Goal: Task Accomplishment & Management: Manage account settings

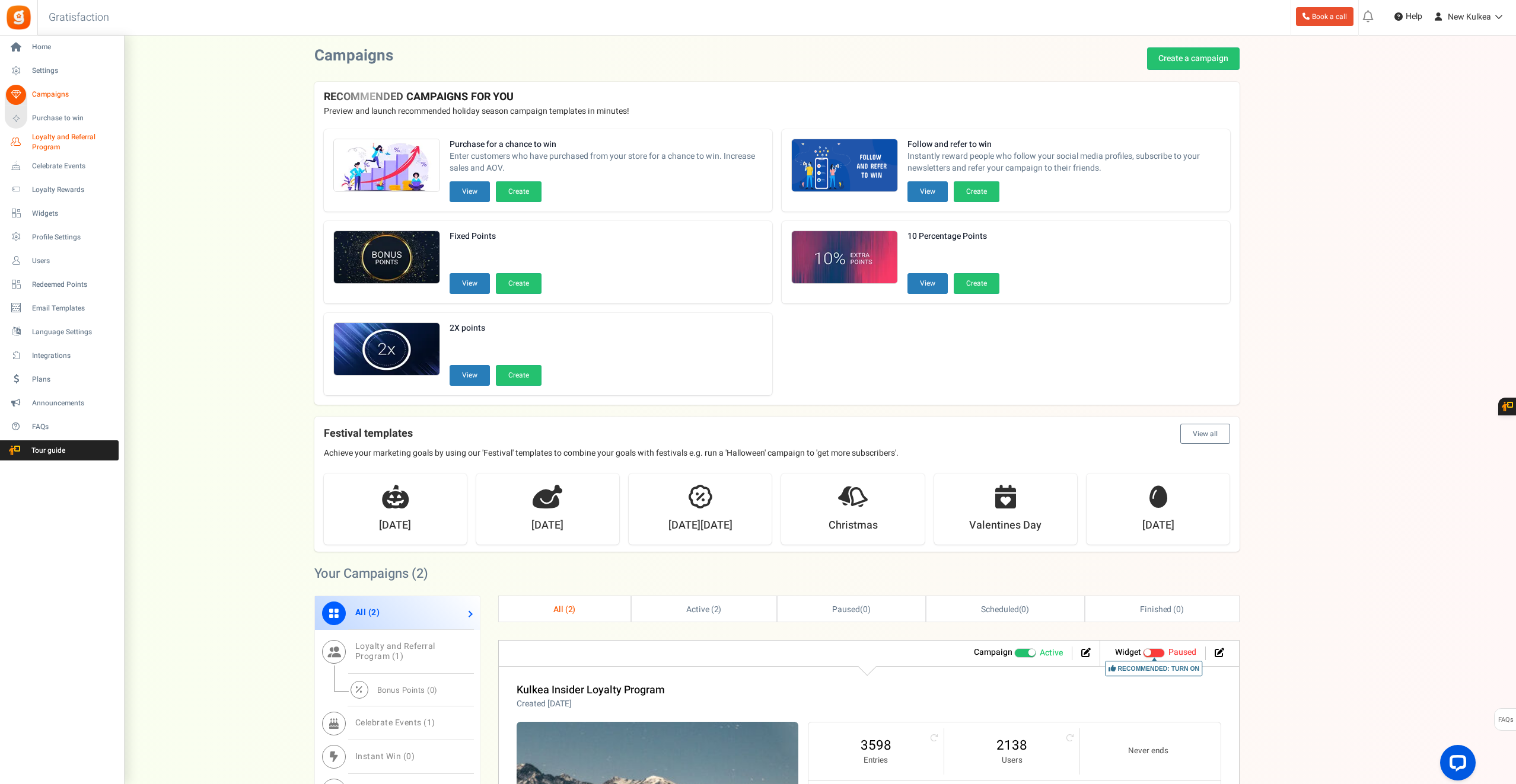
click at [48, 141] on span "Loyalty and Referral Program" at bounding box center [75, 141] width 87 height 20
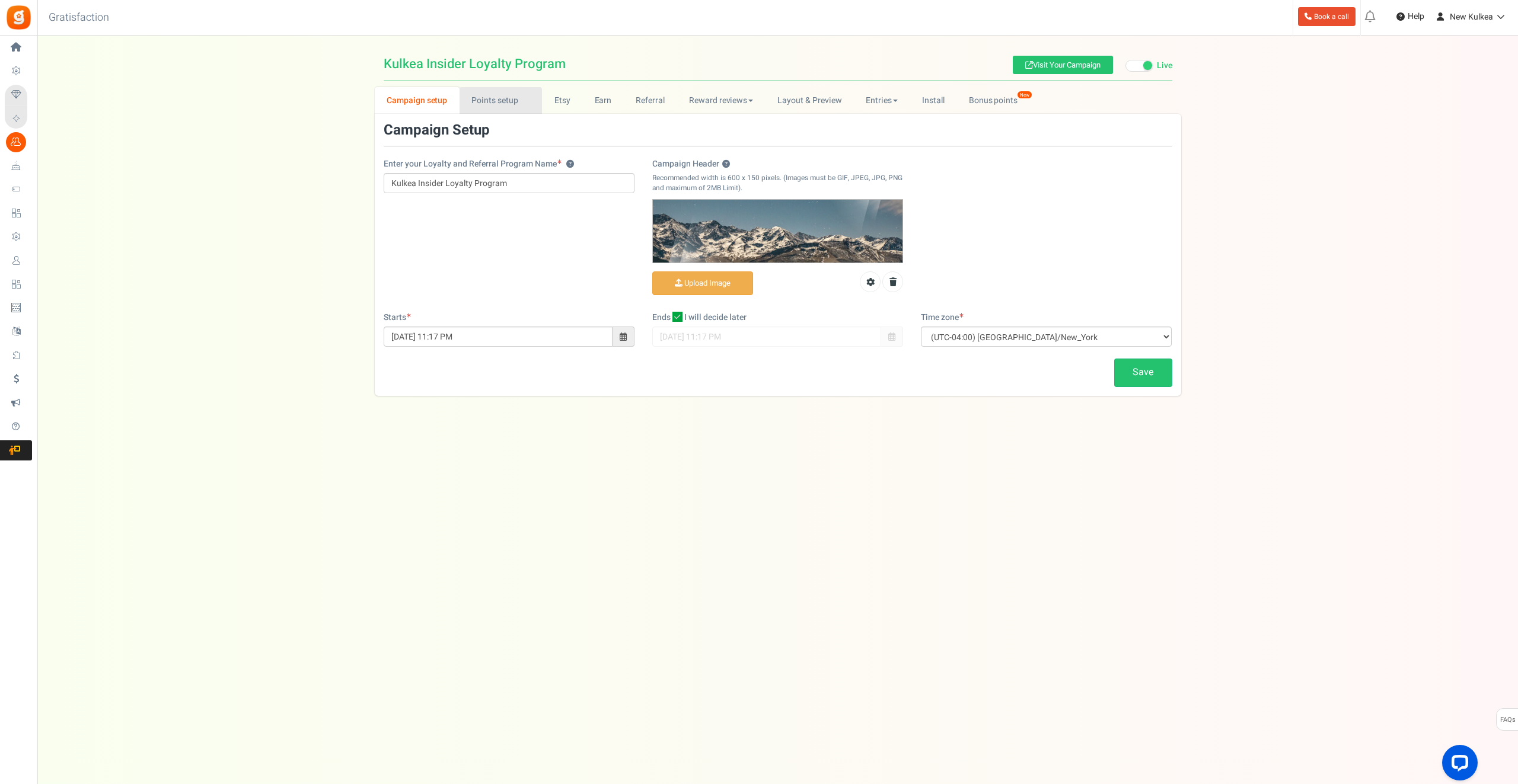
click at [505, 93] on link "Points setup New" at bounding box center [501, 100] width 82 height 27
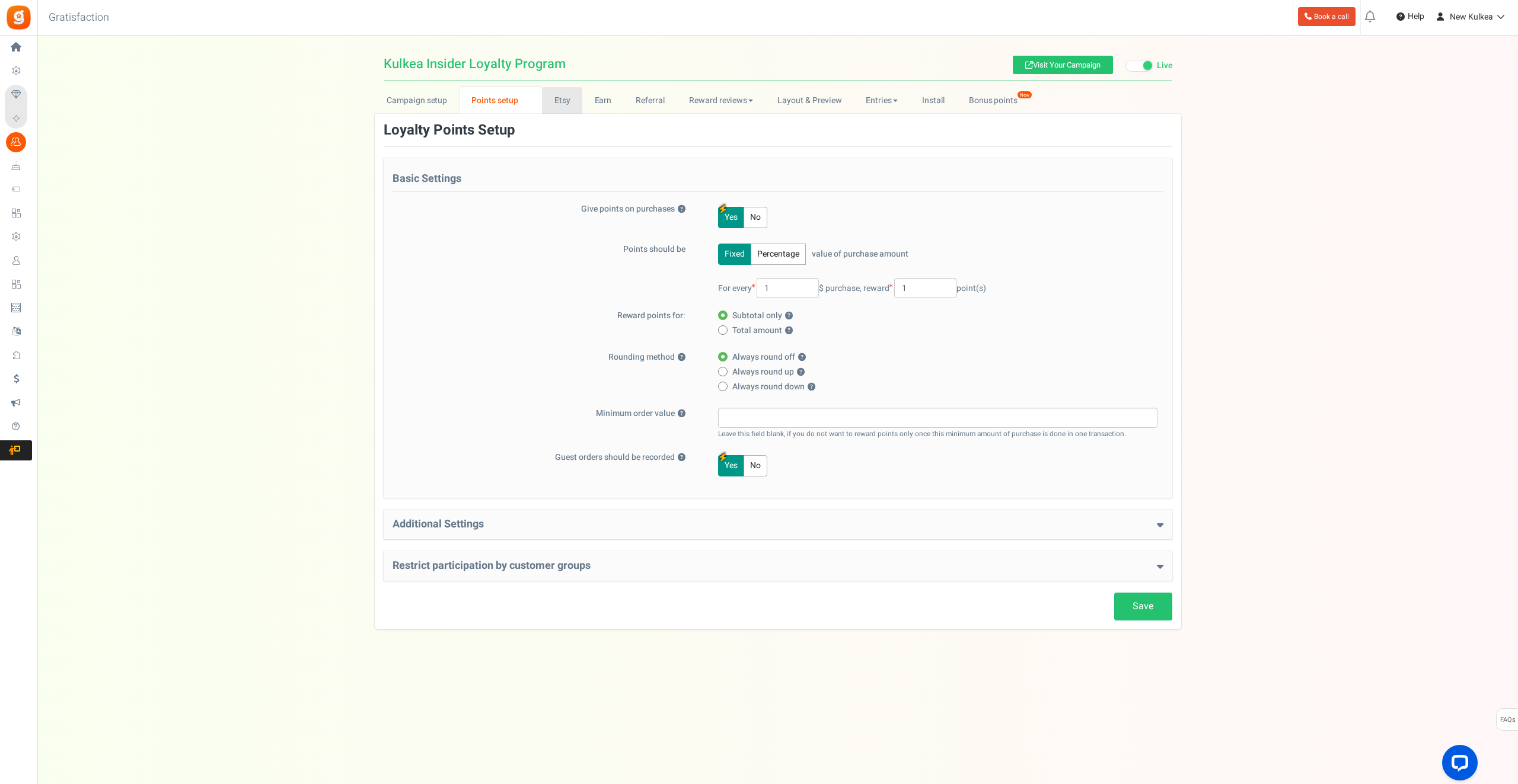
click at [570, 106] on link "Etsy" at bounding box center [562, 100] width 40 height 27
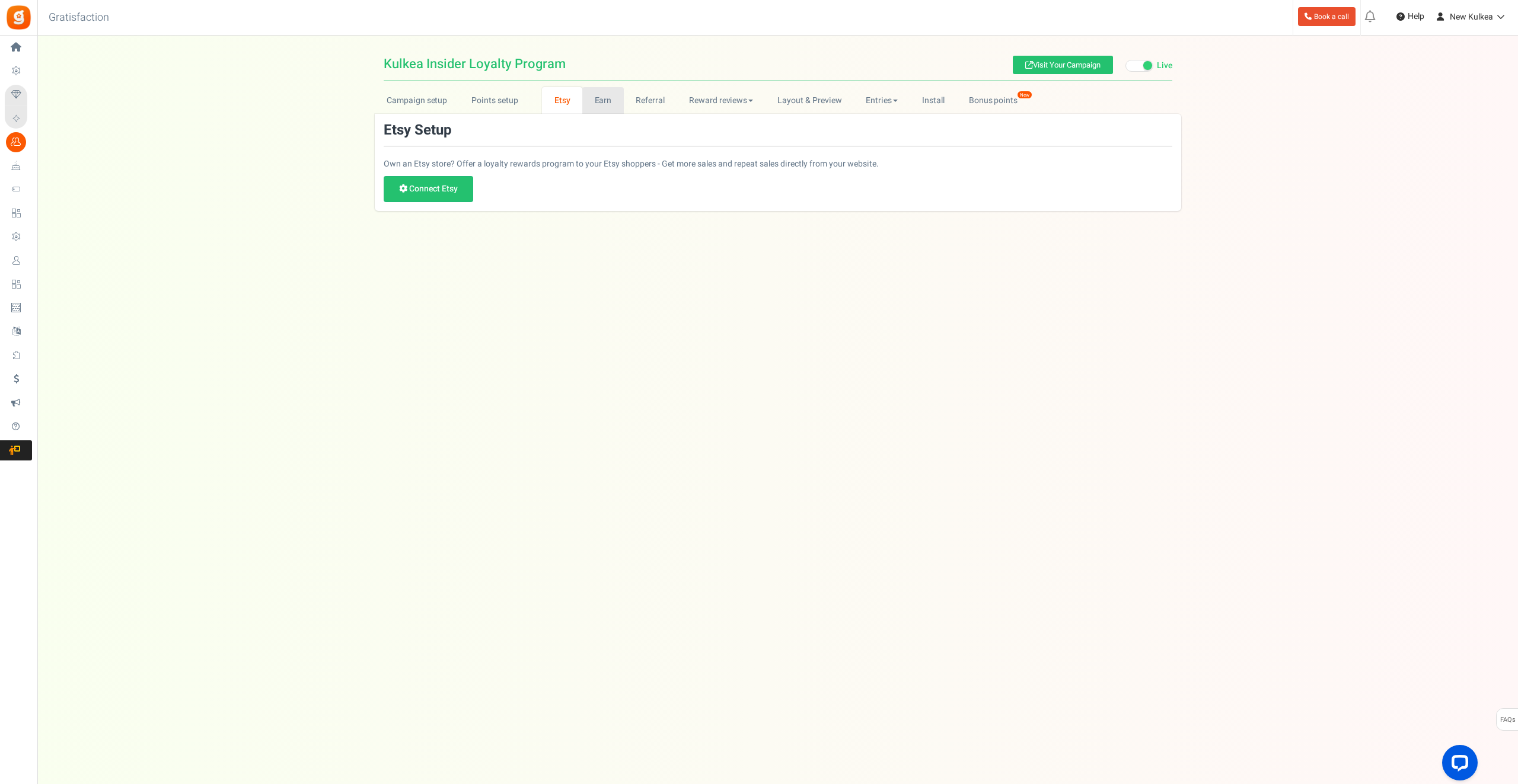
click at [599, 104] on link "Earn" at bounding box center [603, 100] width 41 height 27
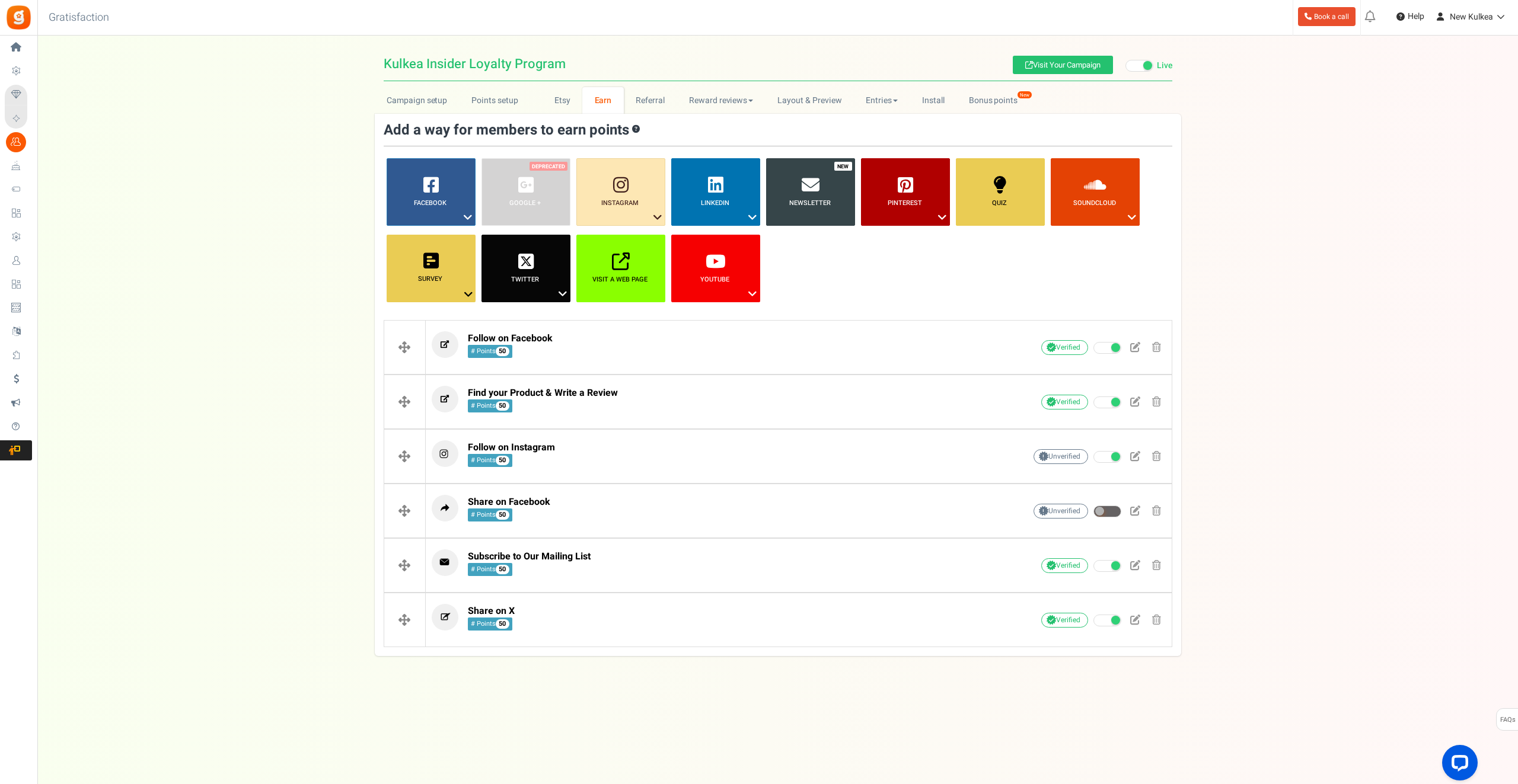
click at [1272, 281] on div "Campaign setup Points setup New Etsy Earn Referral Reward reviews WOO LOOX [DOM…" at bounding box center [778, 371] width 1481 height 569
click at [822, 189] on link "Newsletter" at bounding box center [810, 192] width 89 height 68
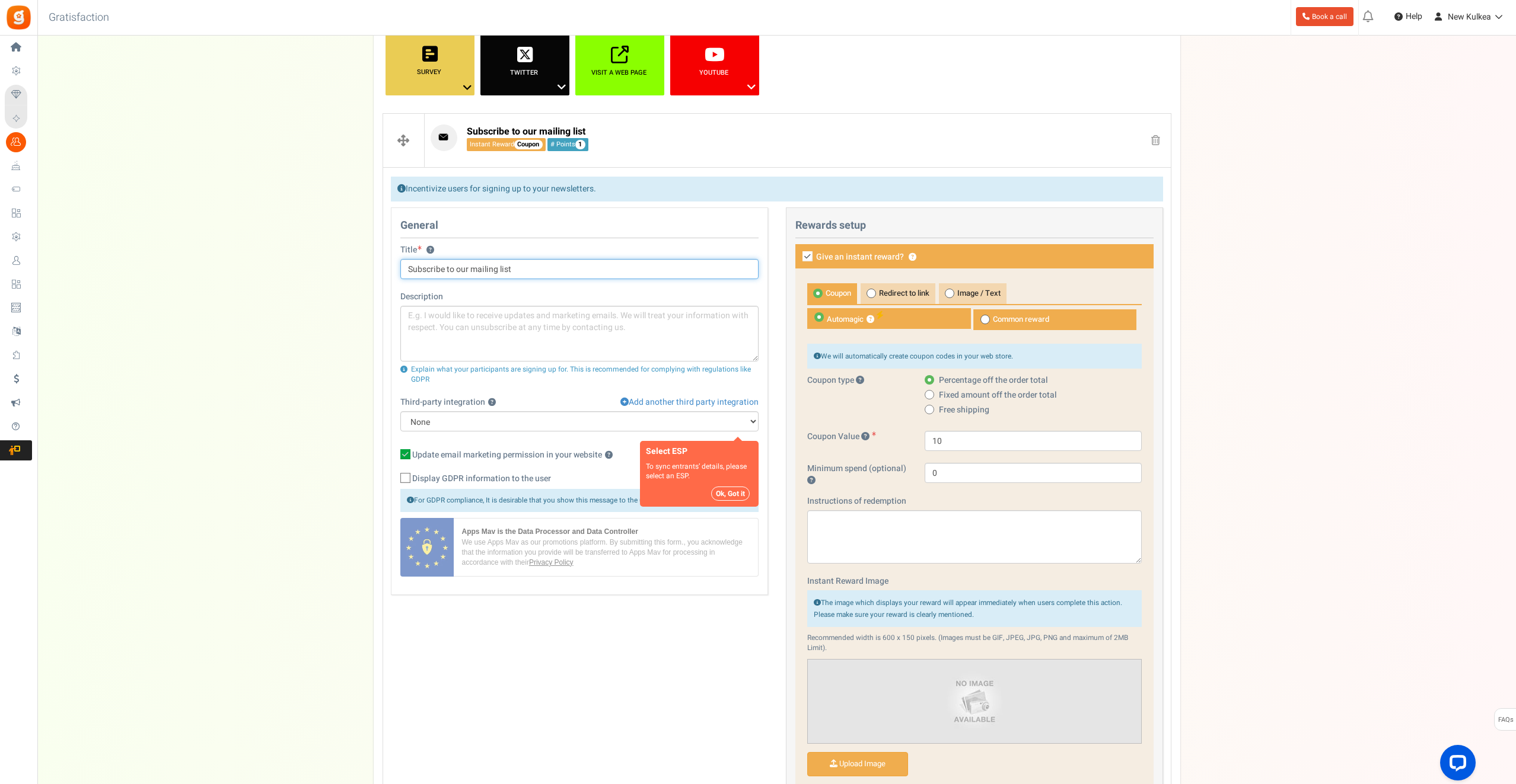
scroll to position [212, 0]
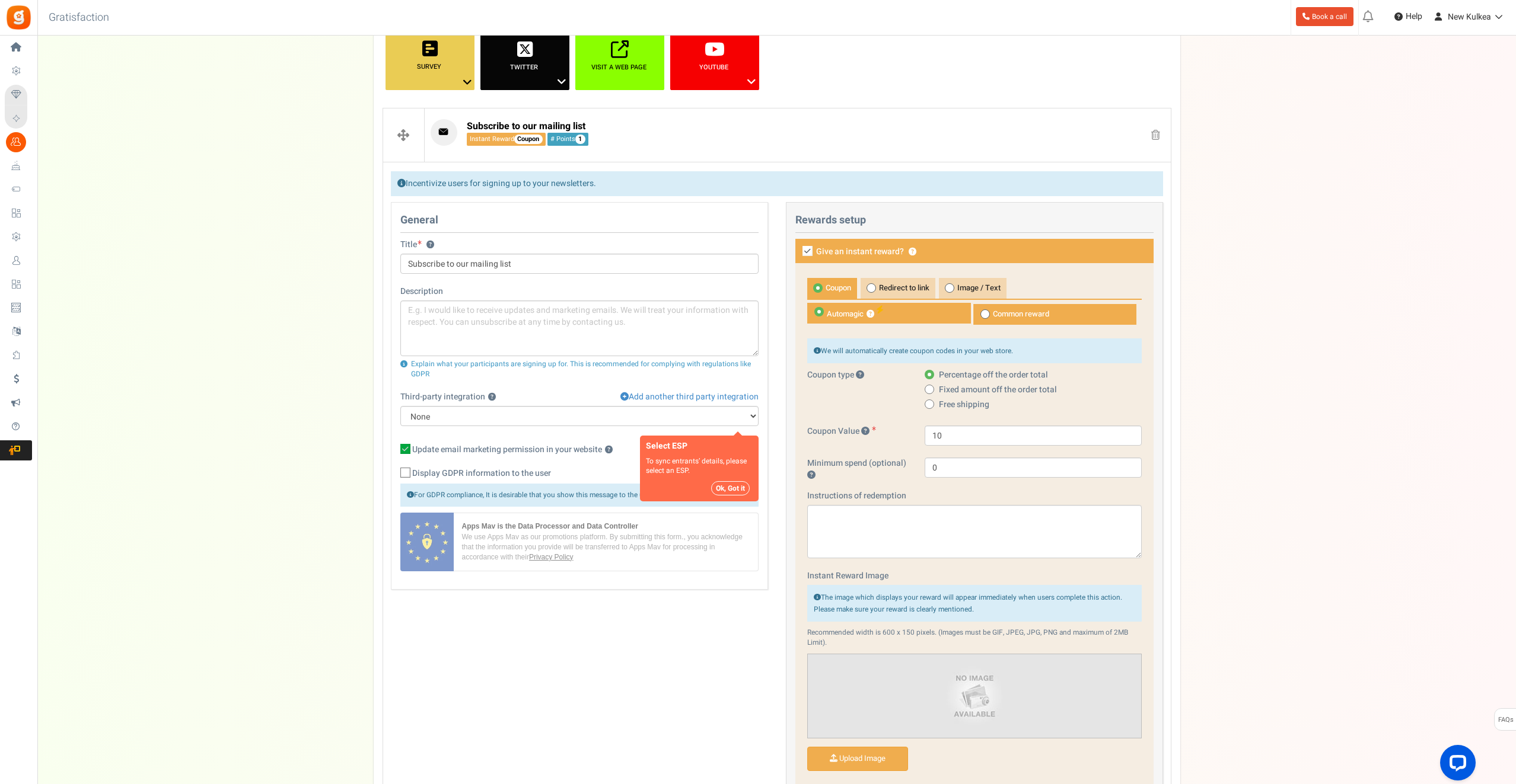
click at [726, 491] on button "Ok, Got it" at bounding box center [730, 488] width 38 height 14
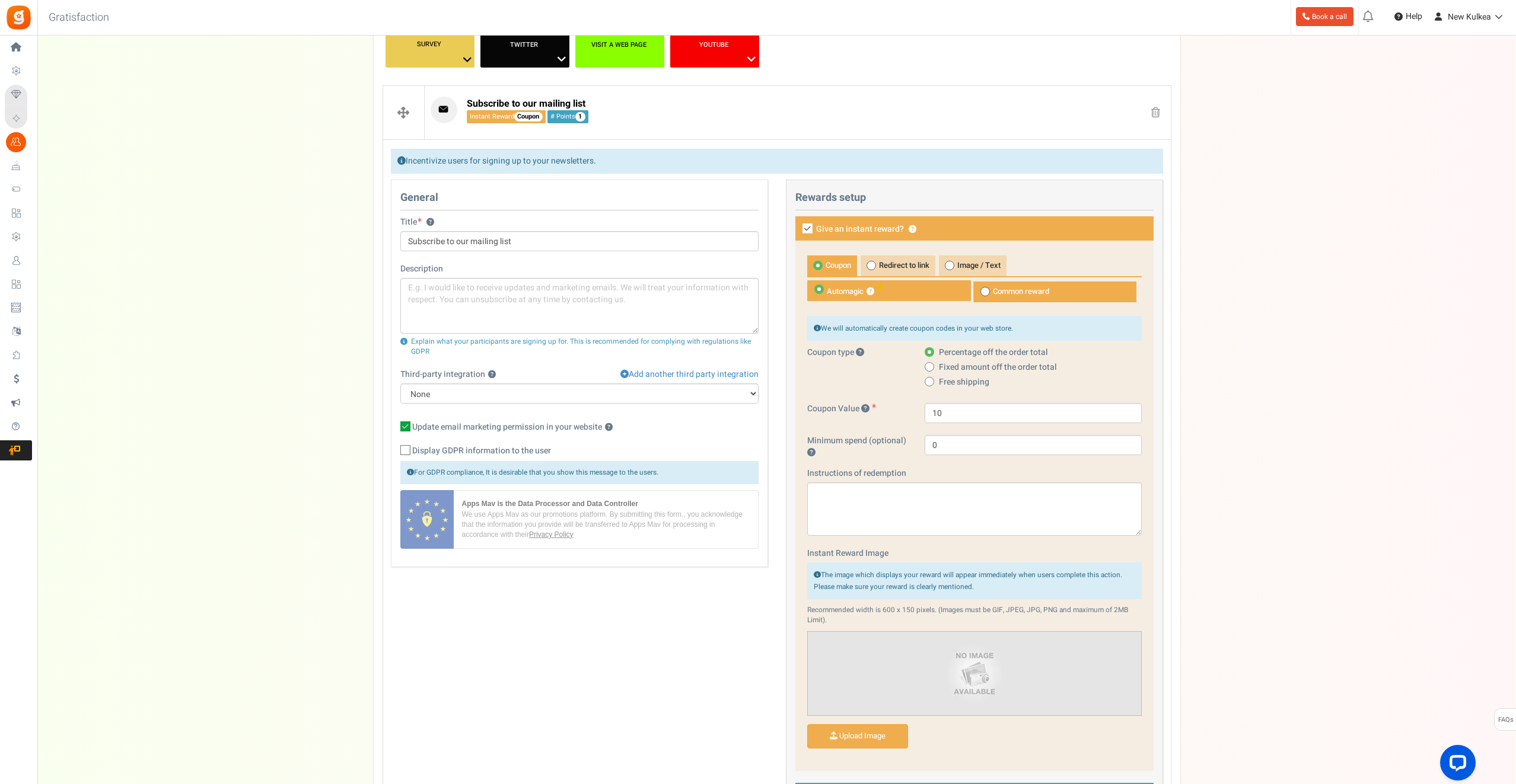
scroll to position [0, 0]
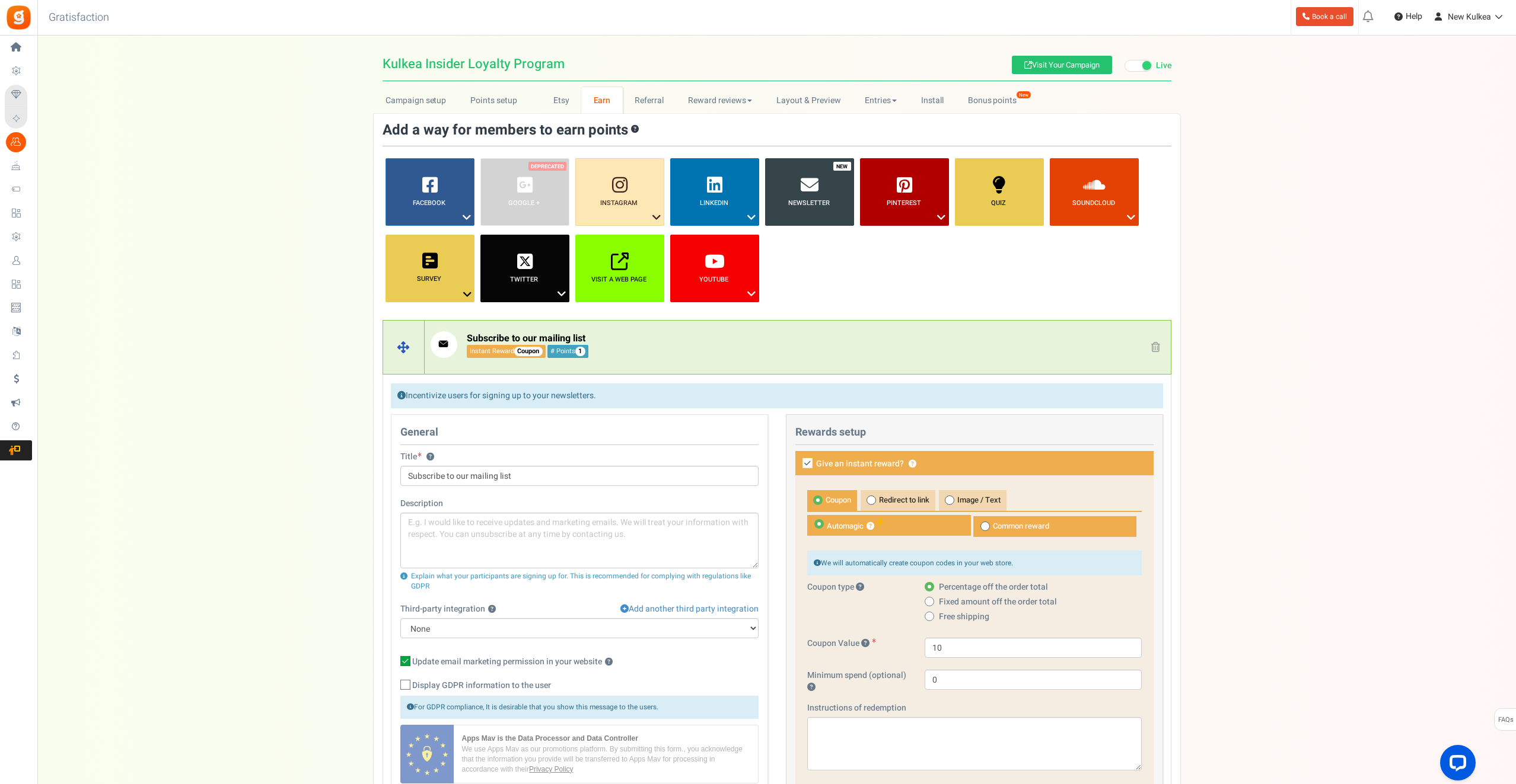
click at [1160, 347] on span at bounding box center [1155, 347] width 9 height 11
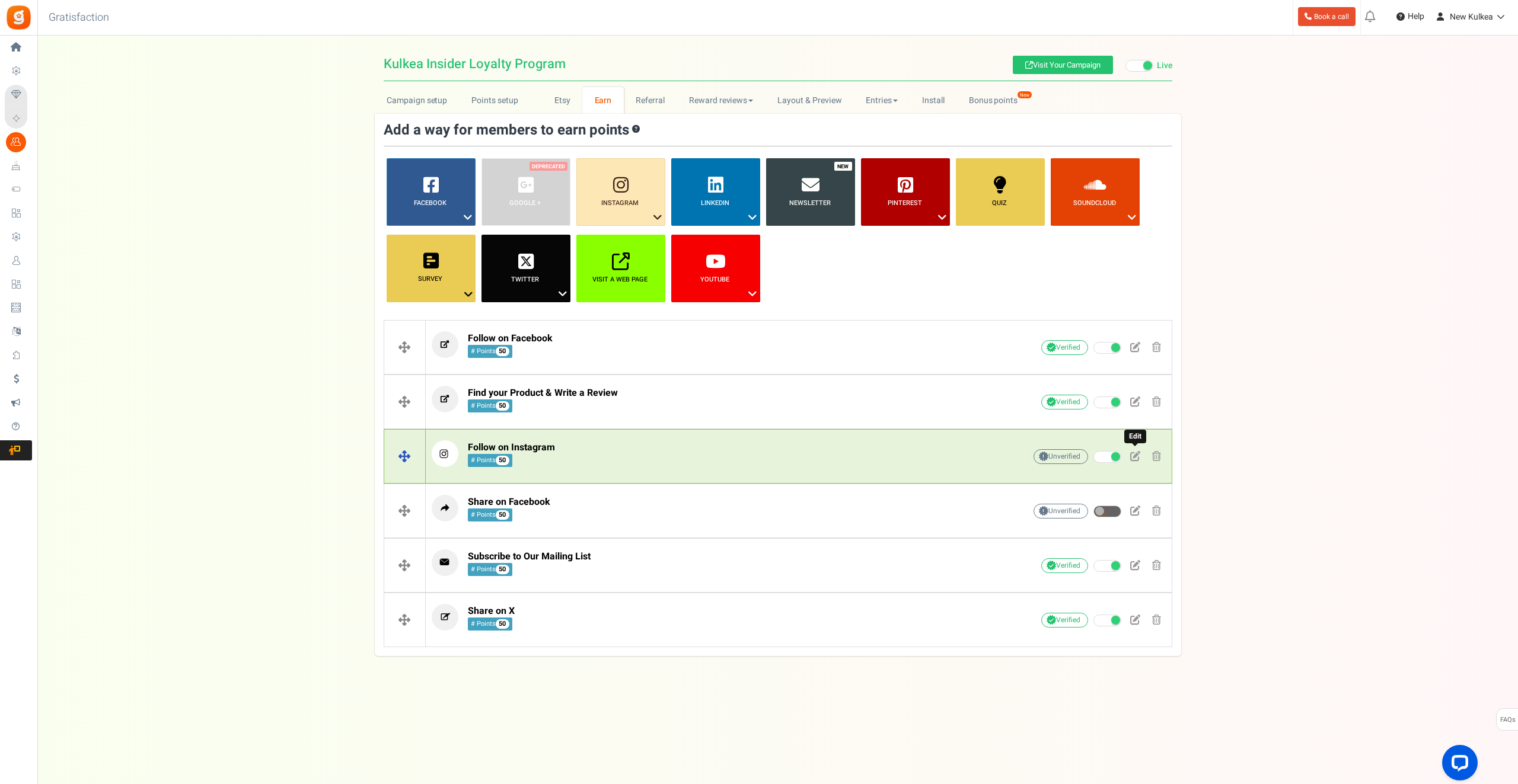
click at [1133, 457] on span at bounding box center [1135, 456] width 11 height 11
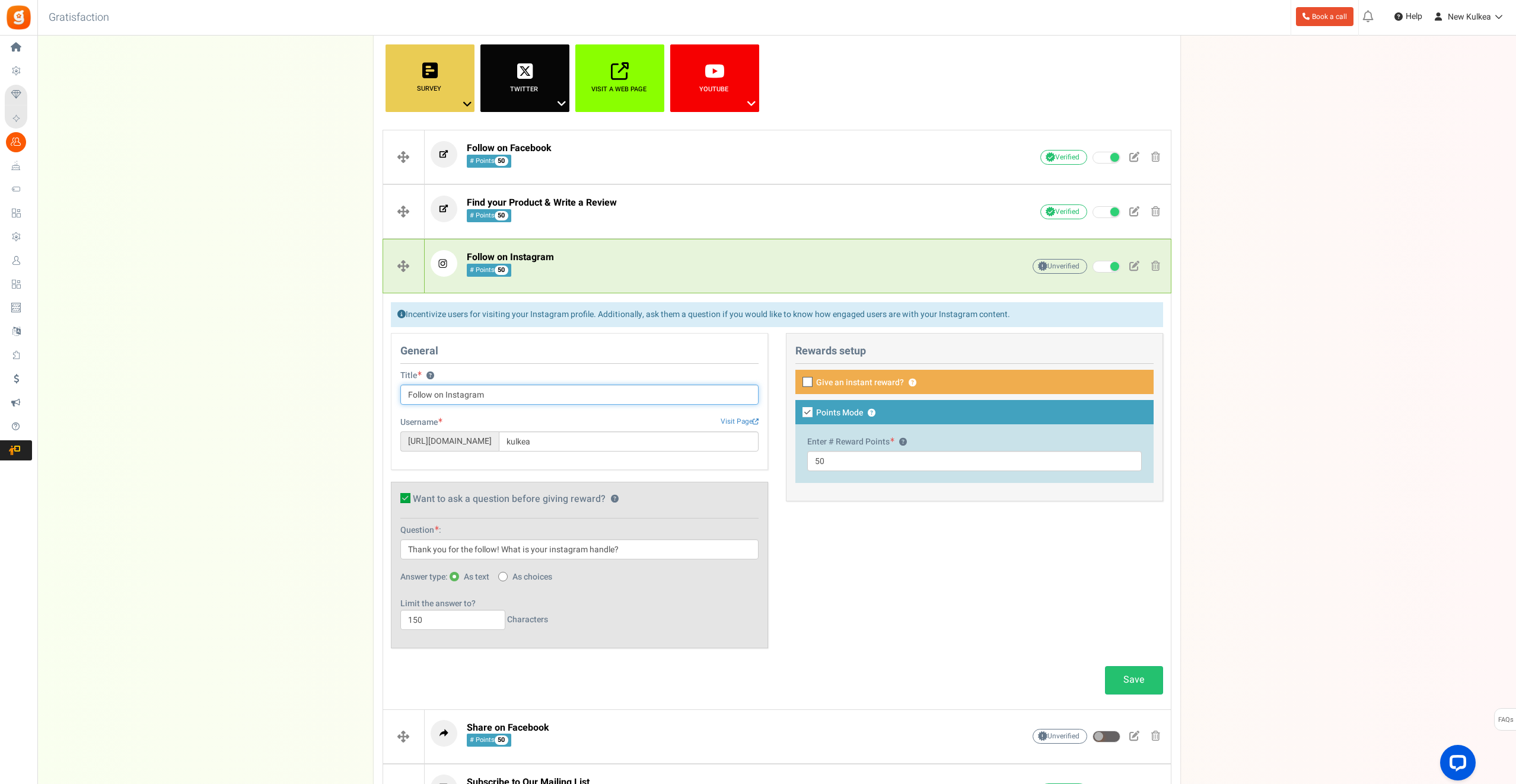
scroll to position [193, 0]
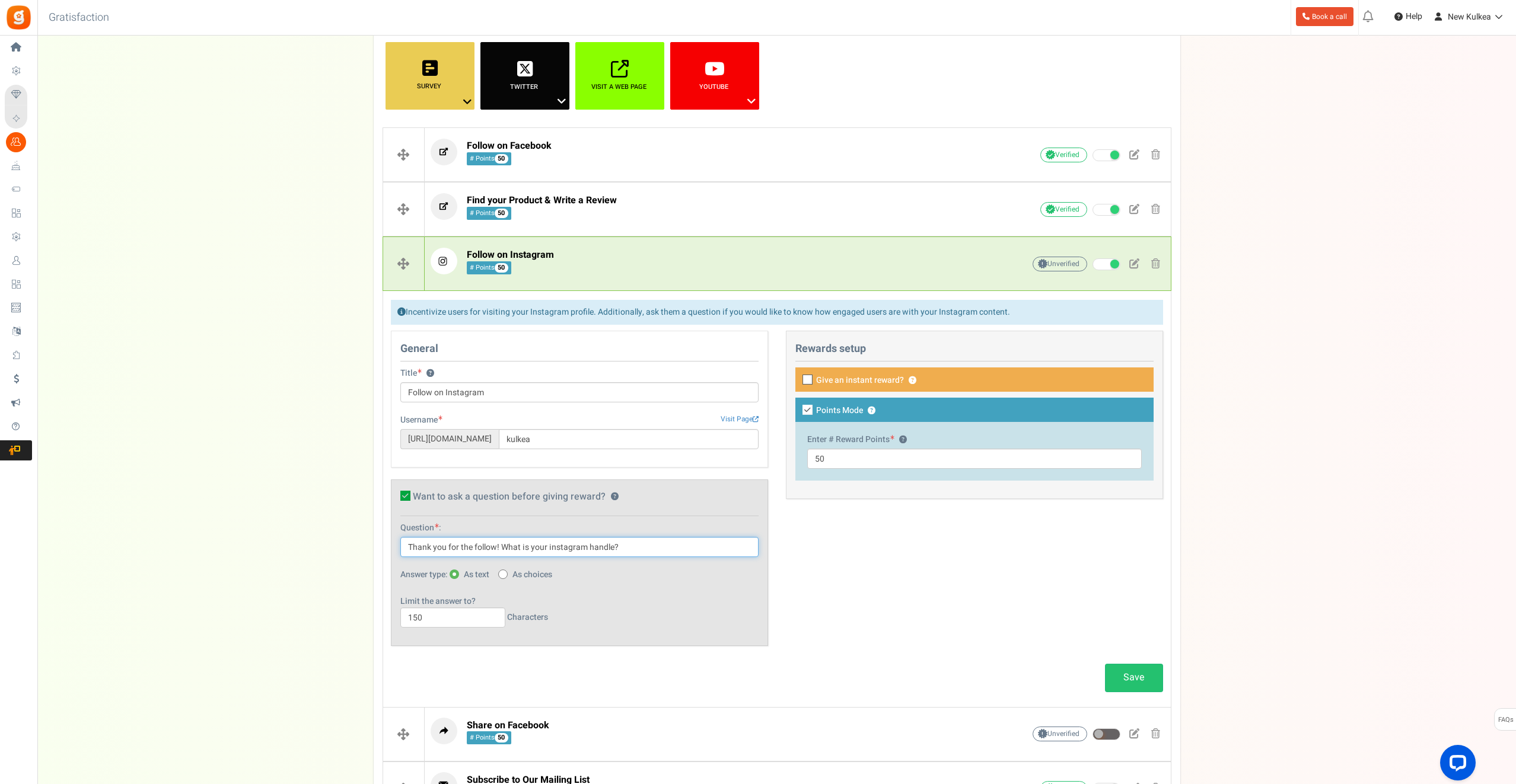
drag, startPoint x: 502, startPoint y: 541, endPoint x: 384, endPoint y: 543, distance: 118.0
click at [384, 543] on div "General Title ? Follow on Instagram Username Visit Page [URL][DOMAIN_NAME] kulk…" at bounding box center [579, 494] width 395 height 328
click at [446, 543] on input "What is your instagram handle?" at bounding box center [579, 546] width 358 height 20
click at [516, 541] on input "What is the instagram handle?" at bounding box center [579, 546] width 358 height 20
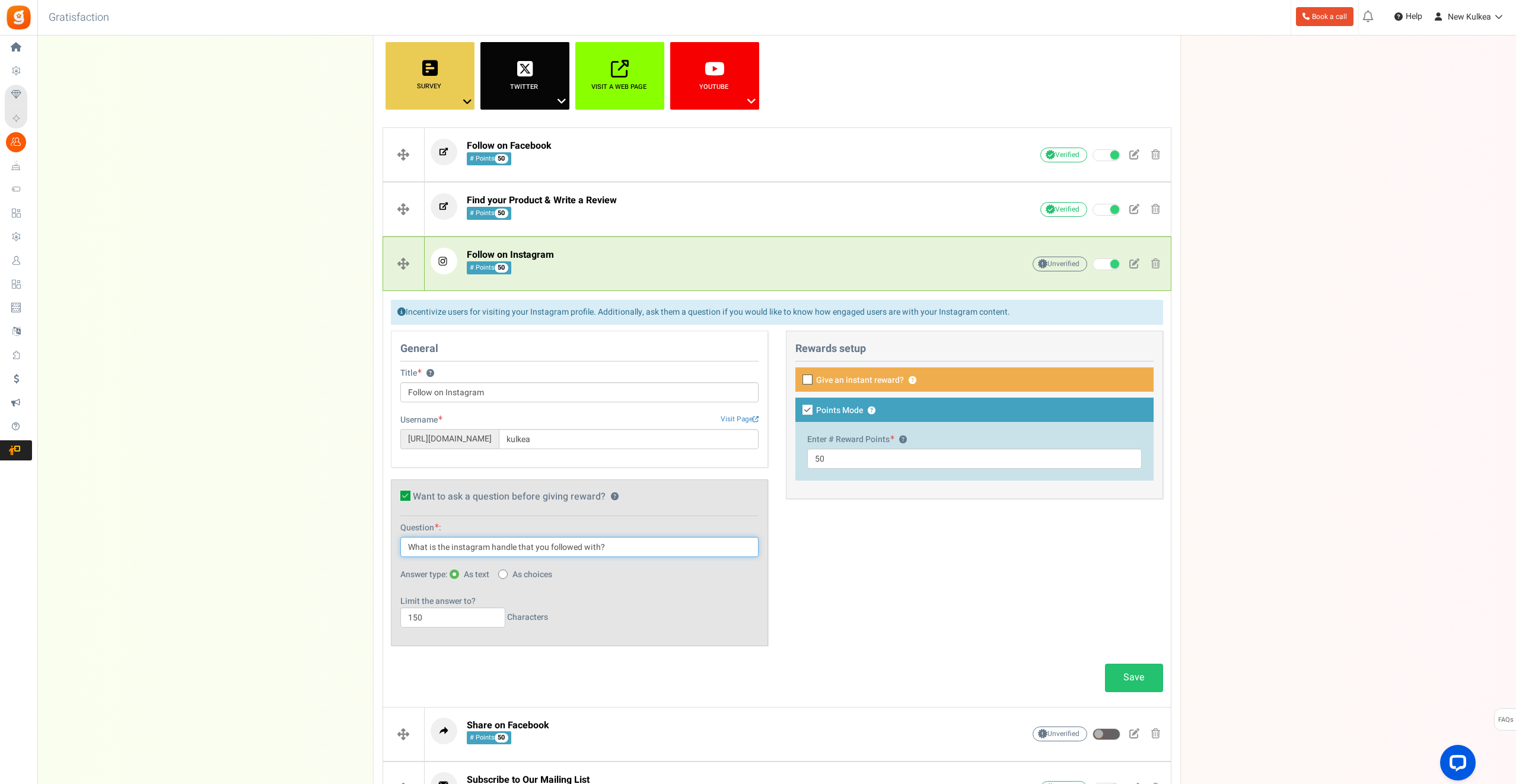
type input "What is the instagram handle that you followed with?"
click at [318, 604] on div "Campaign setup Points setup New Etsy Earn Referral Reward reviews WOO LOOX [DOM…" at bounding box center [776, 388] width 1478 height 985
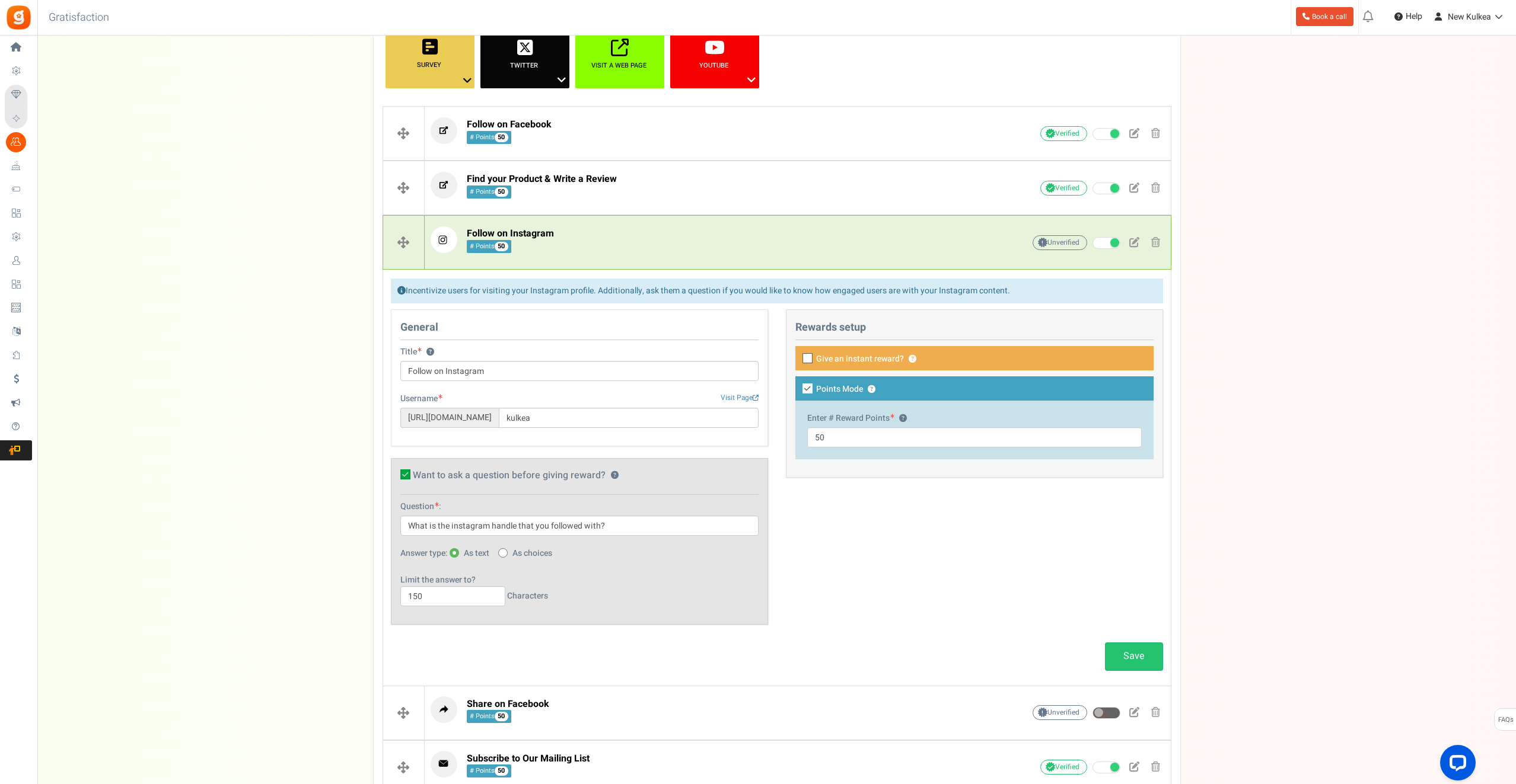
scroll to position [217, 0]
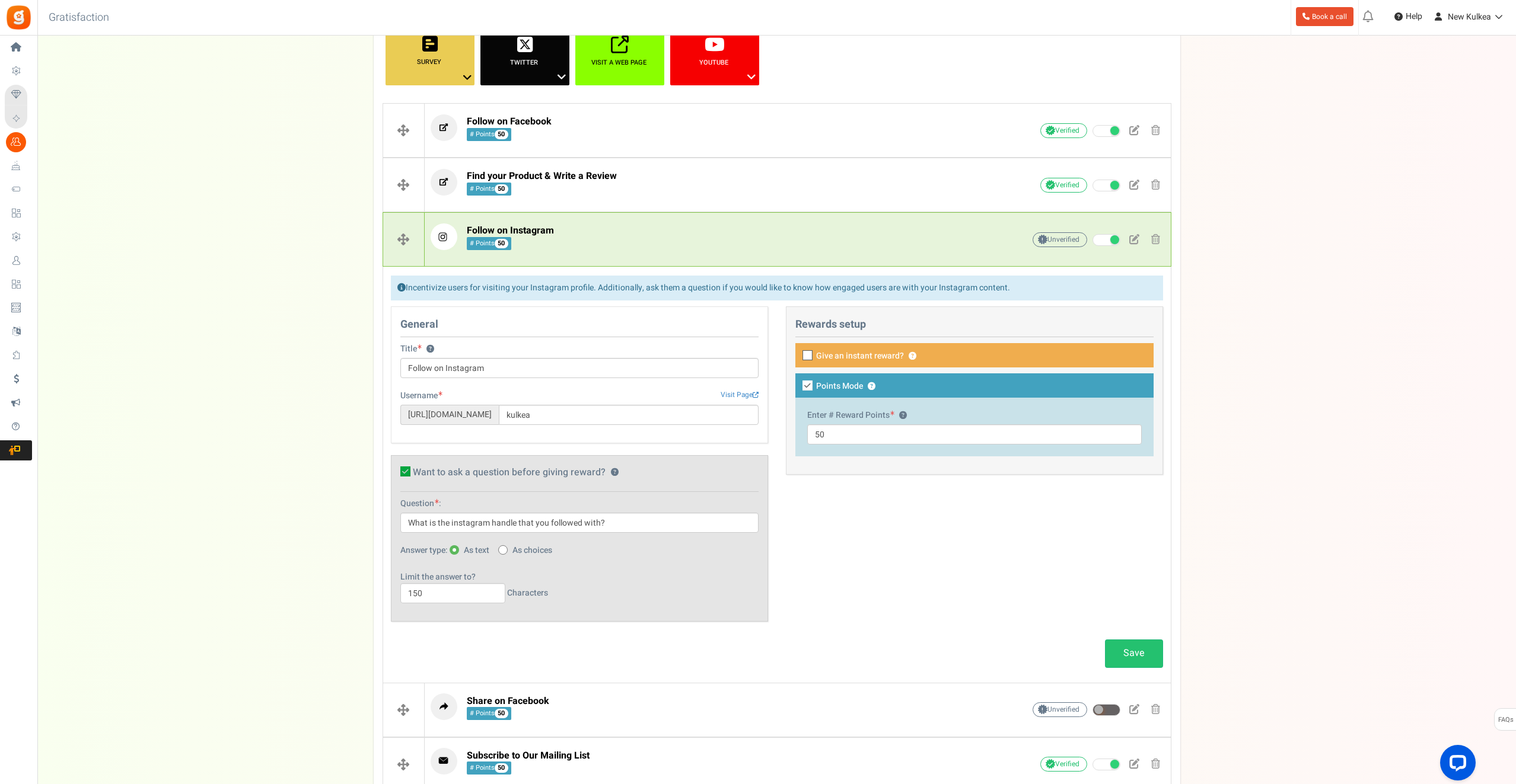
click at [859, 526] on div "General Title ? Follow on Instagram Username Visit Page [URL][DOMAIN_NAME] kulk…" at bounding box center [777, 470] width 790 height 328
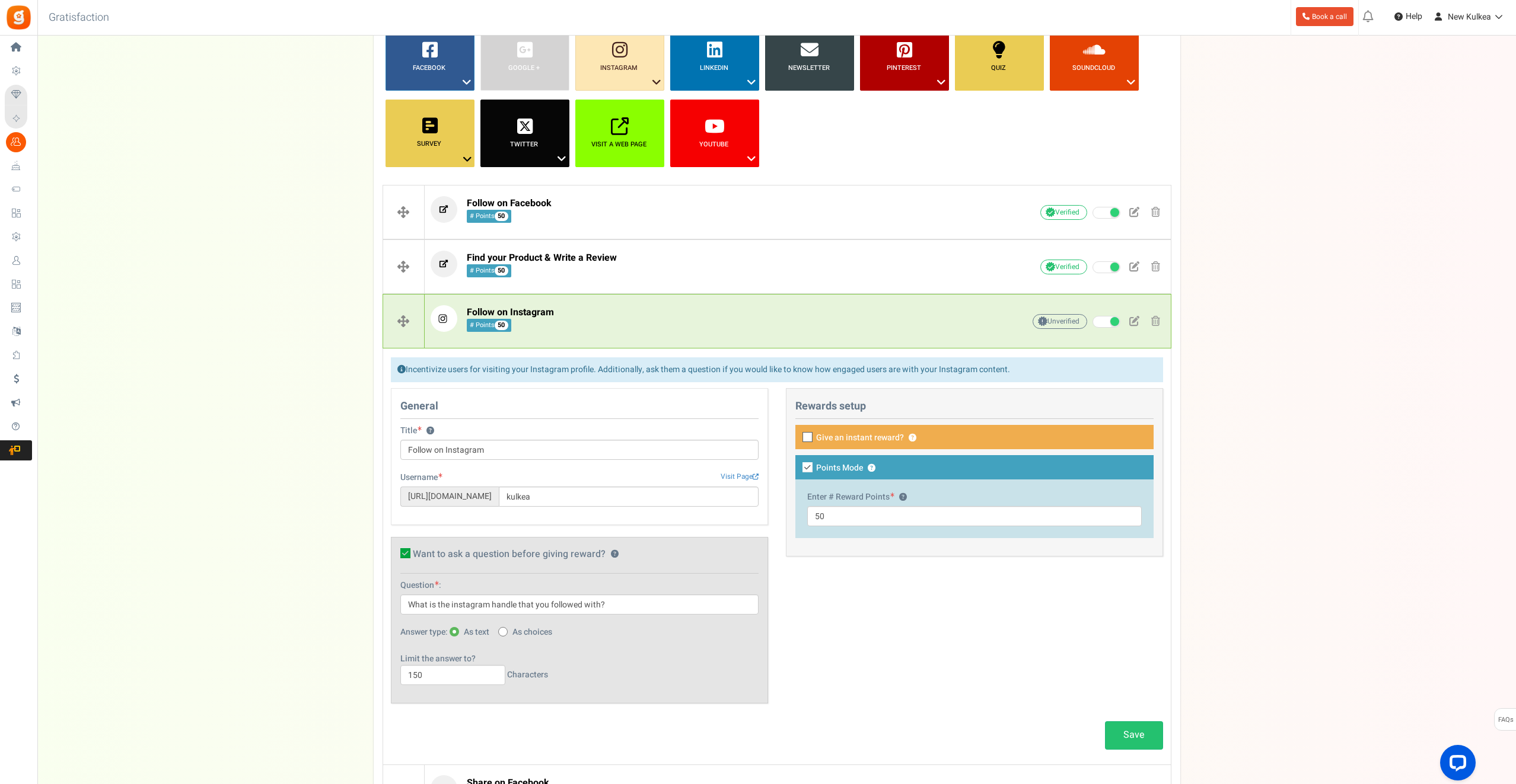
scroll to position [355, 0]
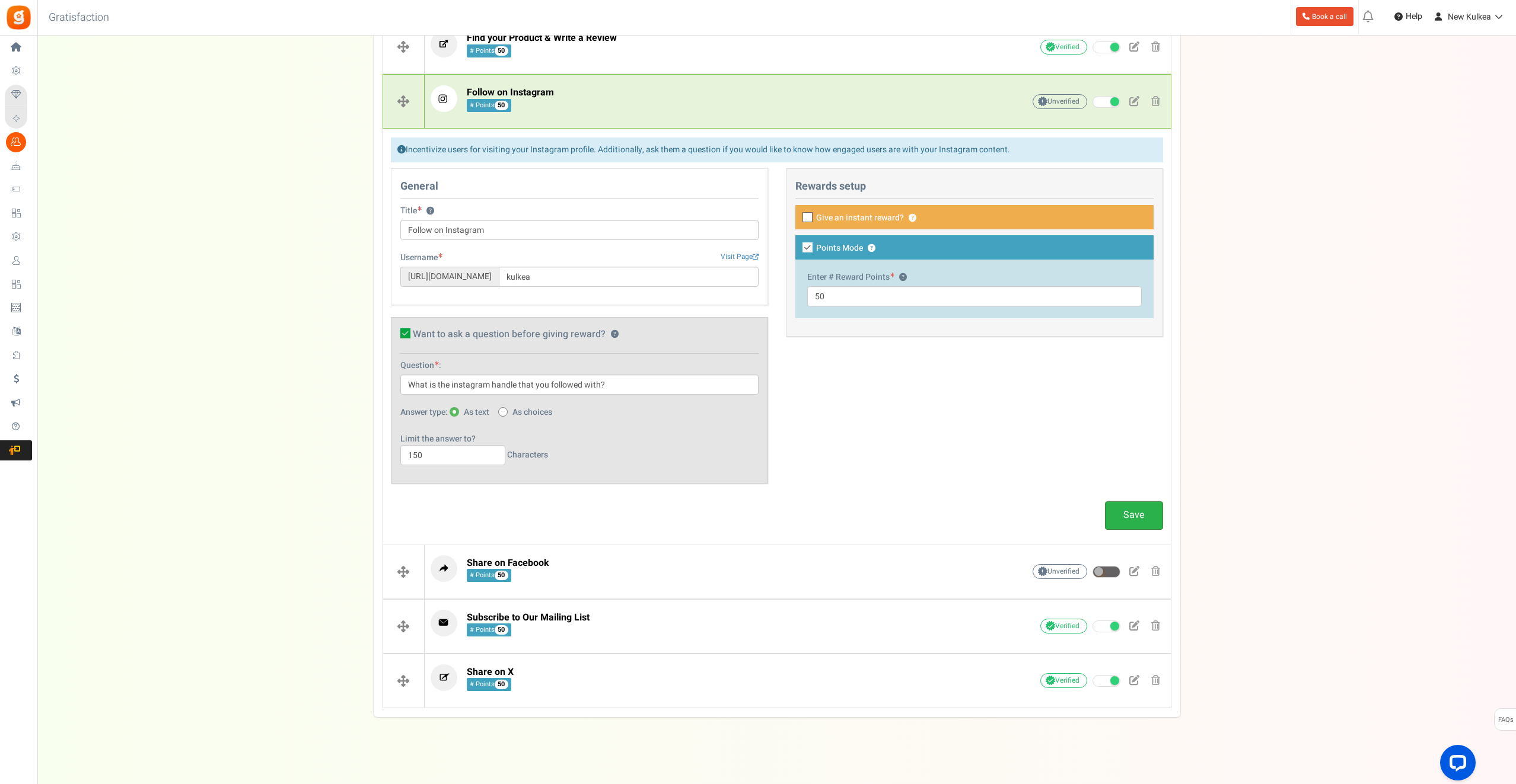
click at [1131, 510] on link "Save" at bounding box center [1133, 515] width 58 height 28
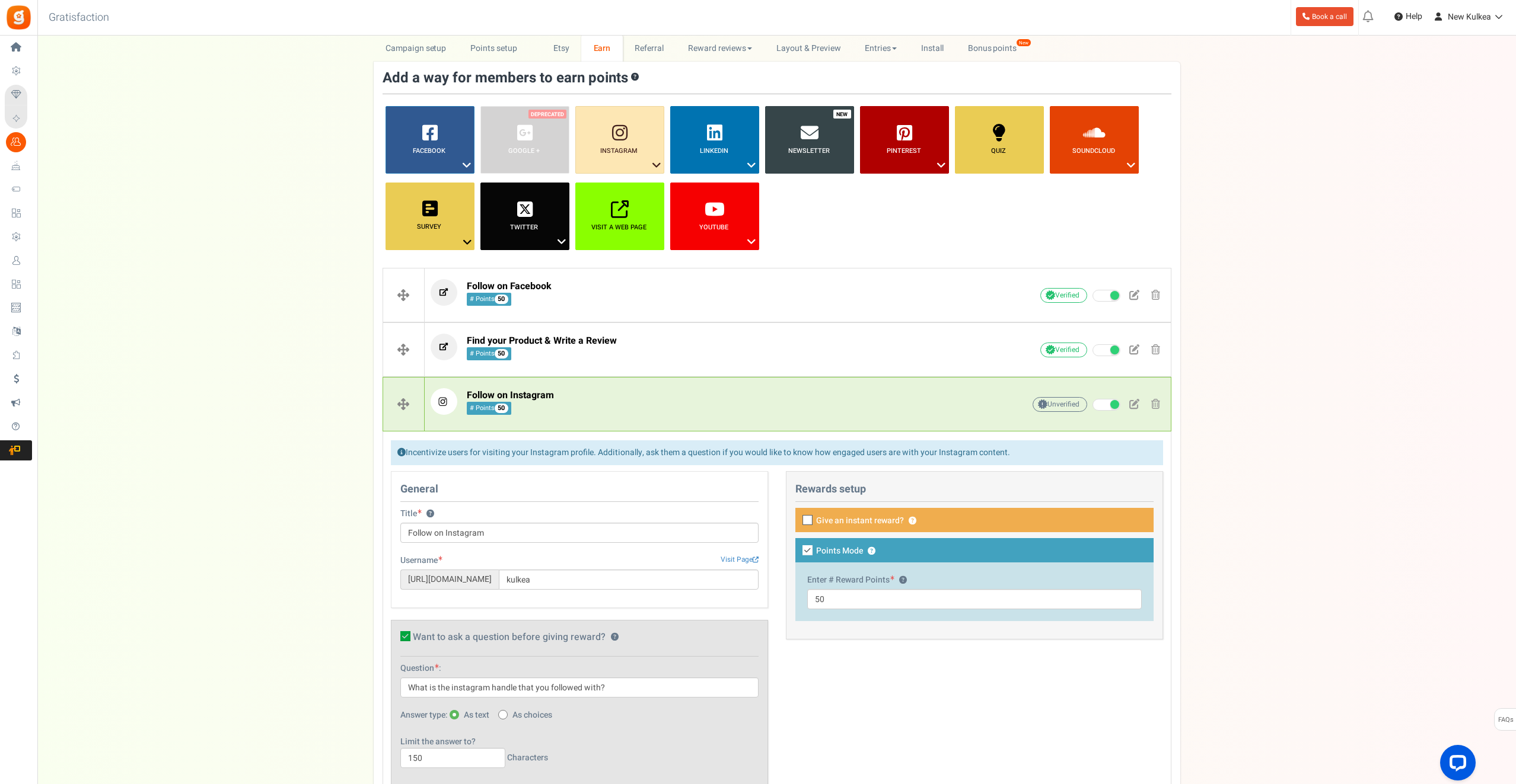
scroll to position [32, 0]
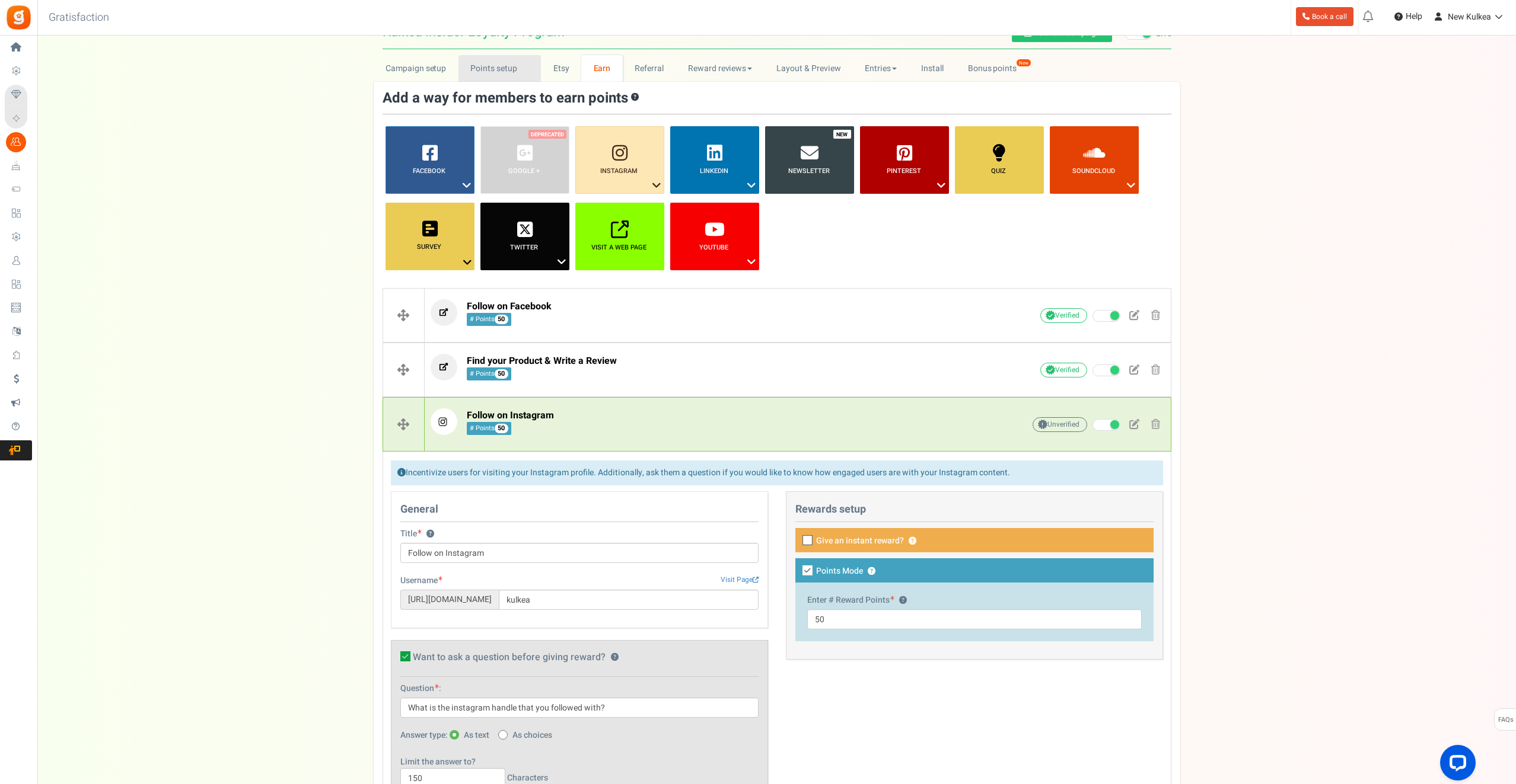
click at [487, 72] on link "Points setup New" at bounding box center [500, 69] width 82 height 27
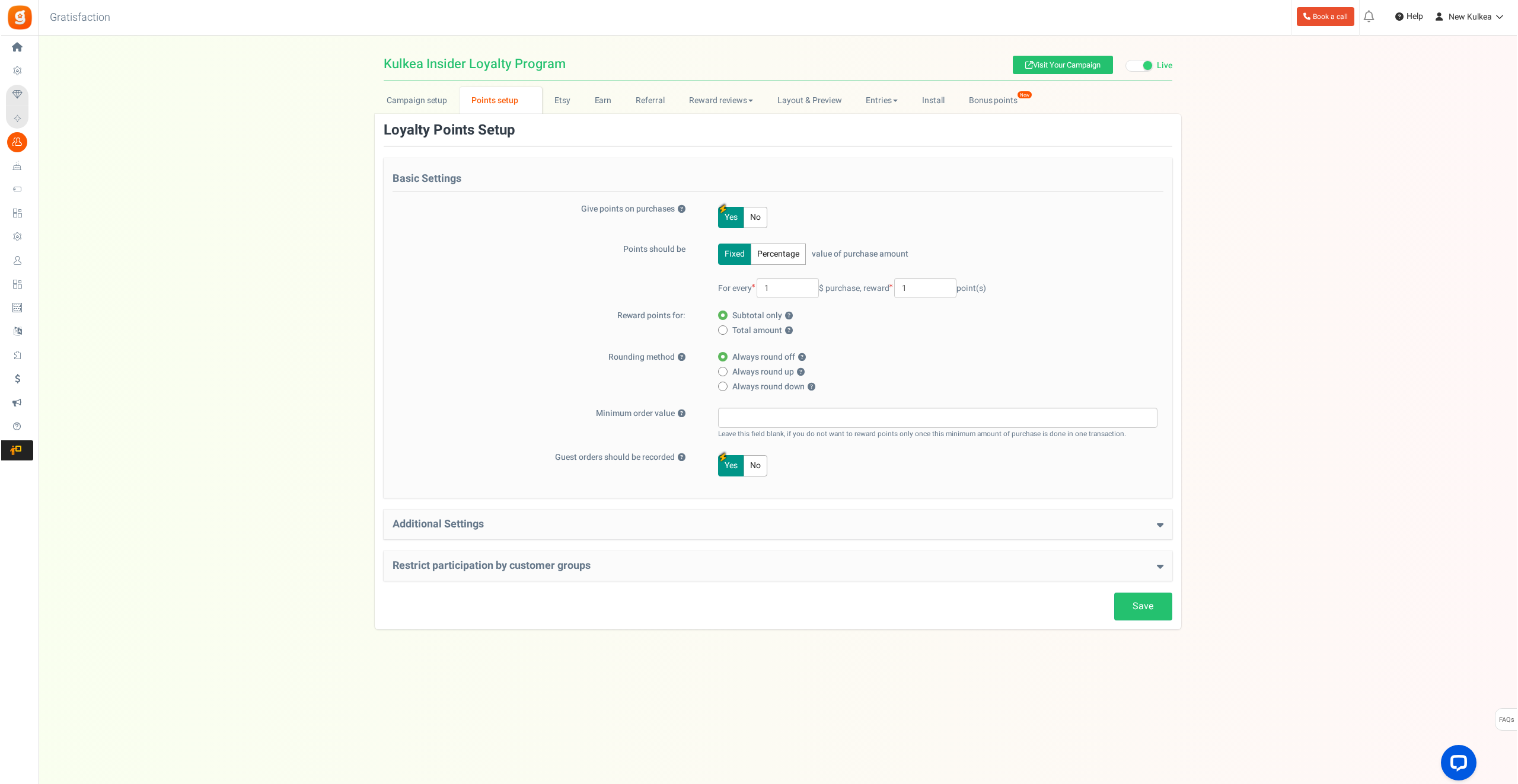
scroll to position [0, 0]
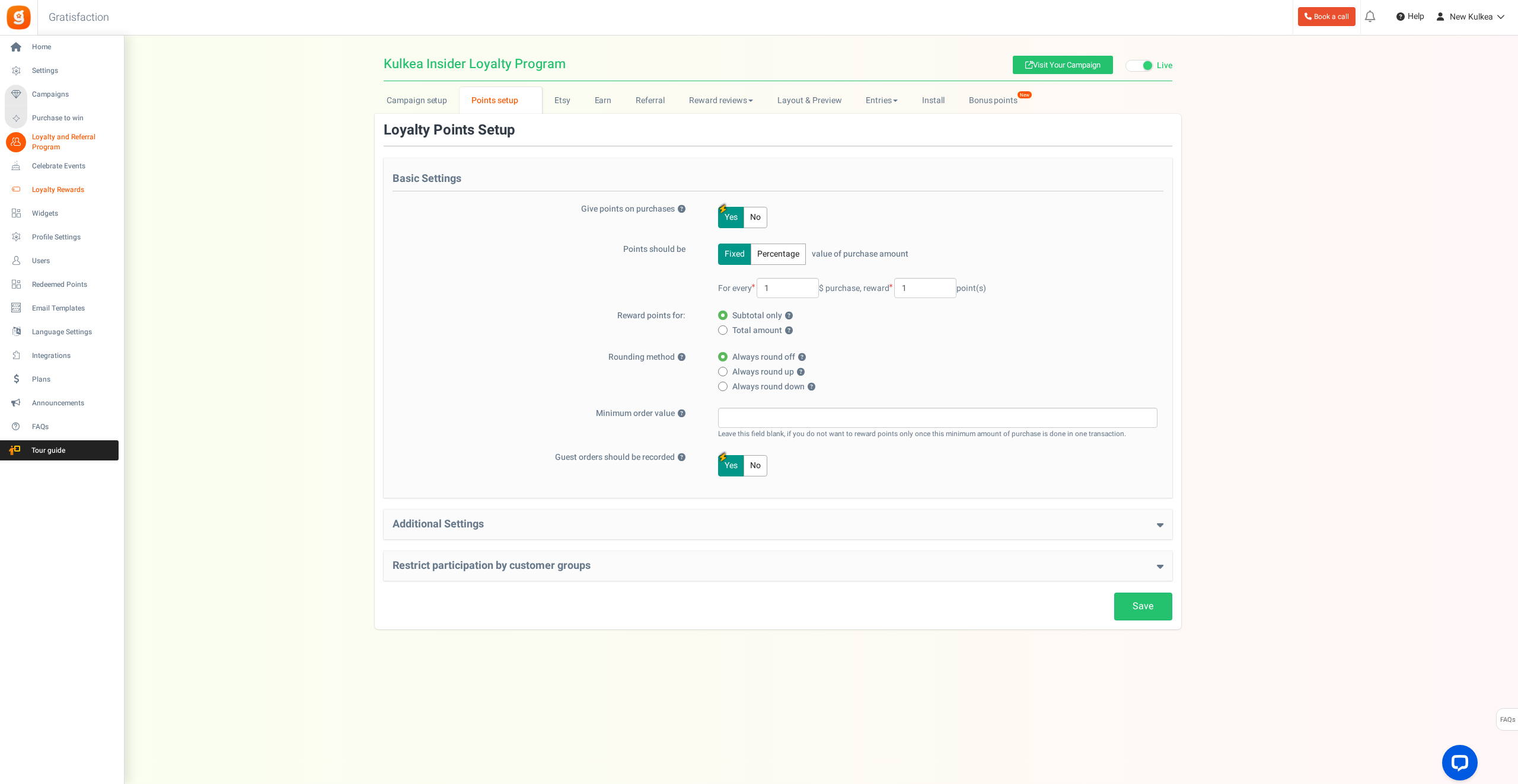
click at [55, 191] on span "Loyalty Rewards" at bounding box center [74, 190] width 83 height 11
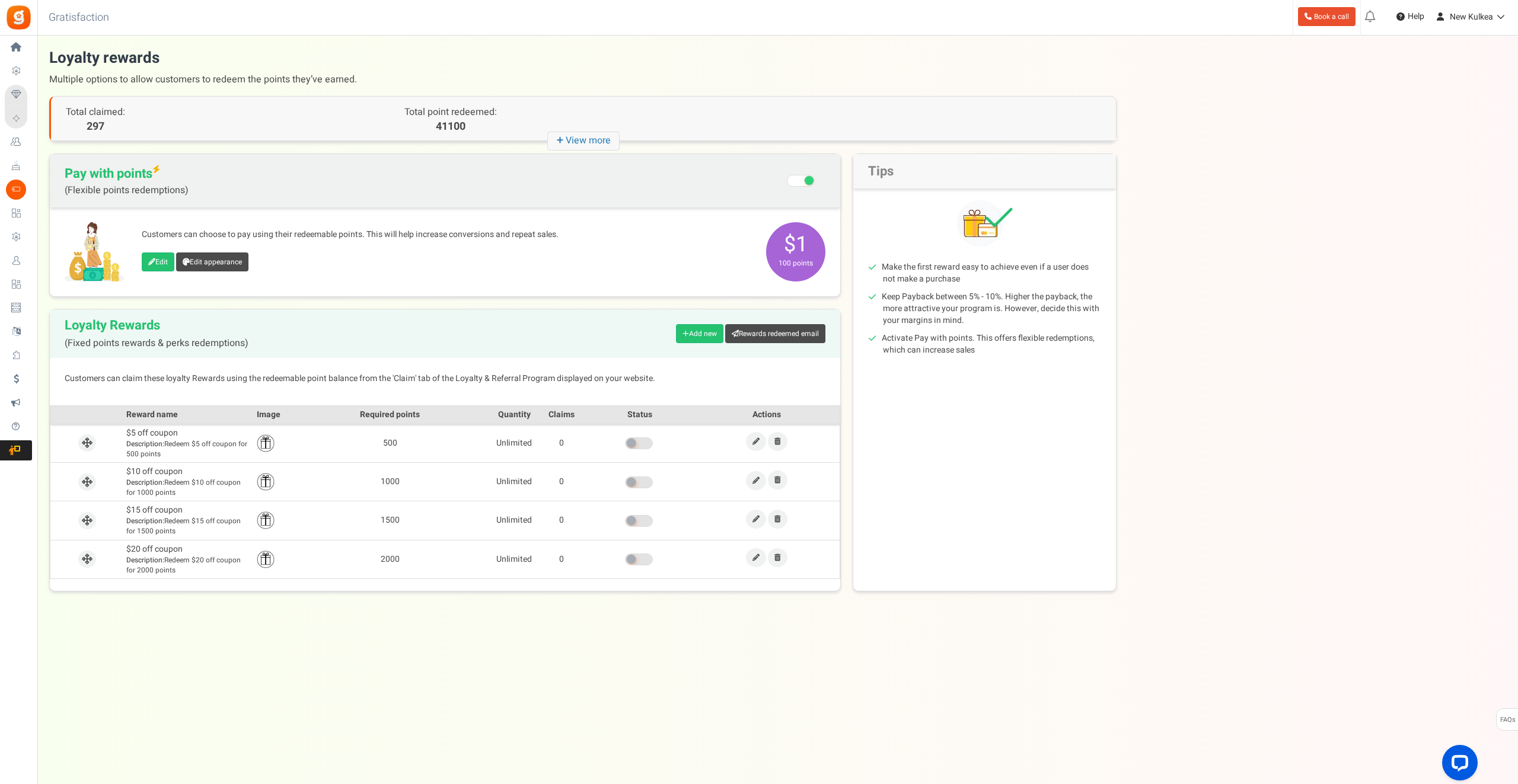
click at [802, 243] on span "$1 100 points" at bounding box center [796, 252] width 59 height 59
click at [152, 262] on icon at bounding box center [151, 262] width 7 height 7
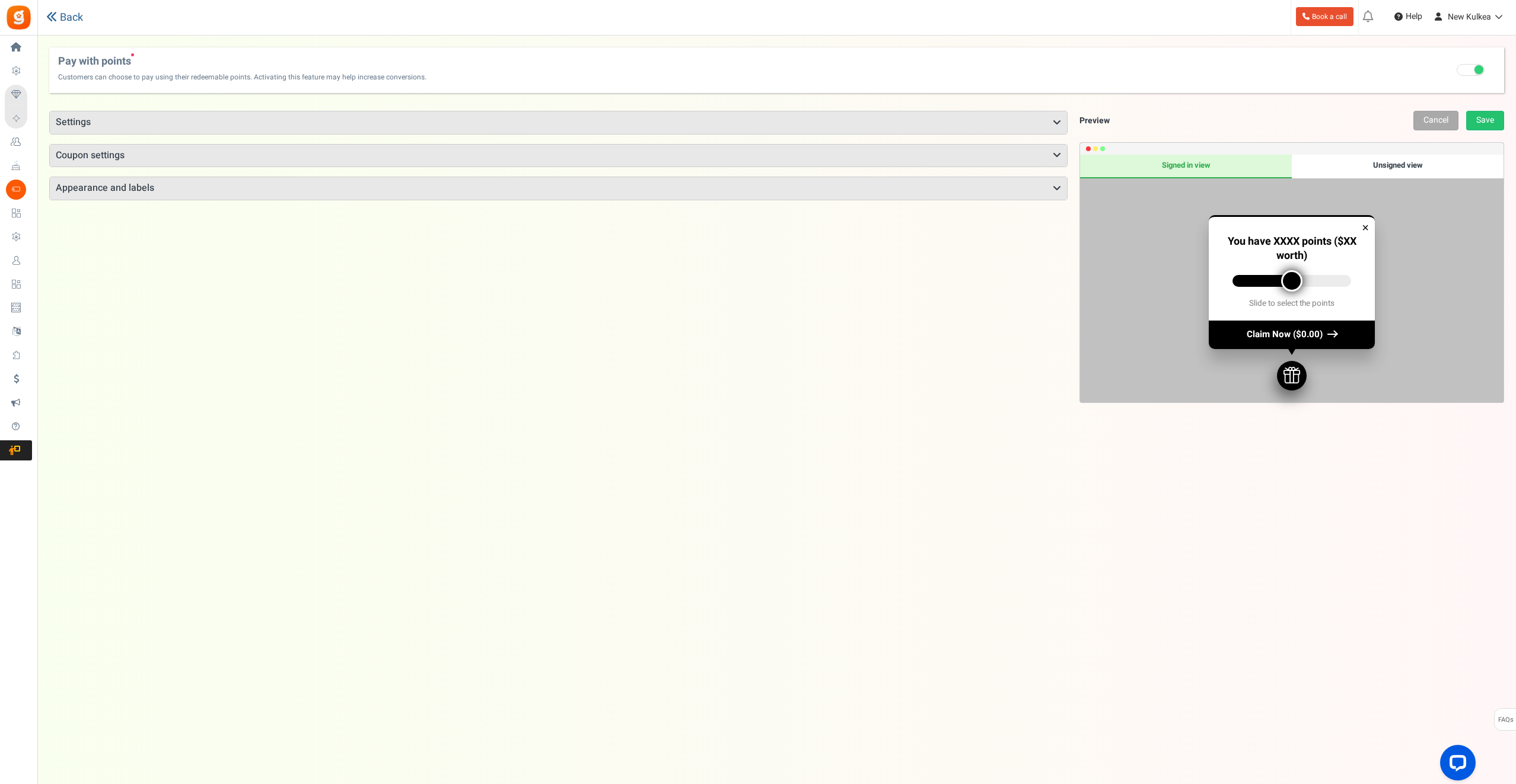
click at [55, 16] on icon at bounding box center [51, 16] width 11 height 11
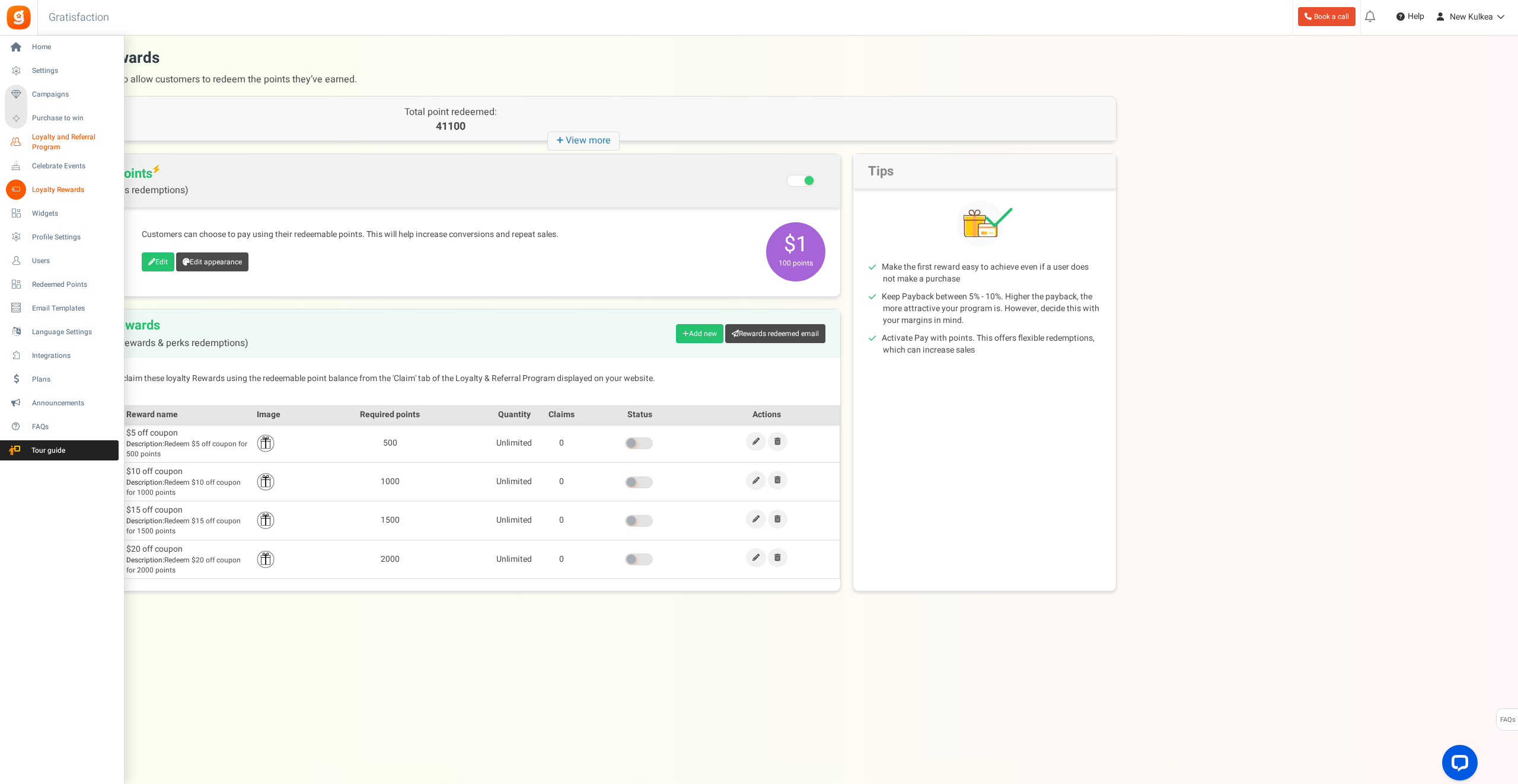
click at [38, 140] on span "Loyalty and Referral Program" at bounding box center [75, 141] width 87 height 20
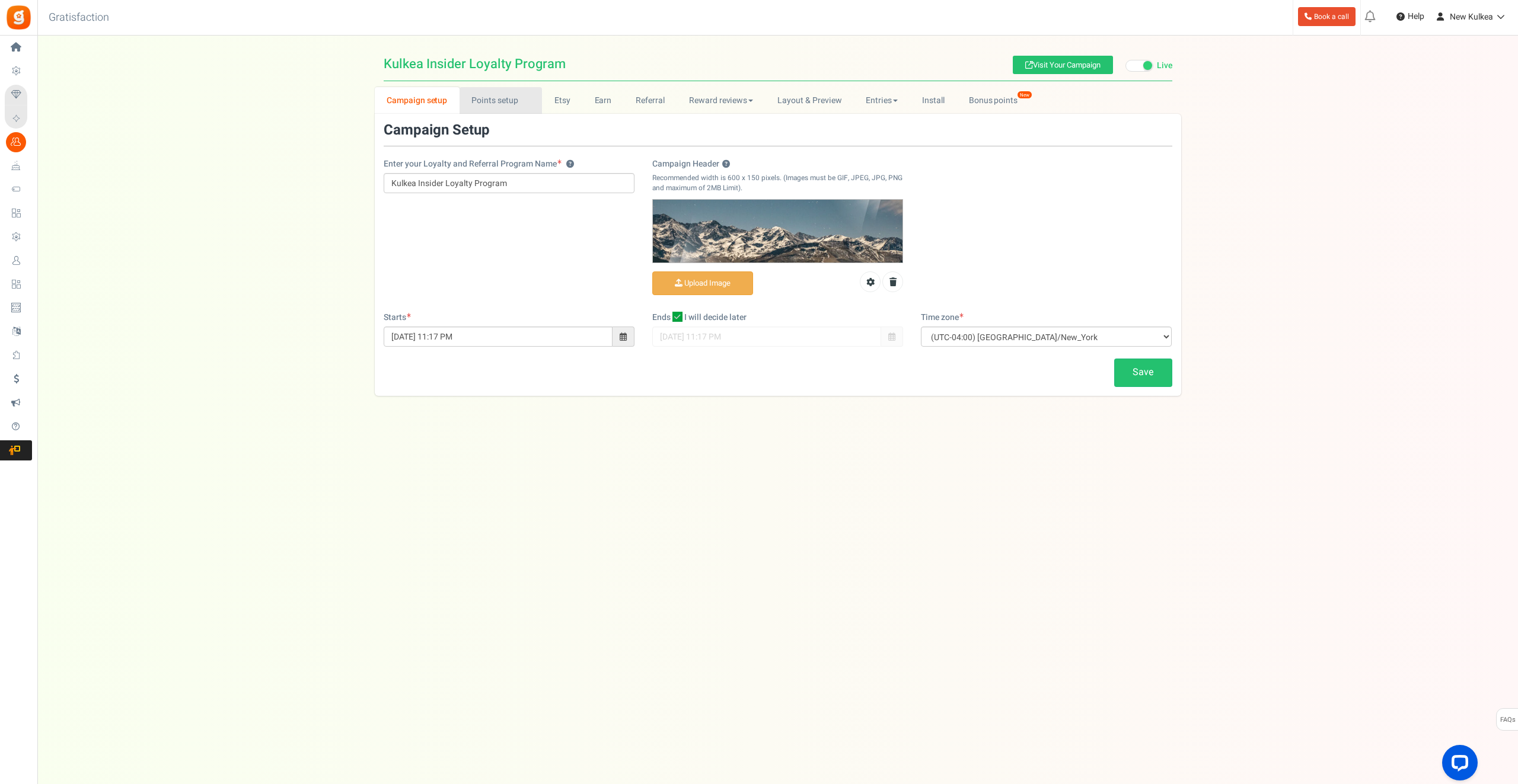
click at [486, 94] on link "Points setup New" at bounding box center [501, 100] width 82 height 27
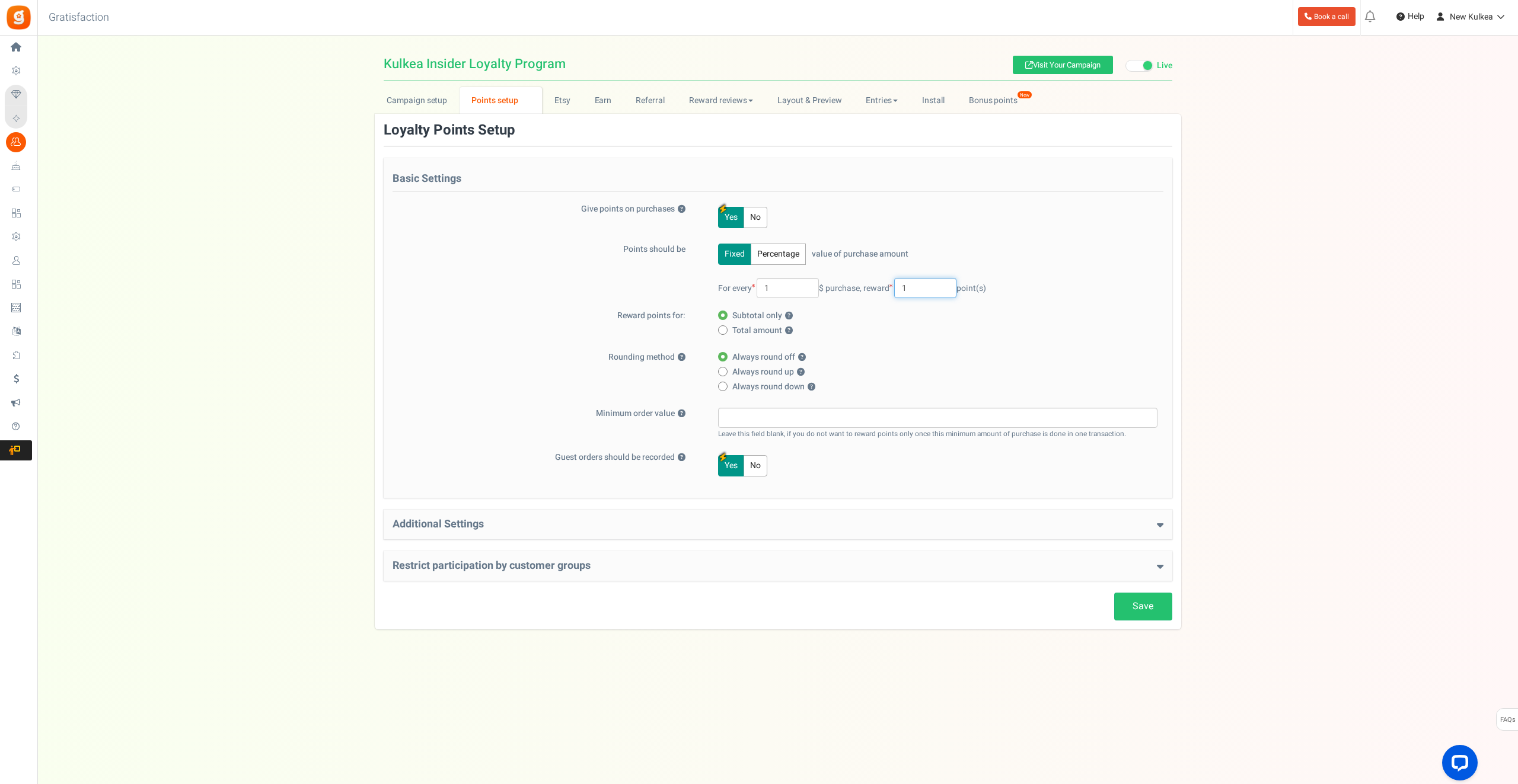
drag, startPoint x: 924, startPoint y: 286, endPoint x: 889, endPoint y: 288, distance: 35.1
click at [889, 288] on span "reward 1 point(s)" at bounding box center [925, 287] width 122 height 12
type input "5"
click at [1103, 323] on div "Subtotal only ? Total amount ? Total amount excluding shipping ? ?" at bounding box center [930, 325] width 455 height 30
click at [1161, 604] on link "Save" at bounding box center [1143, 606] width 58 height 28
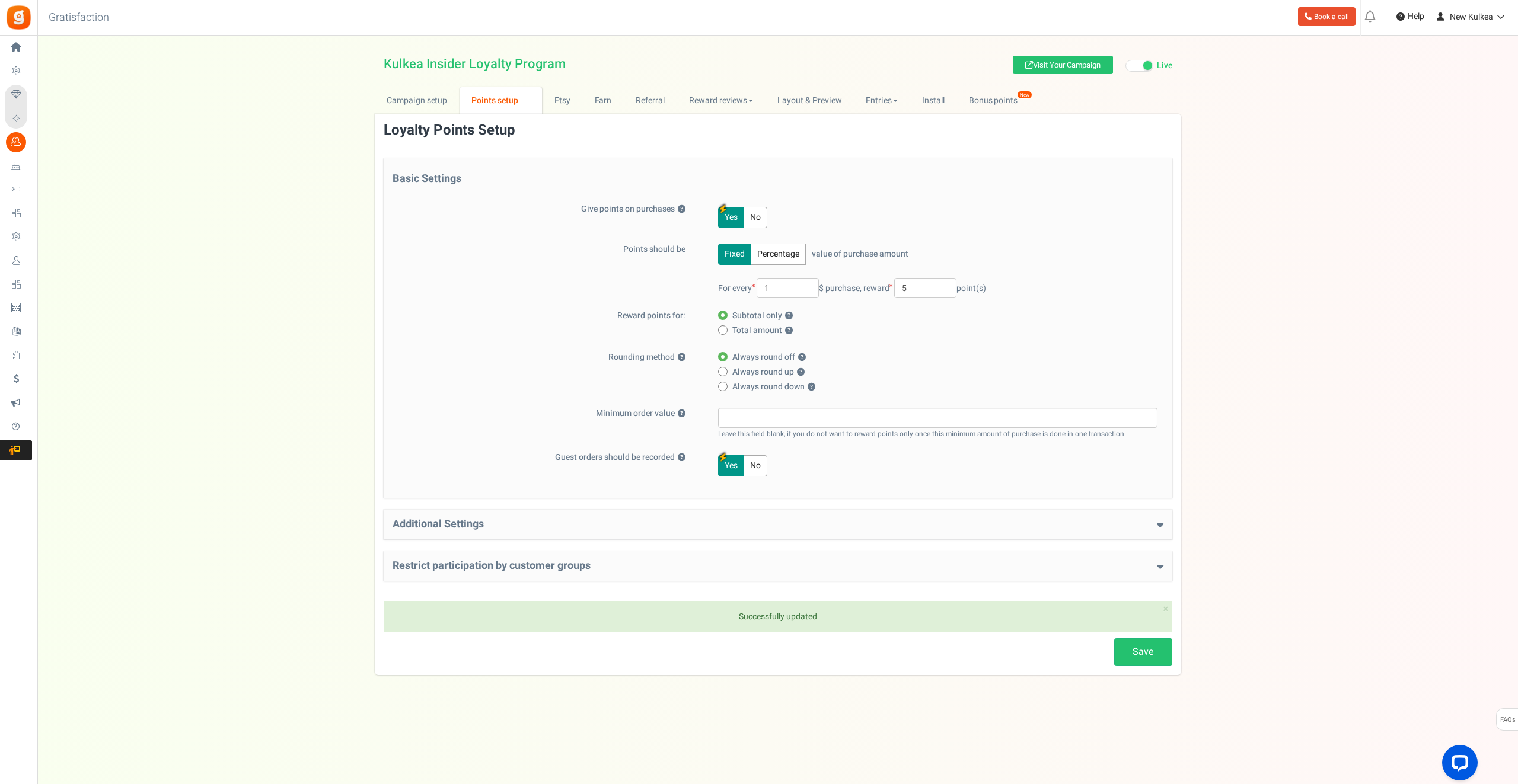
click at [502, 527] on h4 "Additional Settings" at bounding box center [778, 524] width 771 height 11
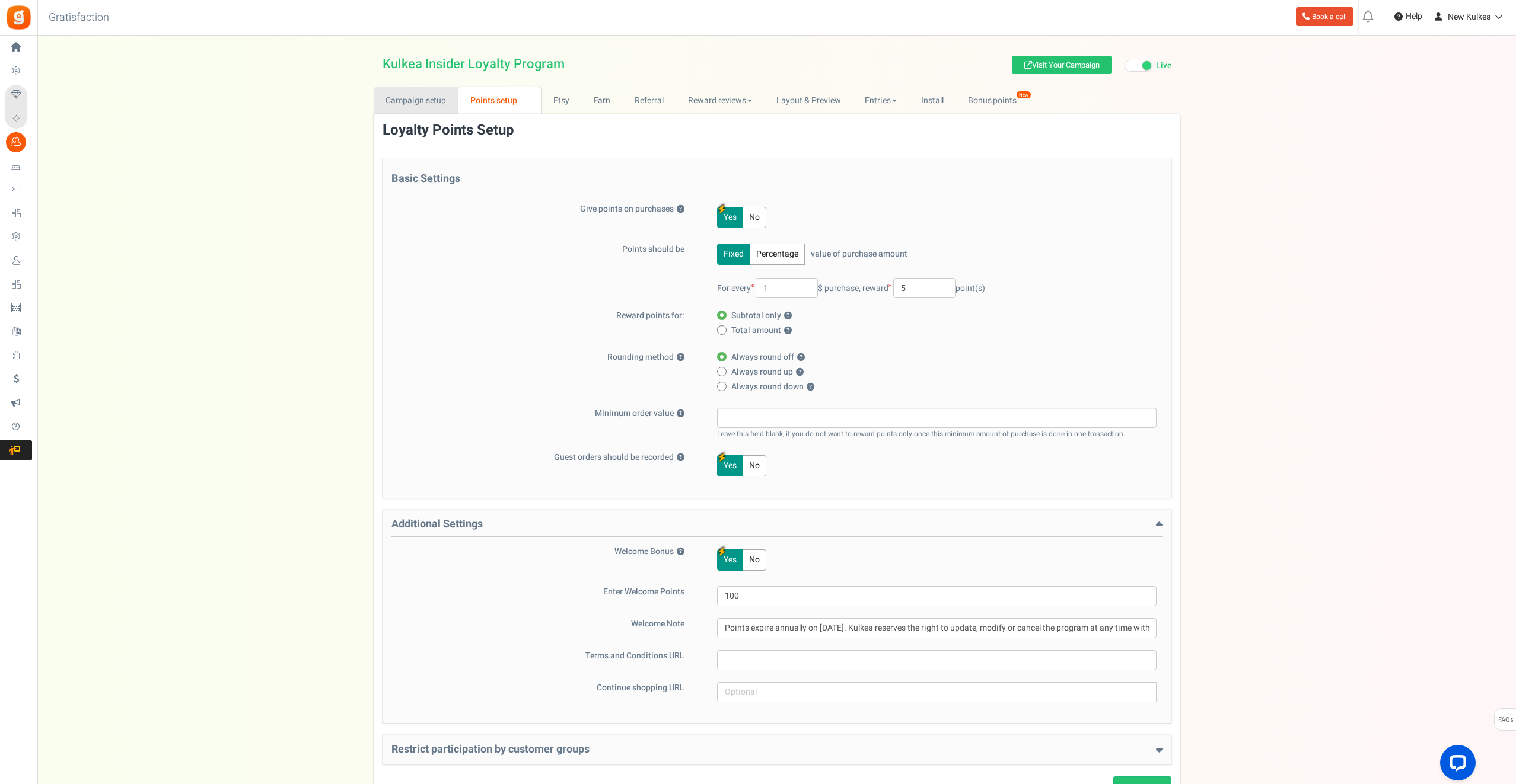
click at [424, 102] on link "Campaign setup" at bounding box center [416, 100] width 85 height 27
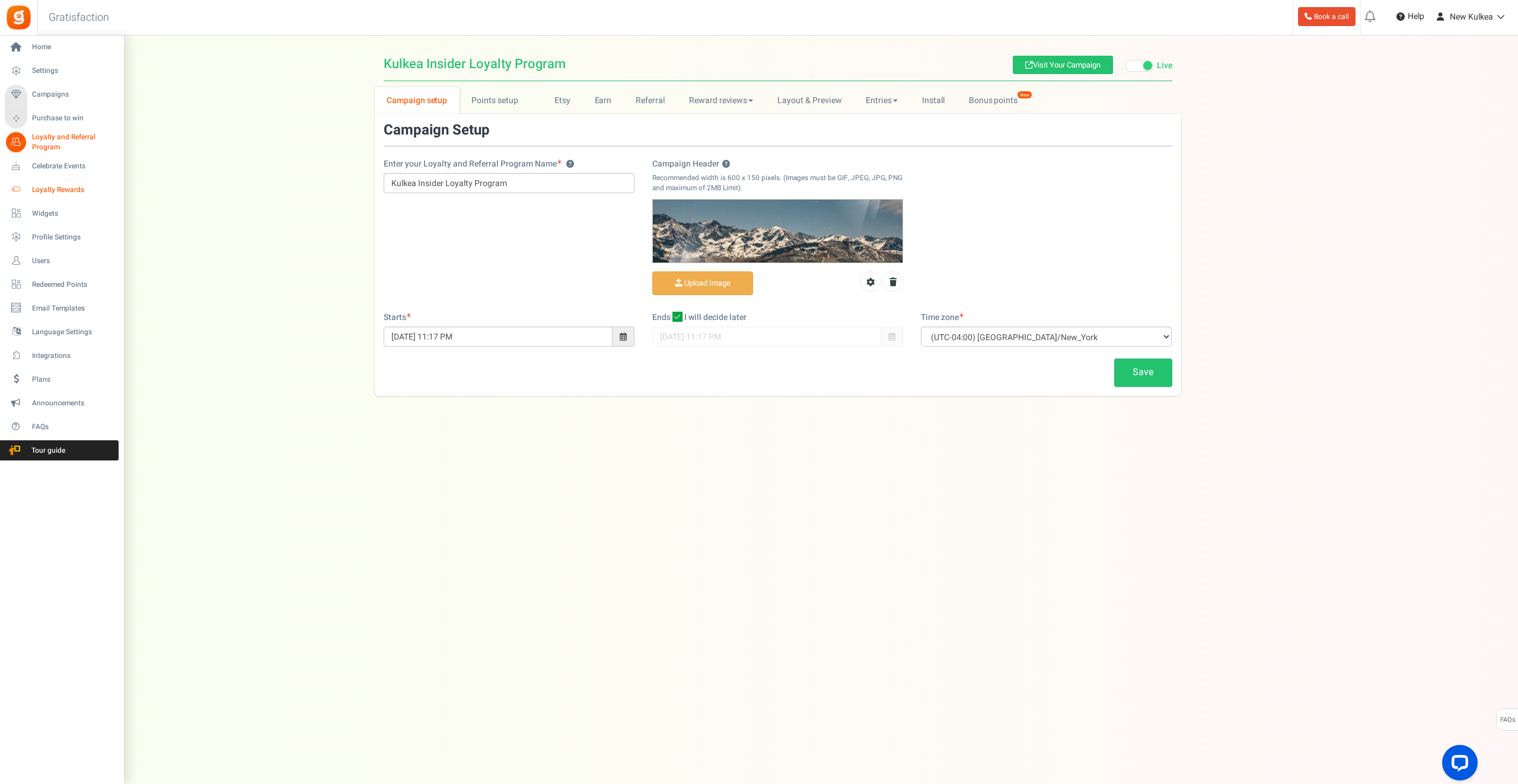
click at [60, 188] on span "Loyalty Rewards" at bounding box center [74, 190] width 83 height 11
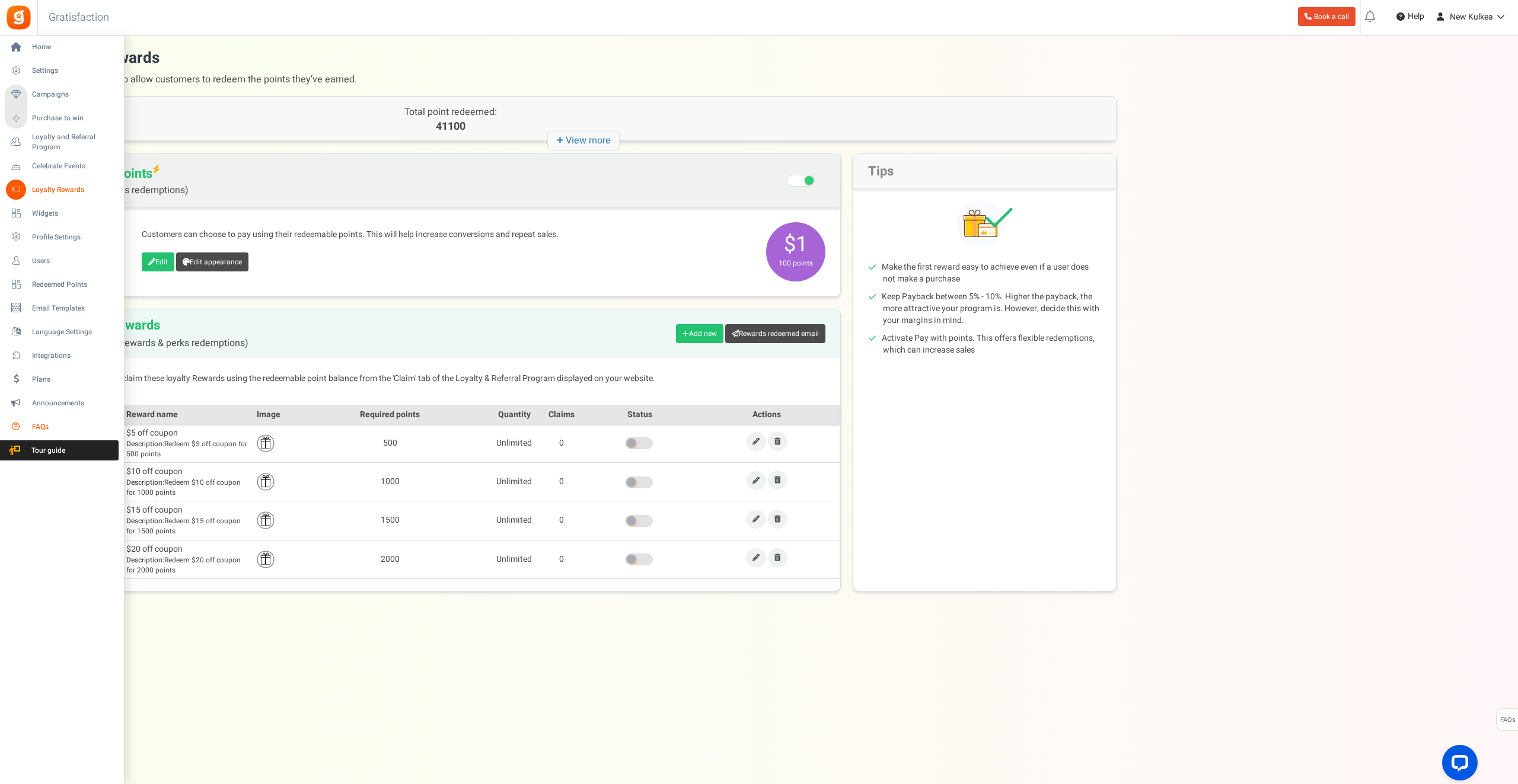
click at [39, 425] on span "FAQs" at bounding box center [74, 427] width 83 height 11
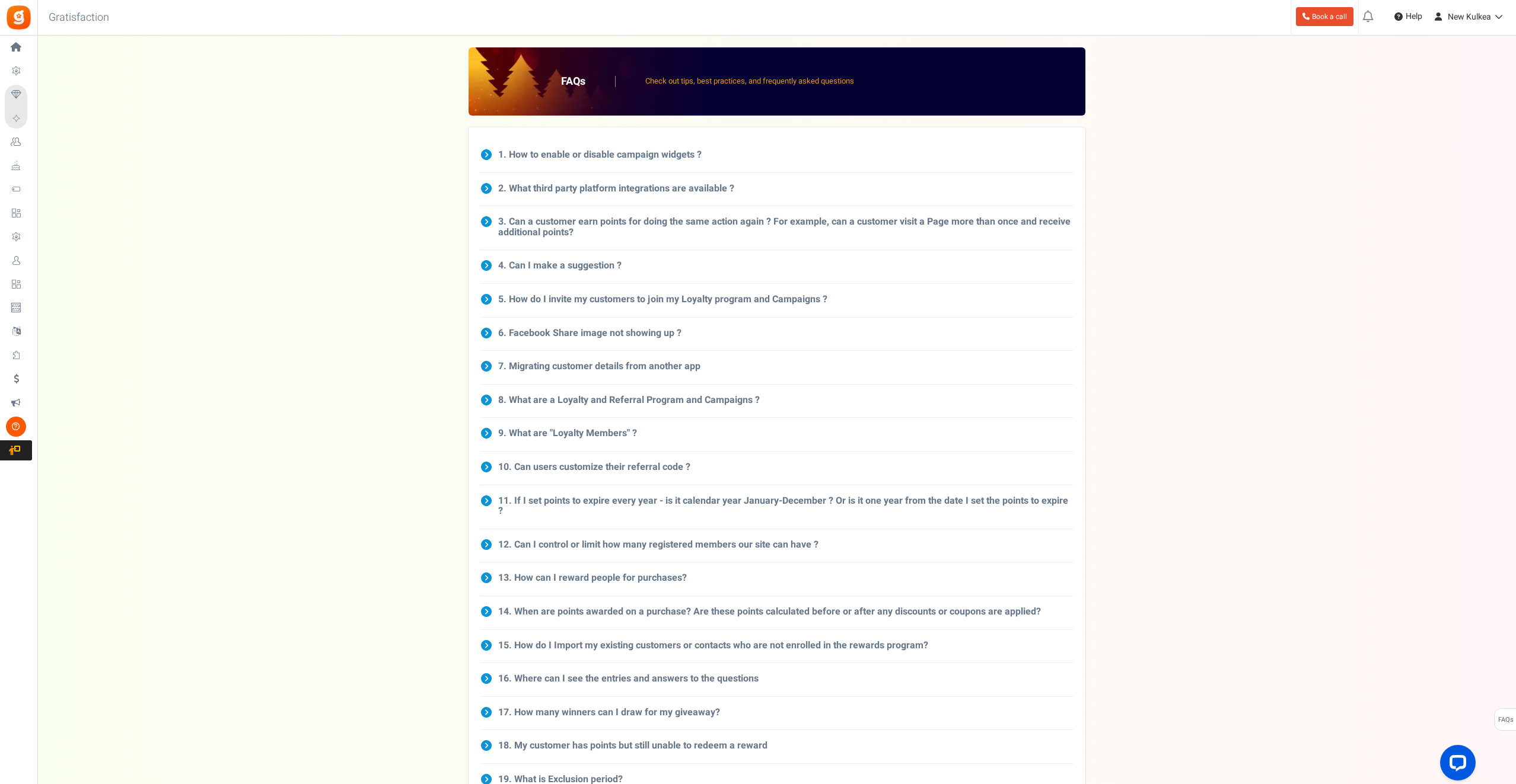
scroll to position [238, 0]
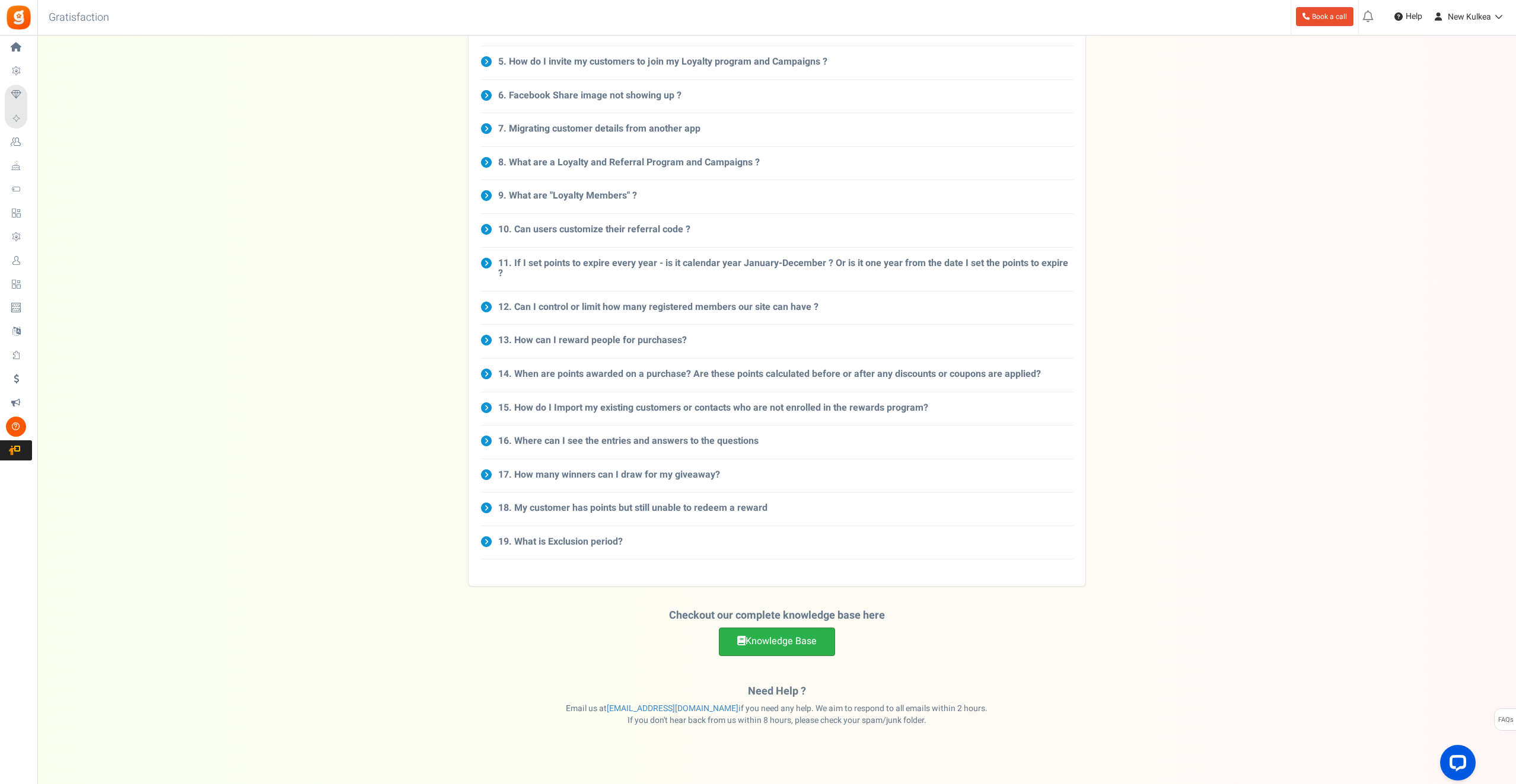
click at [785, 627] on link "Knowledge Base" at bounding box center [777, 641] width 117 height 28
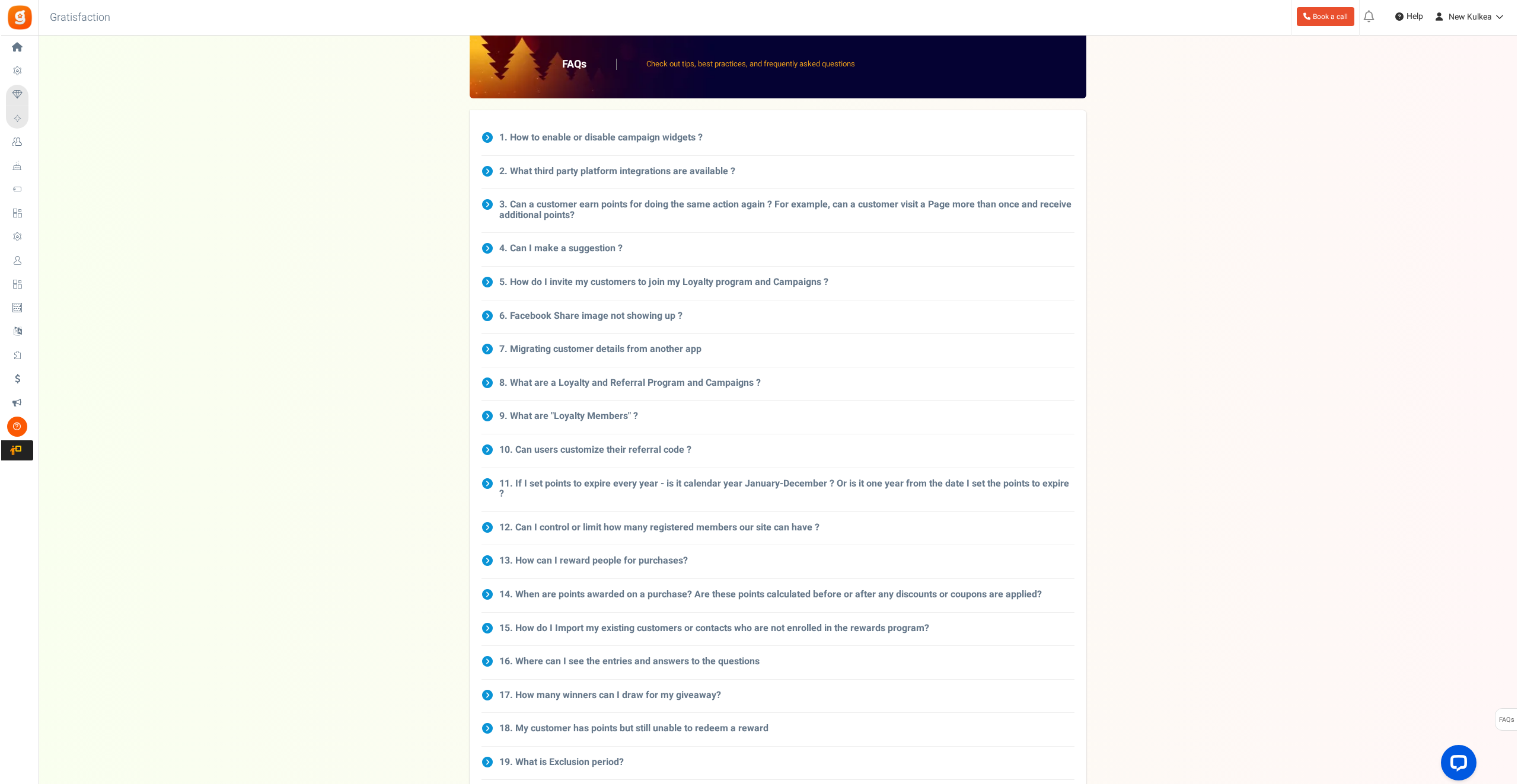
scroll to position [0, 0]
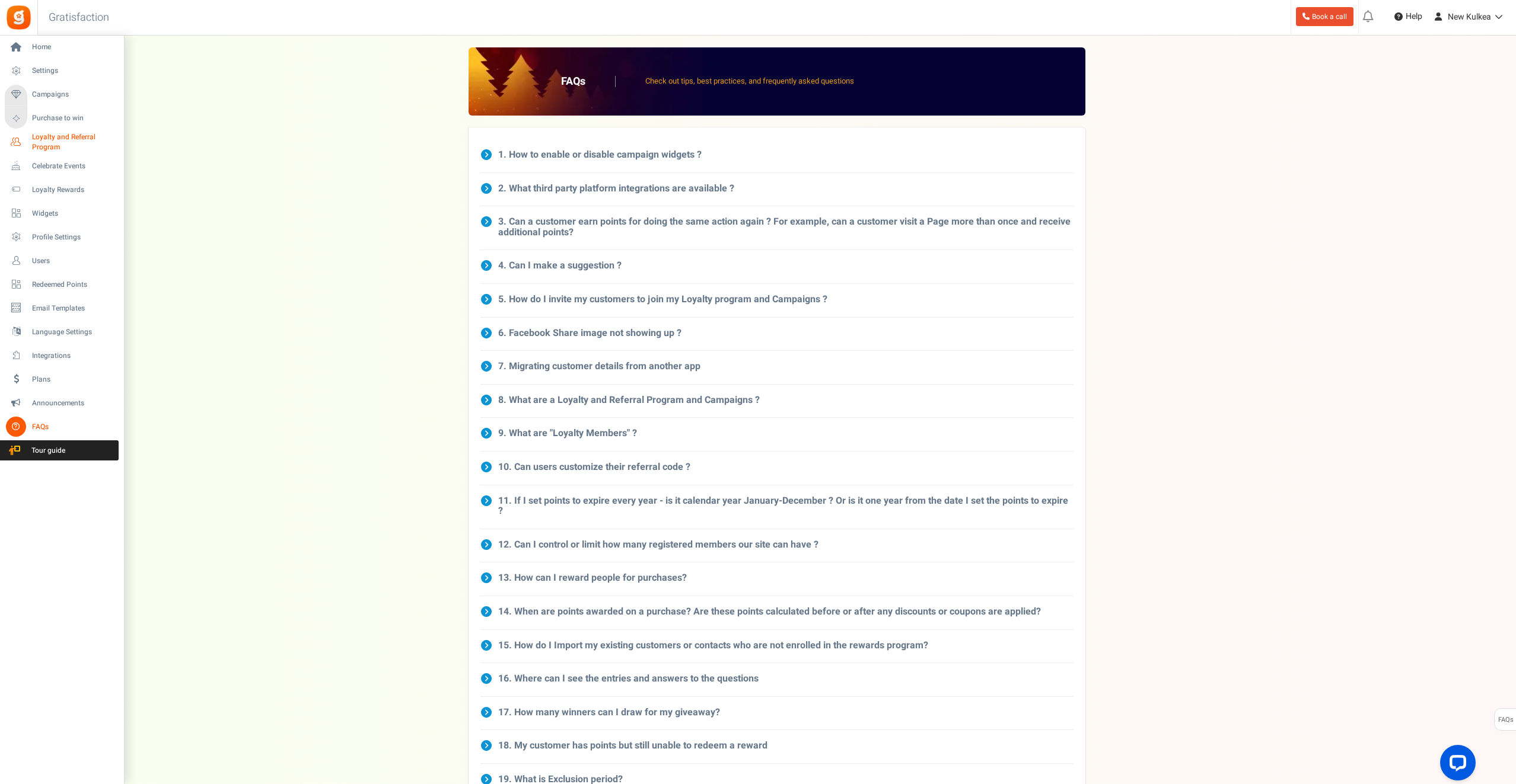
click at [46, 146] on span "Loyalty and Referral Program" at bounding box center [75, 141] width 87 height 20
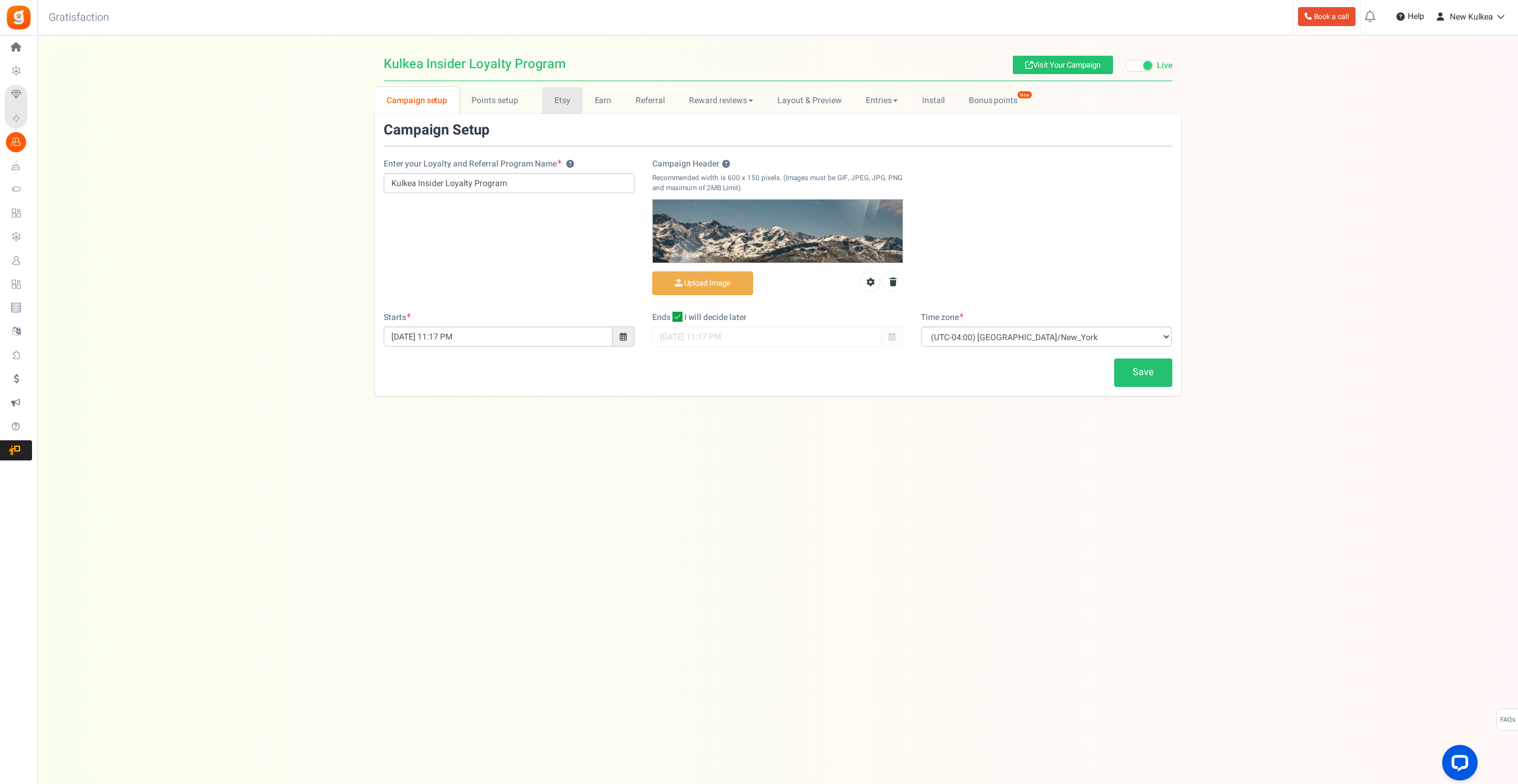
click at [558, 100] on link "Etsy" at bounding box center [562, 100] width 40 height 27
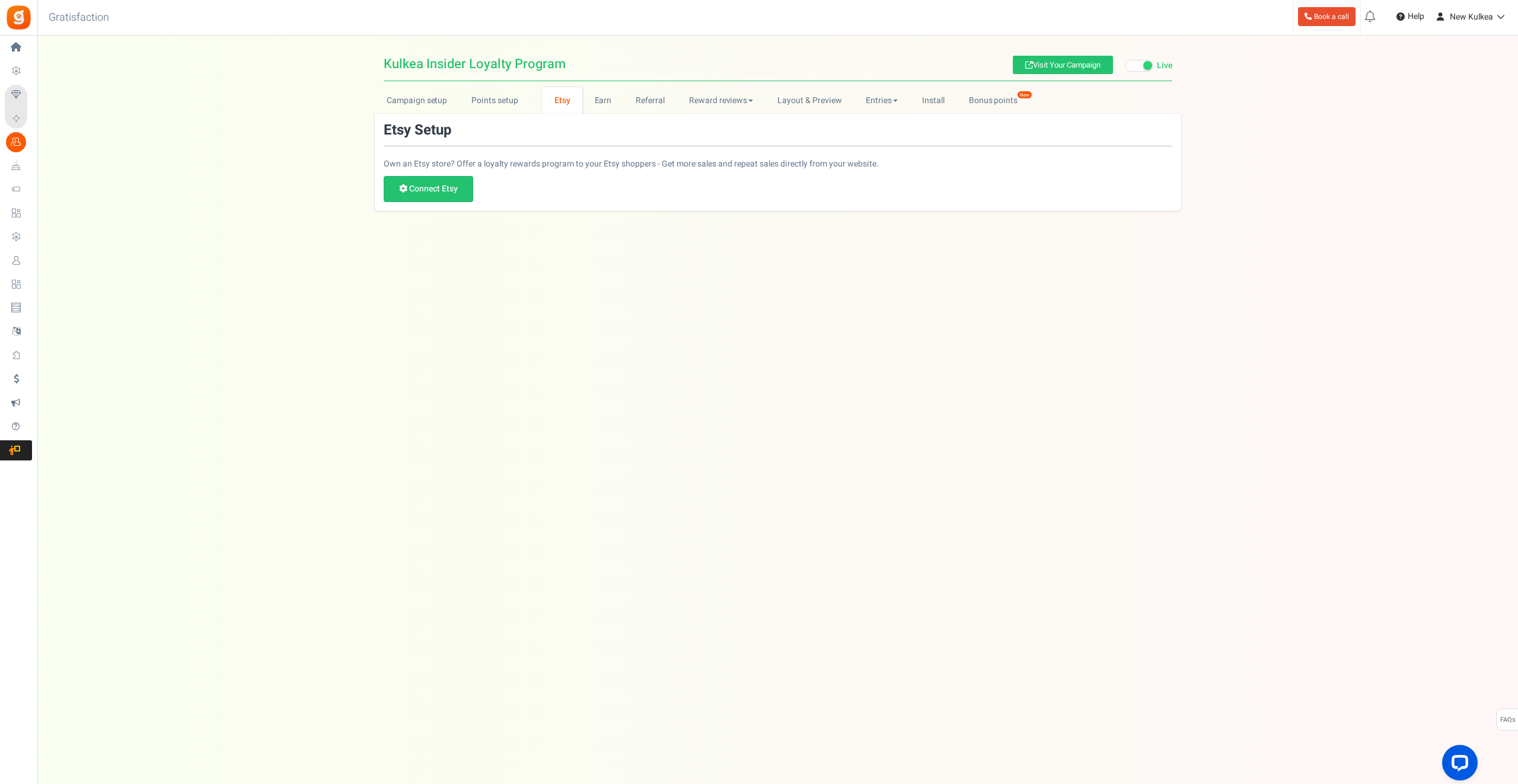
click at [624, 107] on li "Referral" at bounding box center [651, 100] width 53 height 27
click at [598, 109] on link "Earn" at bounding box center [603, 100] width 41 height 27
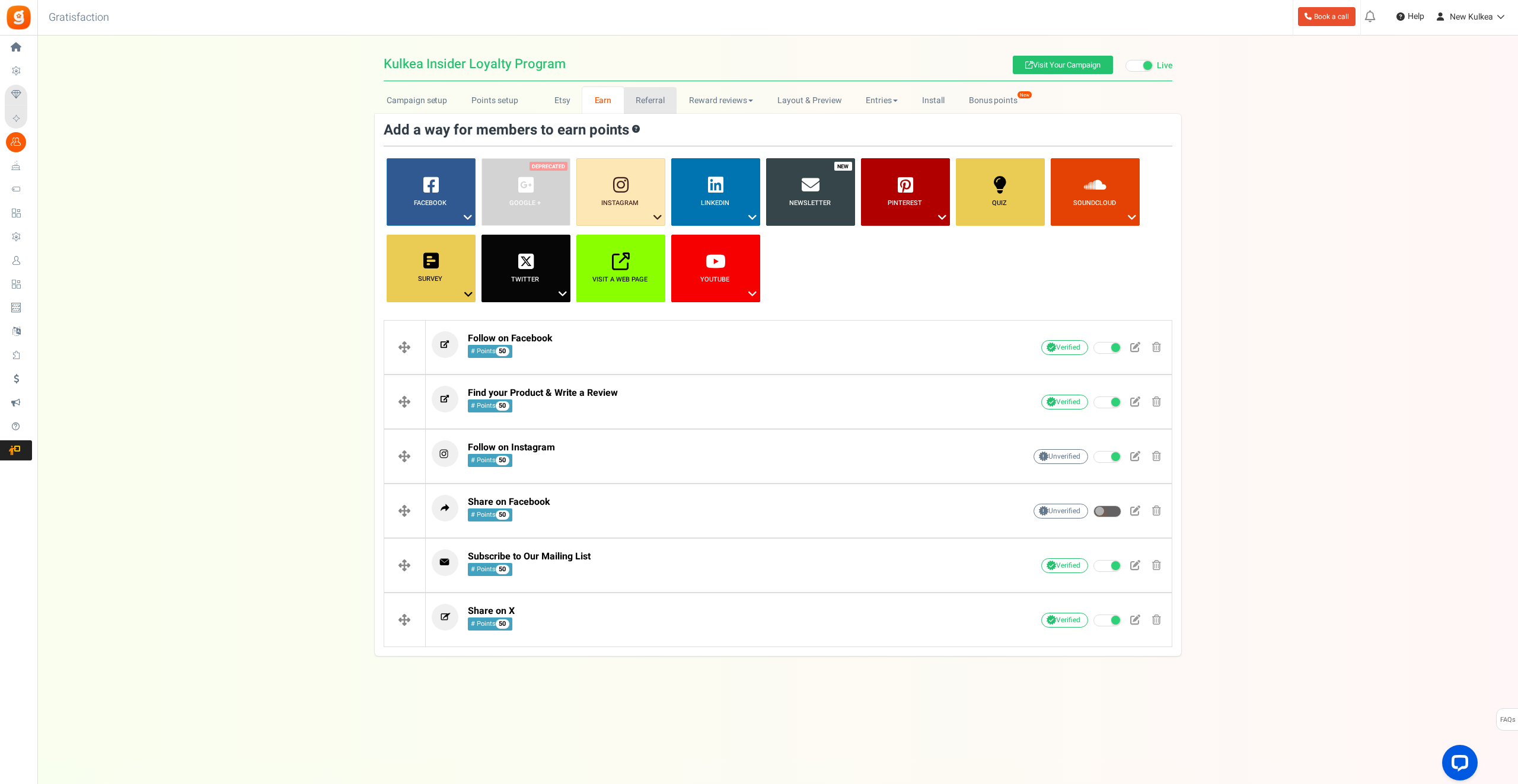
click at [638, 106] on link "Referral" at bounding box center [651, 100] width 53 height 27
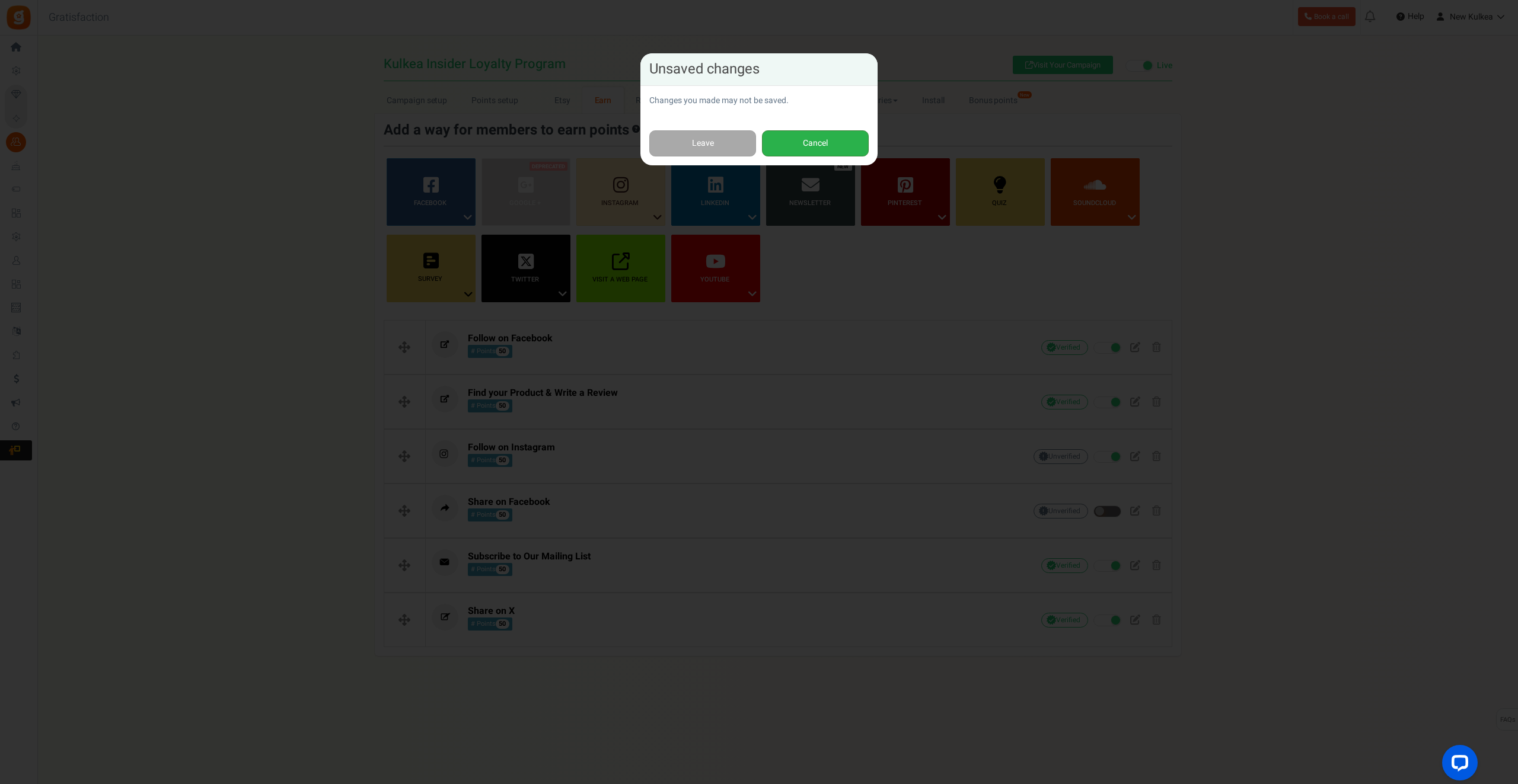
click at [824, 143] on button "Cancel" at bounding box center [816, 144] width 107 height 27
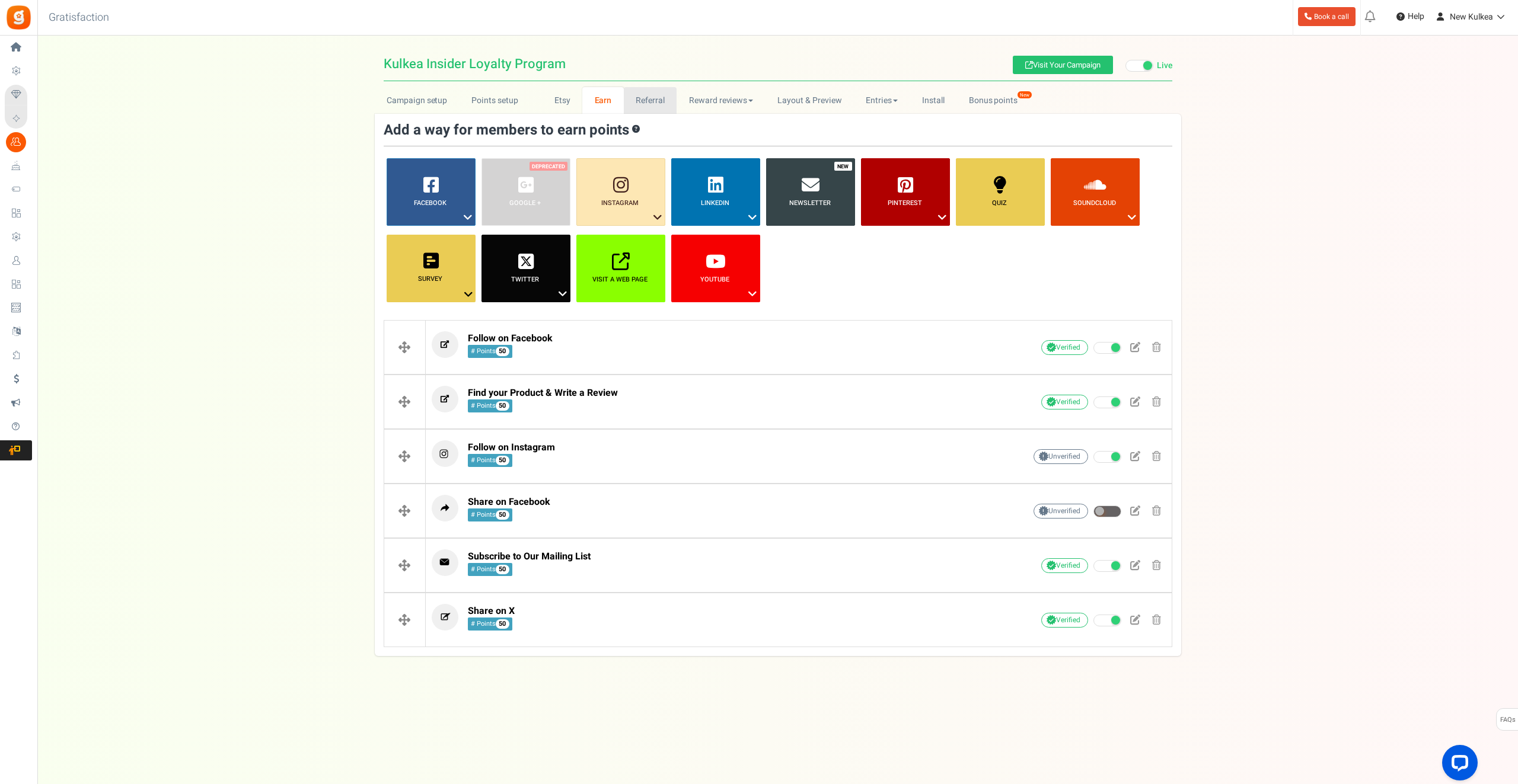
click at [647, 101] on link "Referral" at bounding box center [651, 100] width 53 height 27
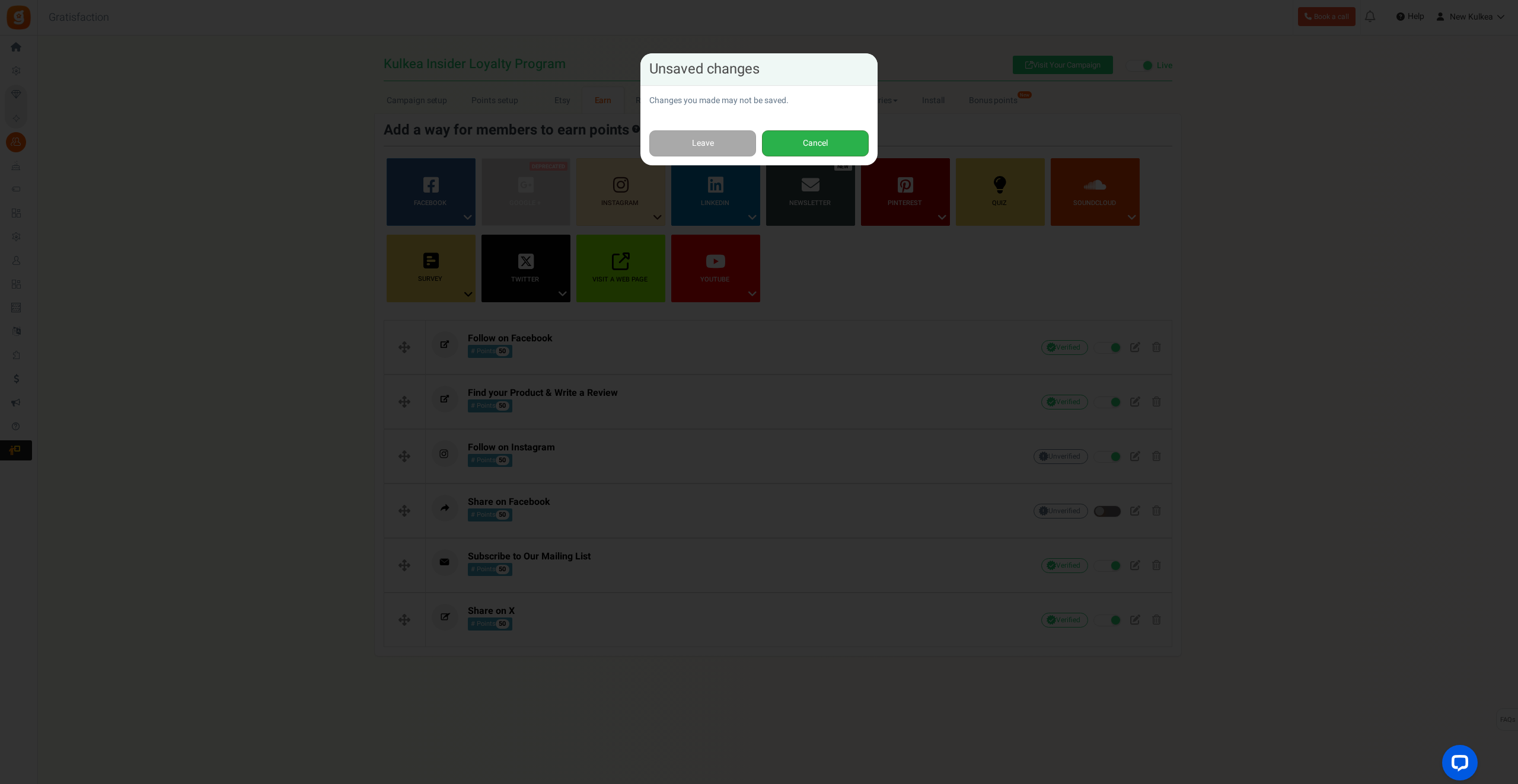
click at [823, 154] on button "Cancel" at bounding box center [816, 144] width 107 height 27
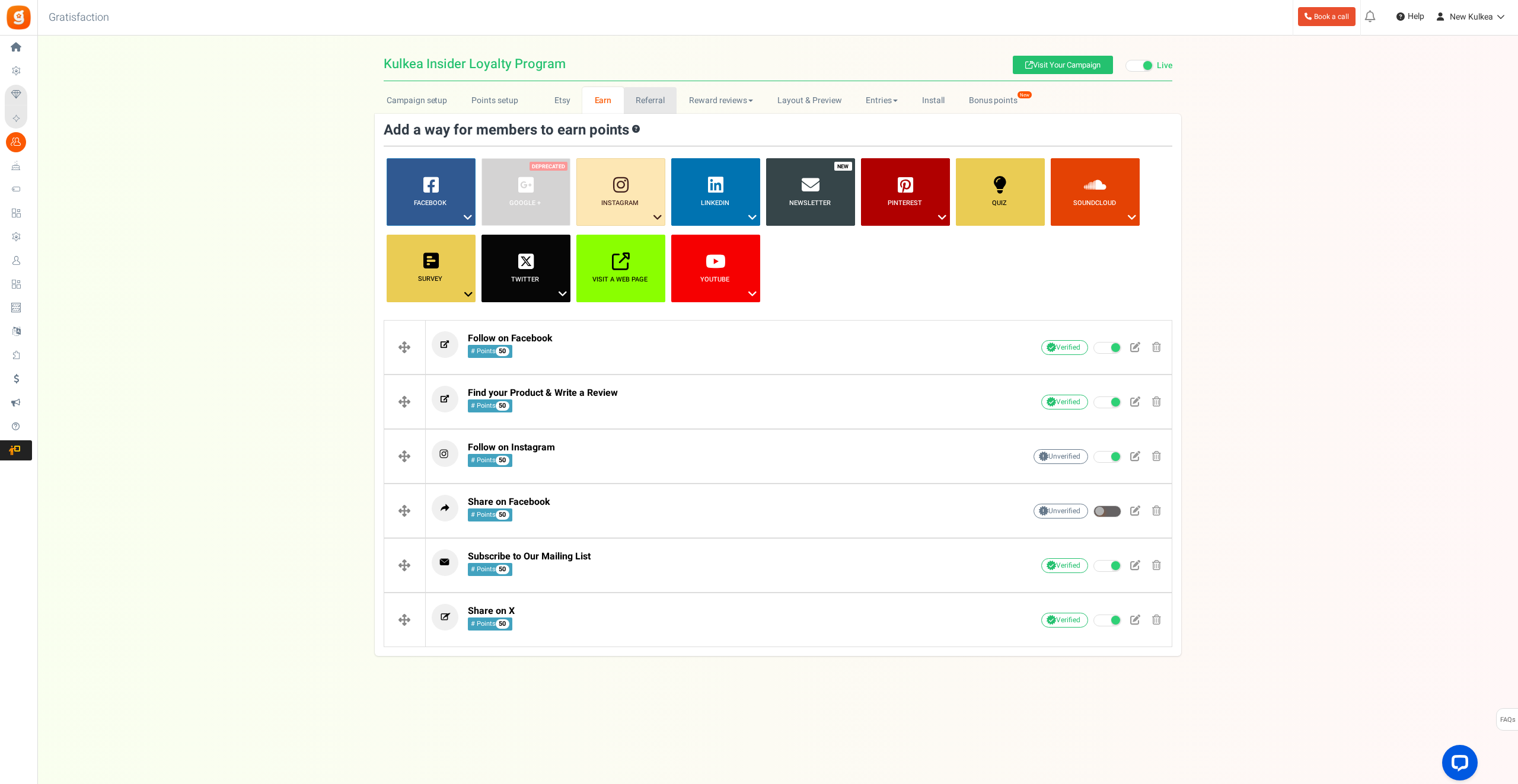
click at [658, 106] on link "Referral" at bounding box center [651, 100] width 53 height 27
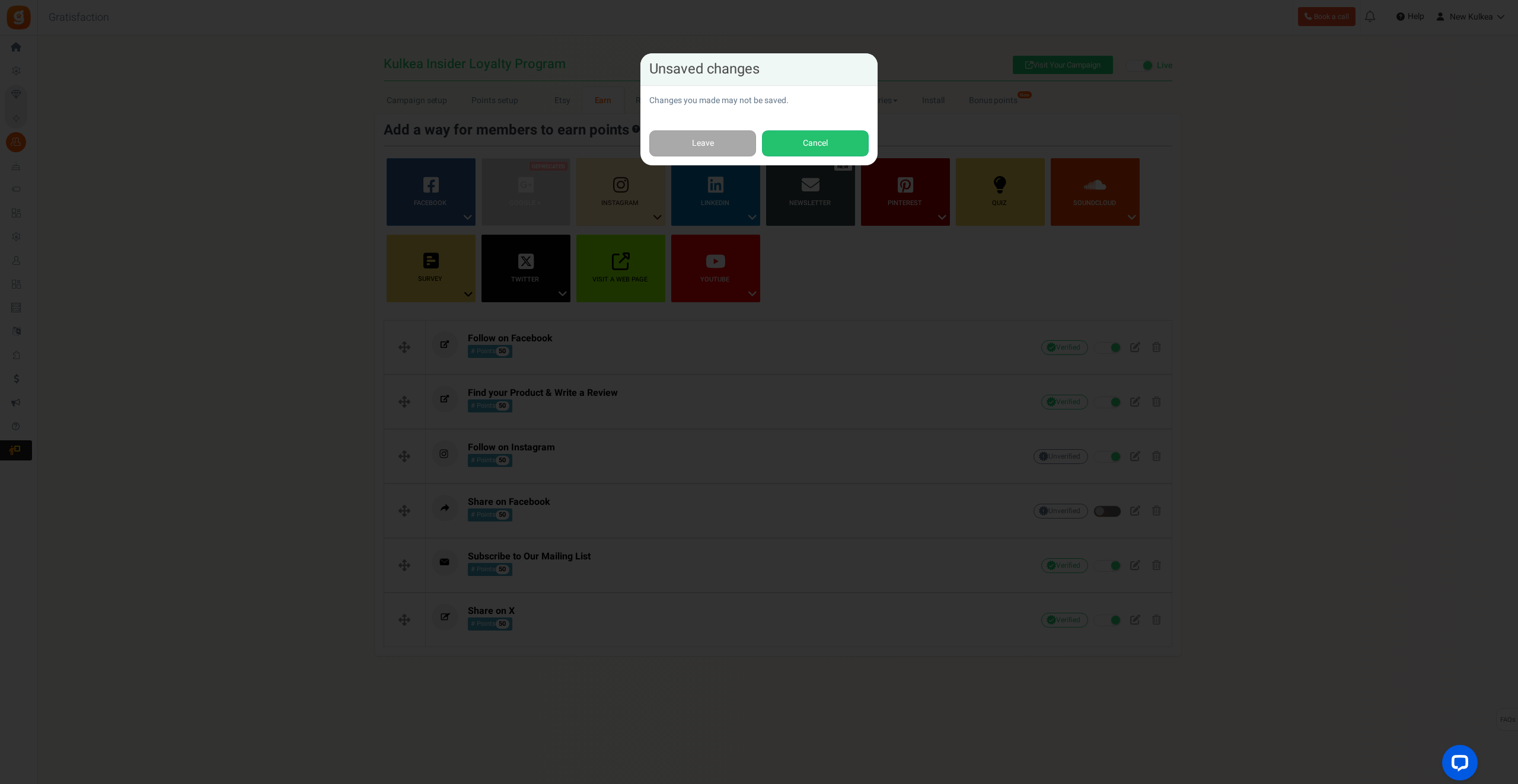
click at [687, 129] on div "Leave Cancel" at bounding box center [759, 143] width 237 height 45
click at [691, 144] on link "Leave" at bounding box center [703, 144] width 107 height 27
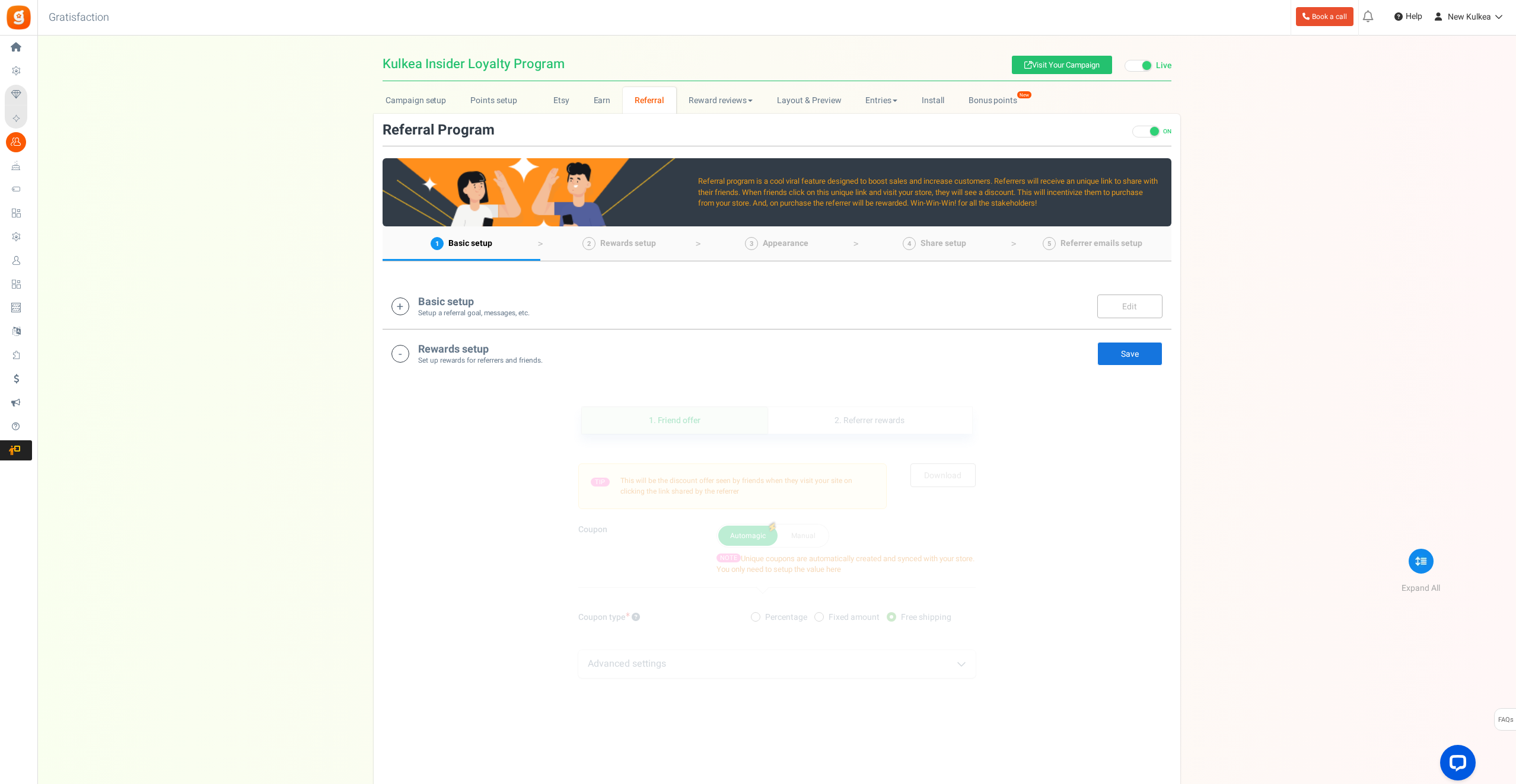
click at [991, 458] on div "1. Friend offer Paused! Coupons over. Upload now! 2. Referrer rewards Paused! C…" at bounding box center [777, 730] width 789 height 706
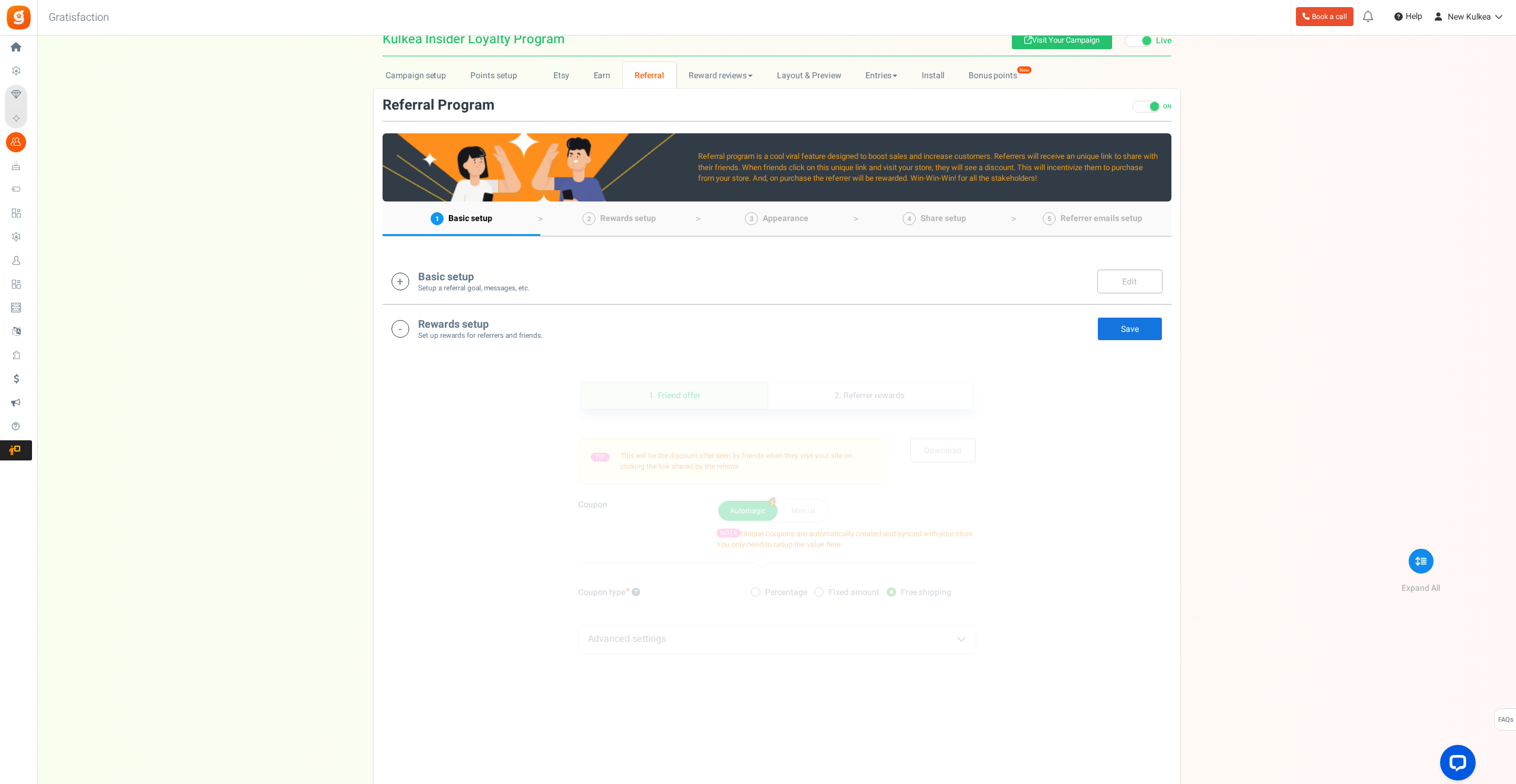
scroll to position [33, 0]
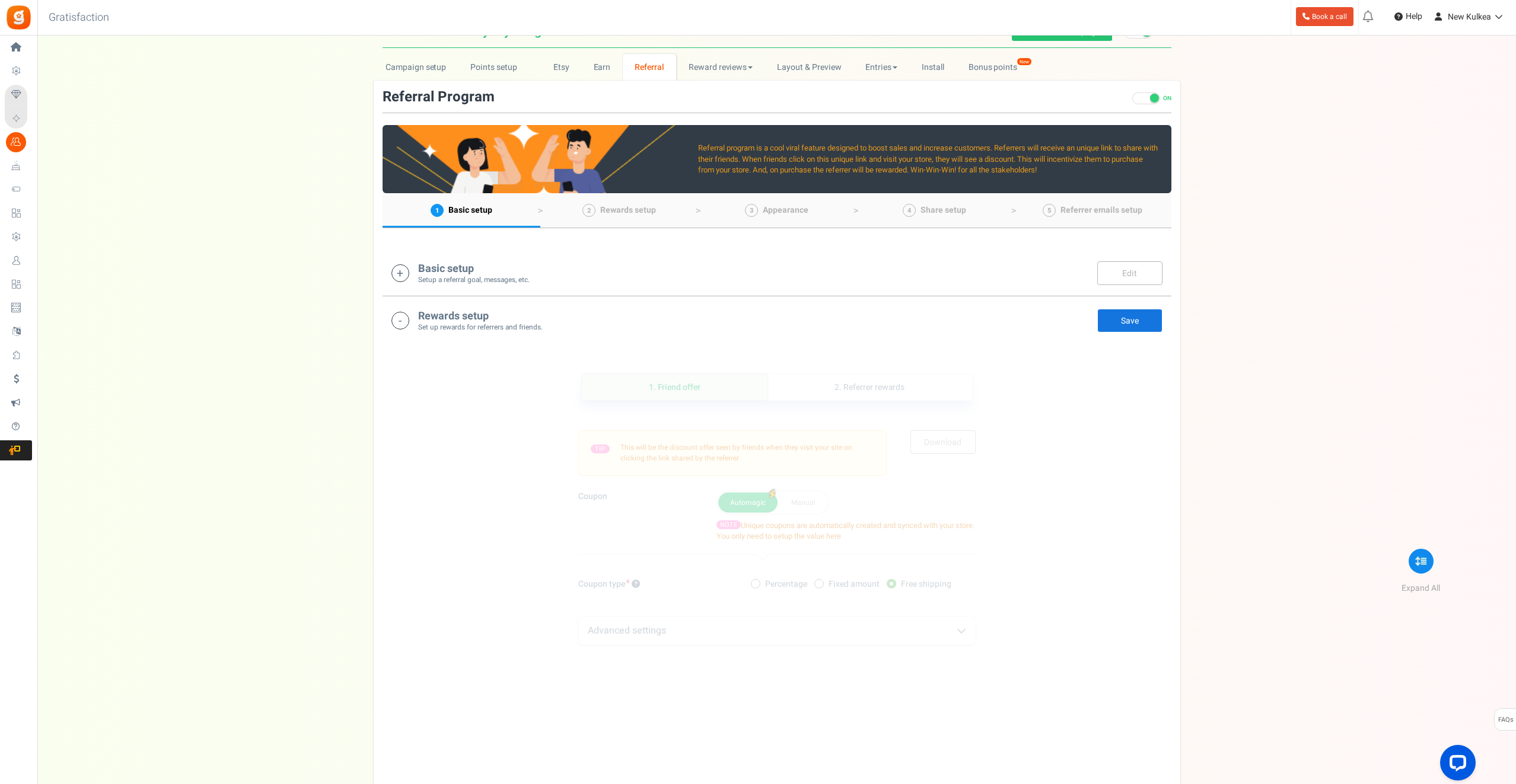
click at [445, 280] on small "Setup a referral goal, messages, etc." at bounding box center [474, 280] width 112 height 11
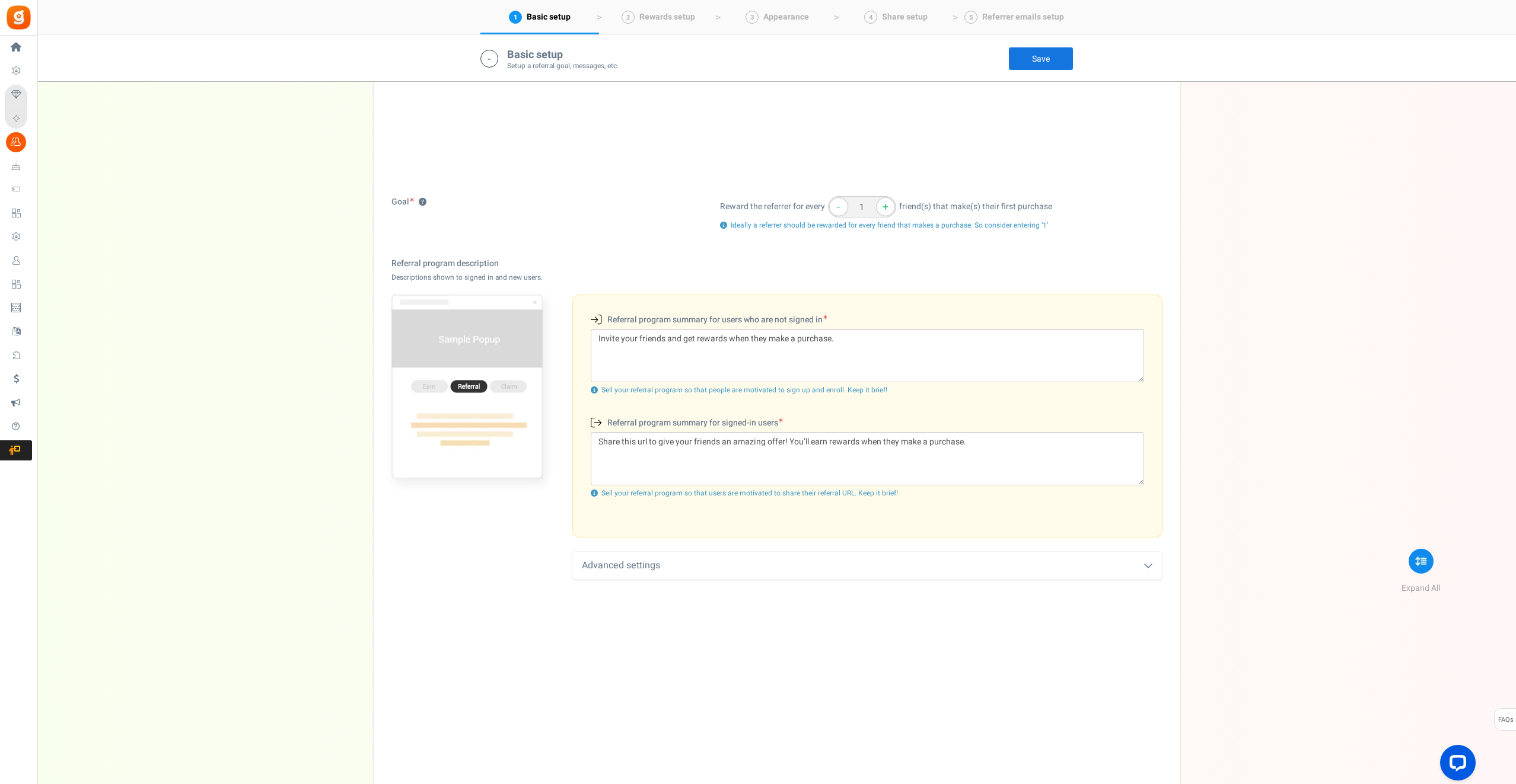
scroll to position [156, 0]
click at [797, 568] on div "Advanced settings" at bounding box center [867, 572] width 590 height 28
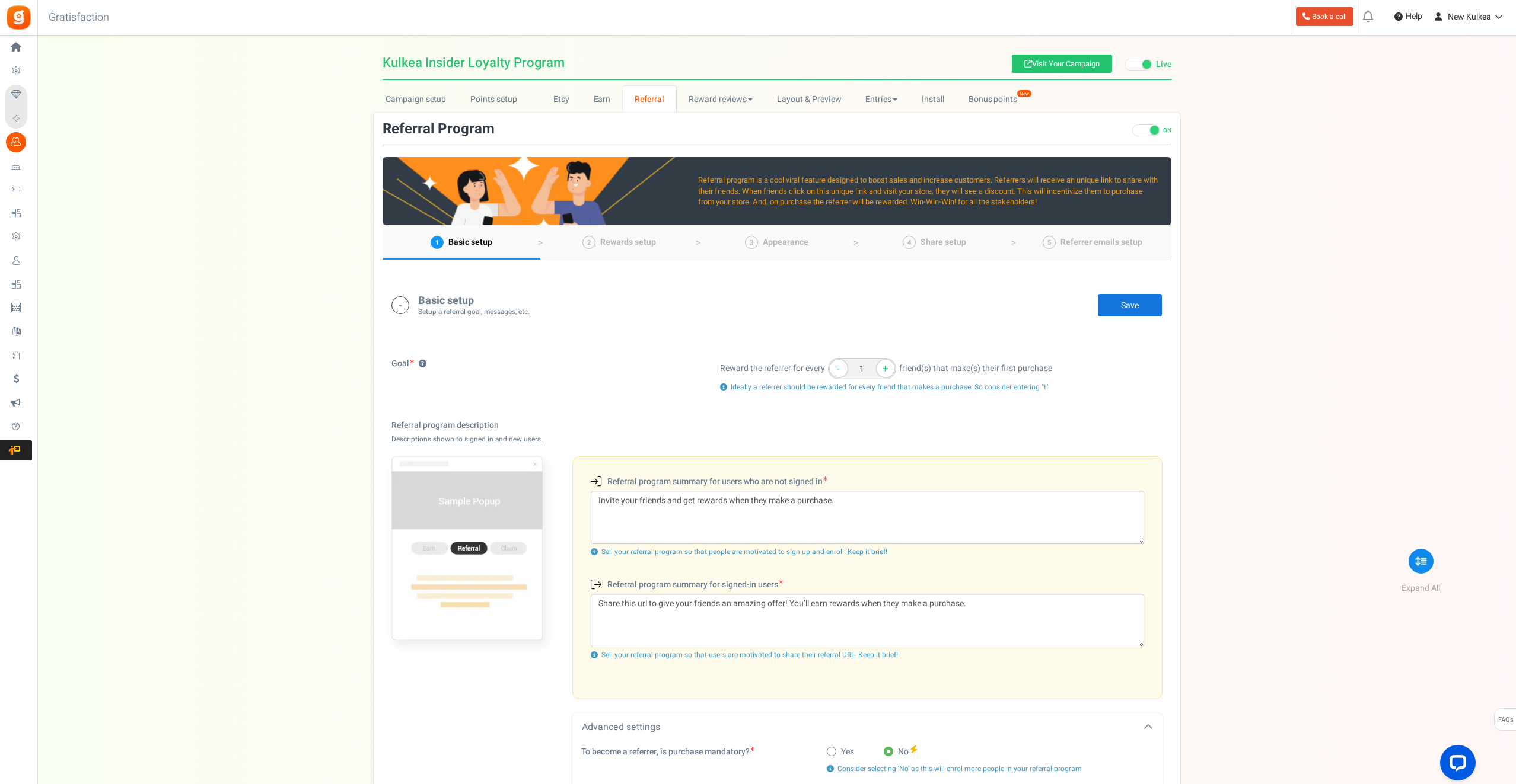
scroll to position [0, 0]
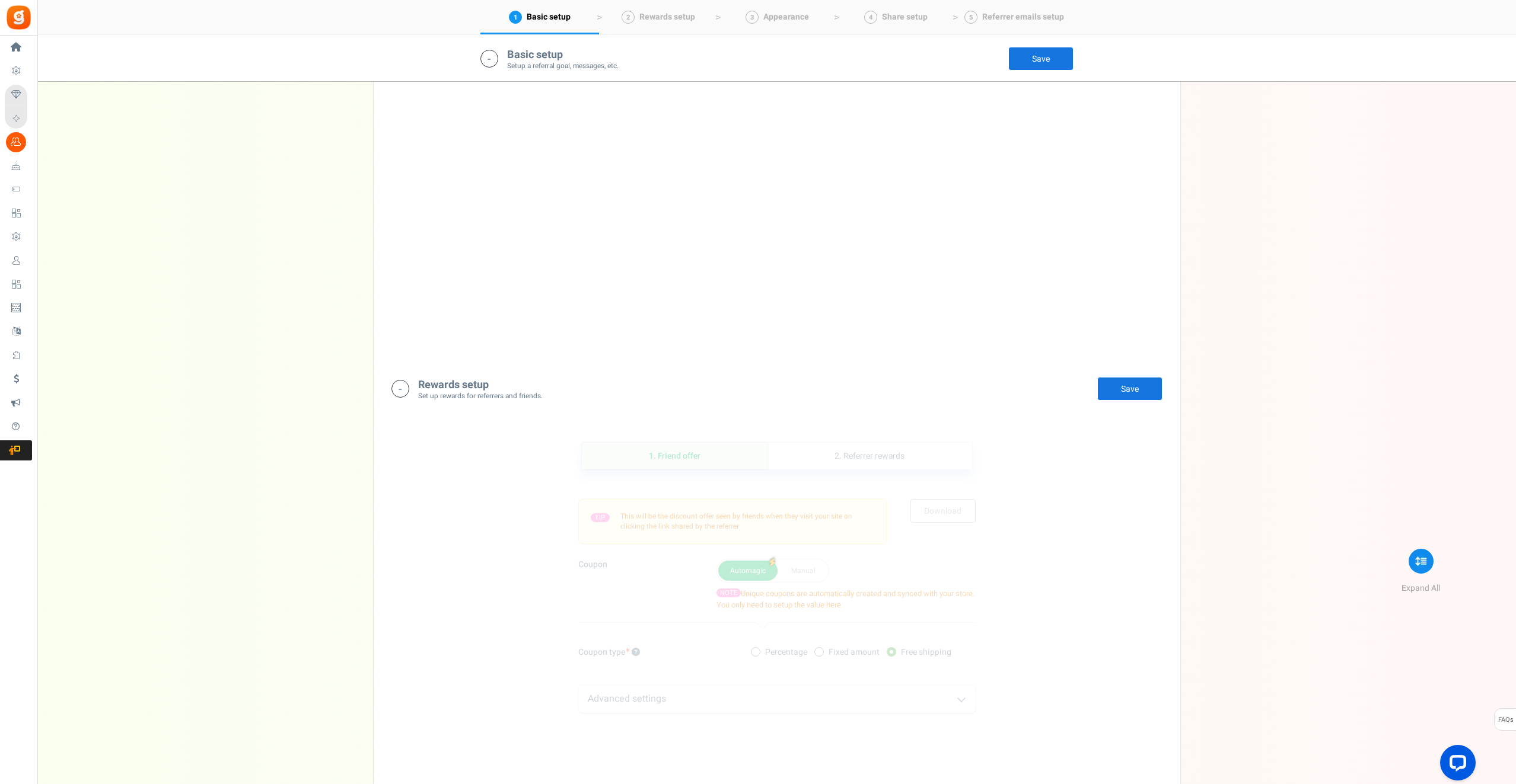
click at [733, 535] on div "TIP This will be the discount offer seen by friends when they visit your site o…" at bounding box center [732, 521] width 309 height 45
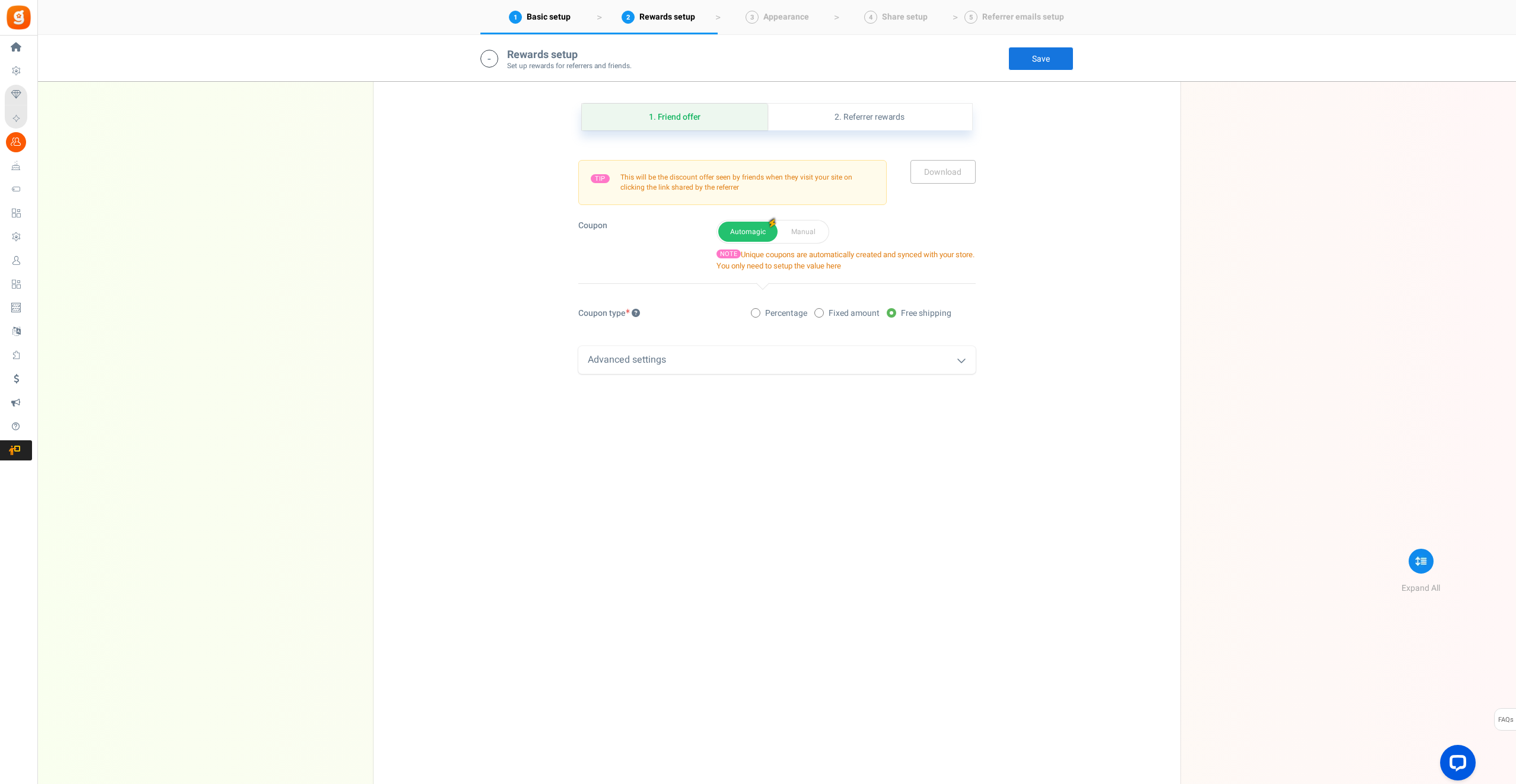
scroll to position [1109, 0]
click at [864, 122] on link "2. Referrer rewards" at bounding box center [869, 117] width 204 height 27
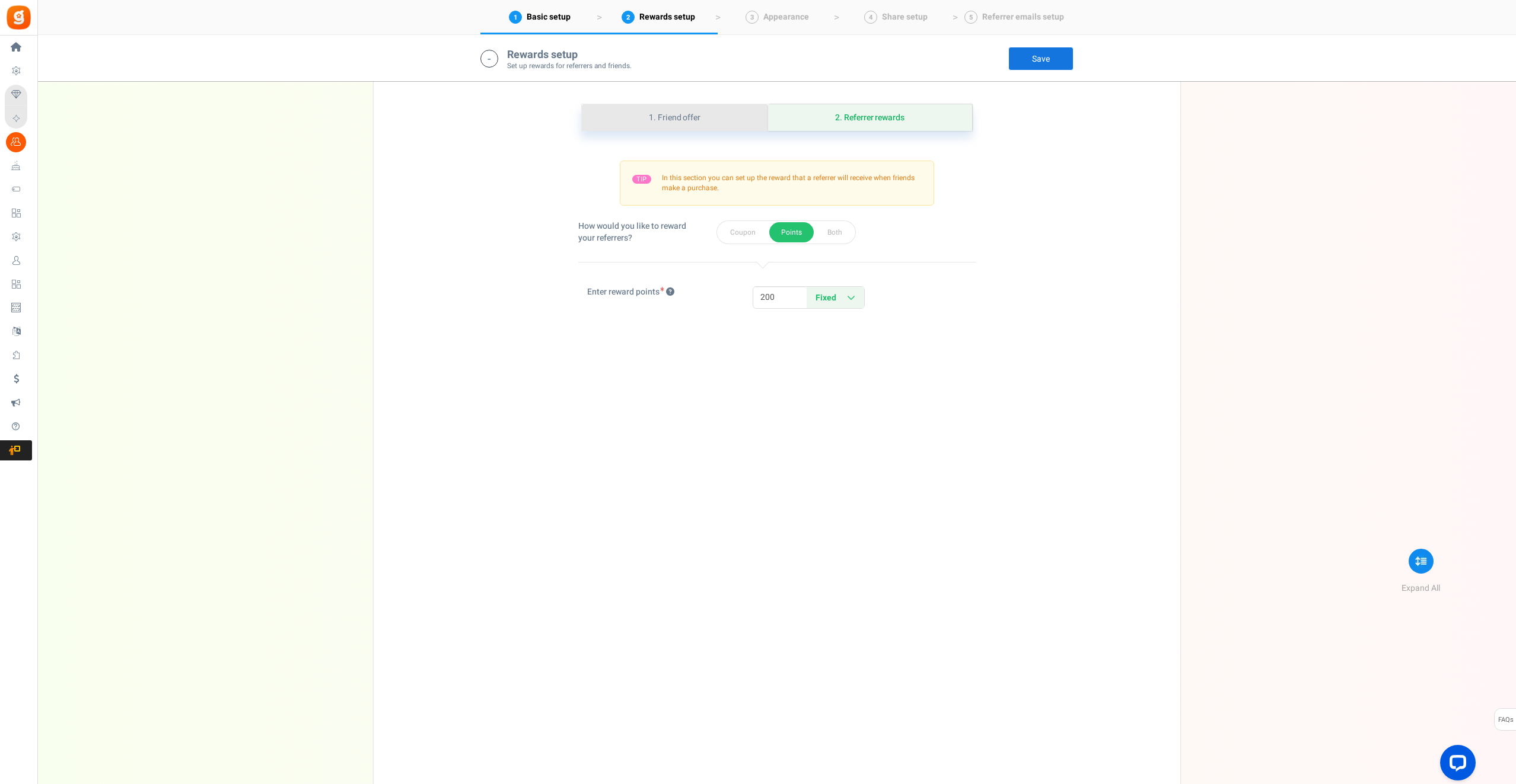
click at [659, 122] on link "1. Friend offer" at bounding box center [674, 117] width 186 height 27
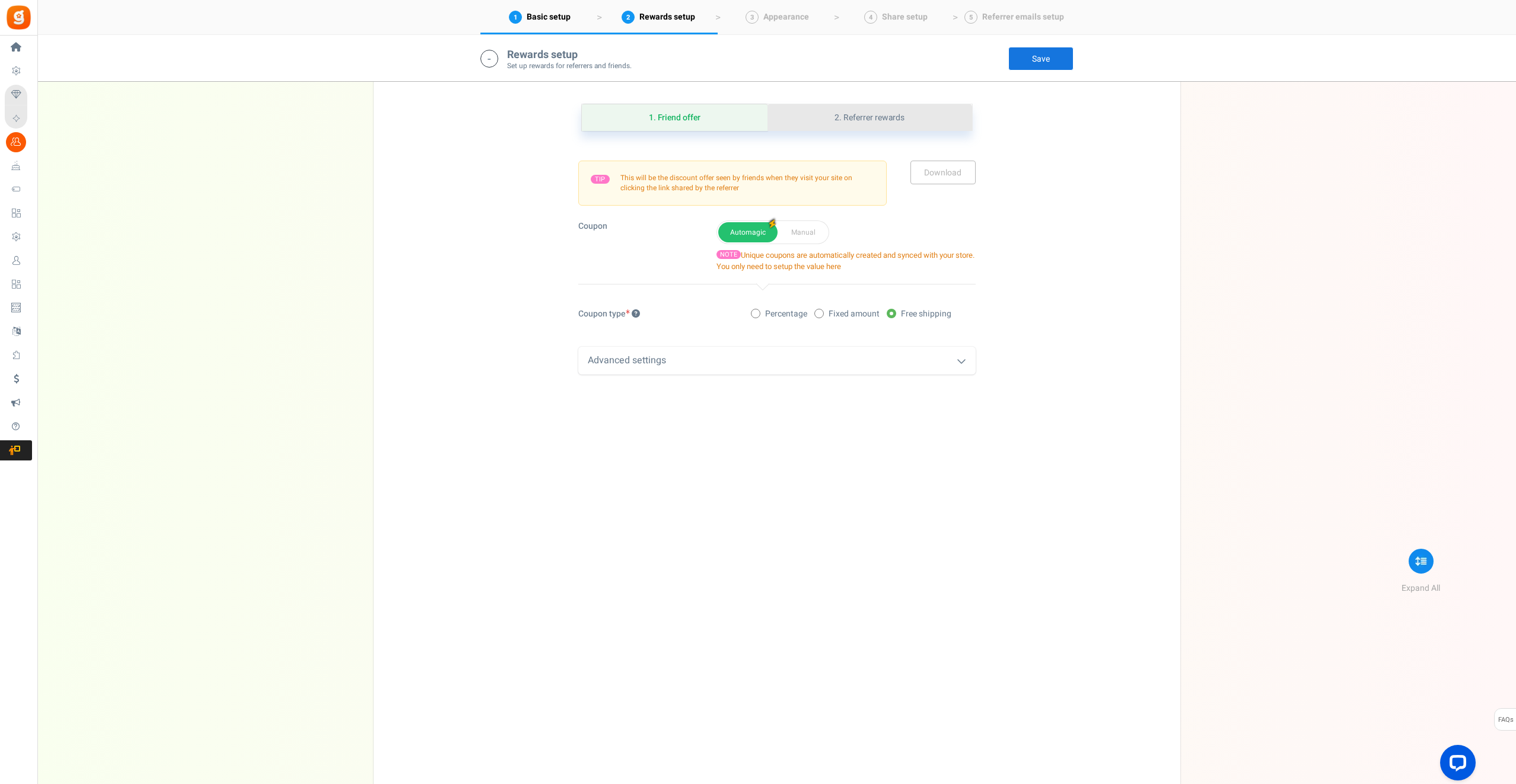
click at [895, 119] on link "2. Referrer rewards" at bounding box center [869, 117] width 204 height 27
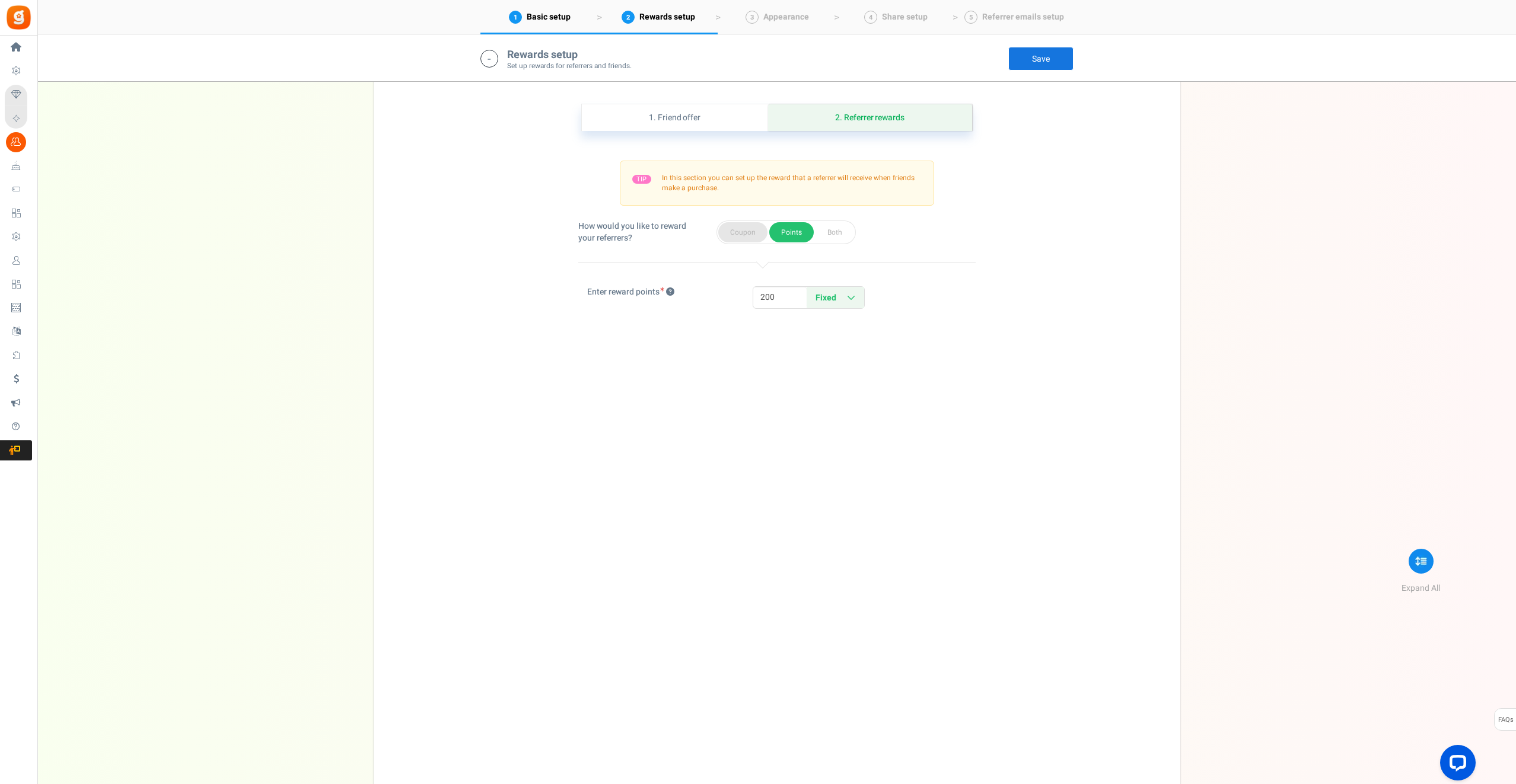
click at [736, 239] on button "Coupon" at bounding box center [743, 232] width 50 height 20
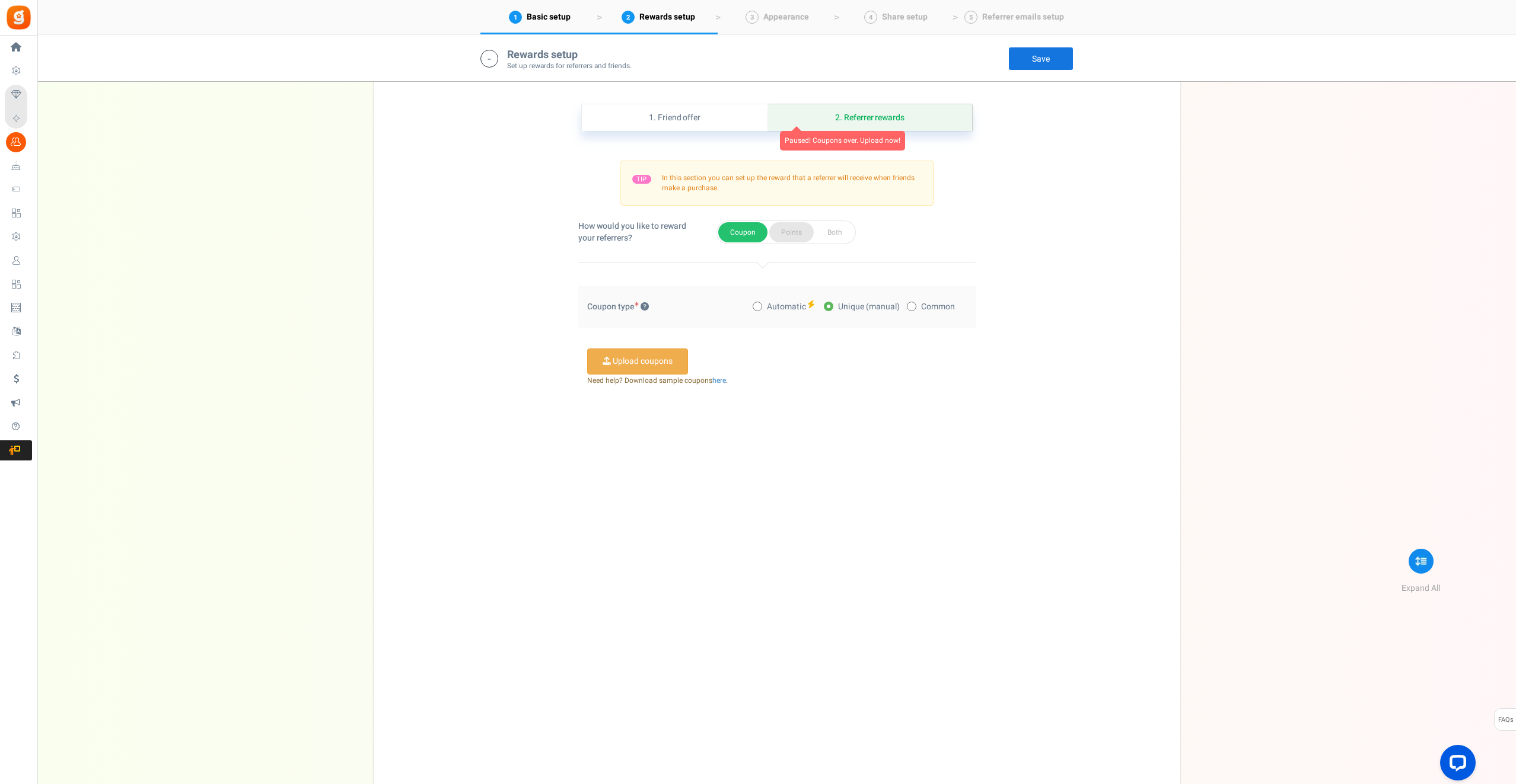
click at [793, 233] on button "Points" at bounding box center [791, 232] width 45 height 20
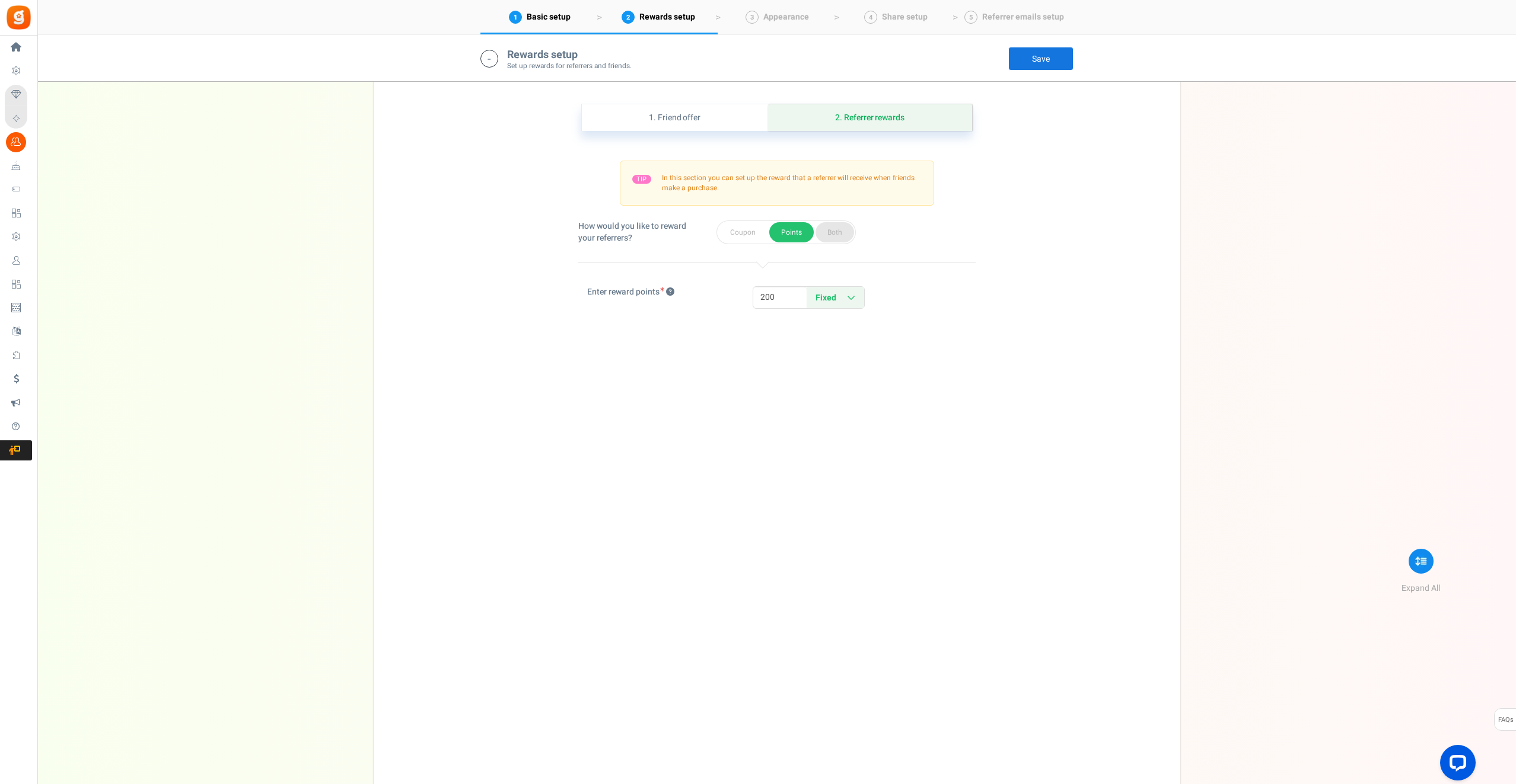
click at [824, 237] on button "Both" at bounding box center [834, 232] width 38 height 20
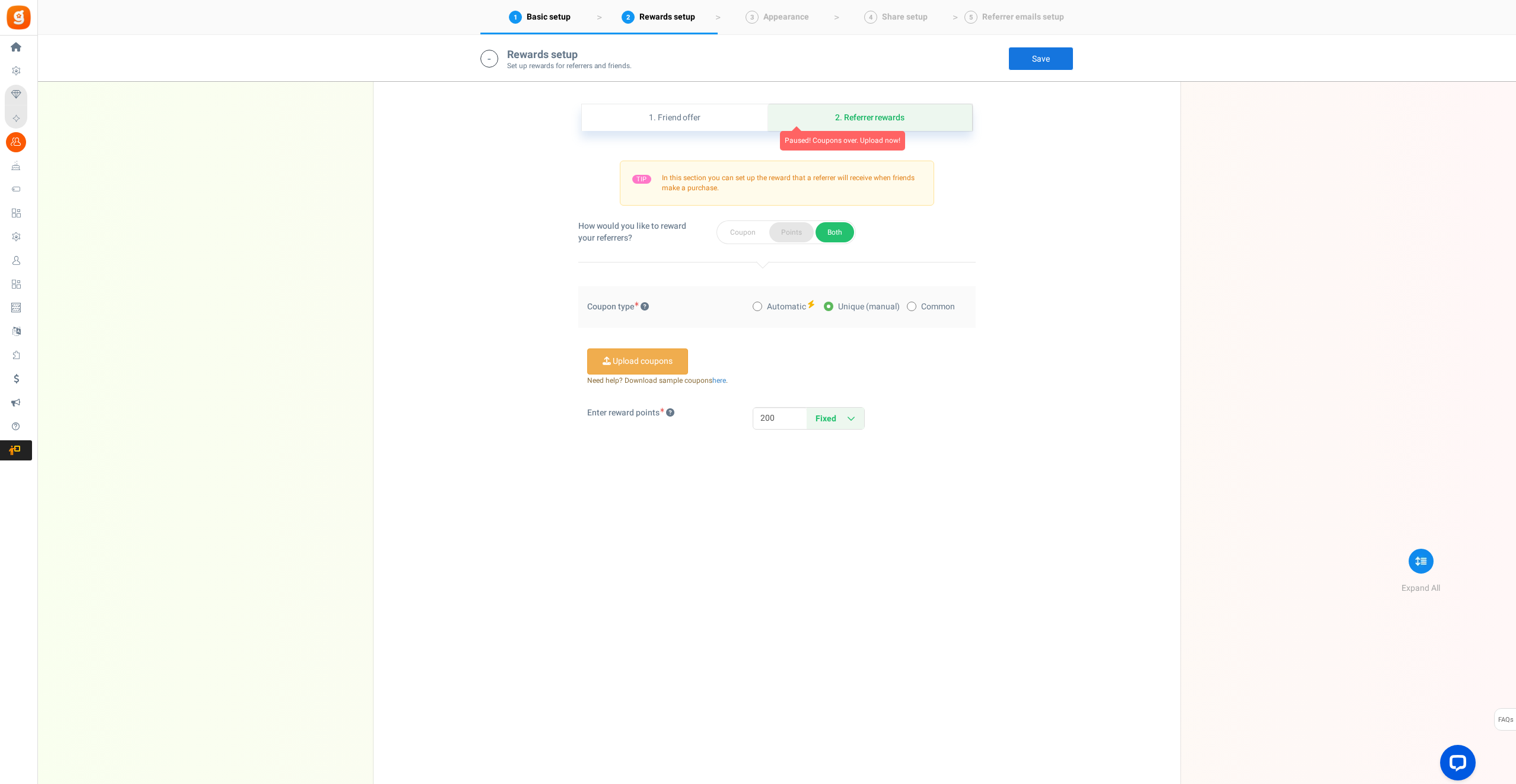
click at [796, 230] on button "Points" at bounding box center [791, 232] width 45 height 20
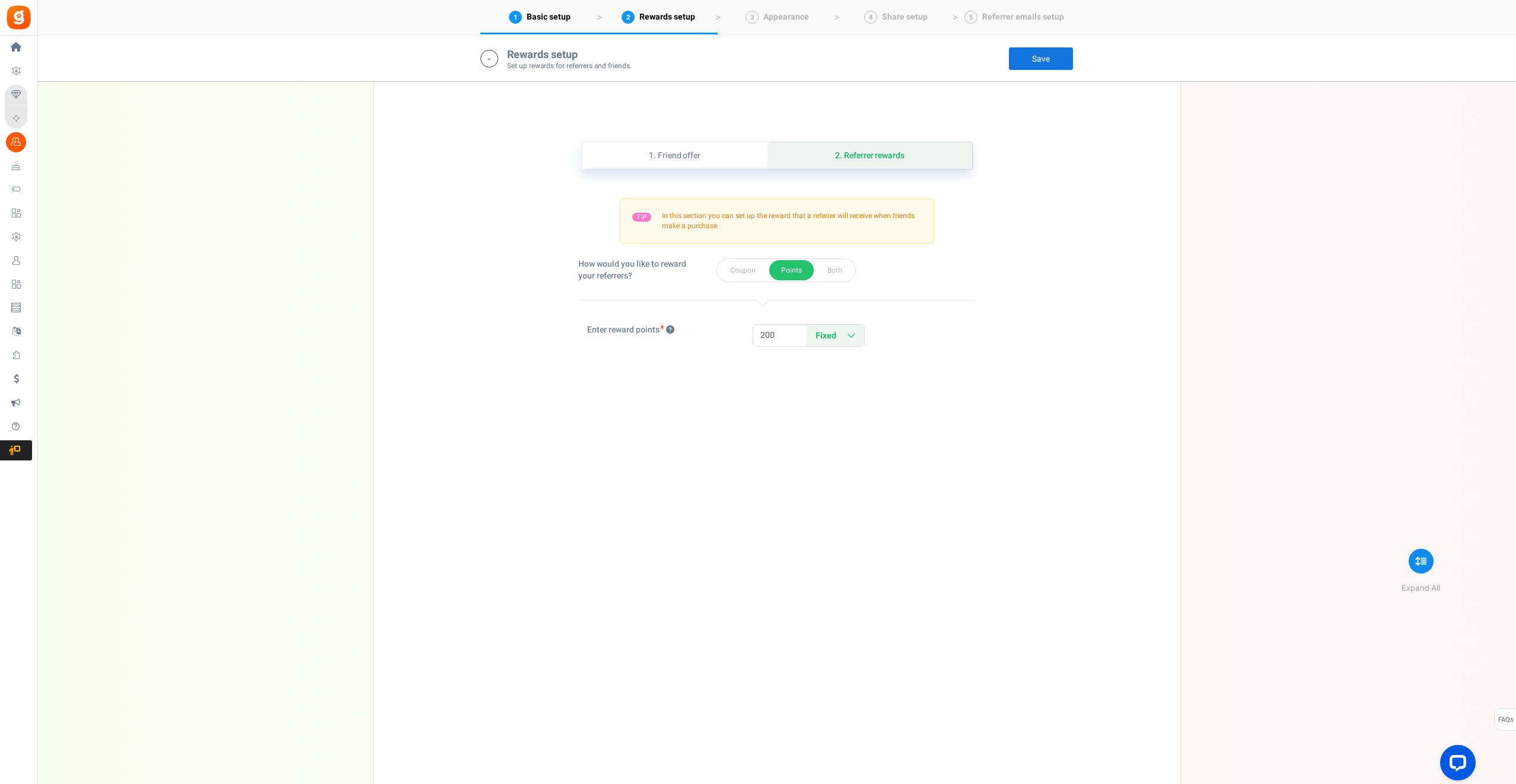
scroll to position [1055, 0]
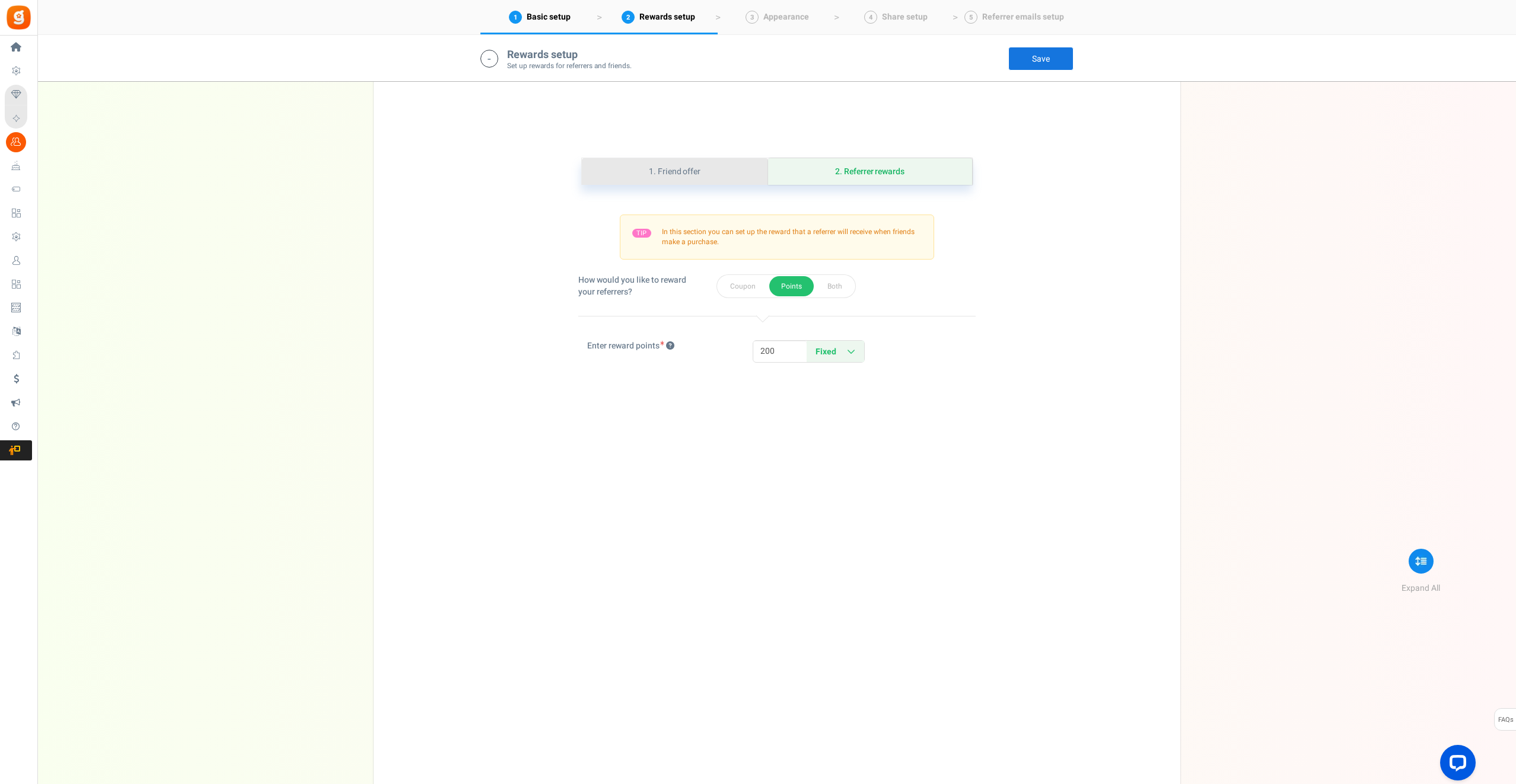
click at [707, 166] on link "1. Friend offer" at bounding box center [674, 172] width 186 height 27
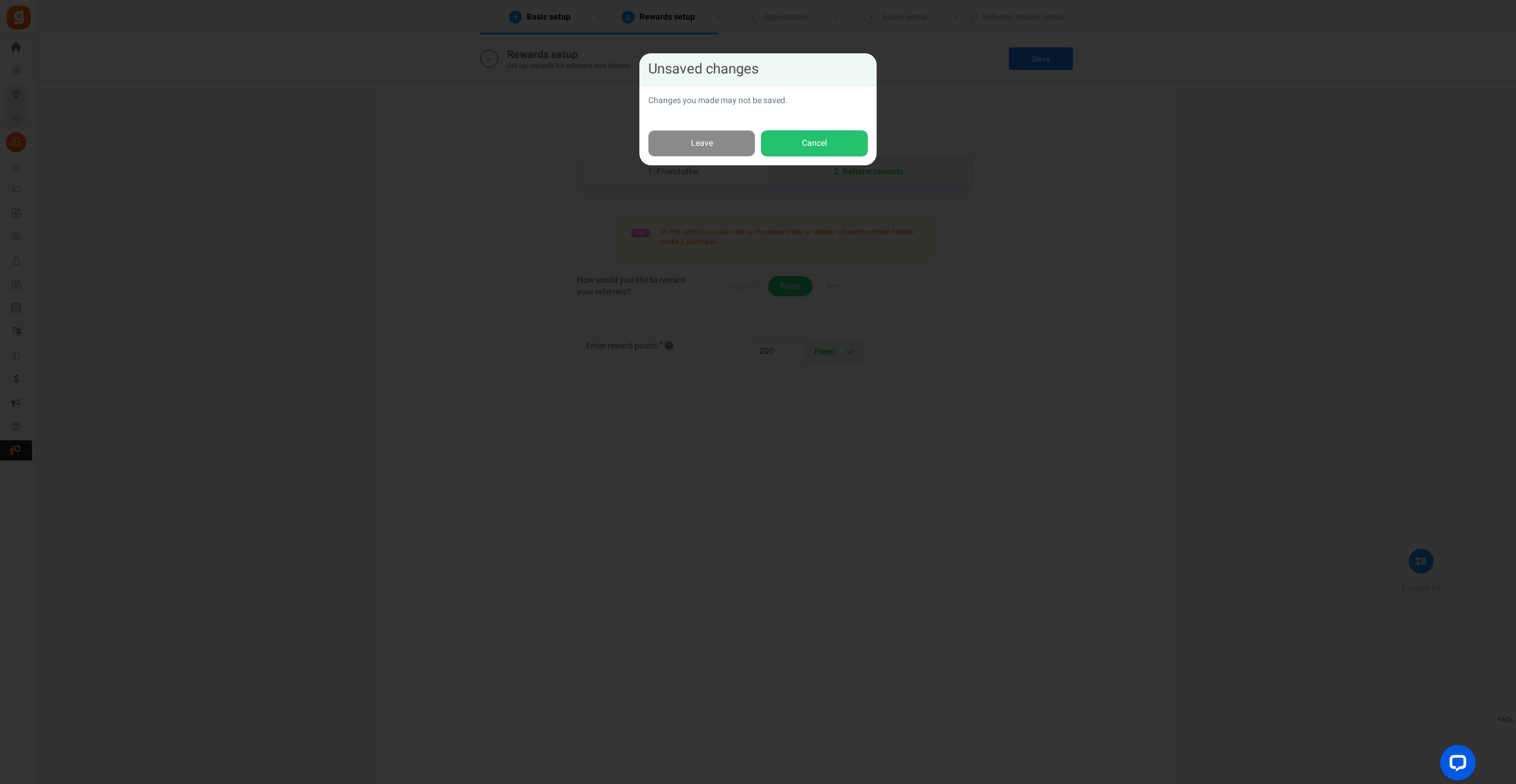
click at [696, 144] on link "Leave" at bounding box center [701, 144] width 107 height 27
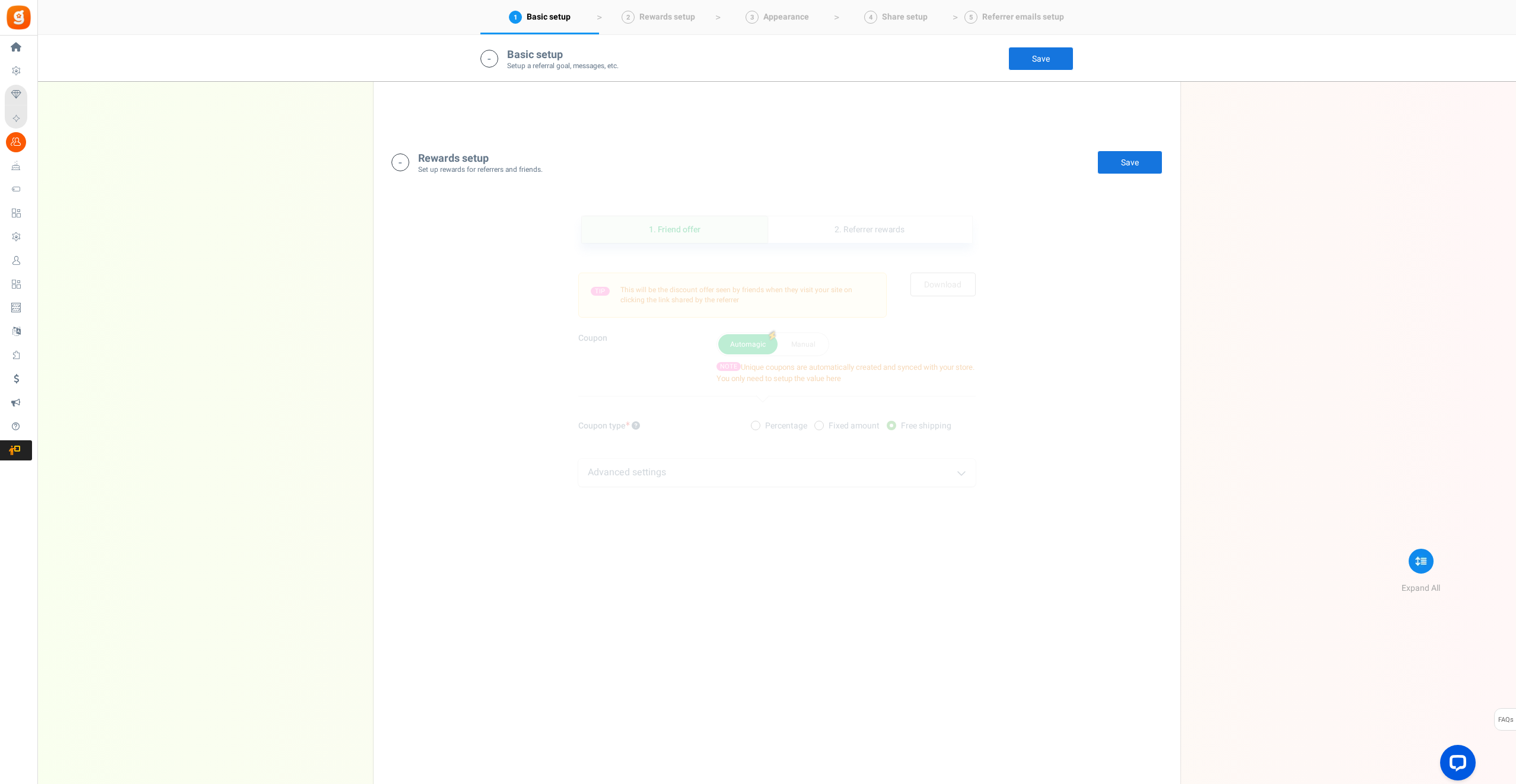
scroll to position [1062, 0]
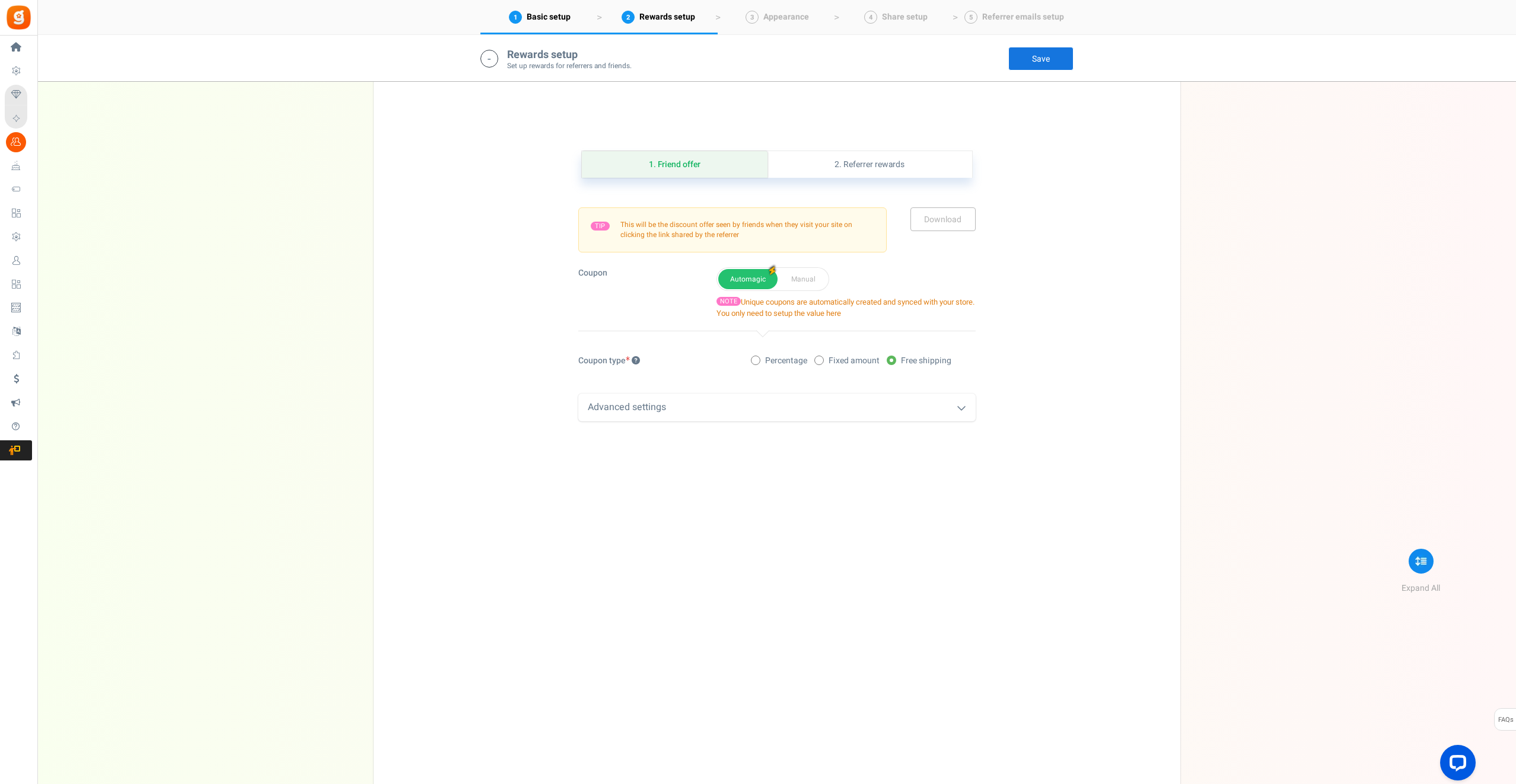
click at [782, 402] on div "Advanced settings" at bounding box center [777, 407] width 397 height 28
drag, startPoint x: 779, startPoint y: 434, endPoint x: 734, endPoint y: 433, distance: 45.0
click at [734, 434] on div "Minimum spend (optional) 99" at bounding box center [767, 435] width 379 height 20
type input "0"
click at [478, 482] on div "1. Friend offer Paused! Coupons over. Upload now! 2. Referrer rewards Paused! C…" at bounding box center [777, 474] width 789 height 706
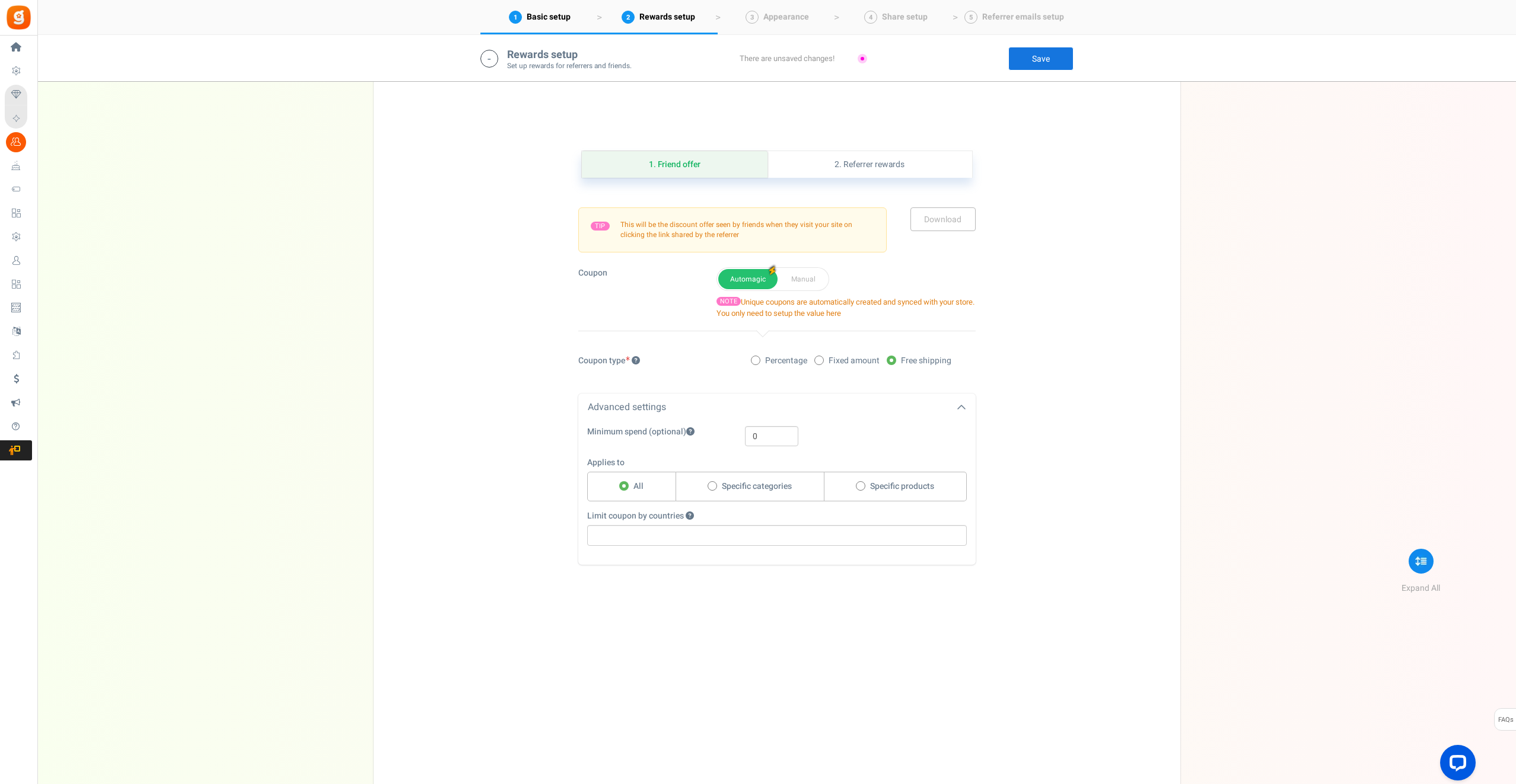
click at [962, 403] on icon at bounding box center [961, 408] width 10 height 10
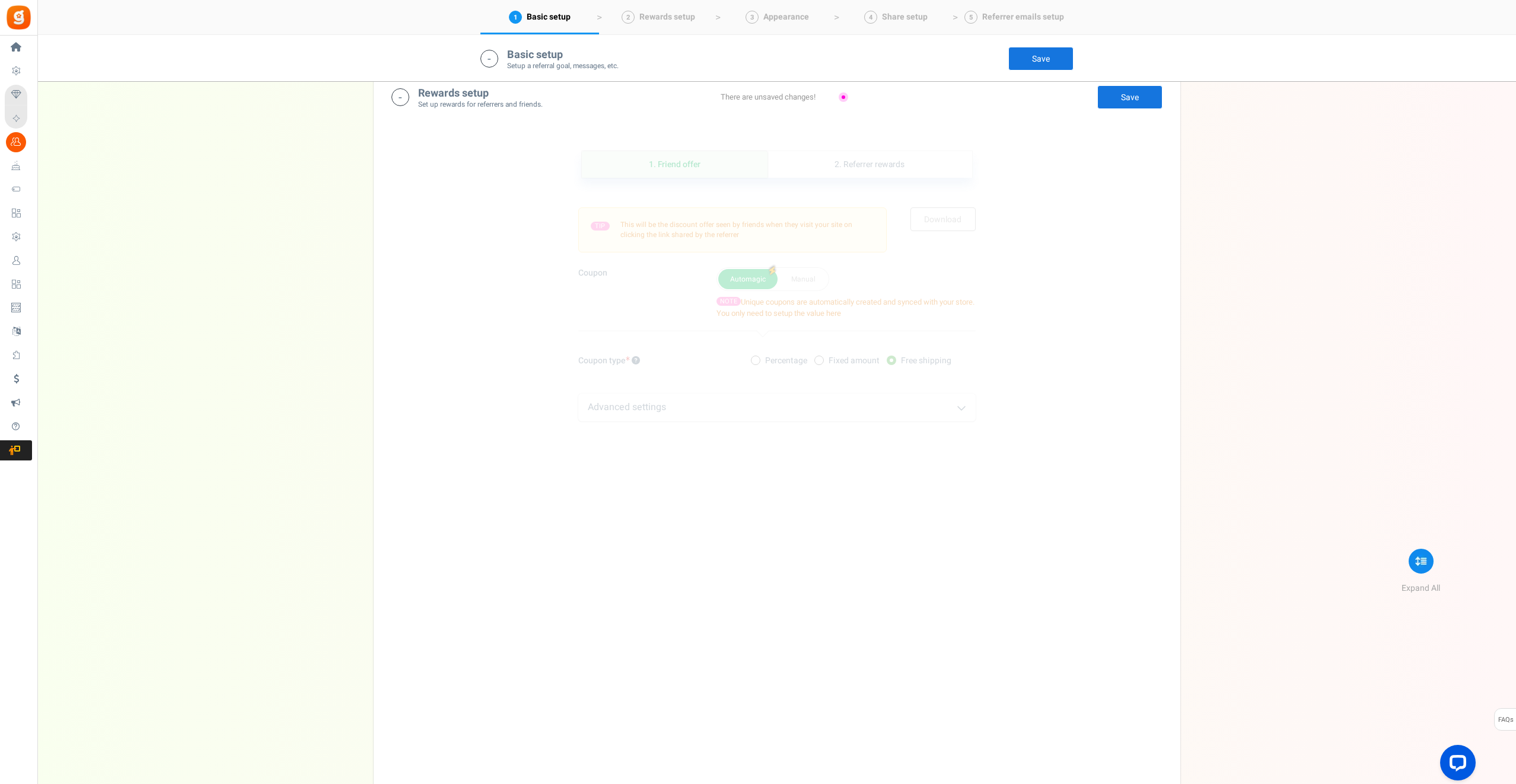
scroll to position [1017, 0]
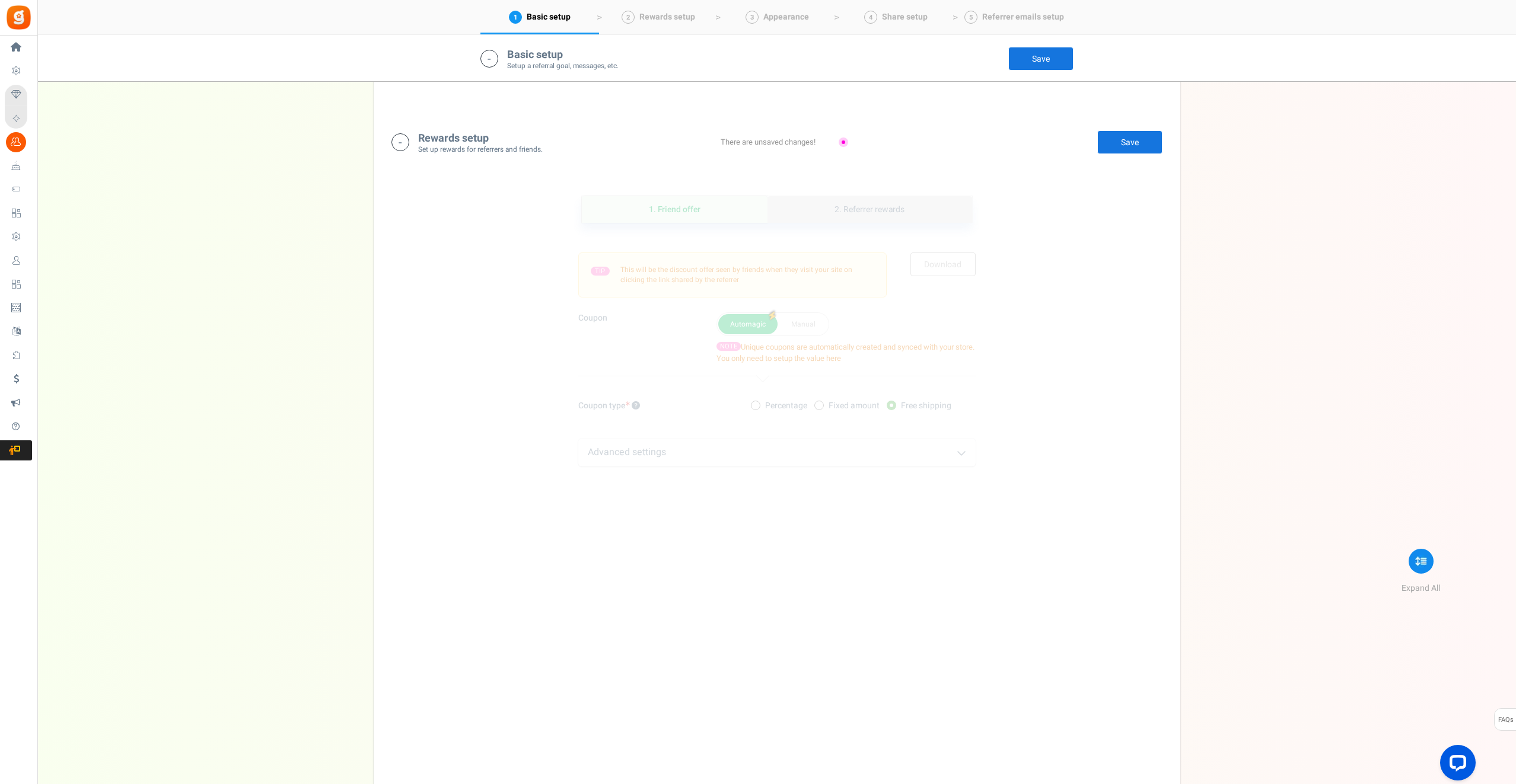
click at [893, 202] on link "2. Referrer rewards" at bounding box center [869, 209] width 204 height 27
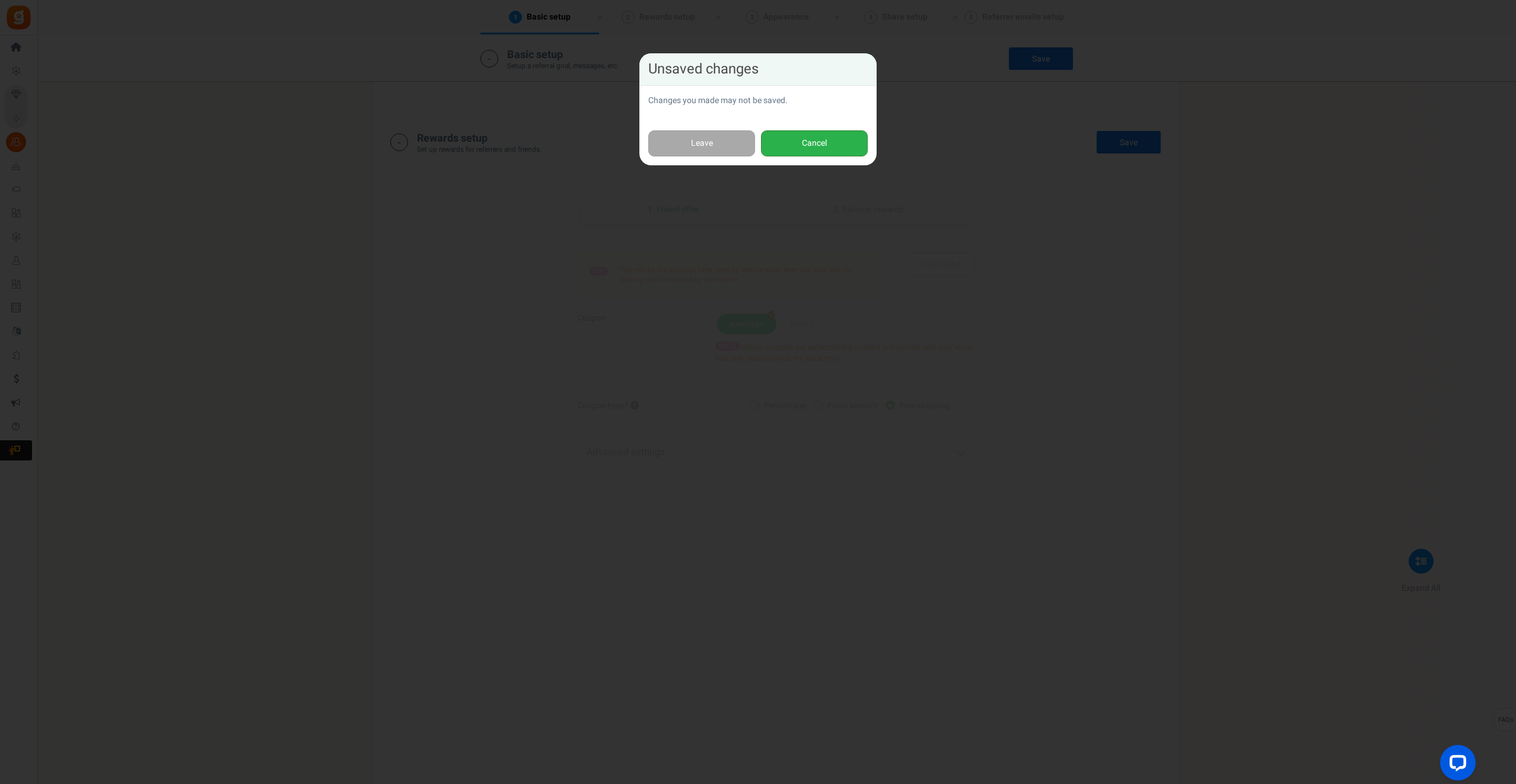
click at [814, 142] on button "Cancel" at bounding box center [814, 144] width 107 height 27
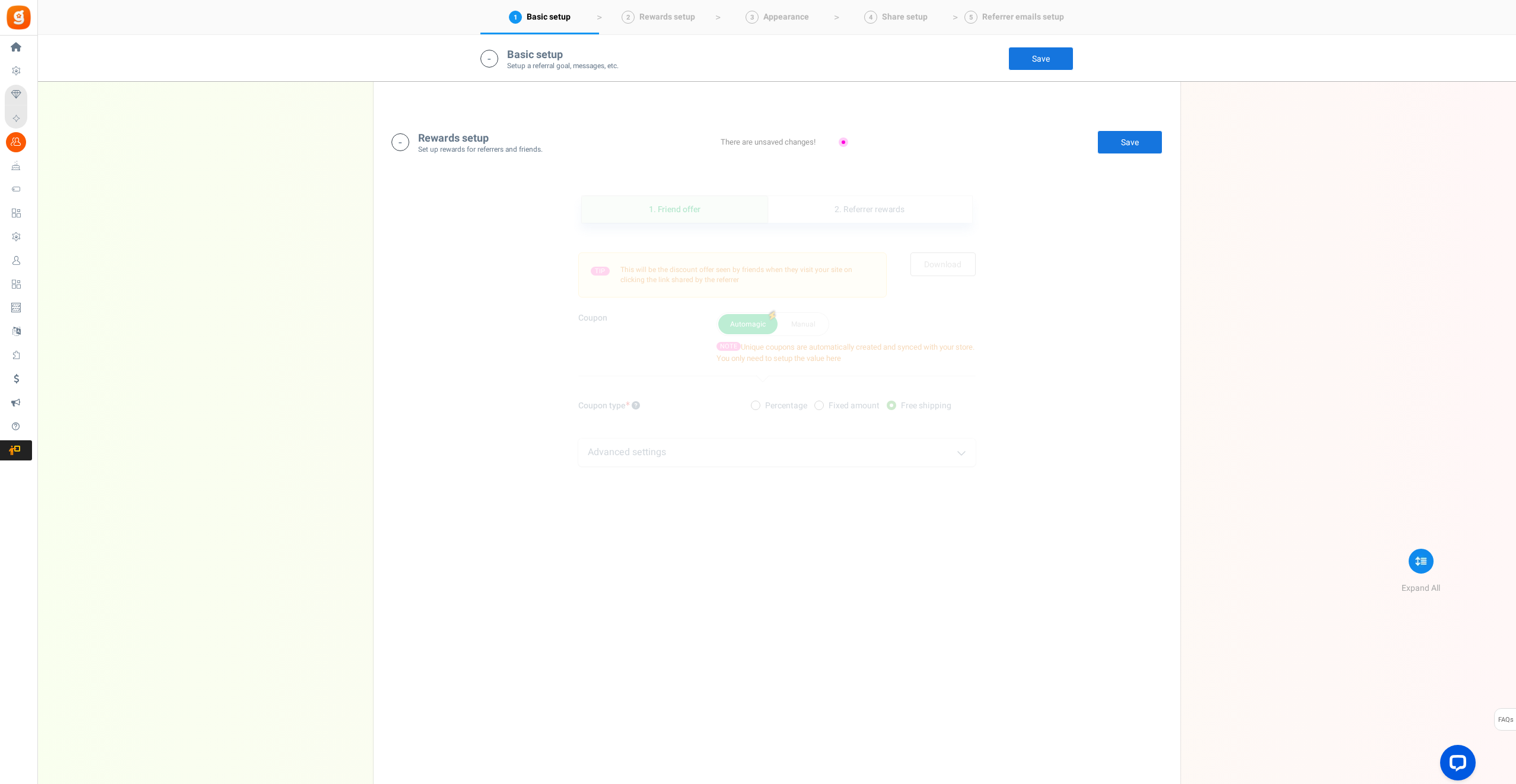
click at [1123, 138] on link "Save" at bounding box center [1129, 142] width 65 height 24
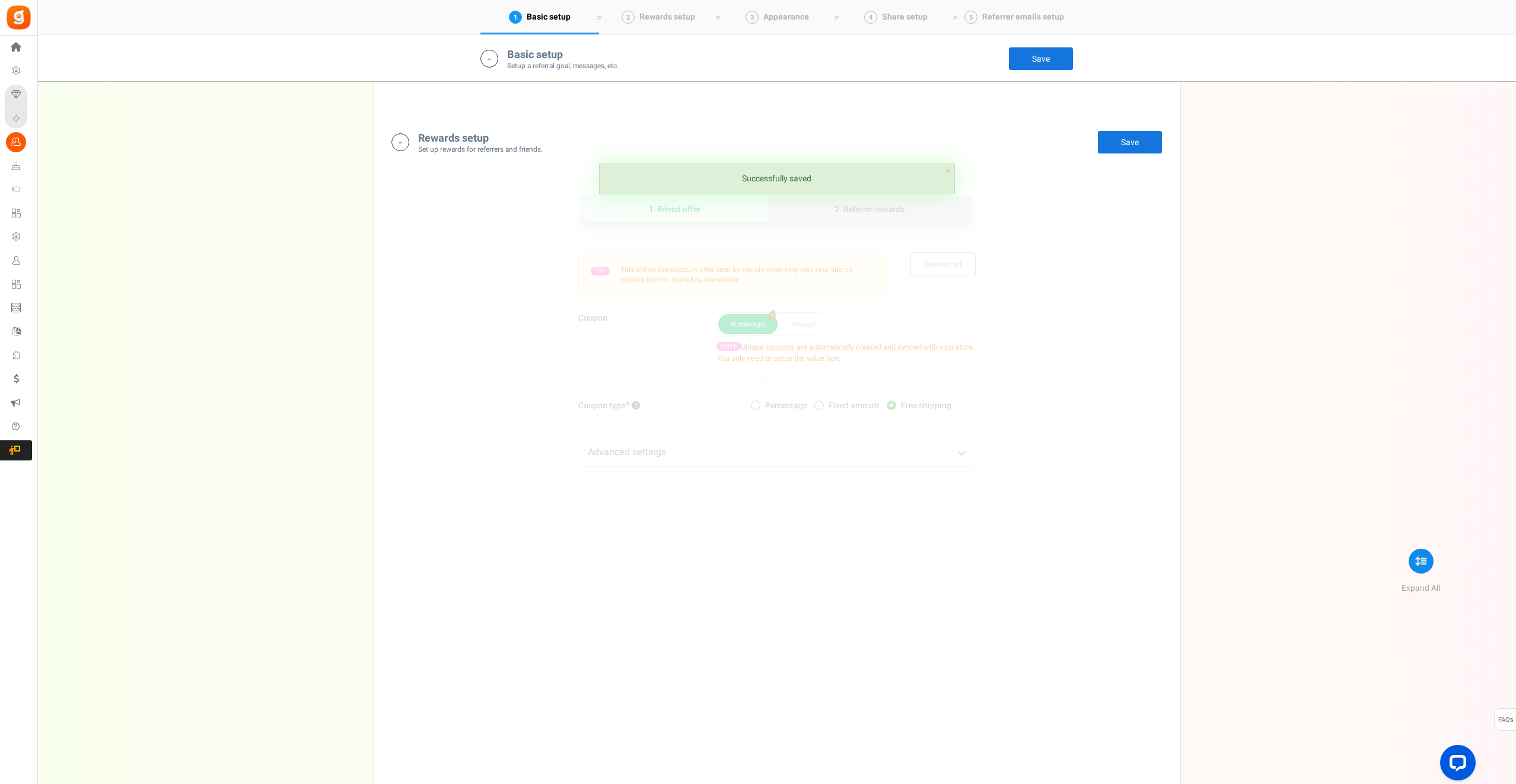
click at [883, 221] on link "2. Referrer rewards" at bounding box center [869, 209] width 204 height 27
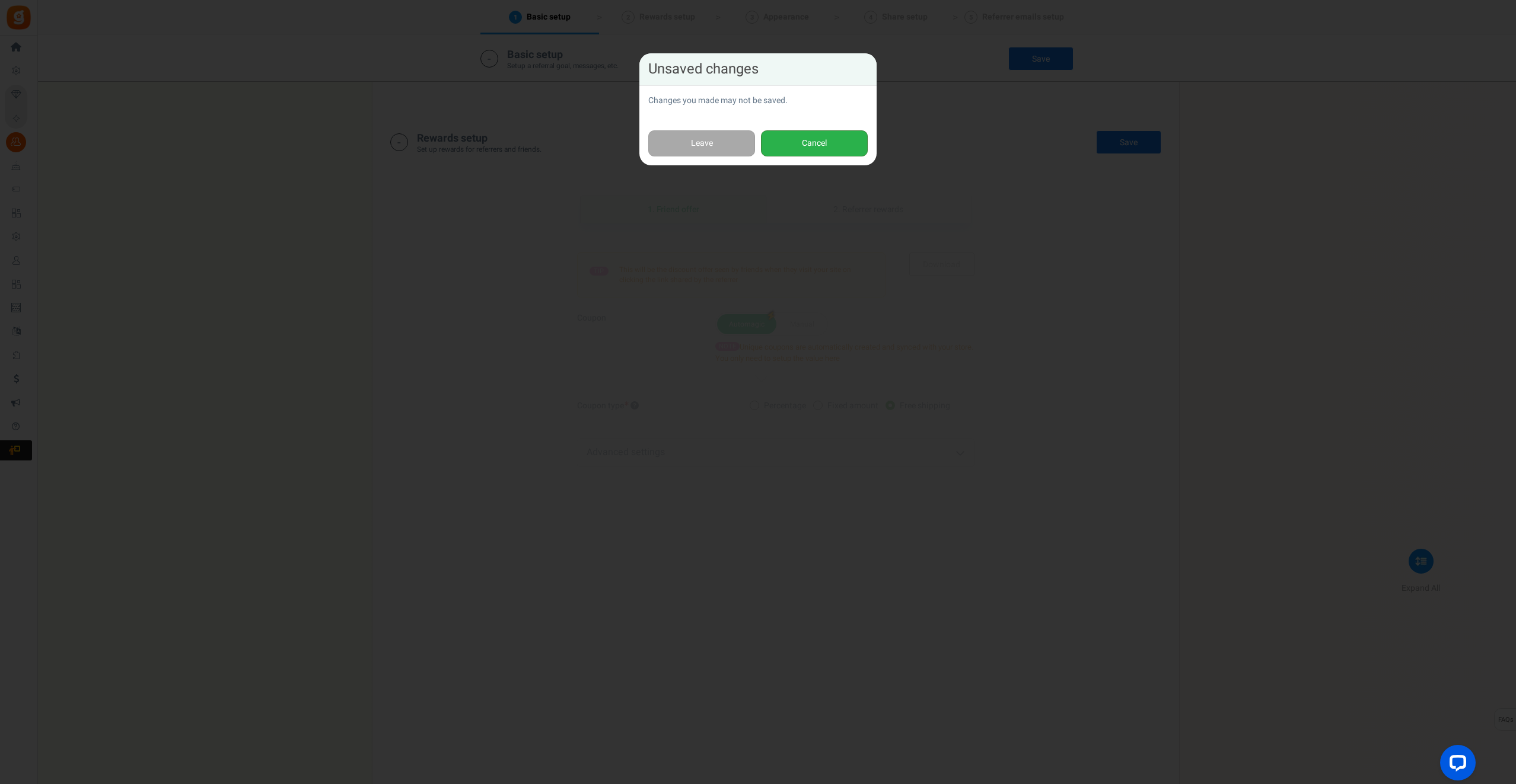
click at [809, 146] on button "Cancel" at bounding box center [814, 144] width 107 height 27
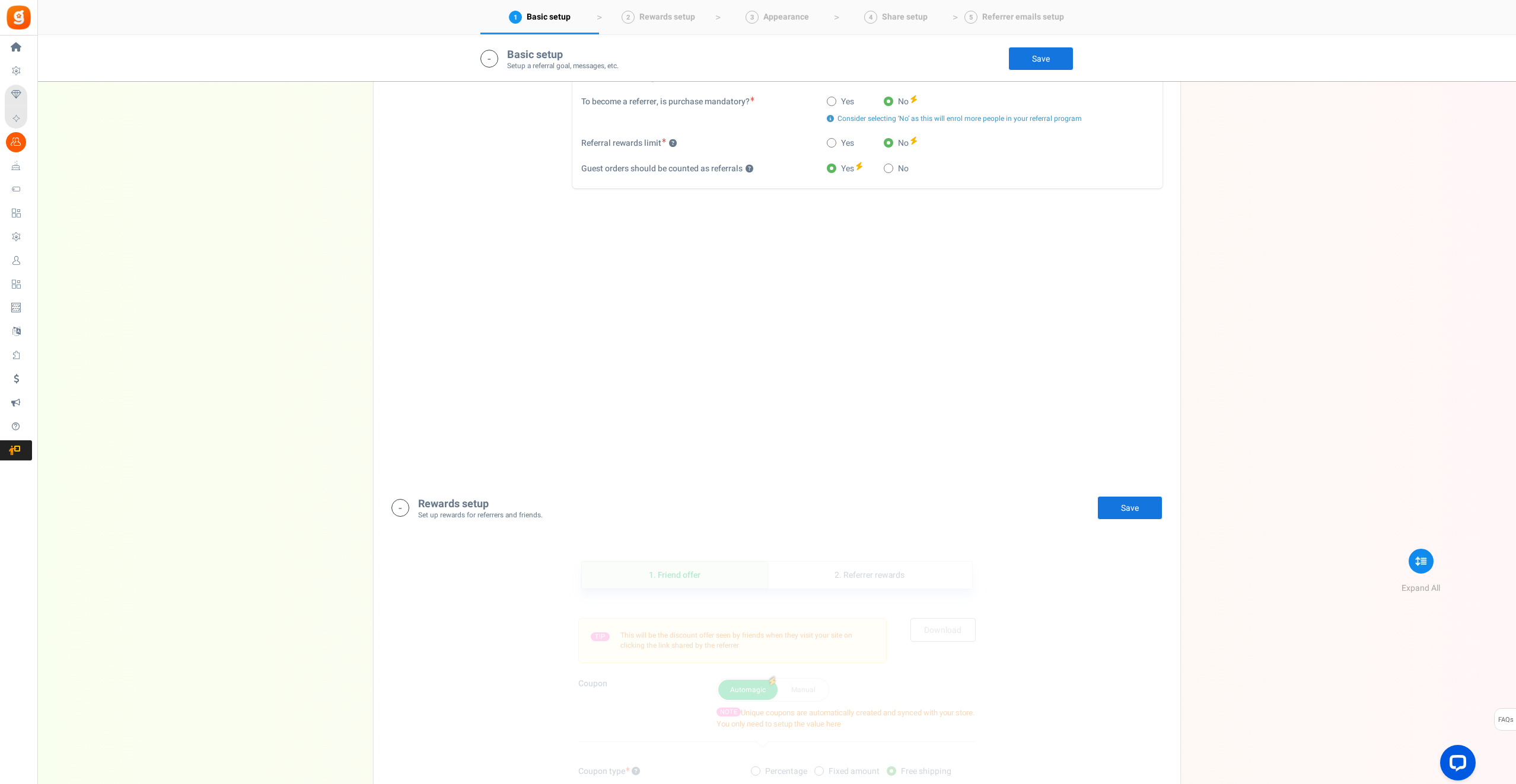
scroll to position [733, 0]
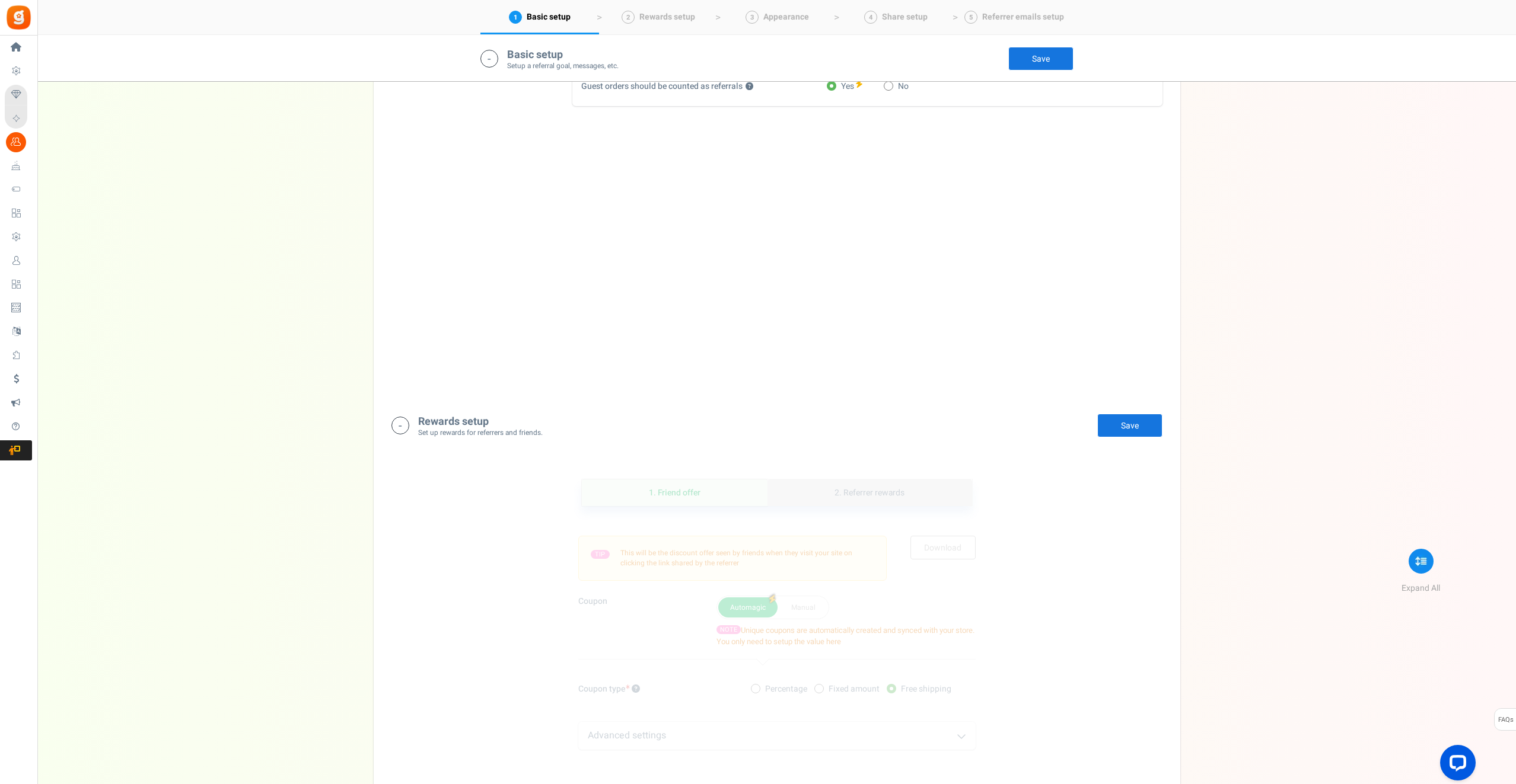
click at [867, 497] on link "2. Referrer rewards" at bounding box center [869, 493] width 204 height 27
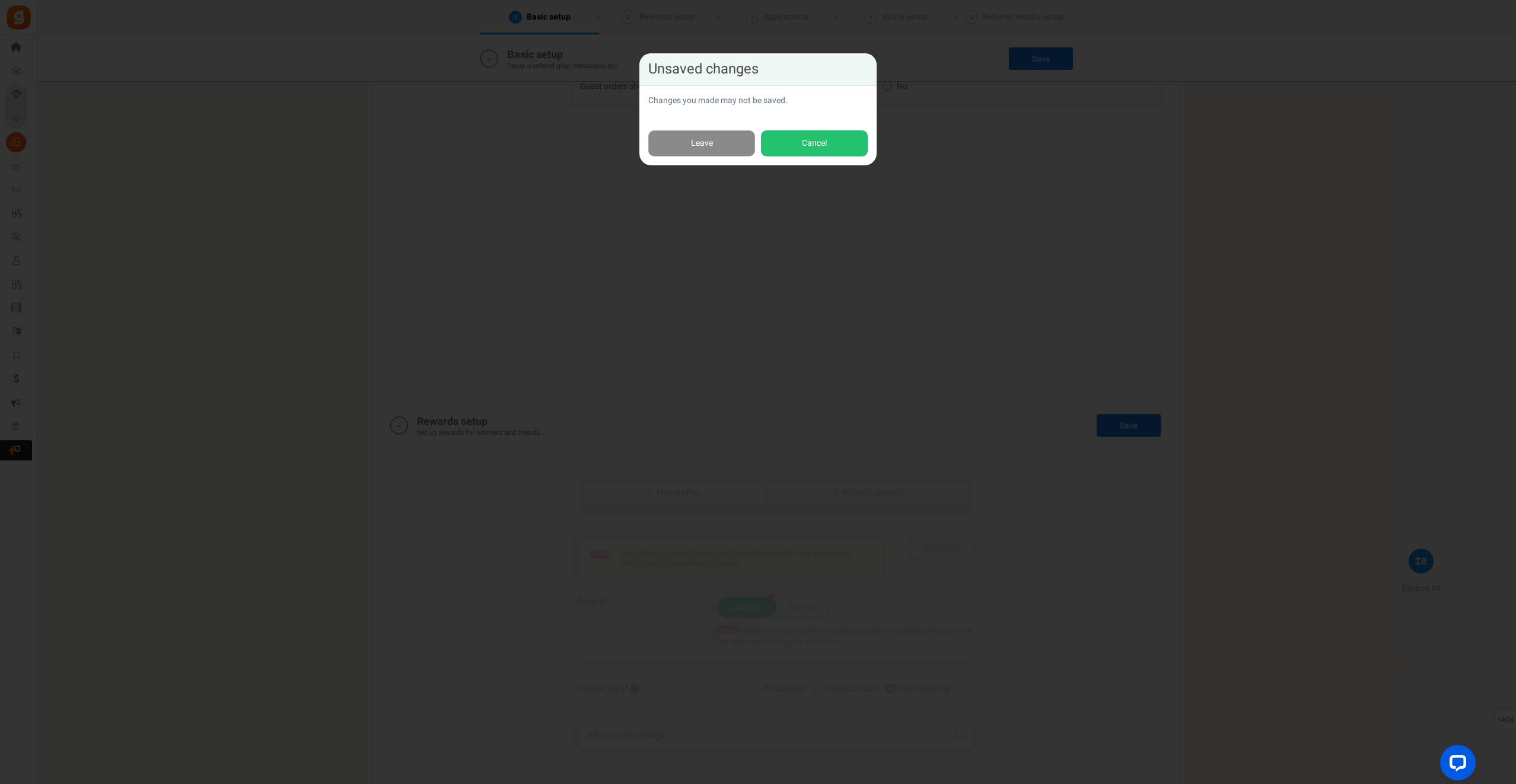
click at [718, 135] on link "Leave" at bounding box center [701, 144] width 107 height 27
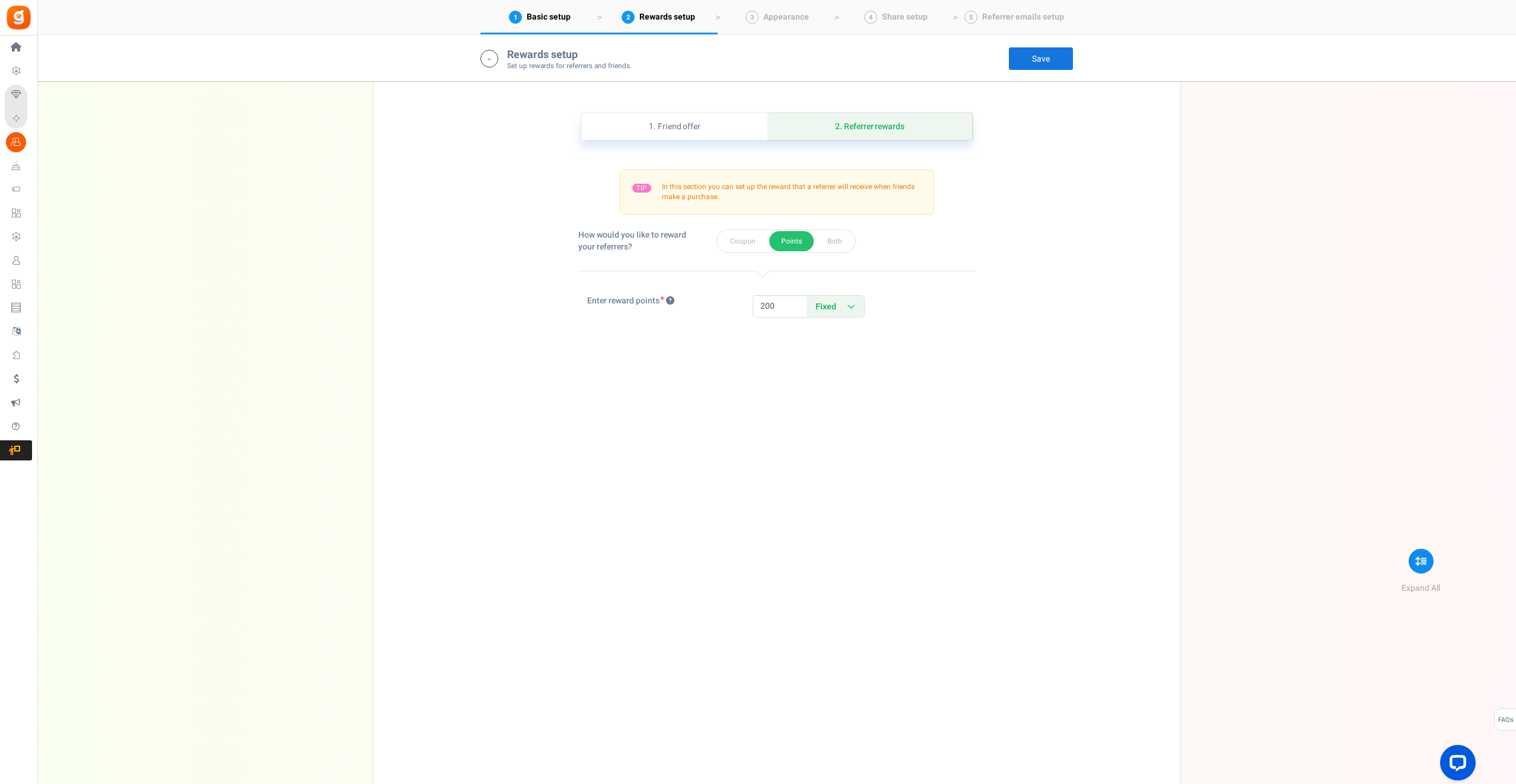
scroll to position [1096, 0]
drag, startPoint x: 785, startPoint y: 308, endPoint x: 741, endPoint y: 308, distance: 44.0
click at [741, 308] on div "Enter reward points 10 200 Fixed Percentage Fixed Percentage To activate percen…" at bounding box center [777, 316] width 416 height 34
type input "1000"
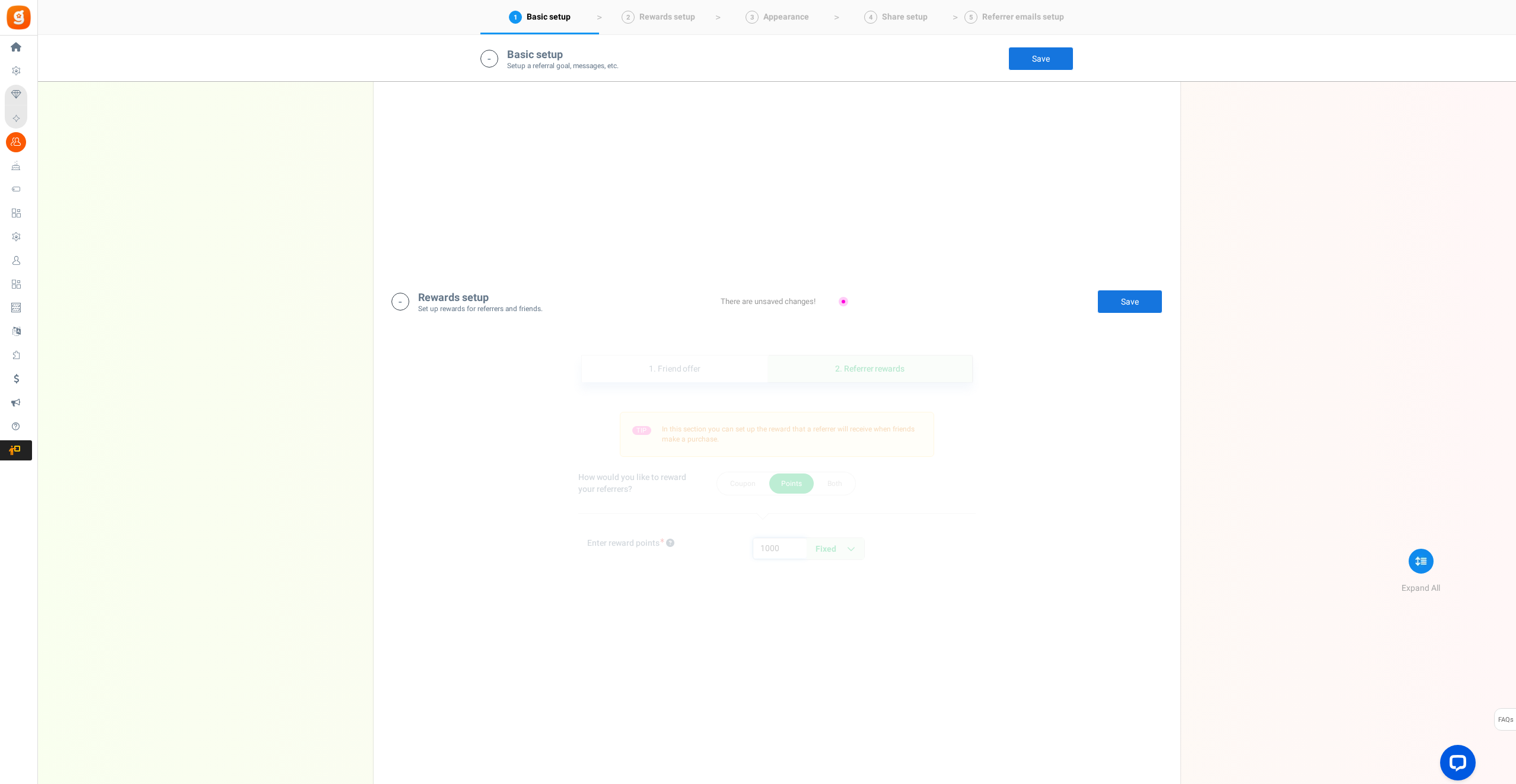
scroll to position [898, 0]
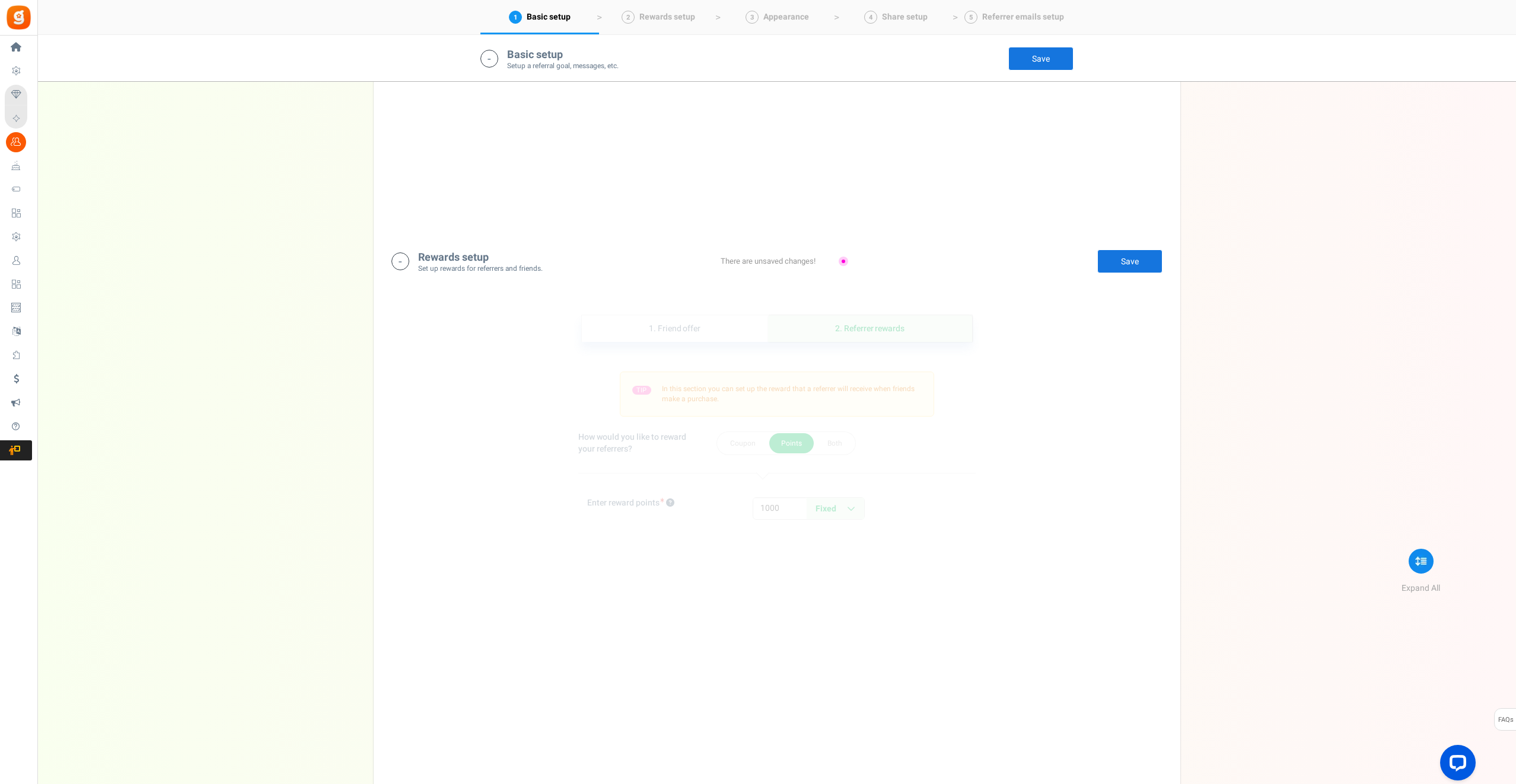
click at [1045, 61] on link "Save" at bounding box center [1040, 58] width 65 height 24
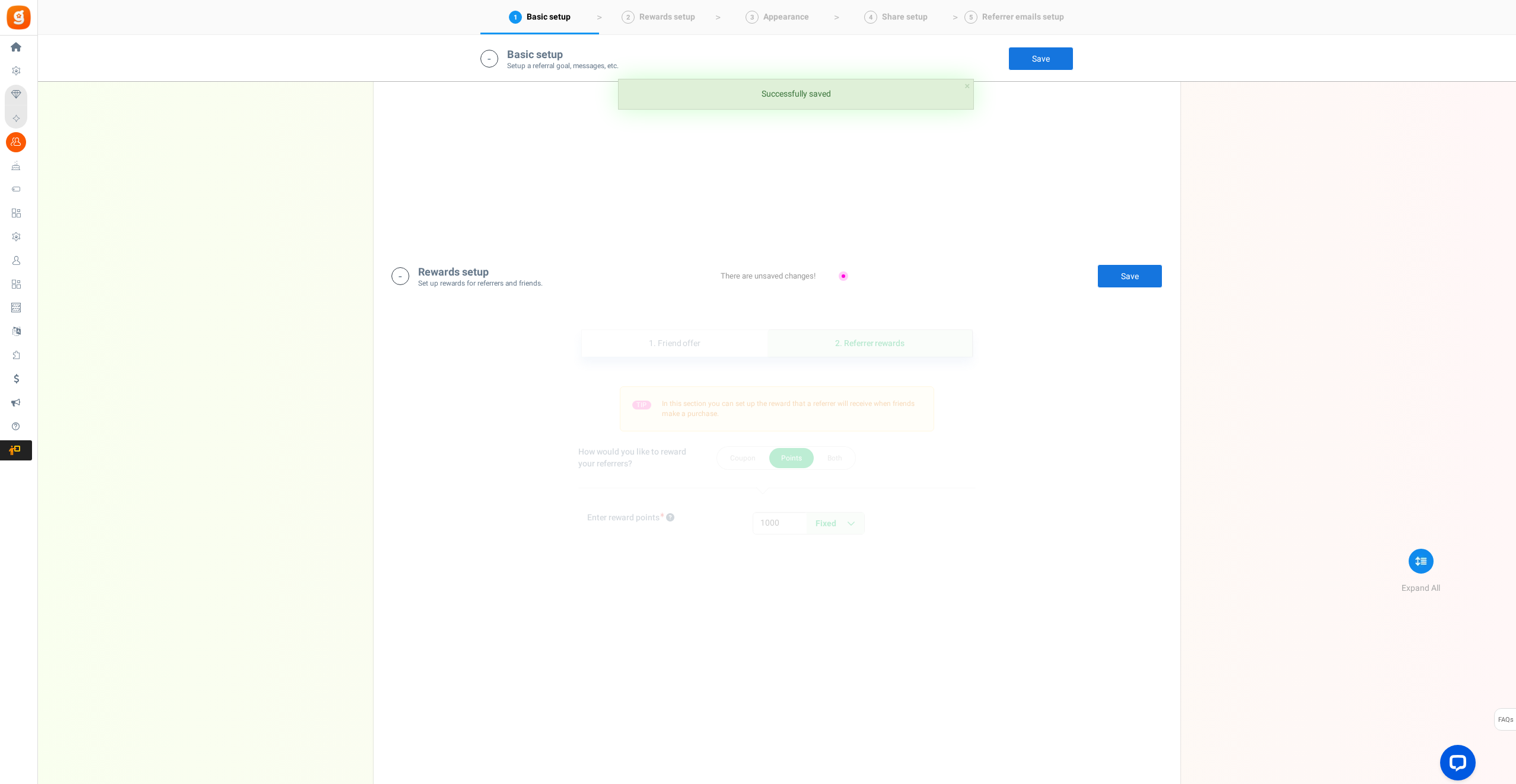
click at [776, 262] on div "Rewards setup Set up rewards for referrers and friends. Edit Save Save There ar…" at bounding box center [777, 276] width 789 height 48
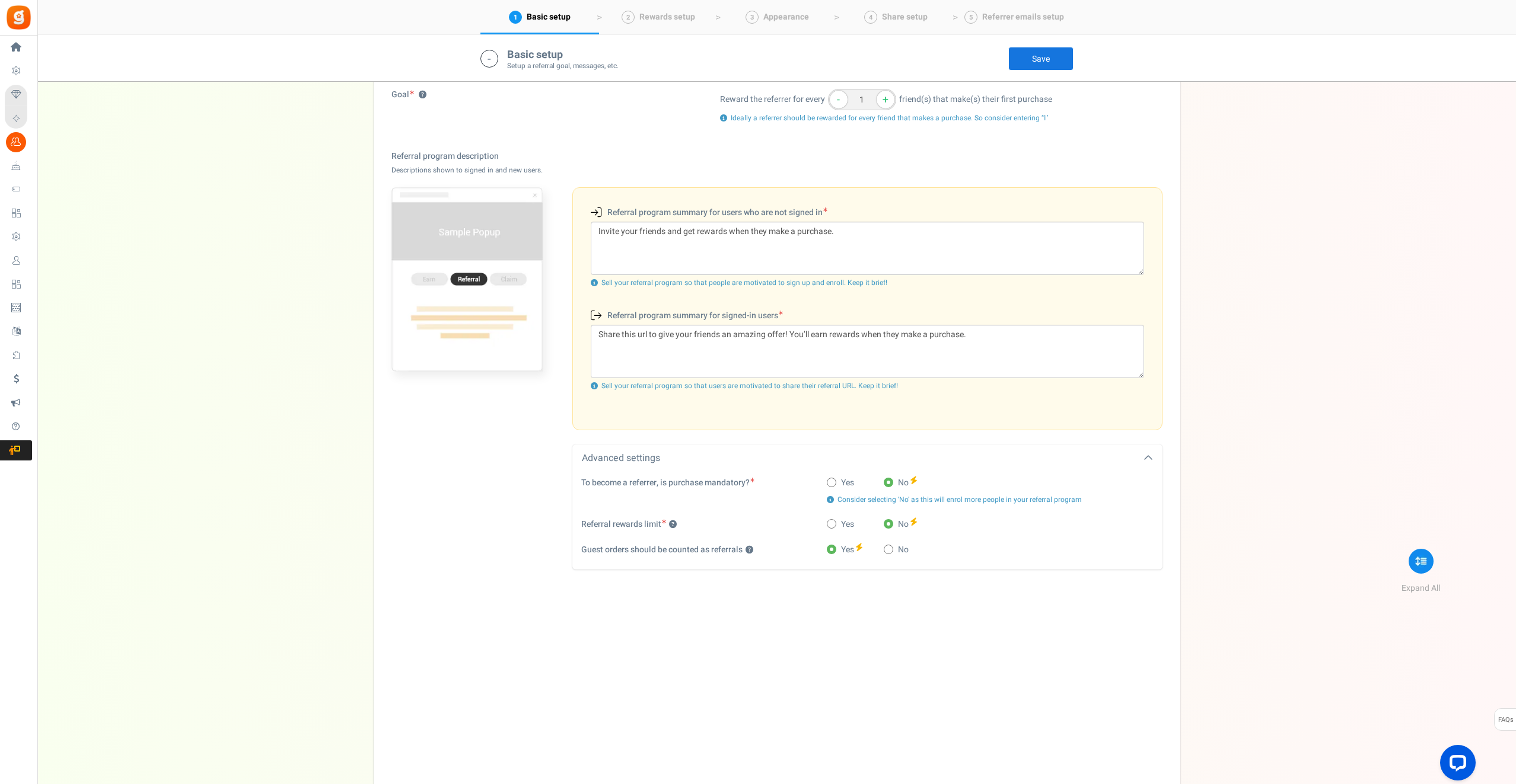
scroll to position [260, 0]
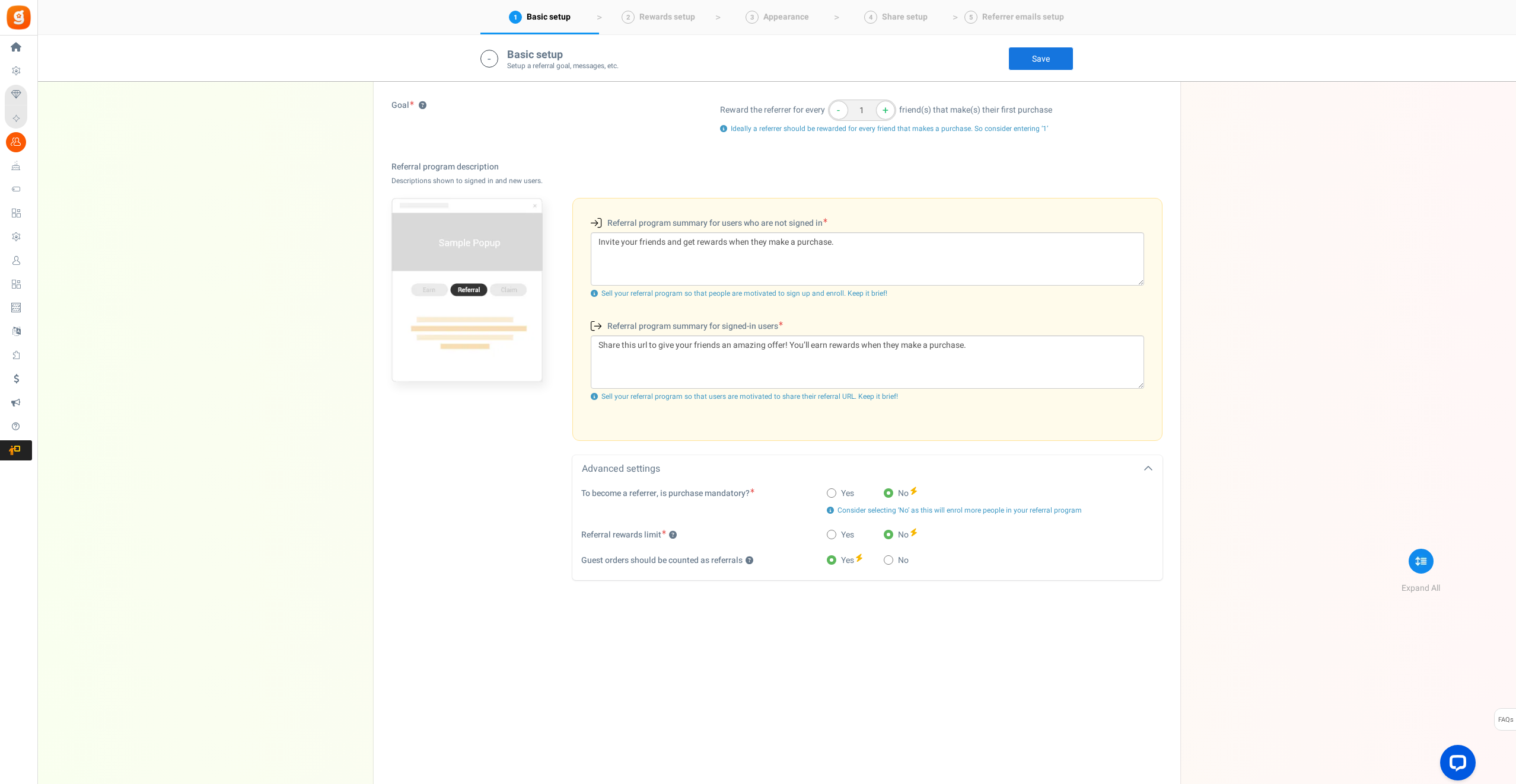
click at [1055, 53] on link "Save" at bounding box center [1040, 58] width 65 height 24
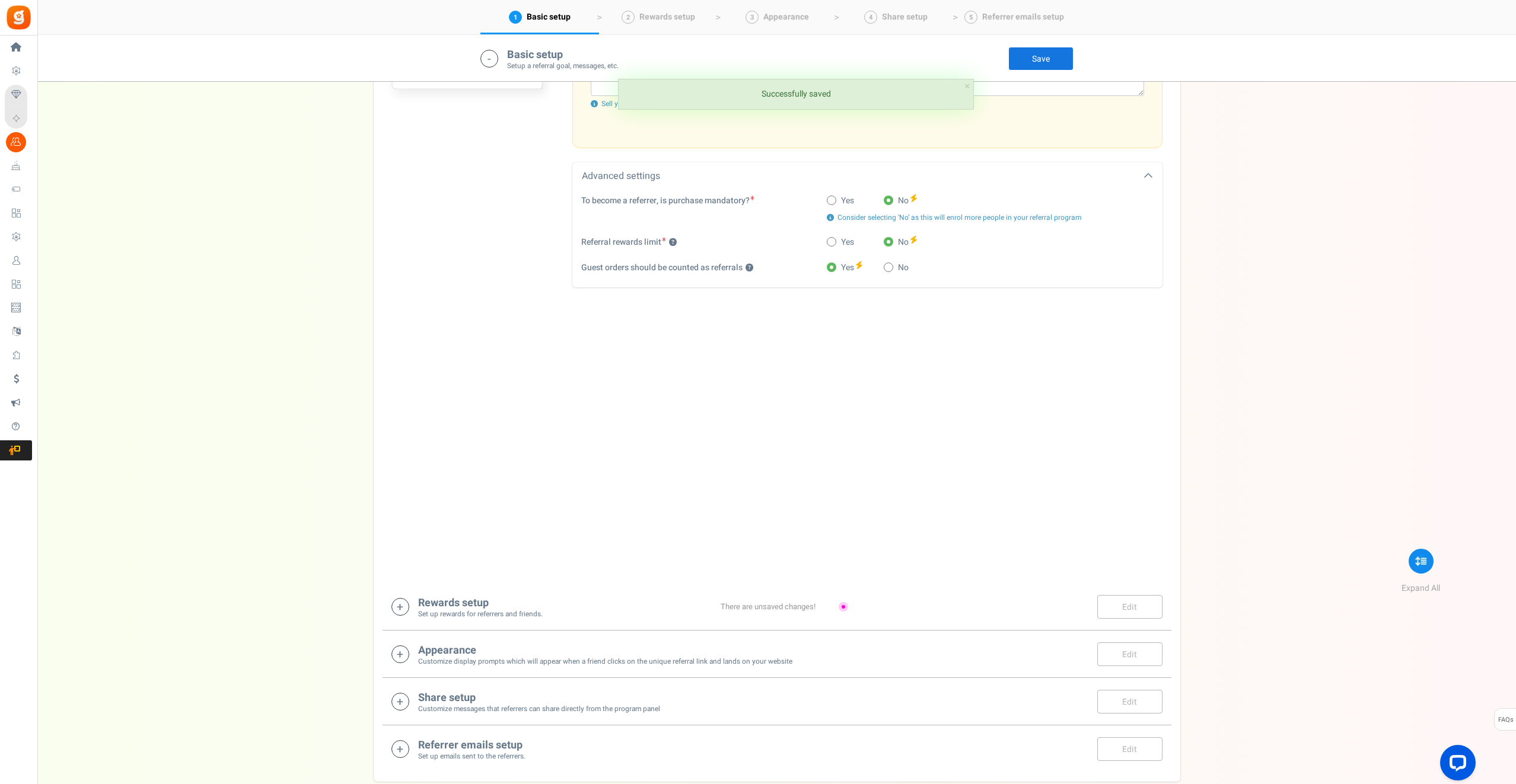
scroll to position [622, 0]
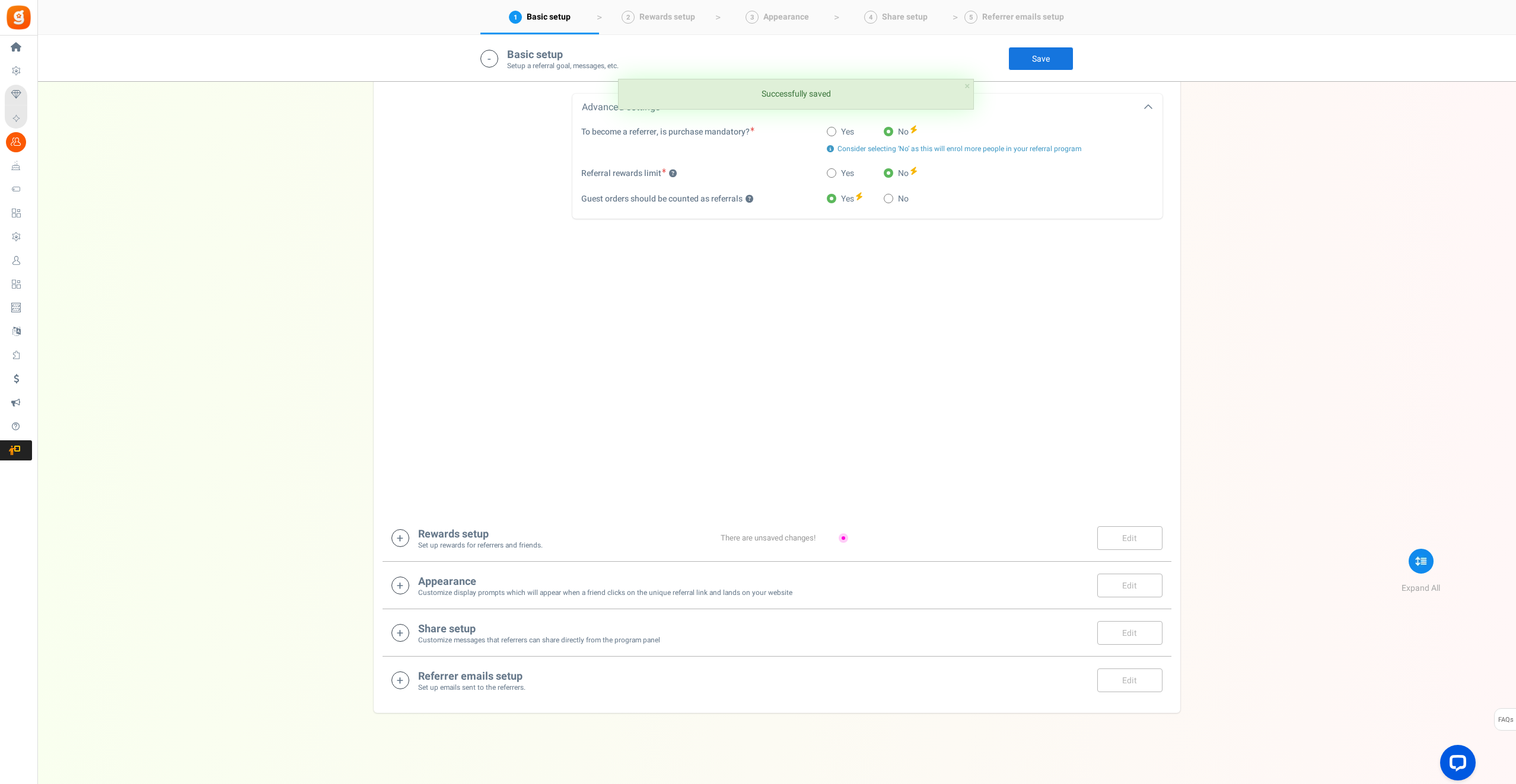
click at [772, 529] on div "Rewards setup Set up rewards for referrers and friends. Edit Save Save" at bounding box center [777, 538] width 771 height 24
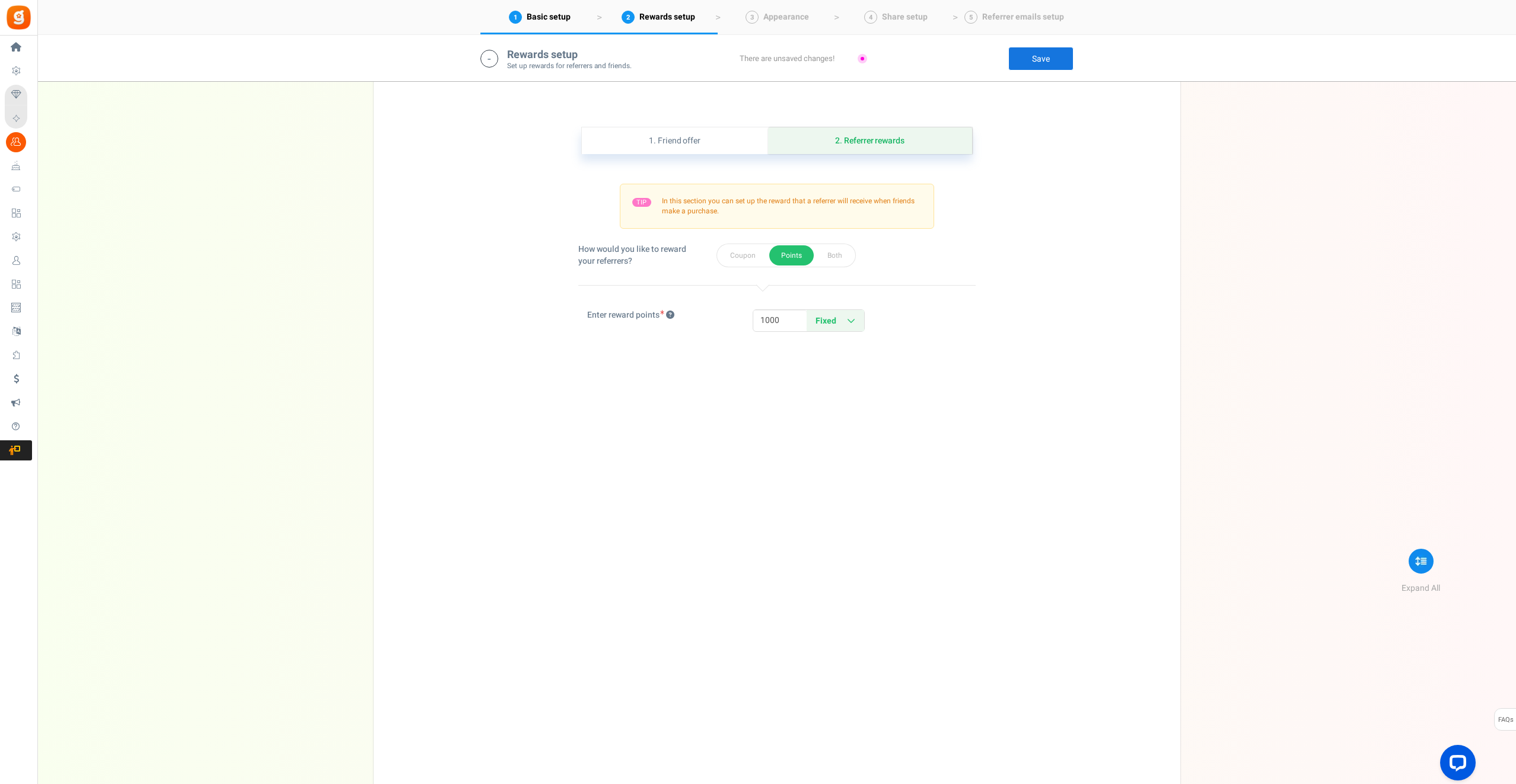
scroll to position [1100, 0]
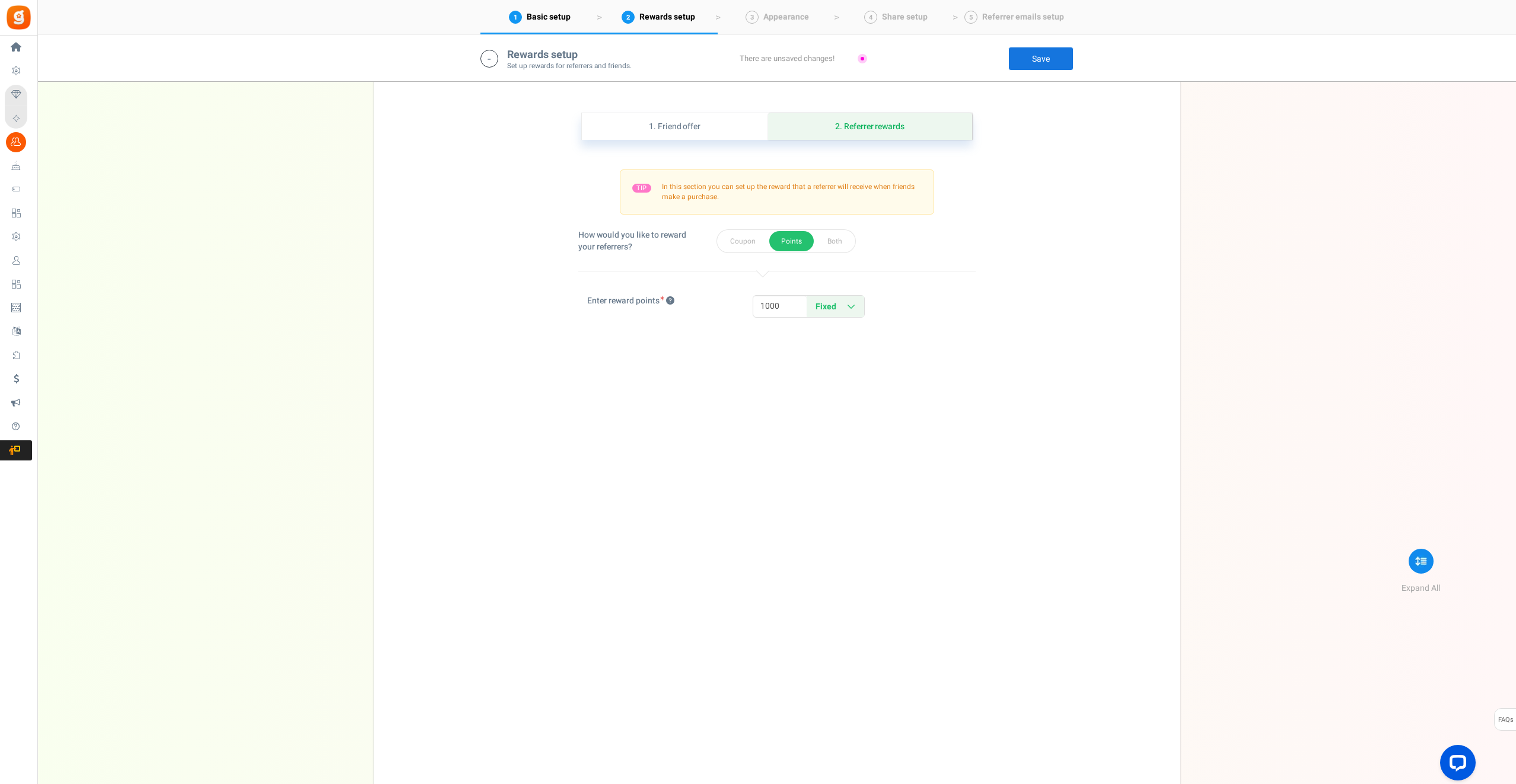
click at [673, 110] on div "1. Friend offer Paused! Coupons over. Upload now! 2. Referrer rewards Paused! C…" at bounding box center [777, 435] width 789 height 706
click at [673, 132] on link "1. Friend offer" at bounding box center [674, 127] width 186 height 27
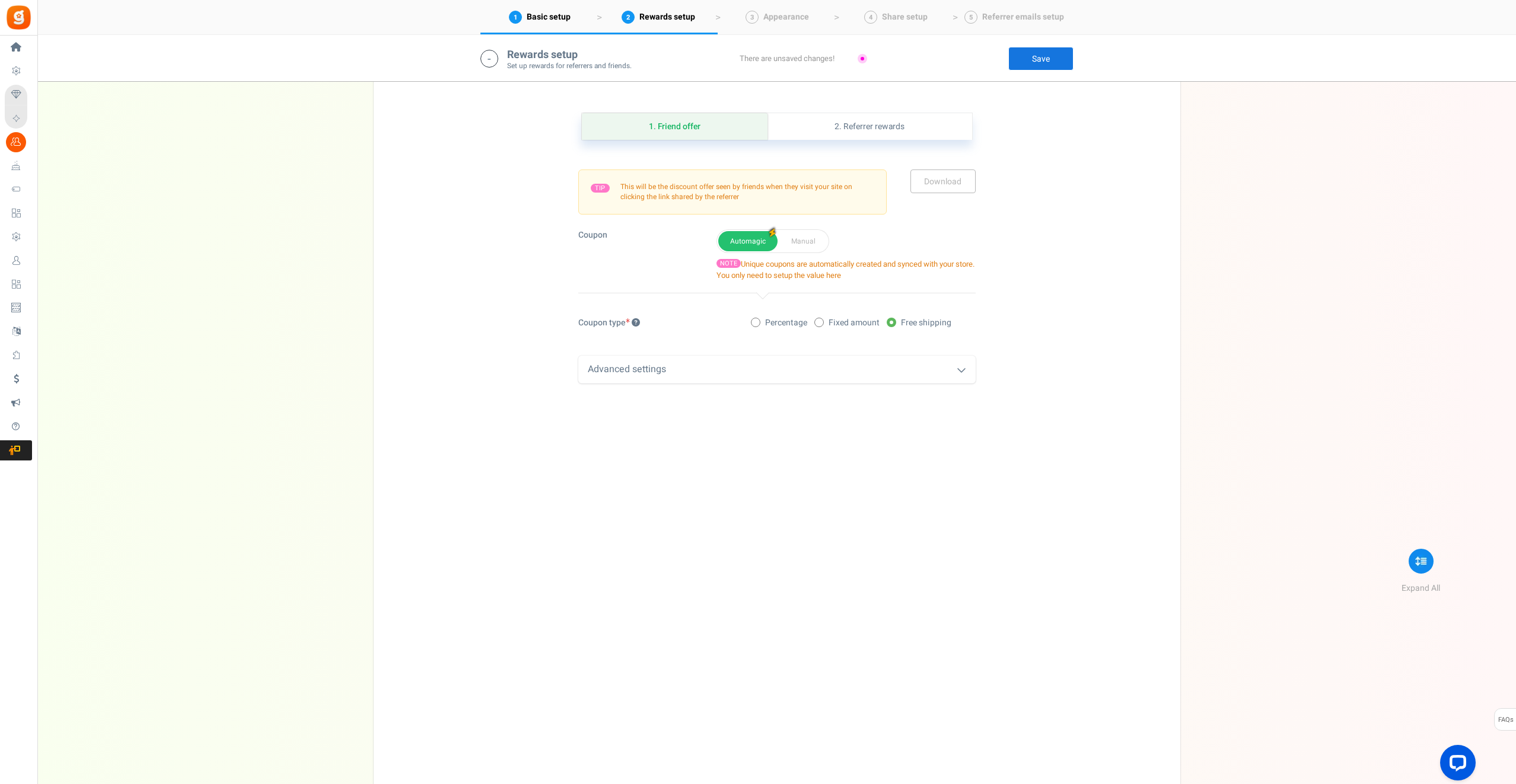
click at [830, 365] on div "Advanced settings" at bounding box center [777, 369] width 397 height 28
click at [1041, 53] on link "Save" at bounding box center [1040, 58] width 65 height 24
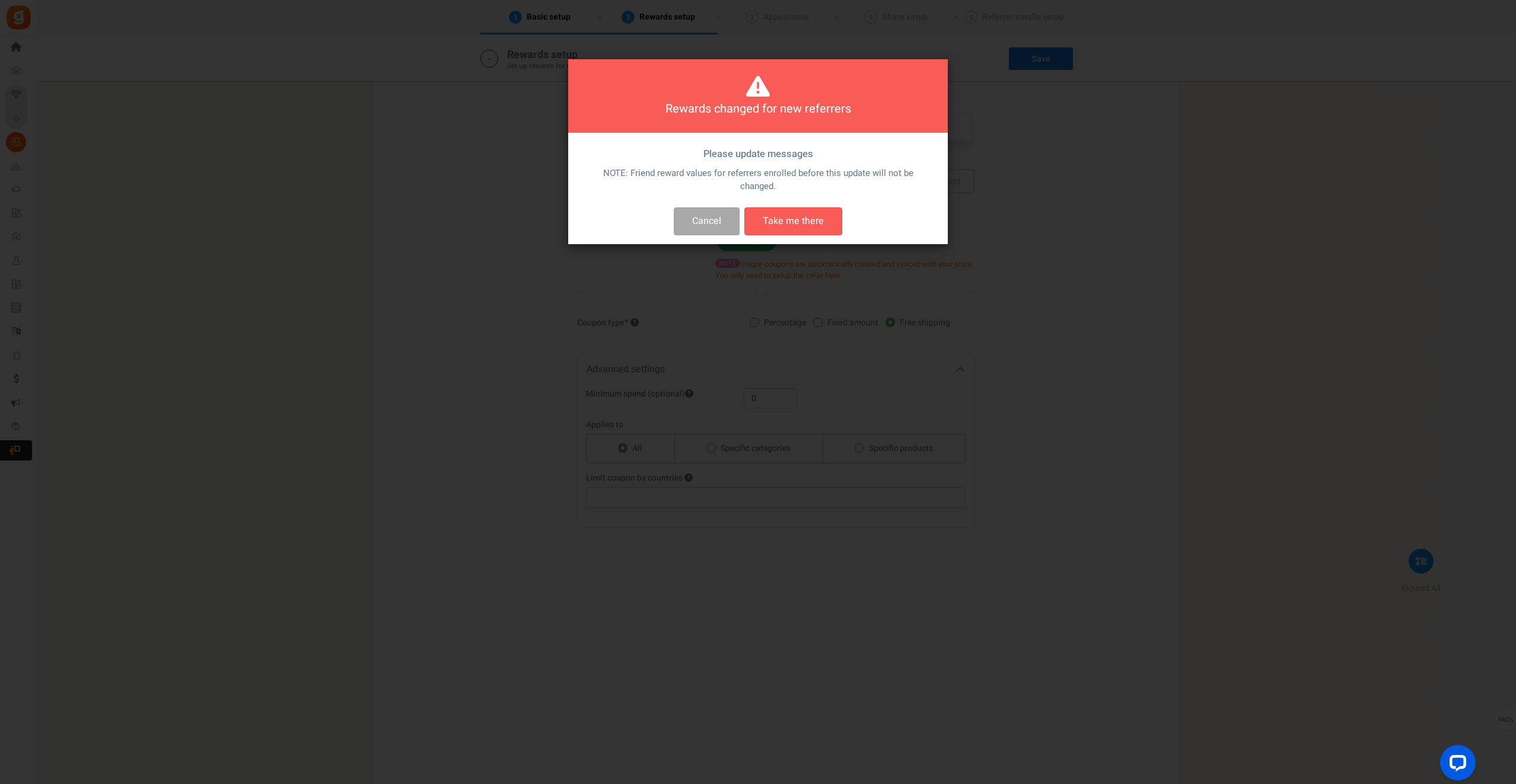
drag, startPoint x: 633, startPoint y: 172, endPoint x: 824, endPoint y: 186, distance: 191.5
click at [824, 186] on p "NOTE: Friend reward values for referrers enrolled before this update will not b…" at bounding box center [758, 180] width 344 height 26
click at [790, 222] on button "Take me there" at bounding box center [793, 221] width 97 height 28
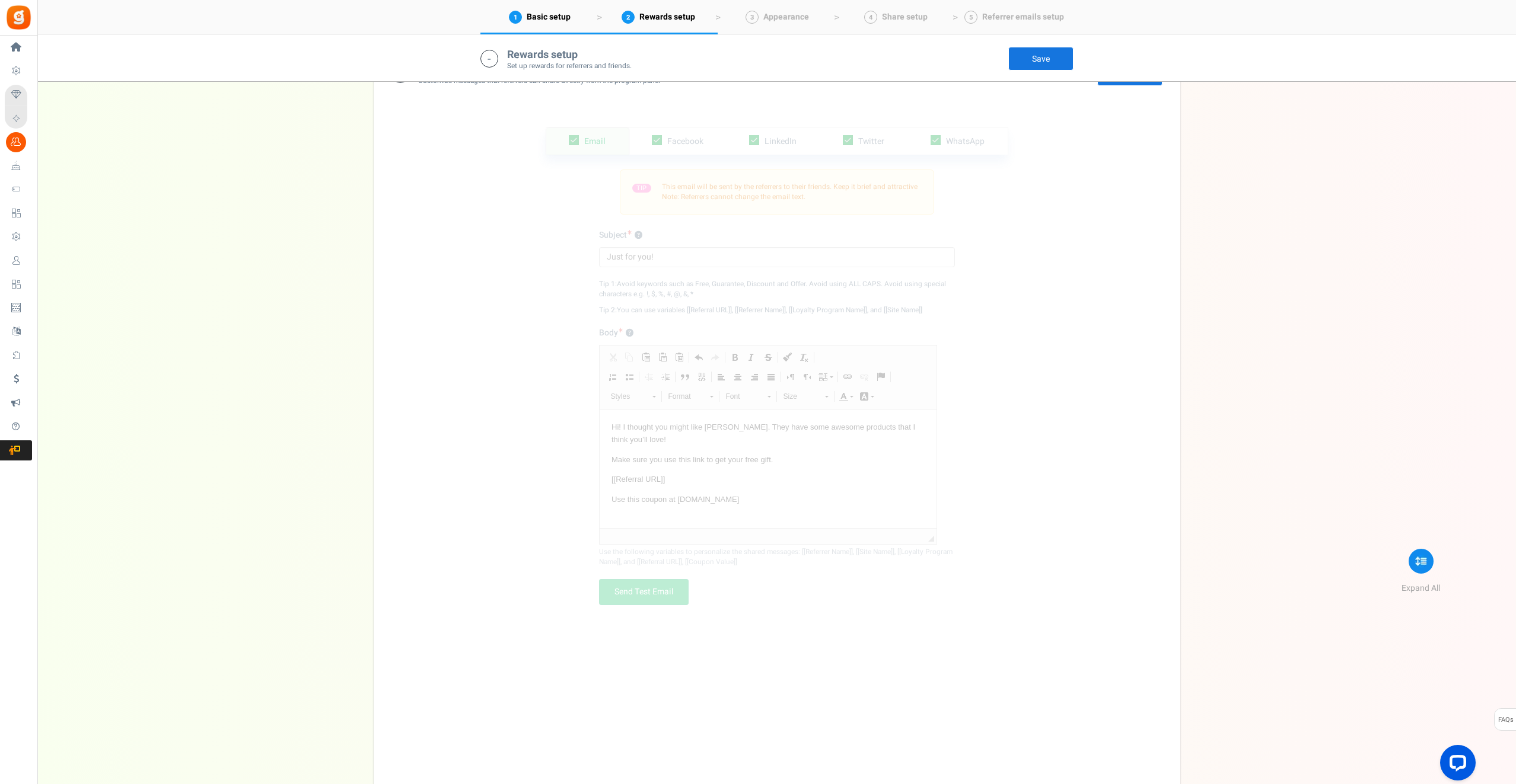
scroll to position [1907, 0]
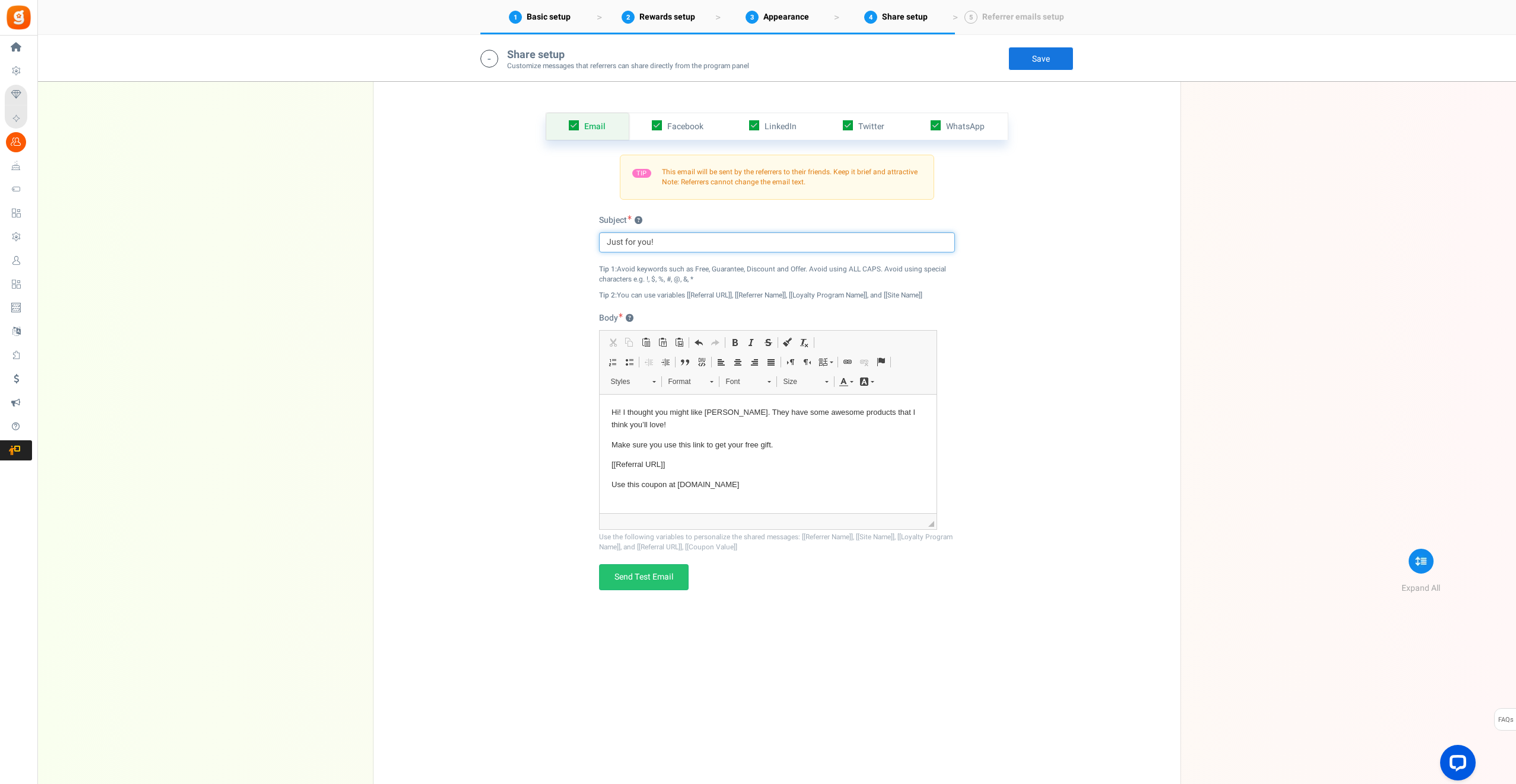
click at [627, 240] on input "Just for you!" at bounding box center [777, 242] width 355 height 20
type input "Kulkea Ski/Snowboard Gear"
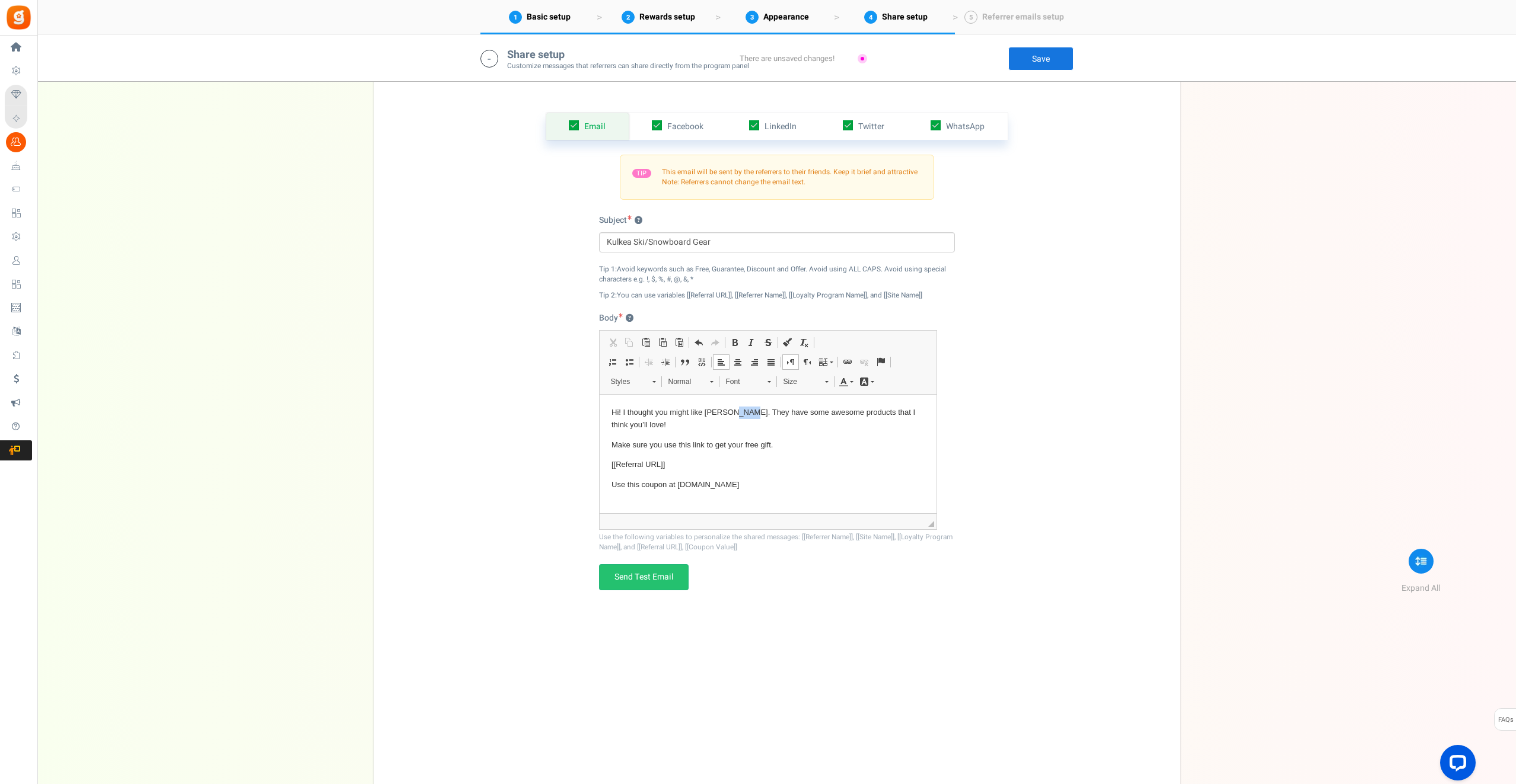
drag, startPoint x: 744, startPoint y: 418, endPoint x: 730, endPoint y: 413, distance: 14.9
click at [730, 413] on p "Hi! I thought you might like [PERSON_NAME]. They have some awesome products tha…" at bounding box center [767, 418] width 313 height 25
drag, startPoint x: 734, startPoint y: 429, endPoint x: 730, endPoint y: 409, distance: 20.4
click at [730, 409] on p "Hi! I thought you might like [PERSON_NAME]. They have some awesome products tha…" at bounding box center [767, 418] width 313 height 25
click at [610, 431] on p "Make sure you use this link to get your free gift." at bounding box center [767, 432] width 313 height 12
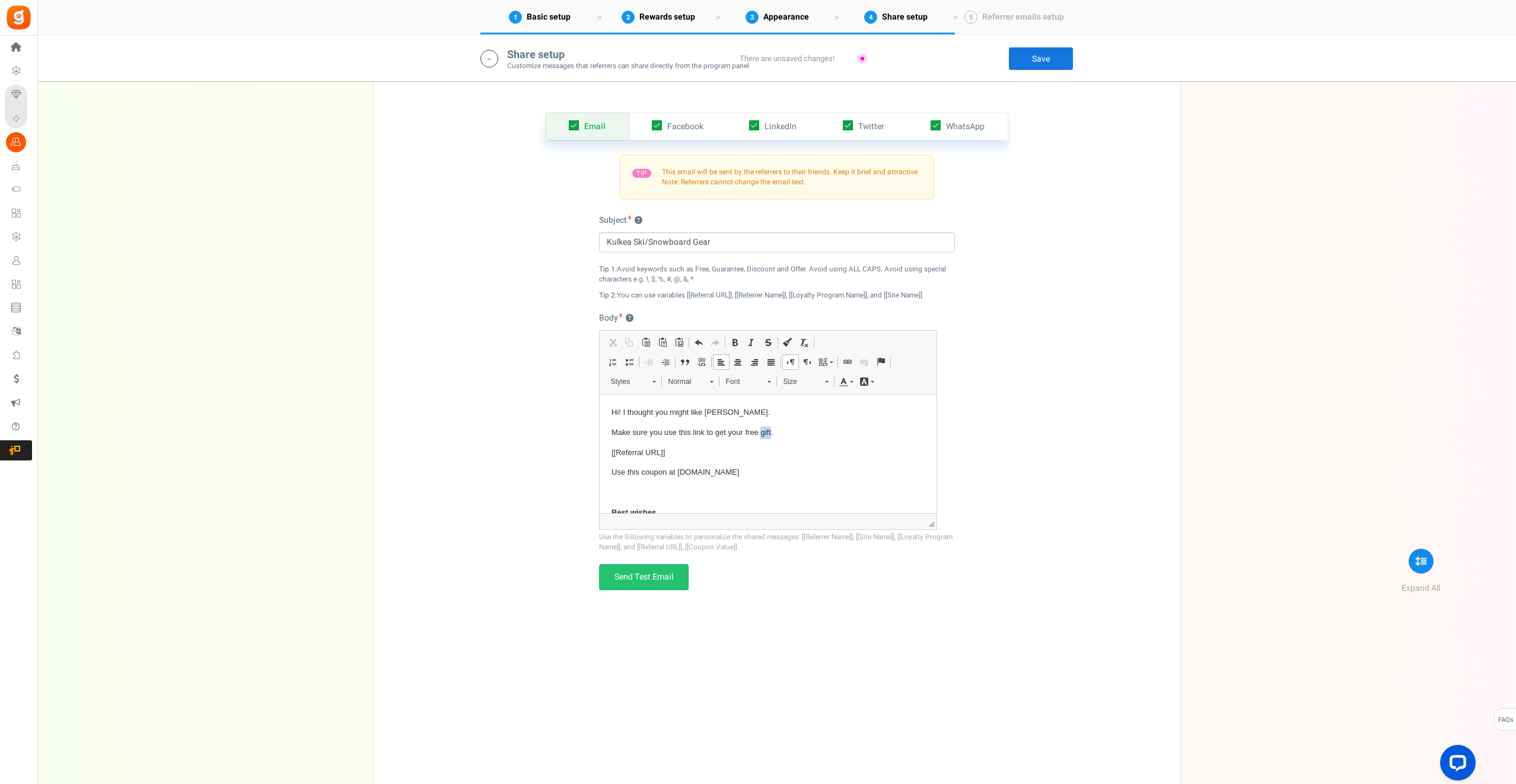
drag, startPoint x: 770, startPoint y: 433, endPoint x: 760, endPoint y: 432, distance: 10.0
click at [760, 432] on p "Make sure you use this link to get your free gift." at bounding box center [767, 432] width 313 height 12
click at [738, 433] on p "Use this coupon at [DOMAIN_NAME]" at bounding box center [767, 429] width 313 height 12
click at [654, 579] on link "Send Test Email" at bounding box center [644, 577] width 90 height 26
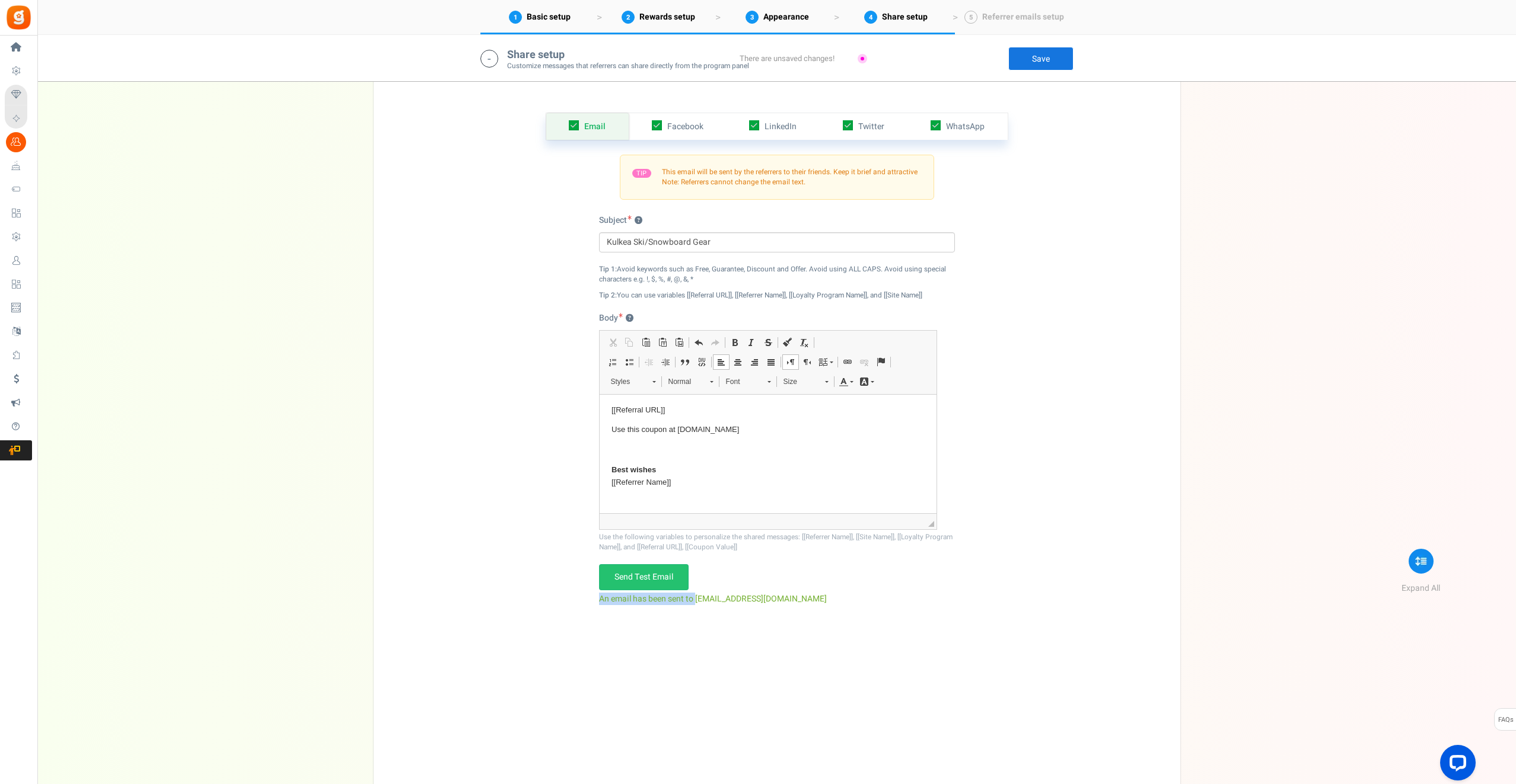
drag, startPoint x: 695, startPoint y: 595, endPoint x: 794, endPoint y: 597, distance: 99.0
click at [793, 598] on div "Email Facebook LinkedIn Twitter WhatsApp INFO Email share is currently disabled…" at bounding box center [777, 435] width 789 height 706
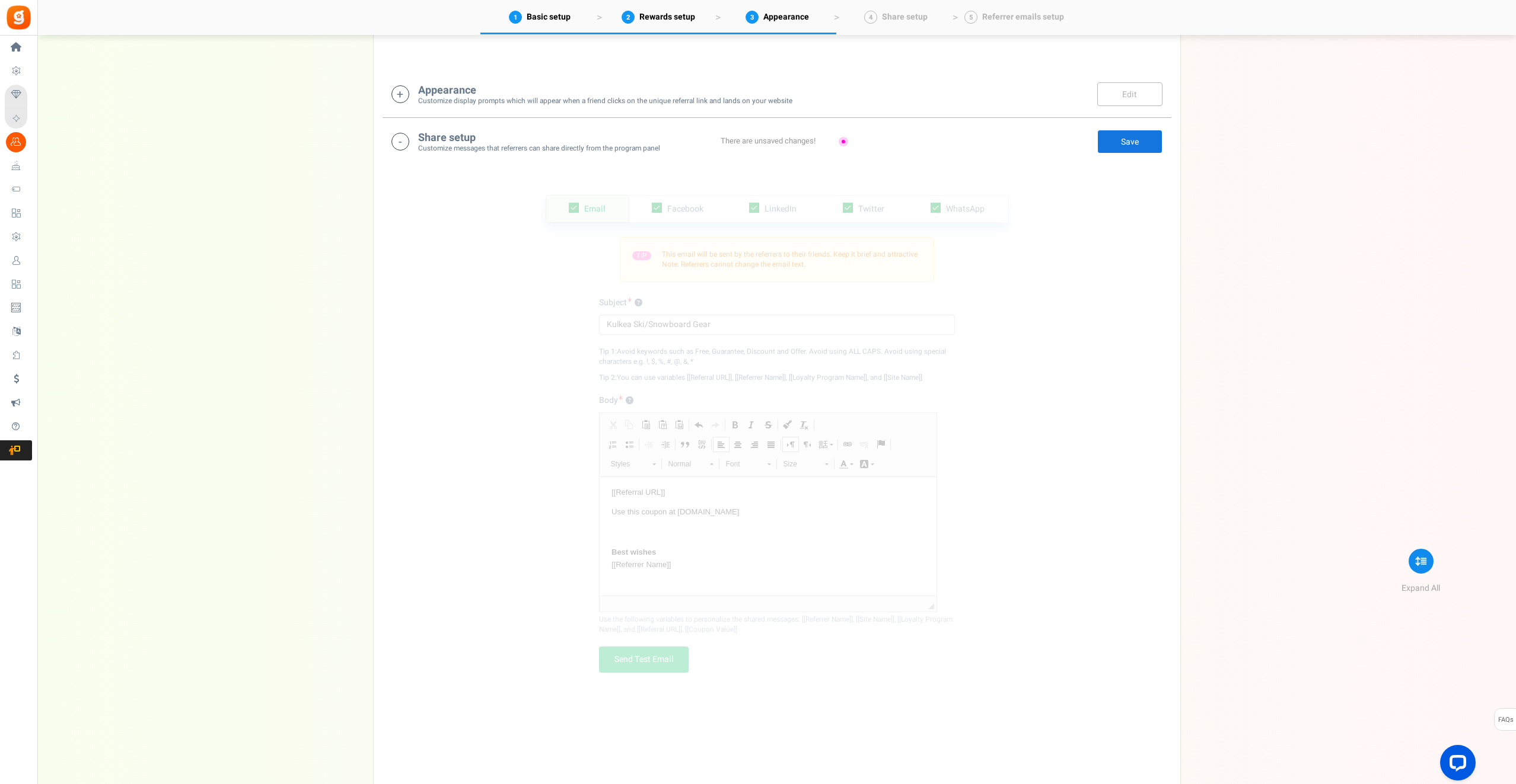
scroll to position [1831, 0]
click at [738, 506] on p "Use this coupon at [DOMAIN_NAME]" at bounding box center [767, 505] width 313 height 12
click at [1136, 144] on link "Save" at bounding box center [1129, 136] width 65 height 24
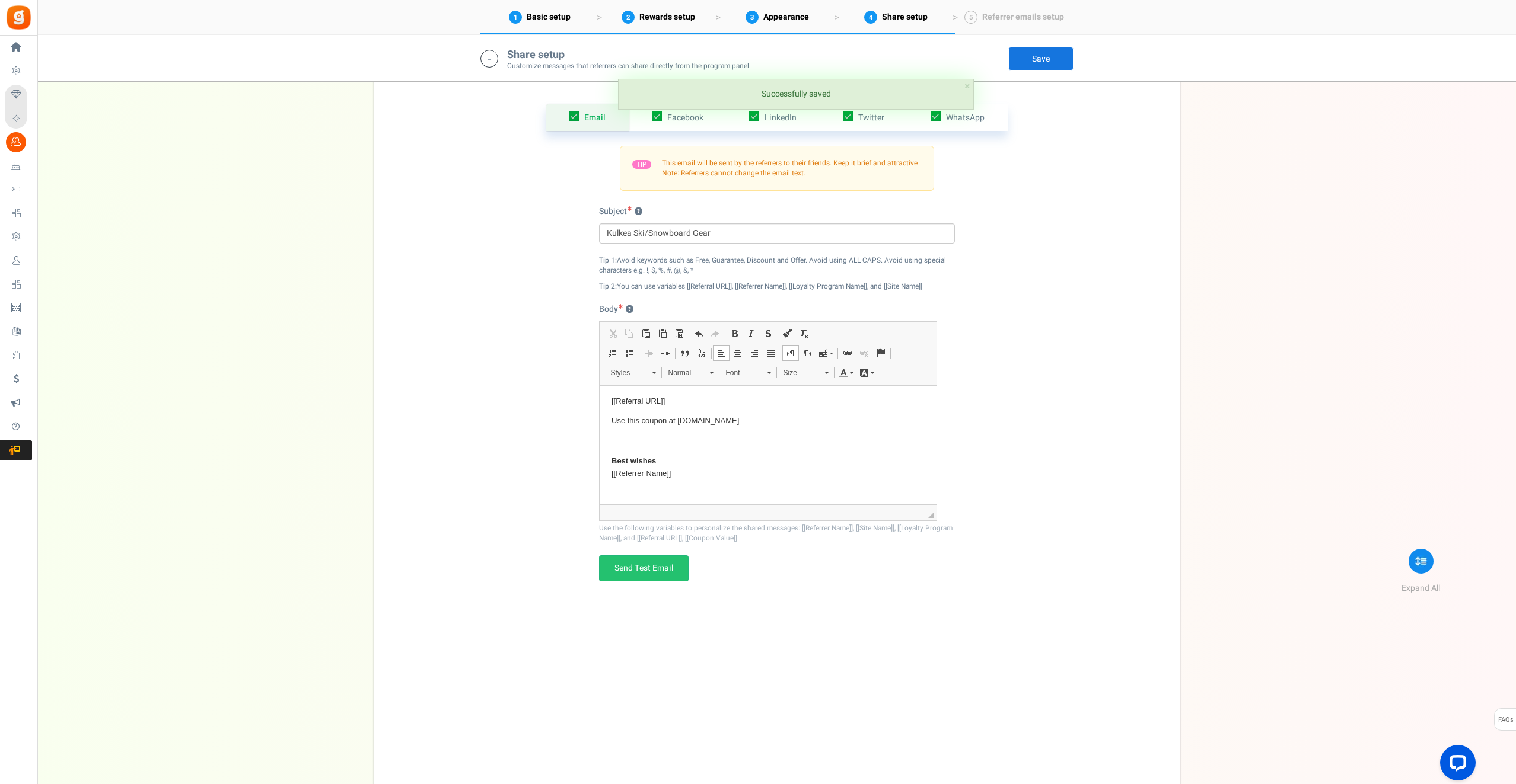
scroll to position [2044, 0]
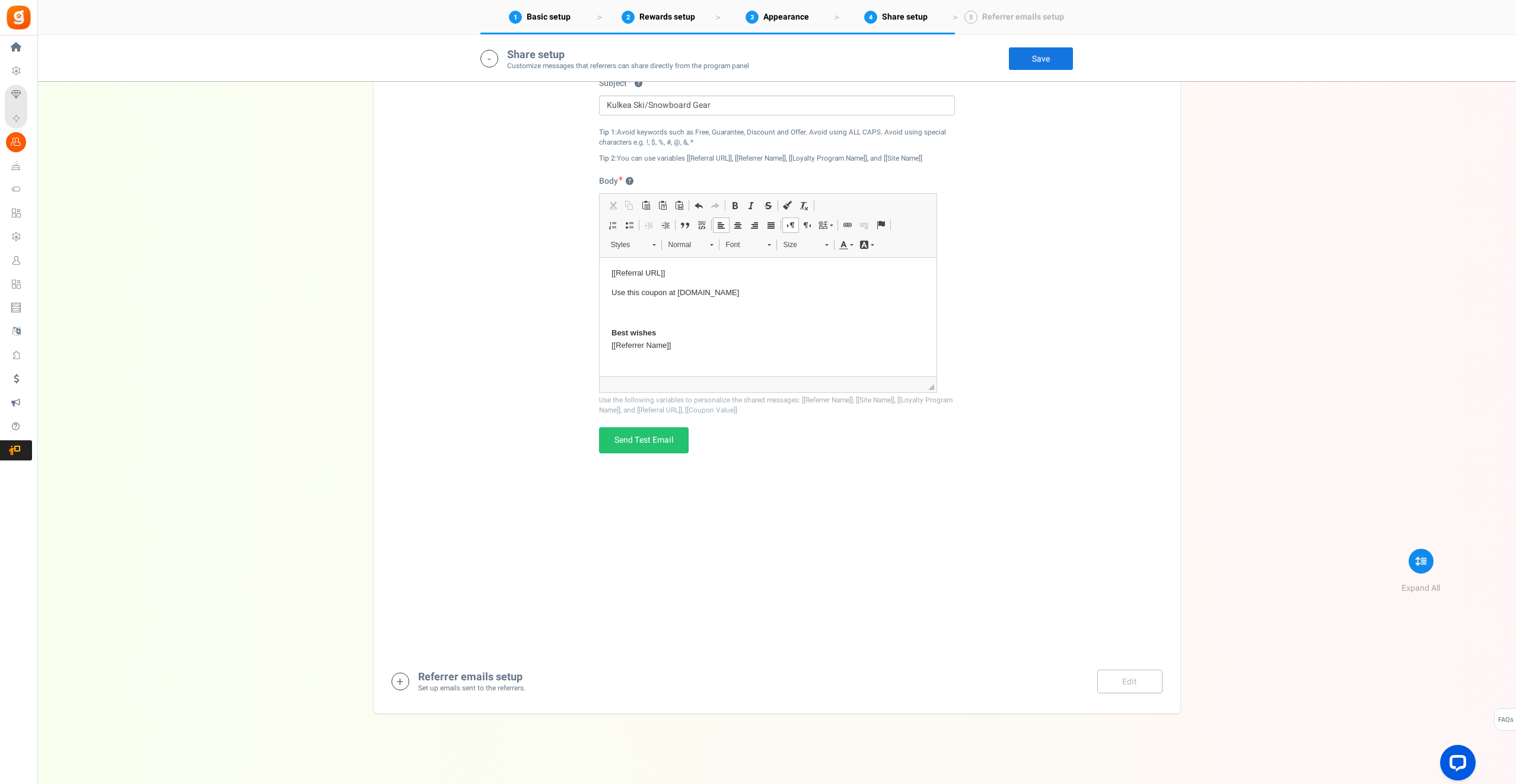
click at [766, 669] on div "Referrer emails setup Set up emails sent to the referrers. Edit Save Save" at bounding box center [777, 681] width 771 height 24
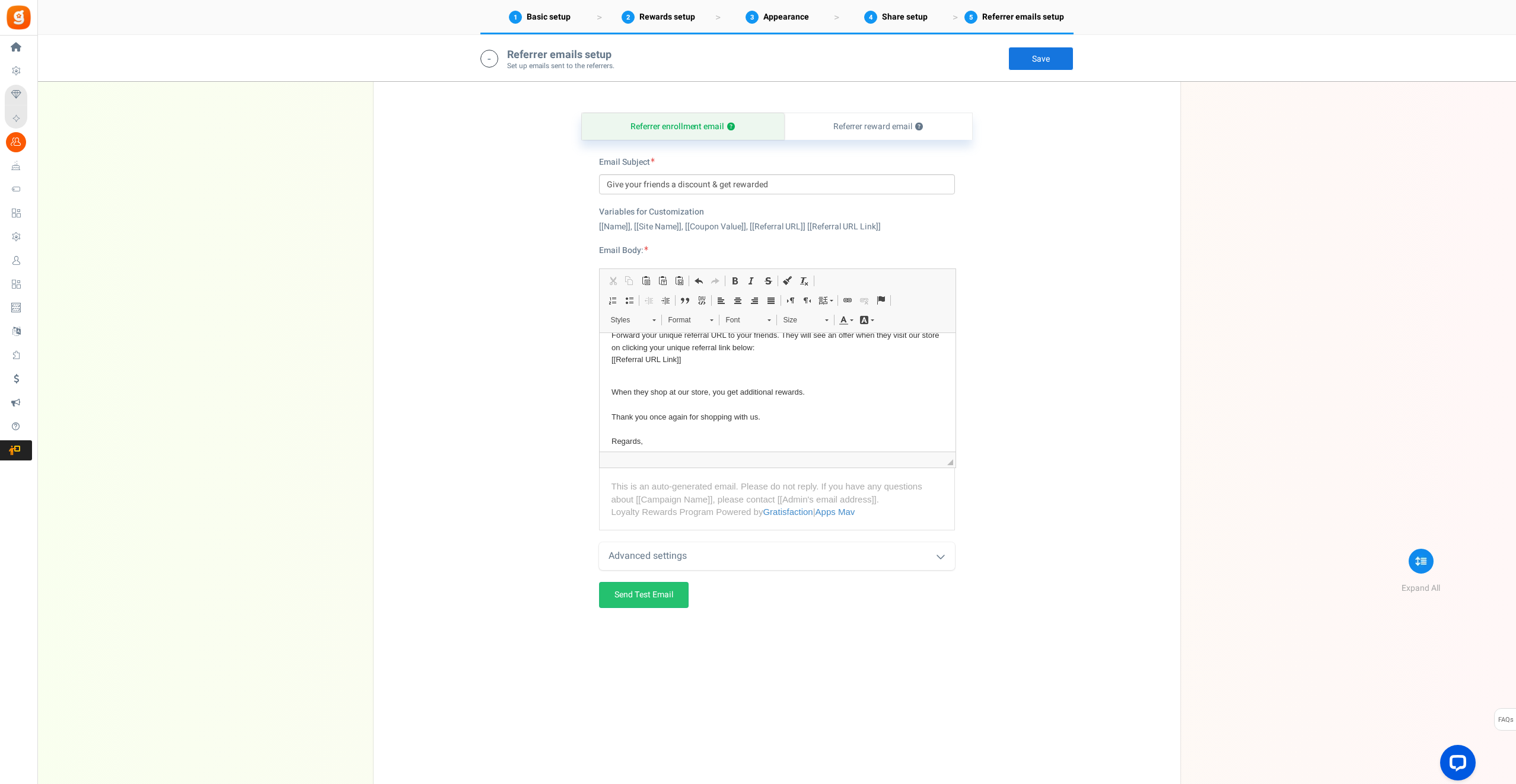
scroll to position [111, 0]
drag, startPoint x: 740, startPoint y: 370, endPoint x: 801, endPoint y: 370, distance: 61.0
click at [801, 370] on p "When they shop at our store, you get additional rewards. Thank you once again f…" at bounding box center [777, 402] width 332 height 74
click at [659, 369] on p "When they shop at our store, you get additional rewards. Thank you once again f…" at bounding box center [777, 402] width 332 height 74
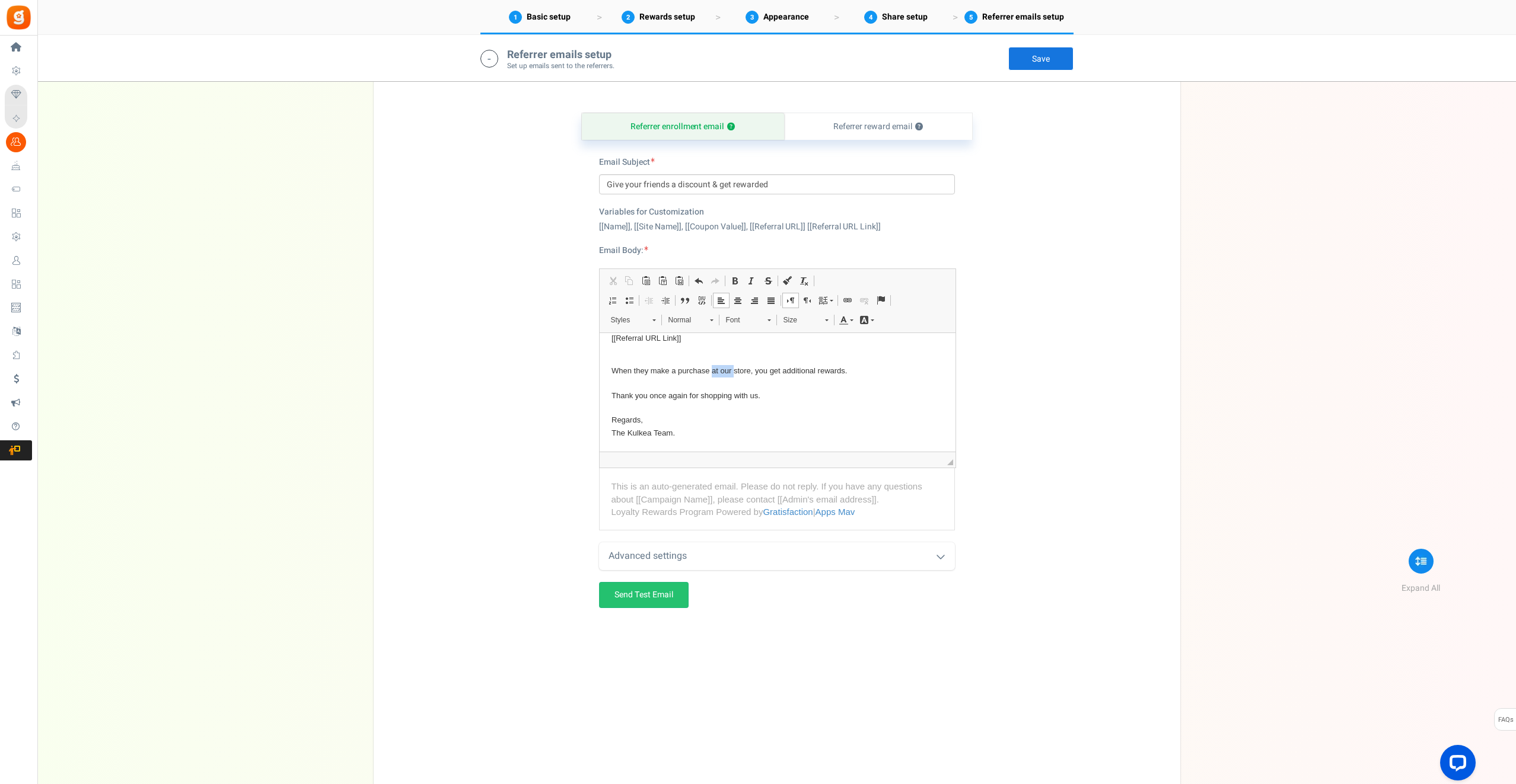
drag, startPoint x: 712, startPoint y: 368, endPoint x: 733, endPoint y: 368, distance: 21.0
click at [733, 368] on p "When they make a purchase at our store, you get additional rewards. Thank you o…" at bounding box center [777, 402] width 332 height 74
drag, startPoint x: 784, startPoint y: 371, endPoint x: 843, endPoint y: 371, distance: 59.0
click at [843, 371] on p "When they make a purchase at our store, you get additional rewards. Thank you o…" at bounding box center [777, 402] width 332 height 74
click at [736, 434] on p "When they make a purchase at our store, you get 1000 points (equal to $10 store…" at bounding box center [777, 402] width 332 height 74
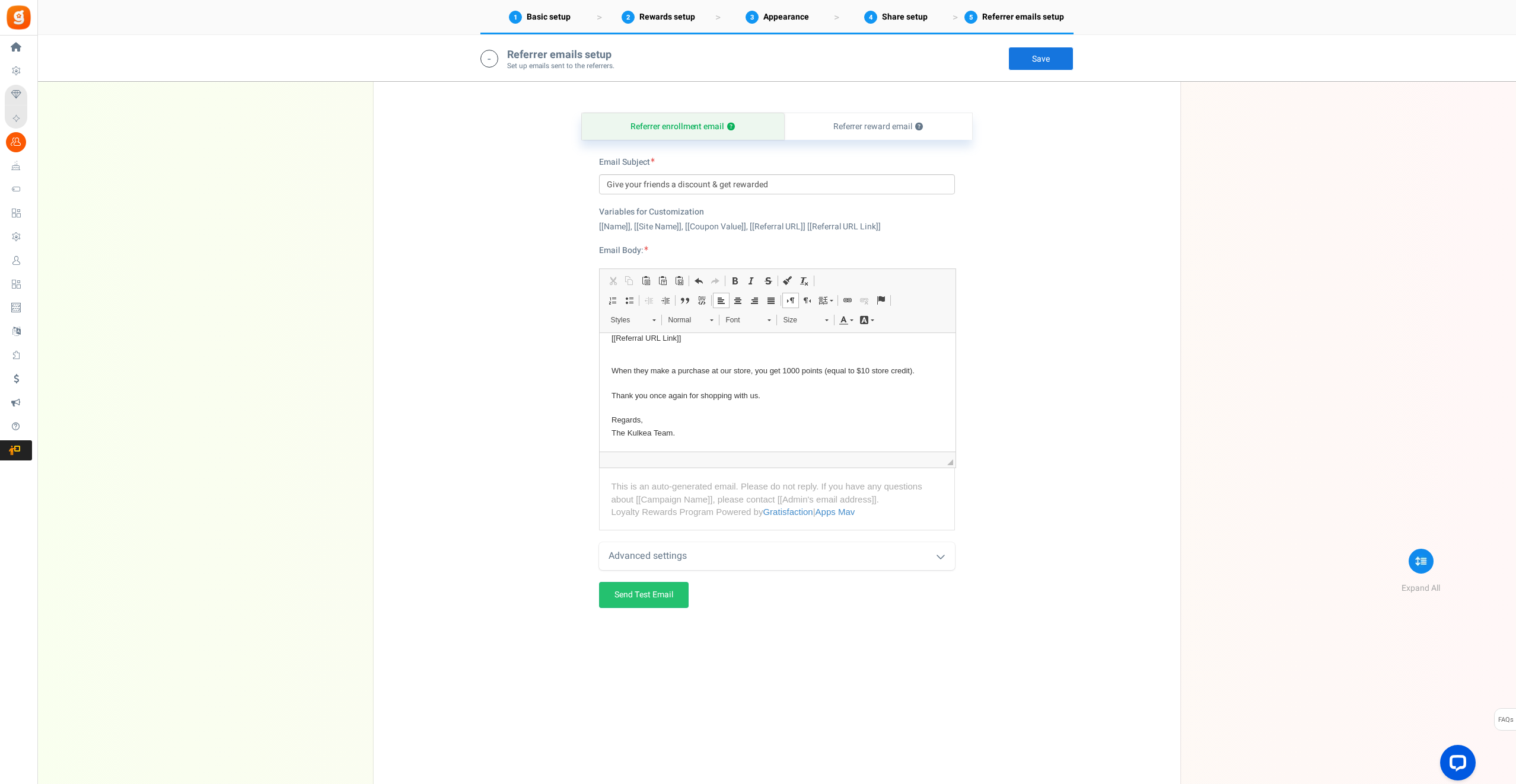
scroll to position [2673, 0]
click at [529, 460] on div "Referrer enrollment email ? Referrer reward email ? Email Subject Give your fri…" at bounding box center [777, 428] width 789 height 706
drag, startPoint x: 625, startPoint y: 590, endPoint x: 19, endPoint y: 10, distance: 838.8
click at [1025, 68] on link "Save" at bounding box center [1040, 58] width 65 height 24
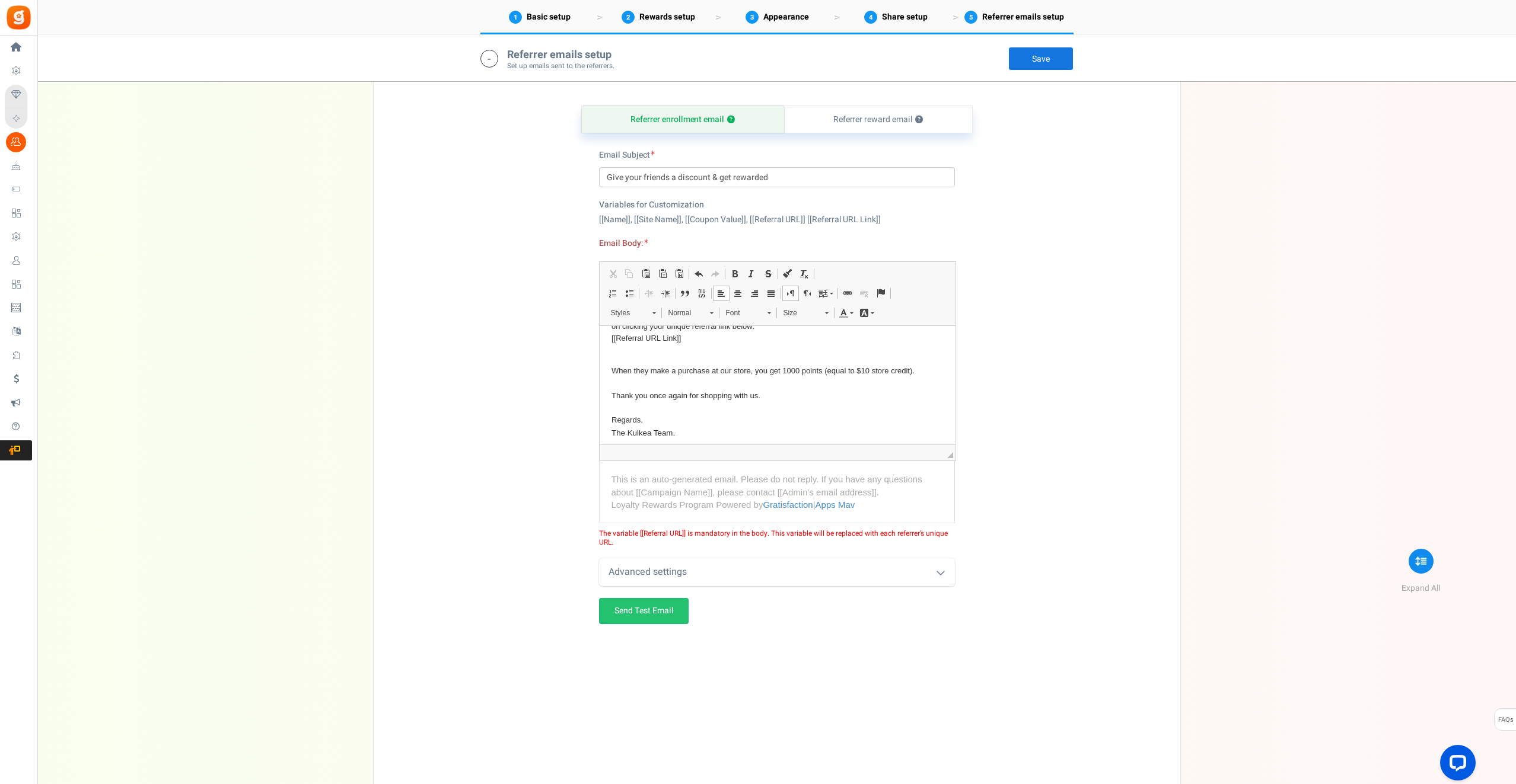
scroll to position [105, 0]
click at [1047, 58] on link "Save" at bounding box center [1040, 58] width 65 height 24
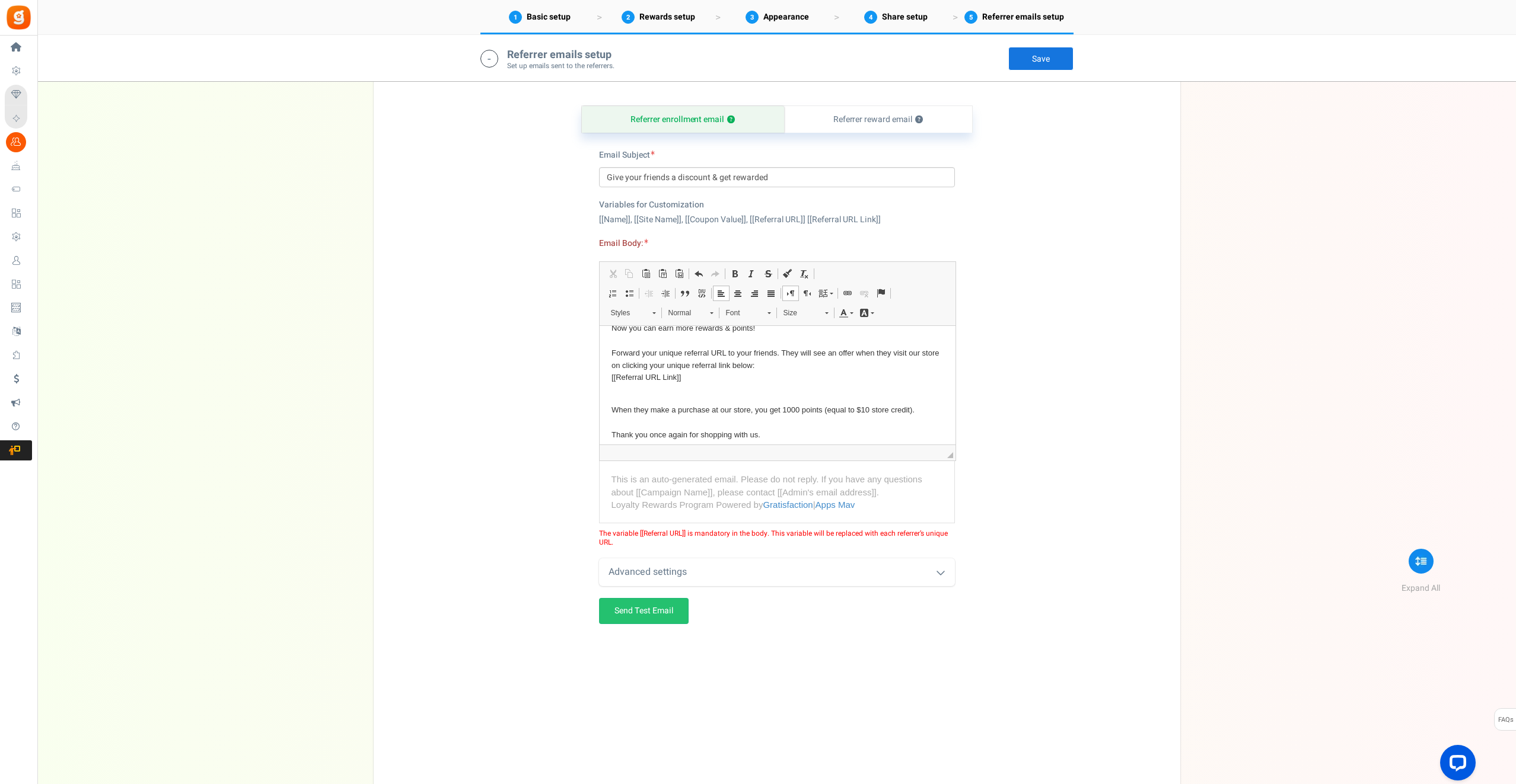
scroll to position [111, 0]
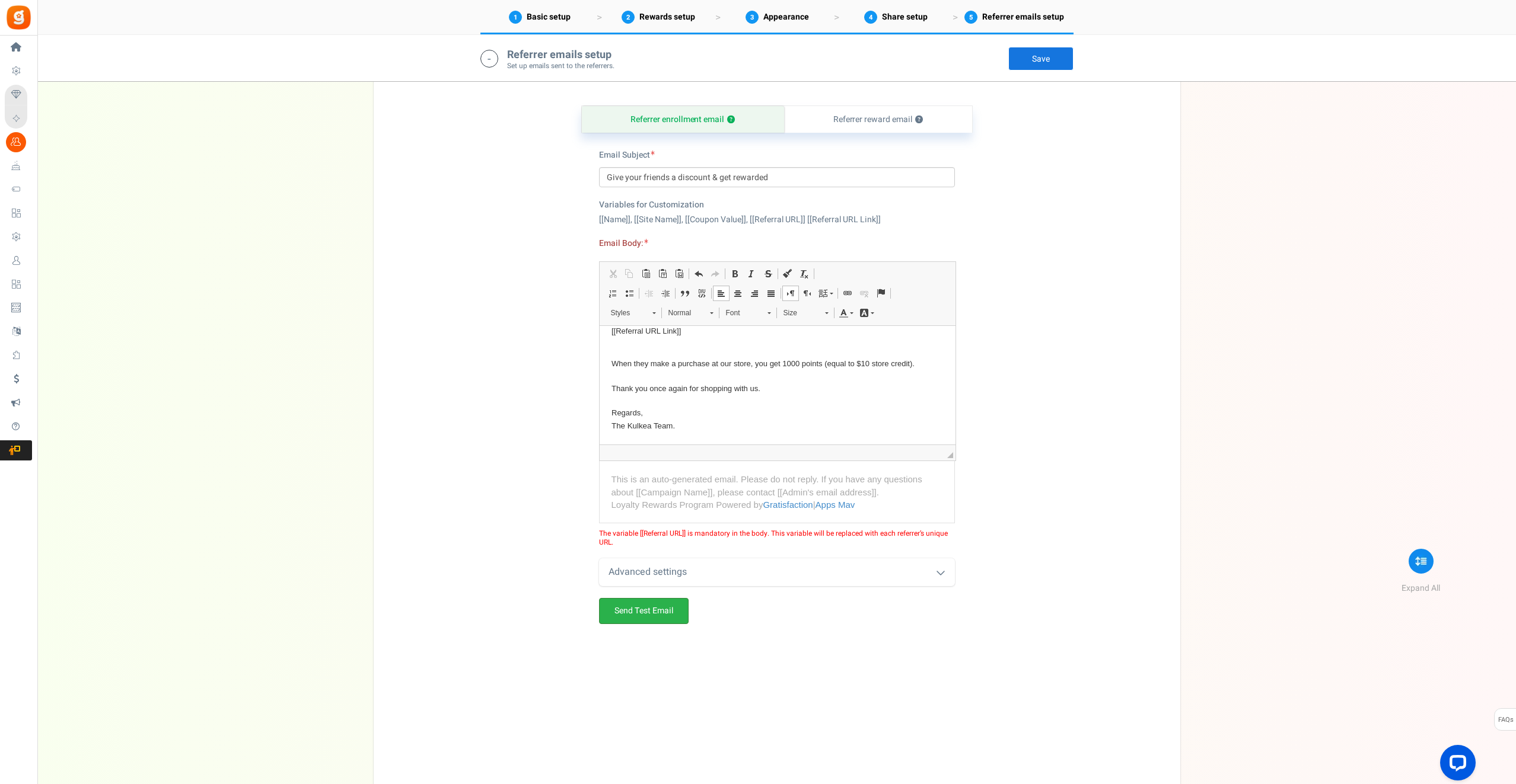
click at [633, 612] on link "Send Test Email" at bounding box center [644, 610] width 90 height 26
click at [1033, 57] on link "Save" at bounding box center [1040, 58] width 65 height 24
click at [733, 419] on p "When they make a purchase at our store, you get 1000 points (equal to $10 store…" at bounding box center [777, 395] width 332 height 74
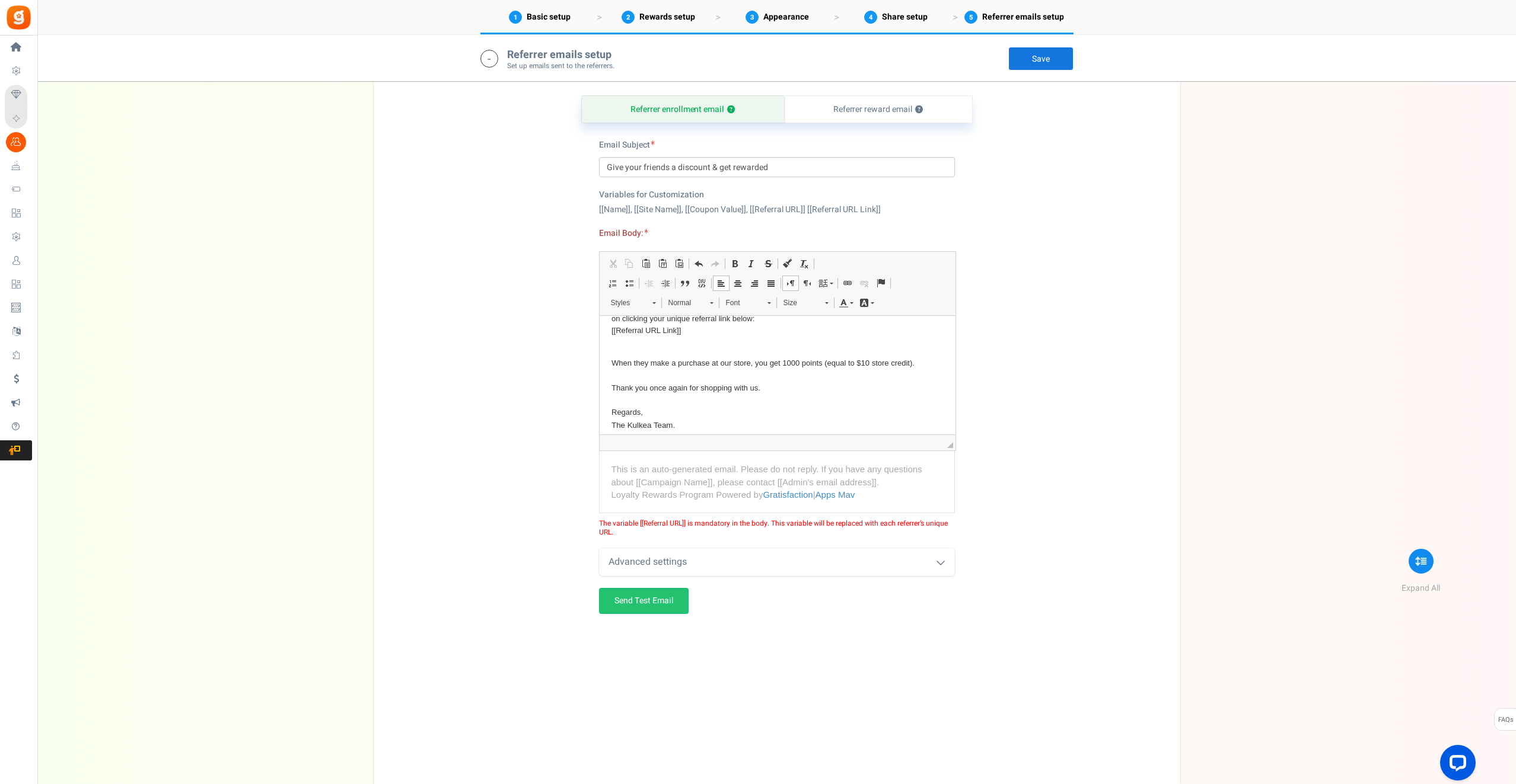
scroll to position [99, 0]
click at [671, 332] on span "[[Referral URL Link]]" at bounding box center [645, 331] width 70 height 9
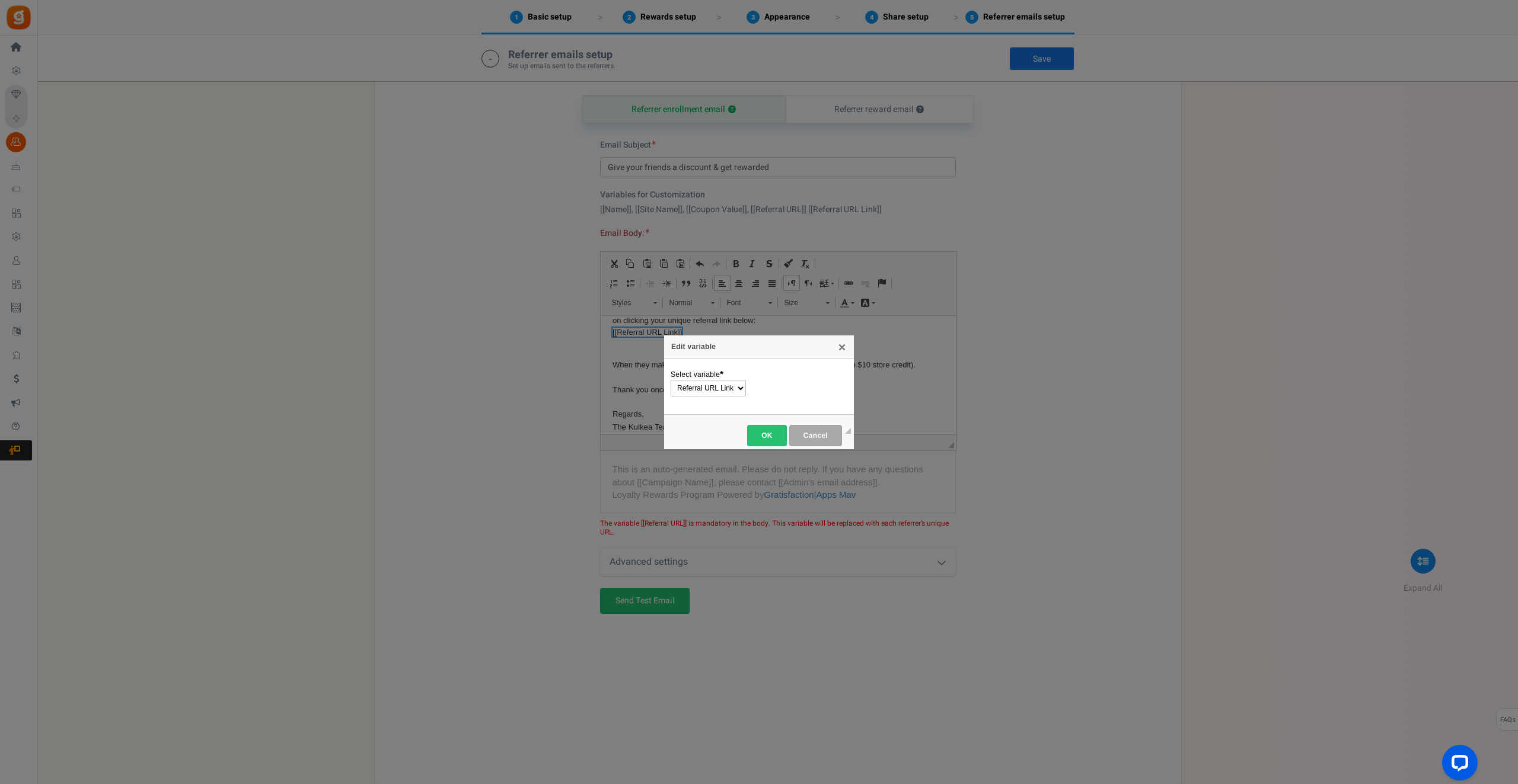
click at [709, 384] on select "Name Site Name Coupon Value Referral URL Referral URL Link" at bounding box center [708, 388] width 75 height 16
select select "Referral URL"
click at [671, 381] on select "Name Site Name Coupon Value Referral URL Referral URL Link" at bounding box center [708, 388] width 75 height 16
click at [759, 435] on span "OK" at bounding box center [767, 435] width 26 height 9
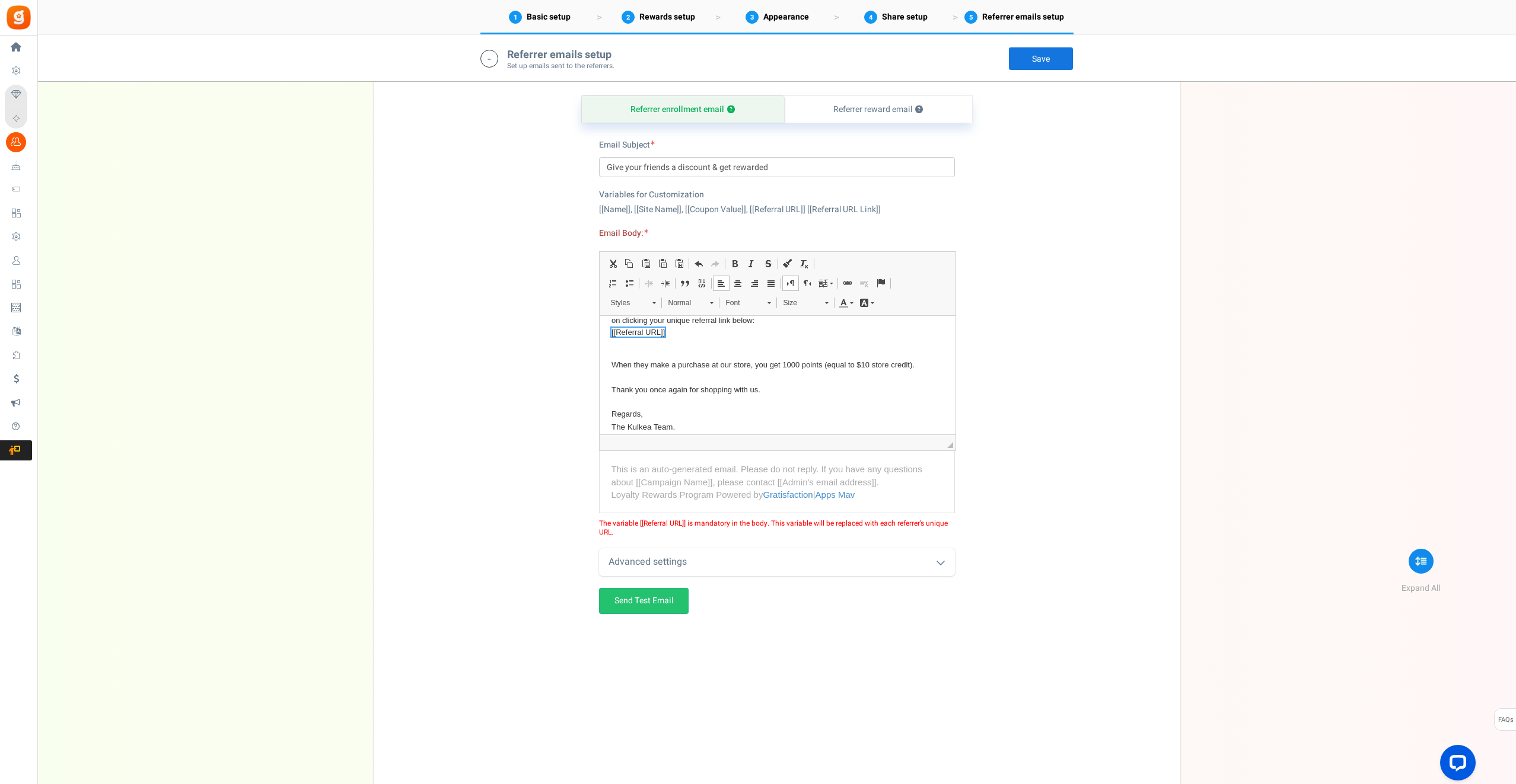
click at [1040, 62] on link "Save" at bounding box center [1040, 58] width 65 height 24
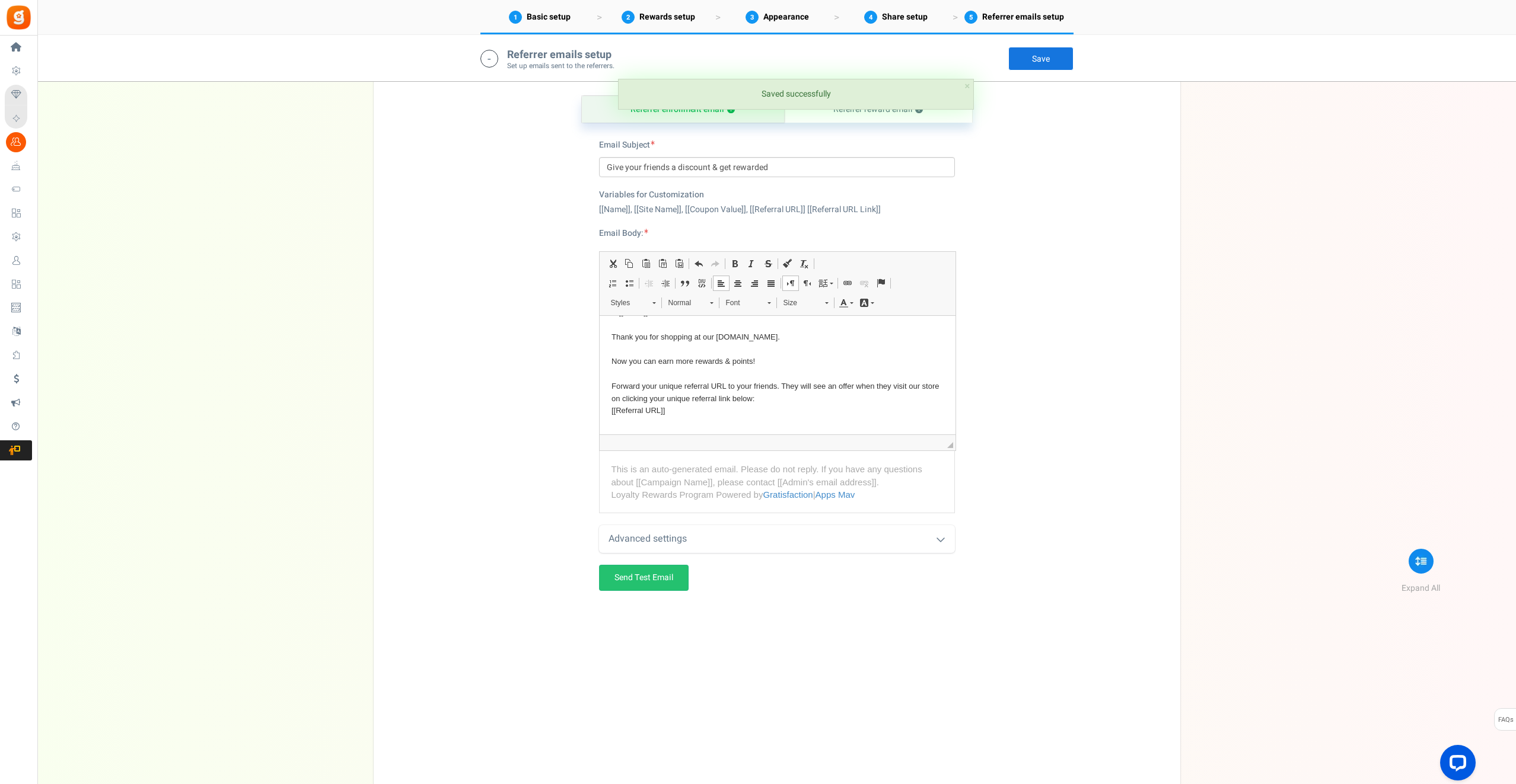
scroll to position [0, 0]
click at [464, 413] on div "Referrer enrollment email ? Referrer reward email ? Email Subject Give your fri…" at bounding box center [777, 418] width 789 height 706
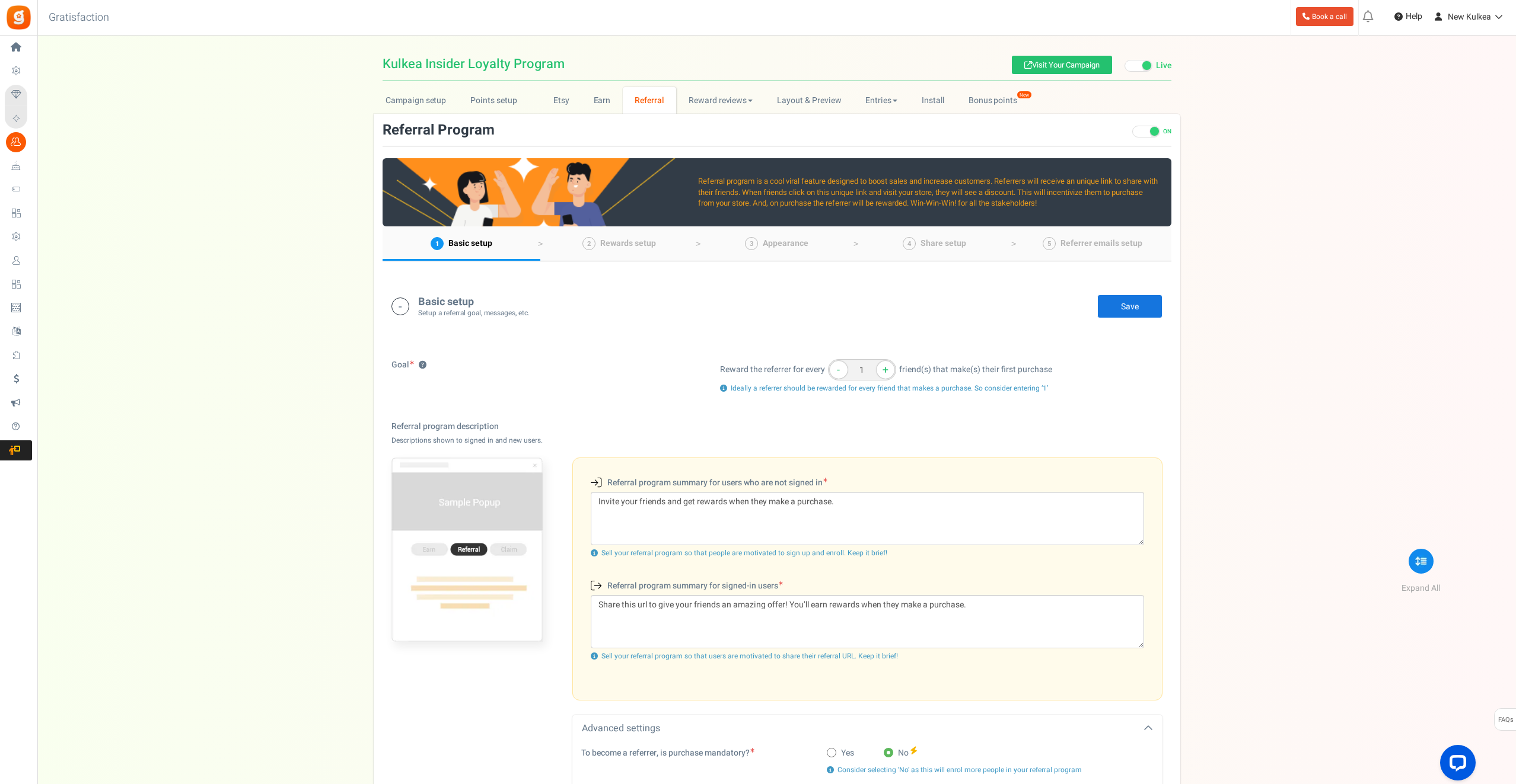
click at [1124, 312] on link "Save" at bounding box center [1129, 306] width 65 height 24
click at [721, 100] on link "Reward reviews" at bounding box center [720, 100] width 88 height 27
click at [825, 96] on link "Layout & Preview" at bounding box center [809, 100] width 88 height 27
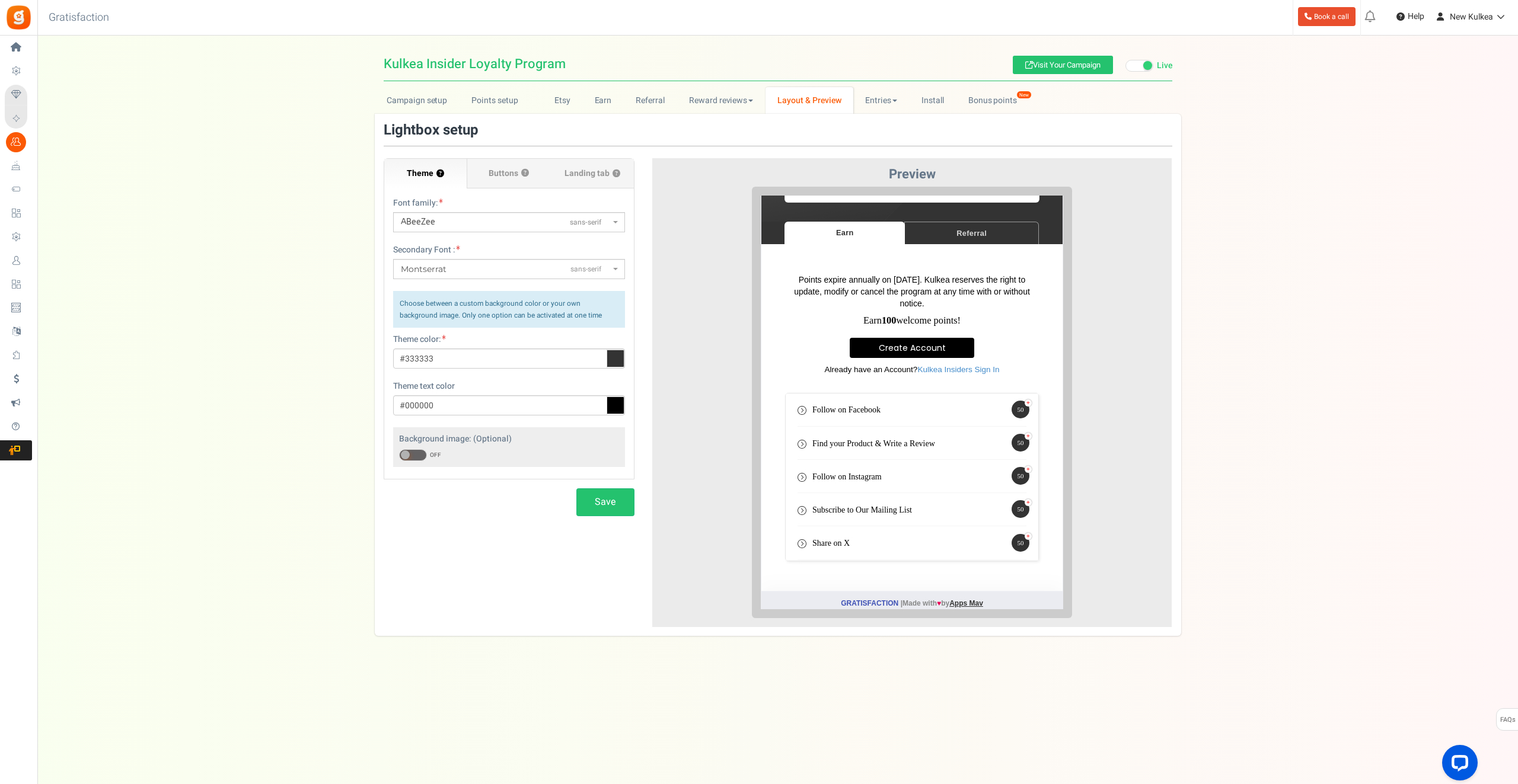
scroll to position [268, 0]
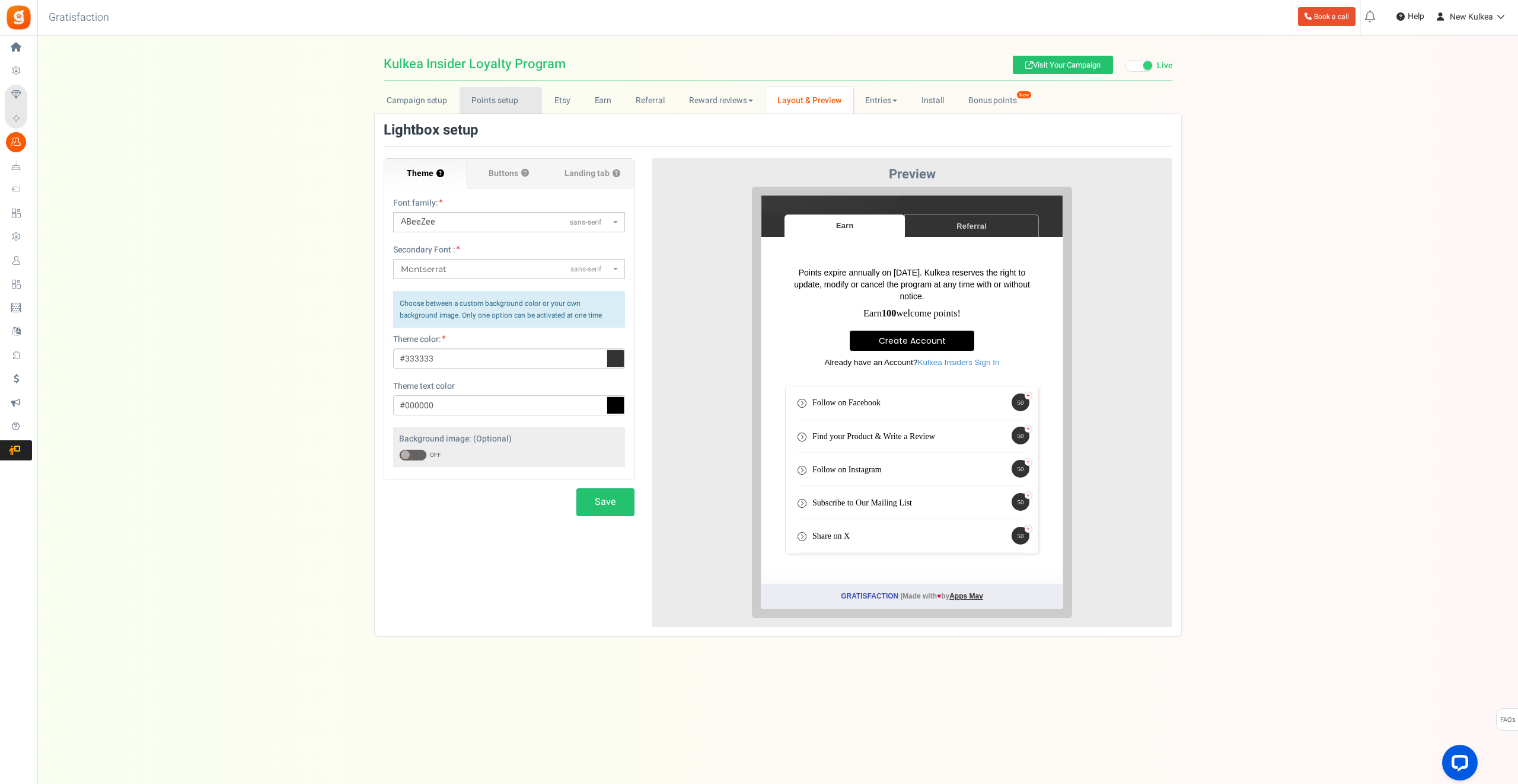
click at [469, 111] on link "Points setup New" at bounding box center [501, 100] width 82 height 27
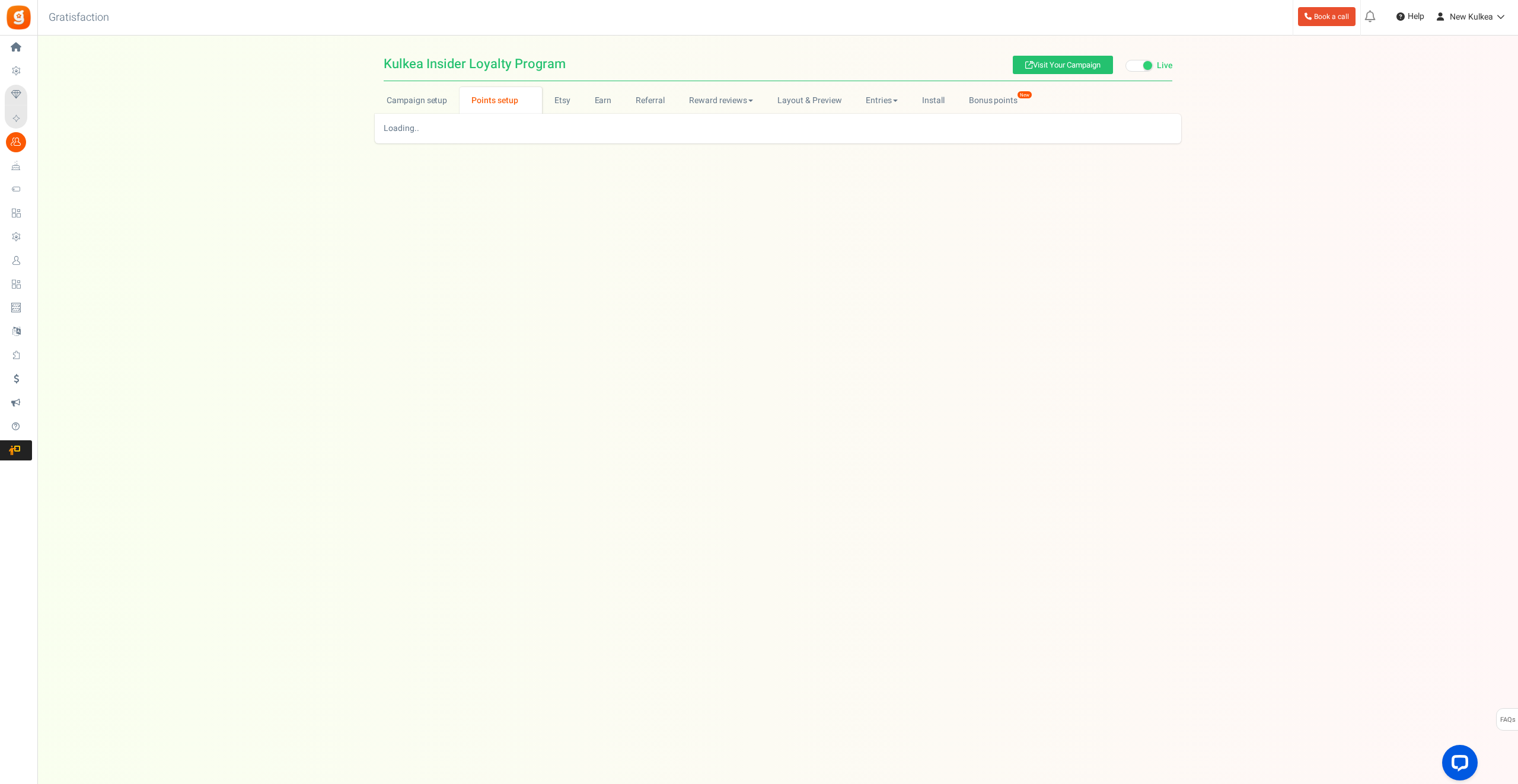
scroll to position [0, 0]
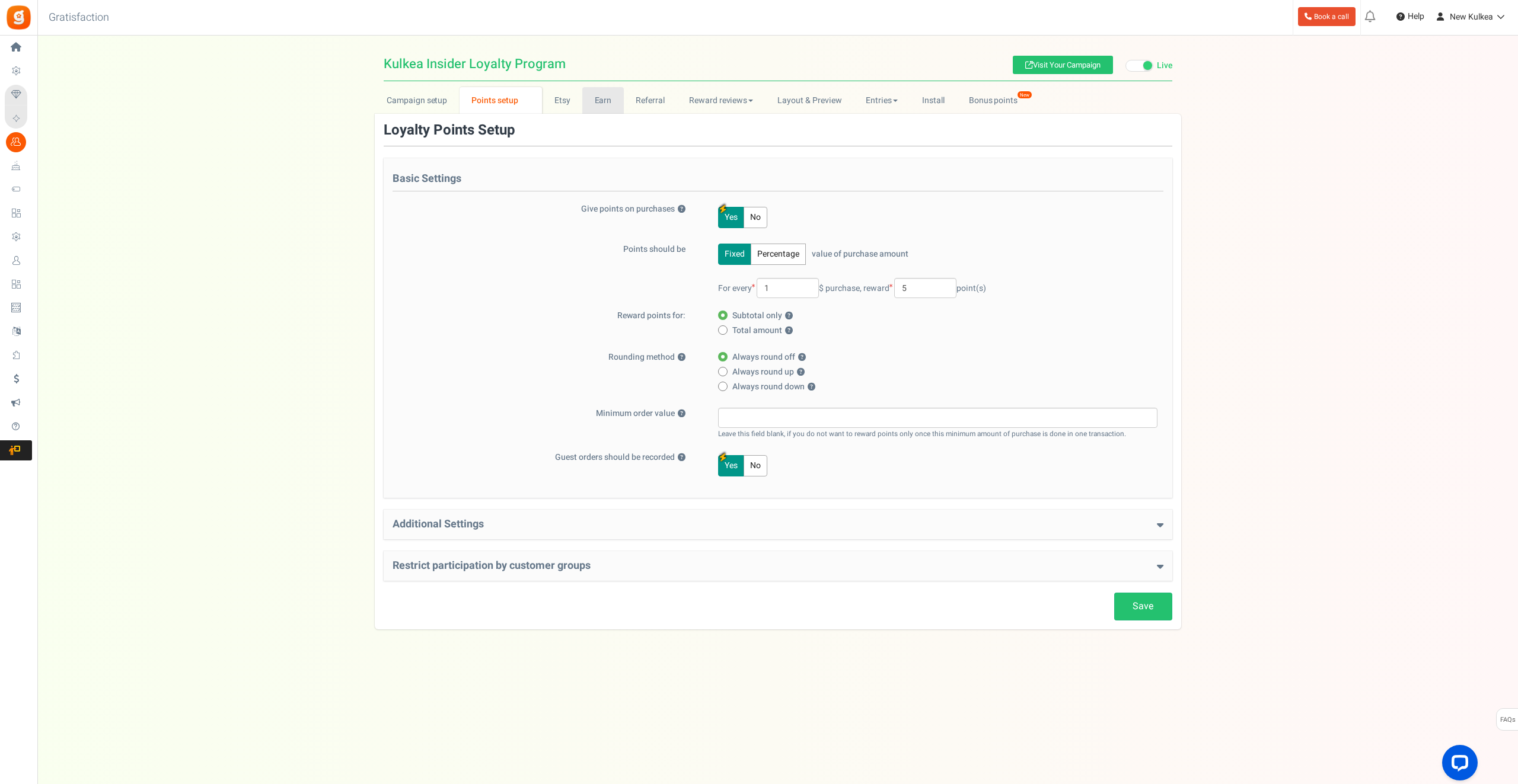
click at [607, 97] on link "Earn" at bounding box center [603, 100] width 41 height 27
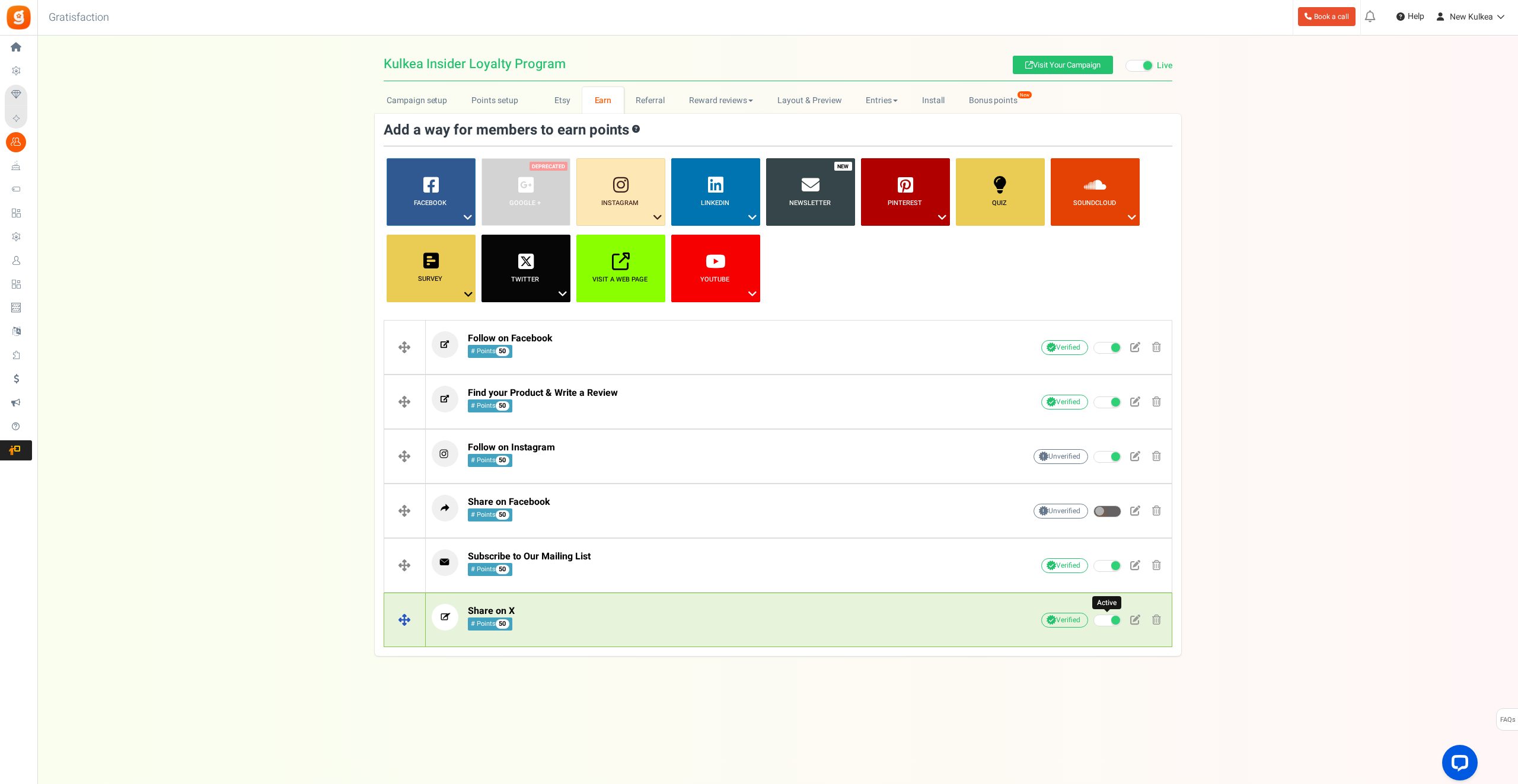
click at [1101, 620] on span at bounding box center [1107, 621] width 28 height 11
click at [1094, 620] on input "Active" at bounding box center [1094, 621] width 0 height 8
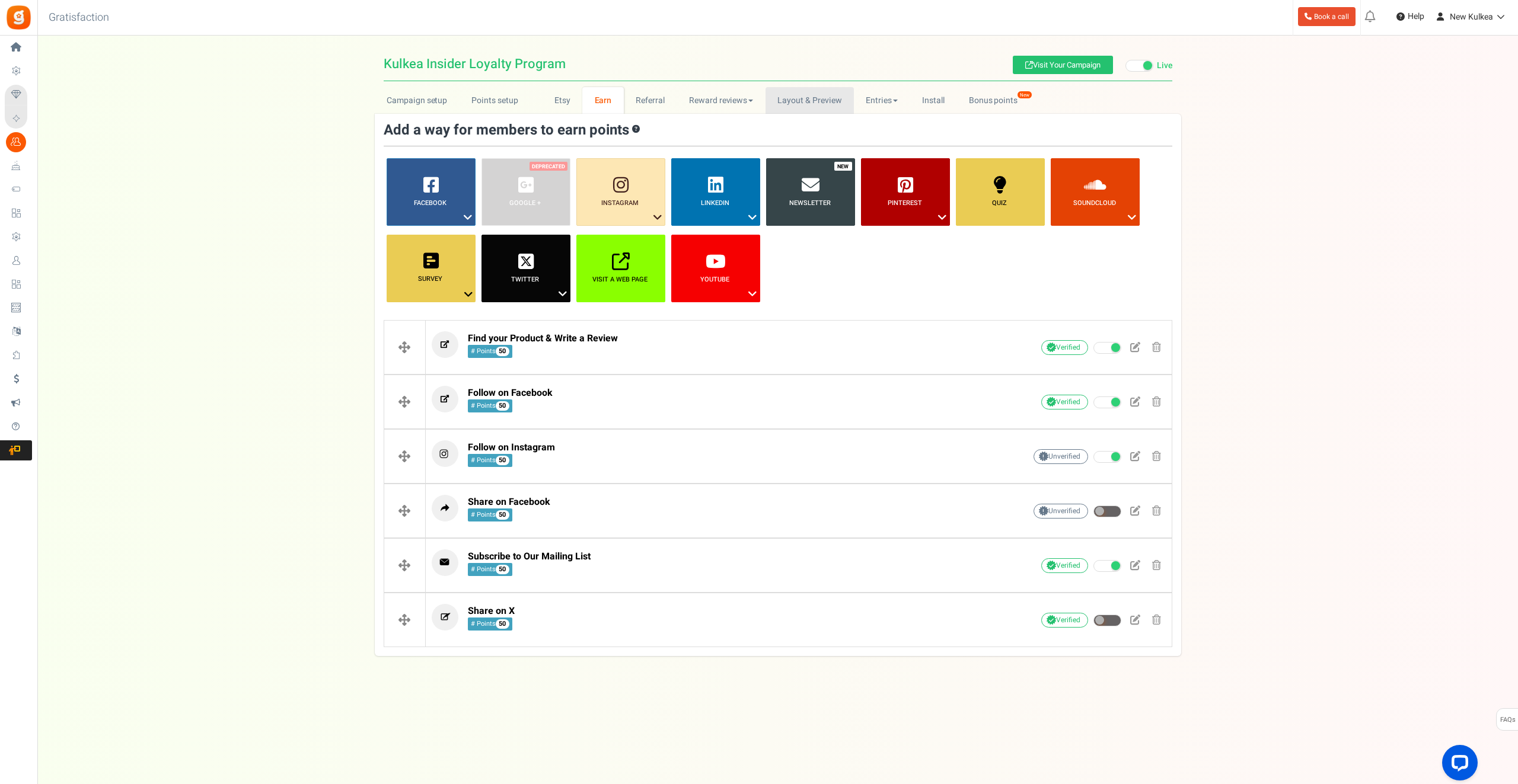
click at [819, 95] on link "Layout & Preview" at bounding box center [809, 100] width 88 height 27
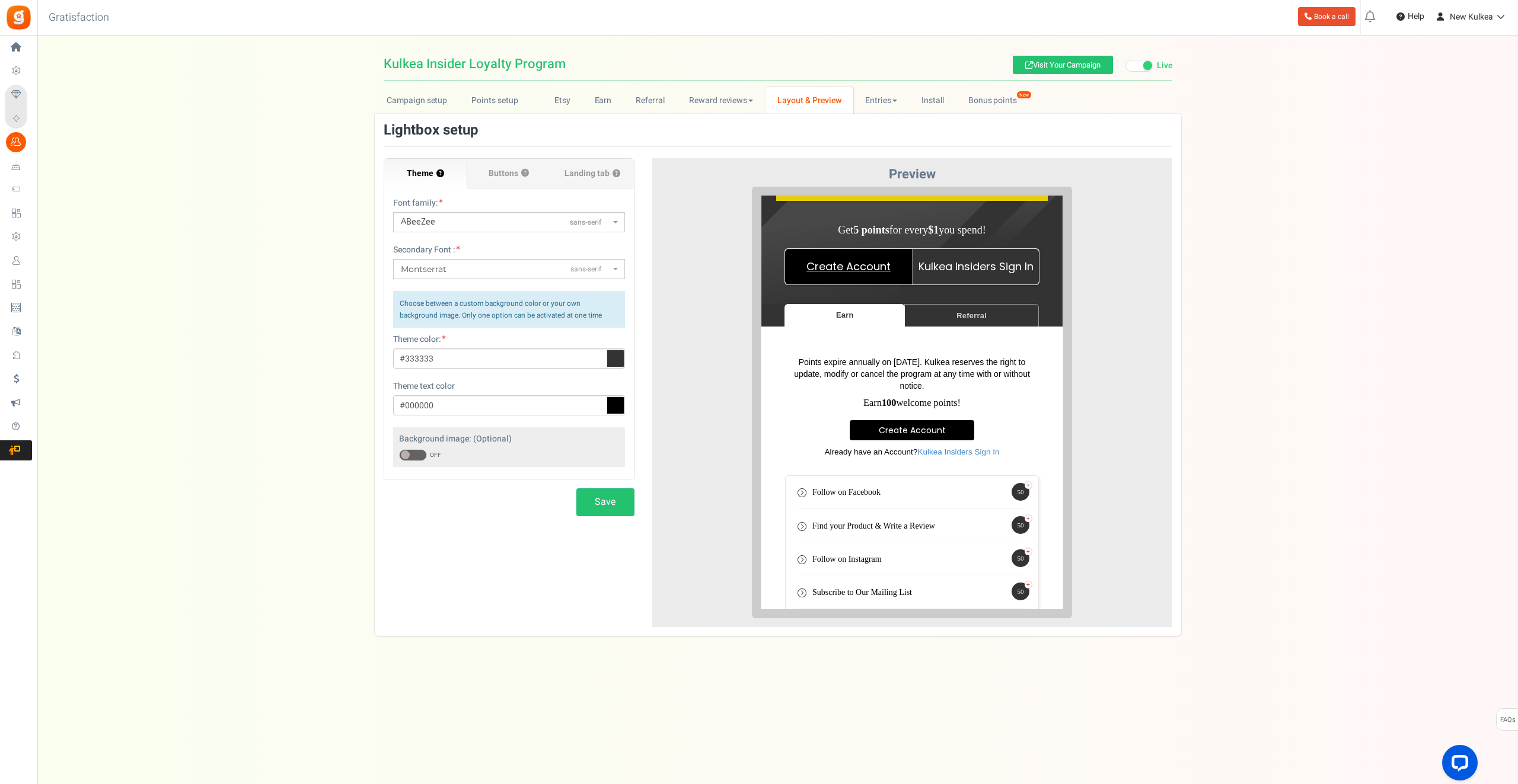
scroll to position [268, 0]
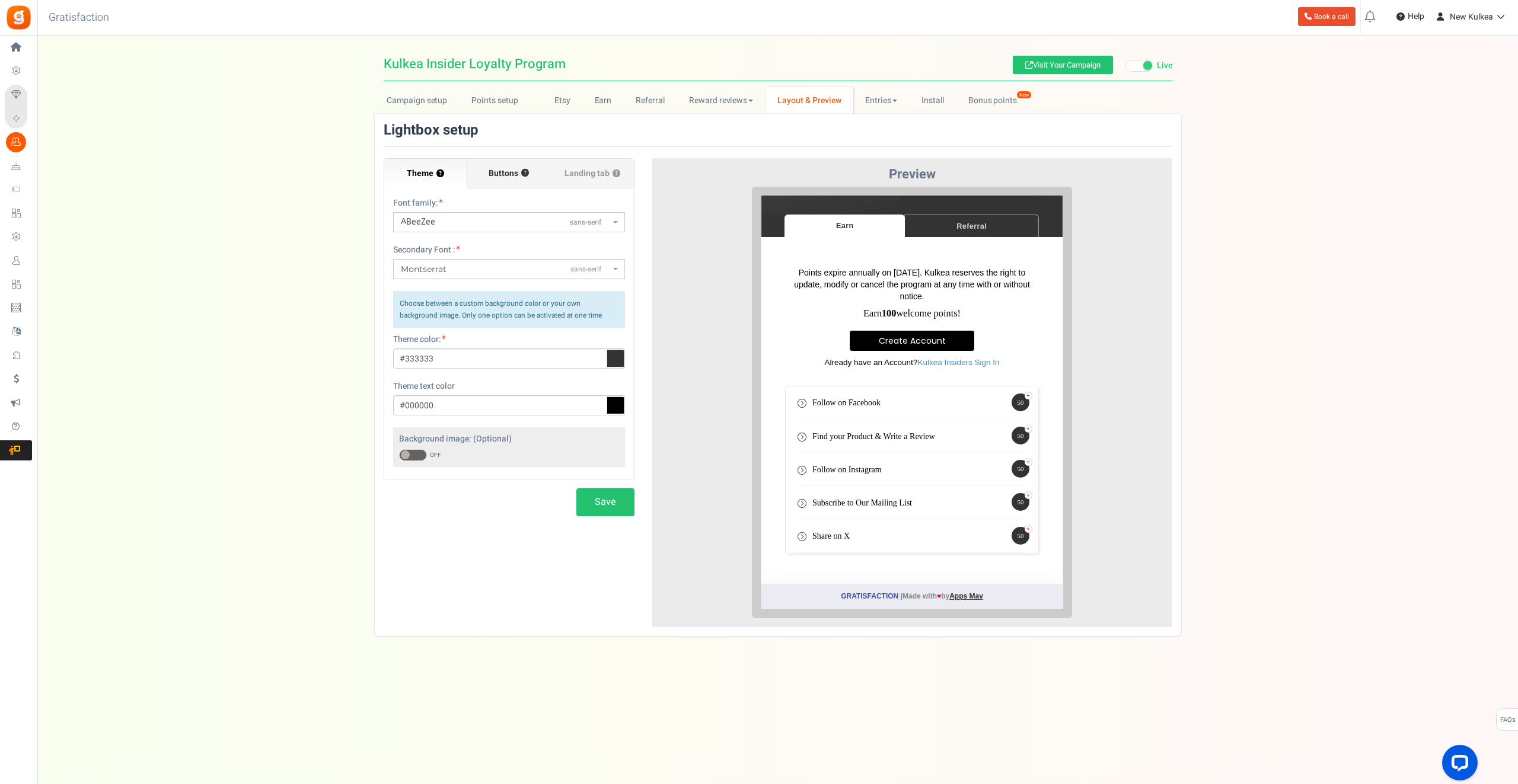
click at [505, 176] on span "Buttons" at bounding box center [502, 174] width 30 height 11
click at [0, 0] on input "Buttons ?" at bounding box center [0, 0] width 0 height 0
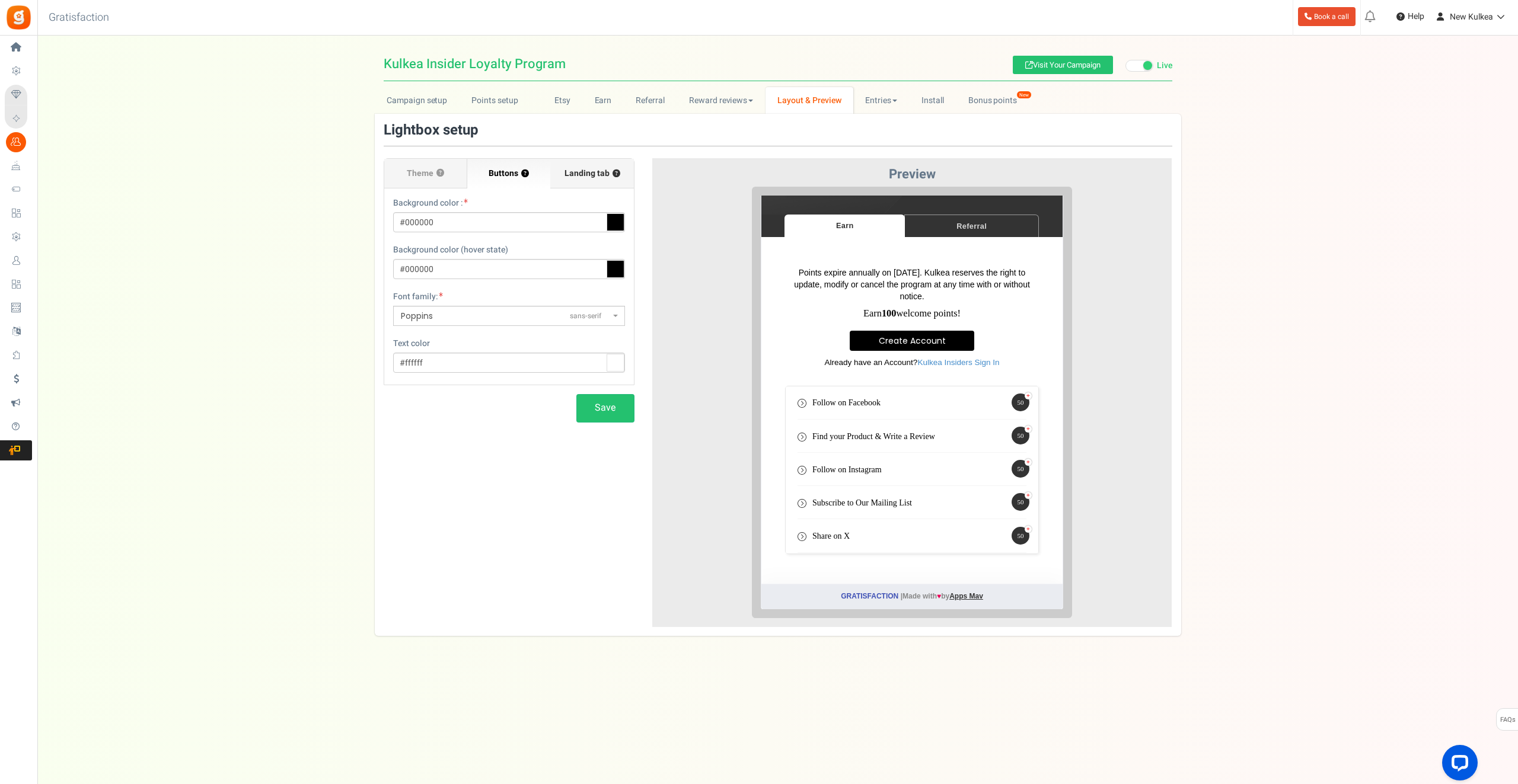
click at [575, 168] on span "Landing tab ?" at bounding box center [592, 174] width 55 height 11
click at [0, 0] on input "Landing tab ?" at bounding box center [0, 0] width 0 height 0
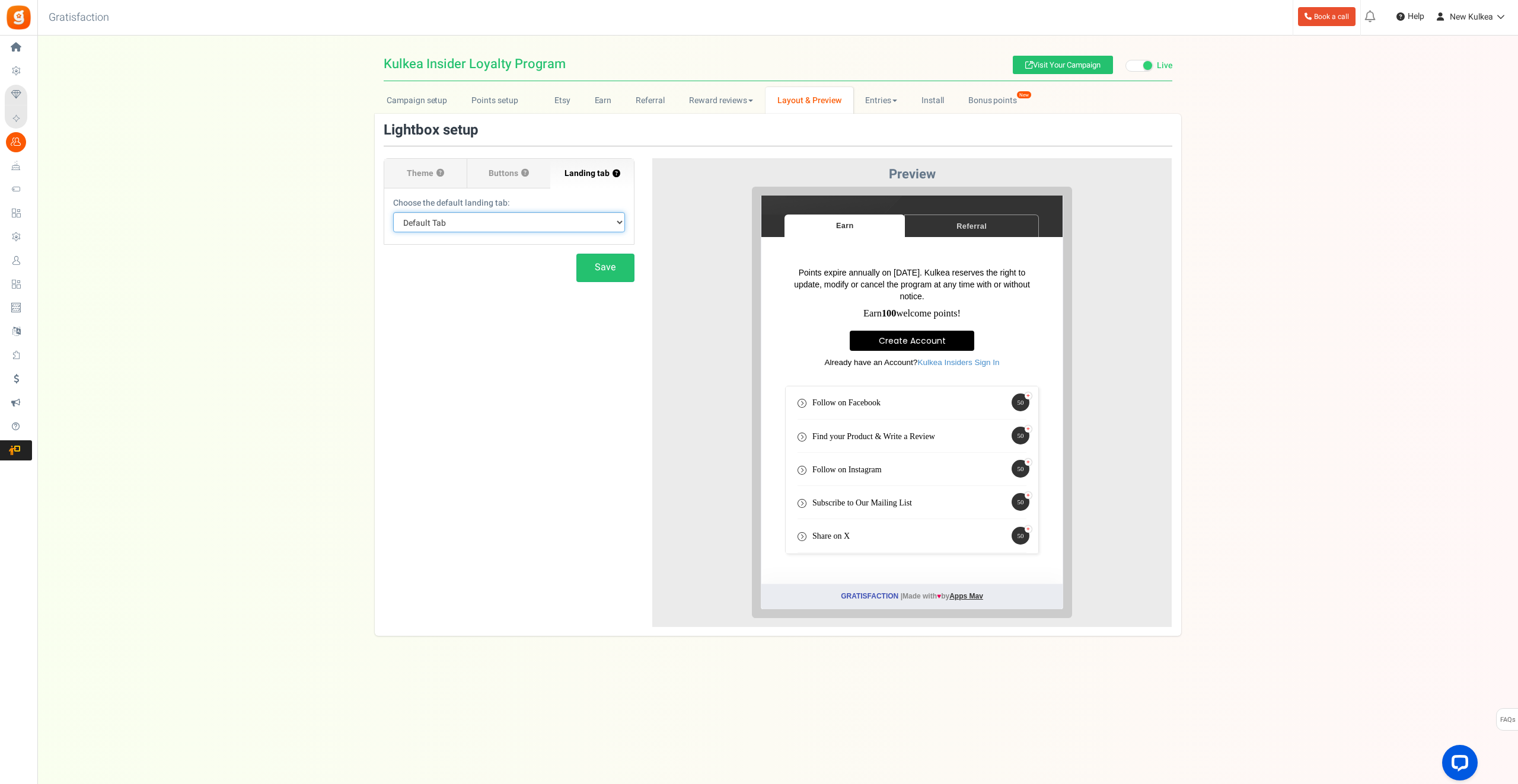
click at [502, 223] on select "Default Tab Earn Referral" at bounding box center [509, 222] width 232 height 20
click at [877, 104] on link "Entries" at bounding box center [881, 100] width 56 height 27
click at [899, 122] on link "Entries" at bounding box center [900, 127] width 95 height 17
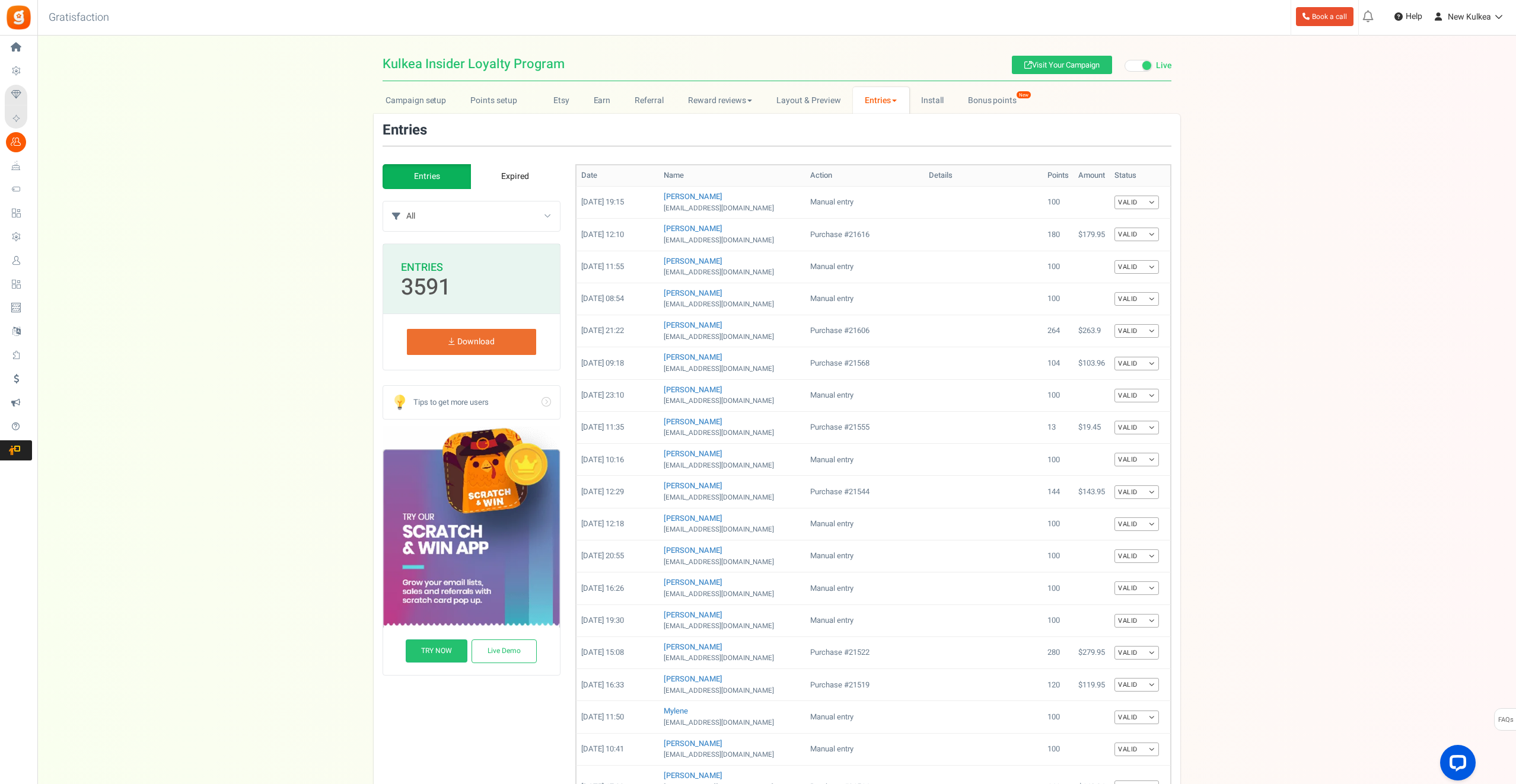
click at [523, 176] on link "Expired" at bounding box center [515, 177] width 89 height 25
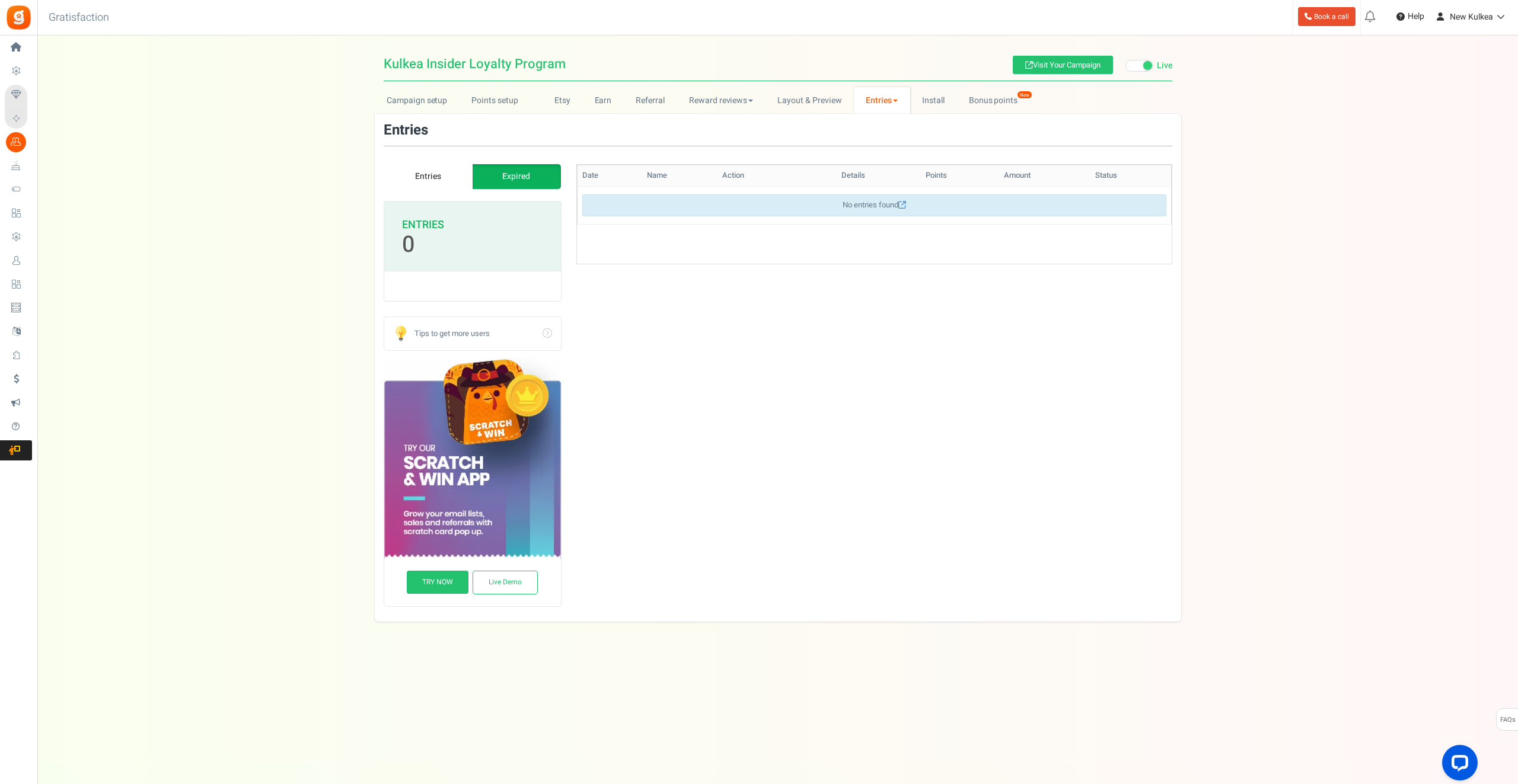
click at [421, 181] on link "Entries" at bounding box center [428, 177] width 89 height 25
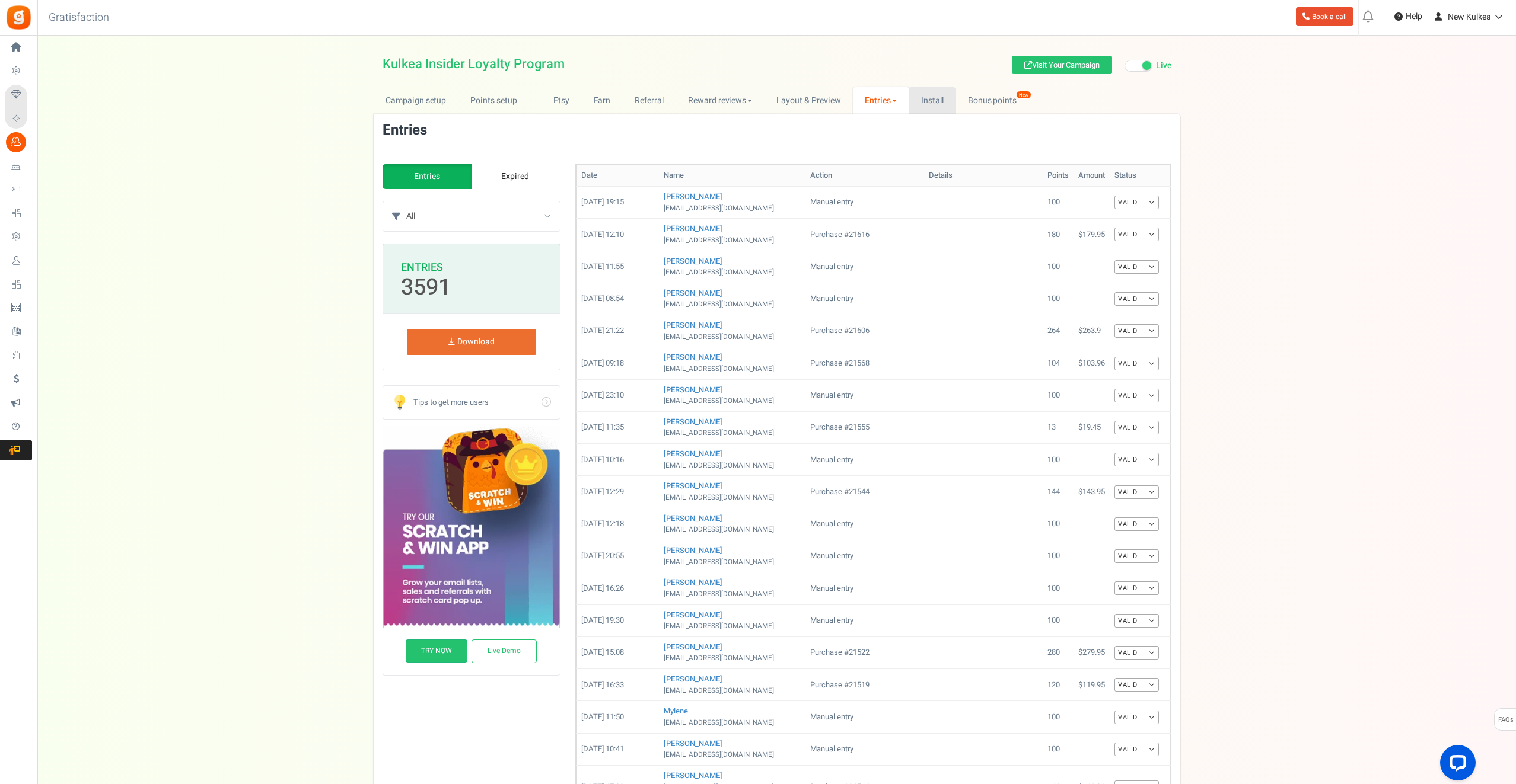
click at [923, 99] on link "Install" at bounding box center [932, 100] width 47 height 27
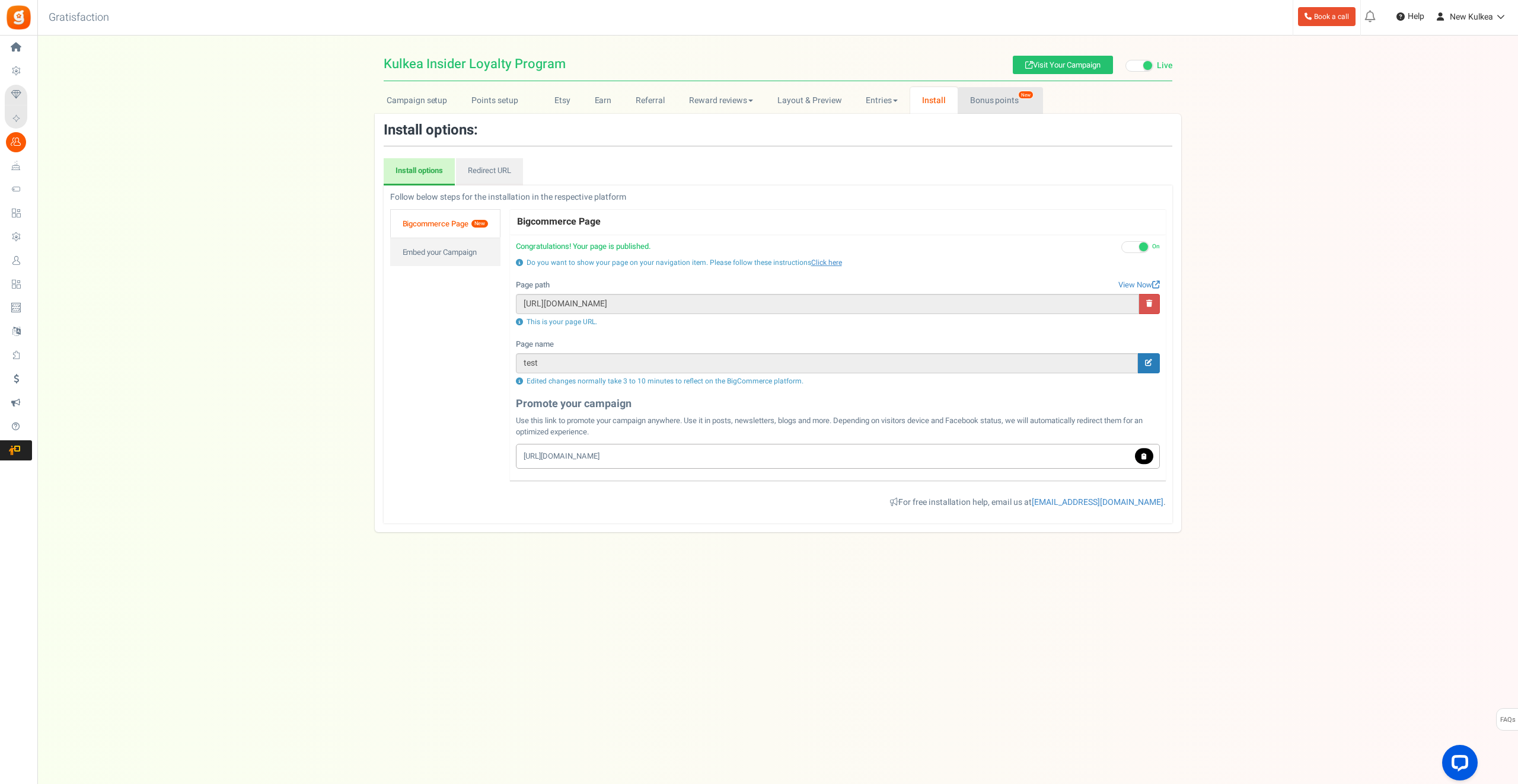
click at [1002, 104] on link "Bonus points New" at bounding box center [999, 100] width 85 height 27
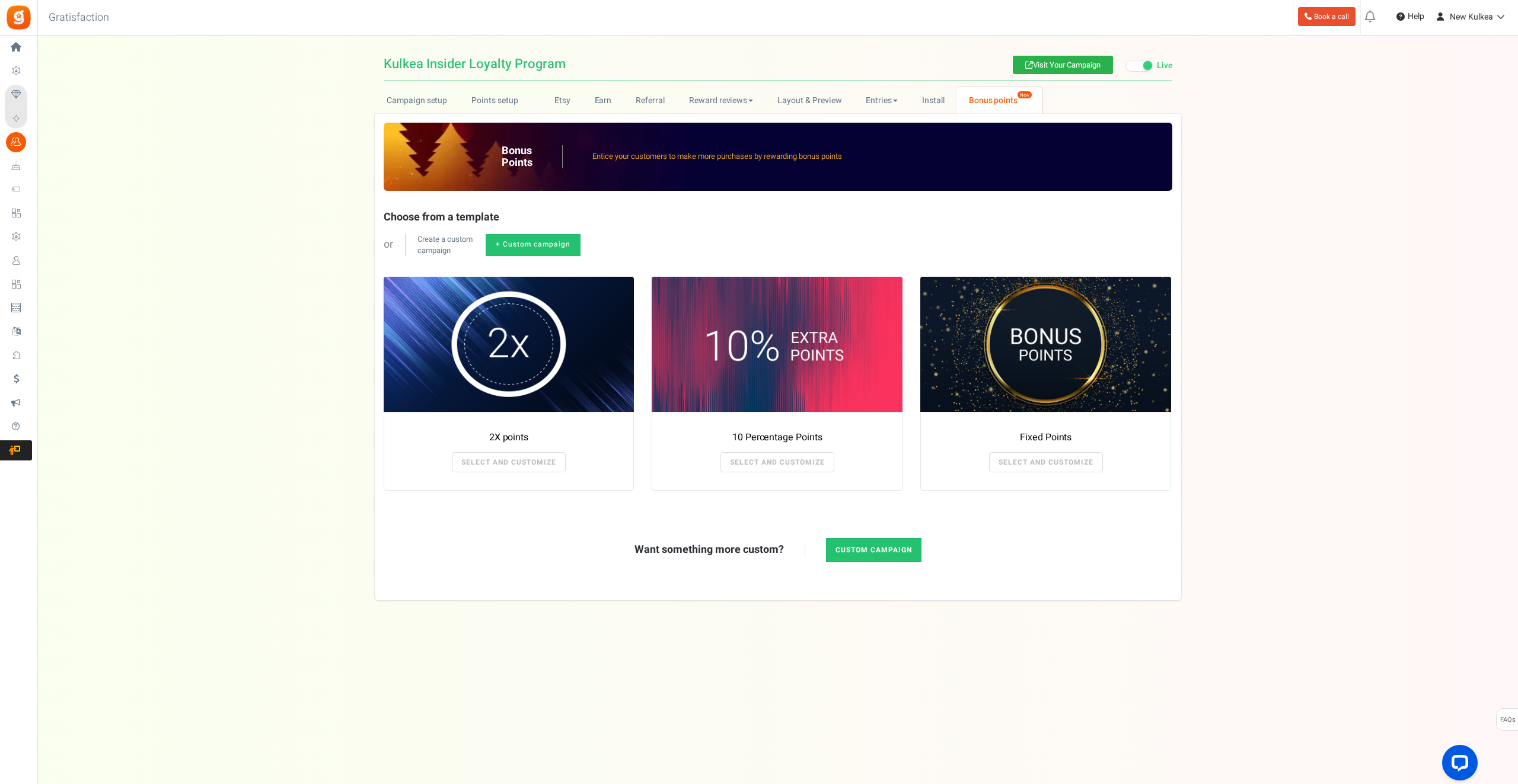
click at [1047, 56] on link "Visit Your Campaign" at bounding box center [1062, 64] width 100 height 18
click at [493, 105] on link "Points setup New" at bounding box center [501, 100] width 82 height 27
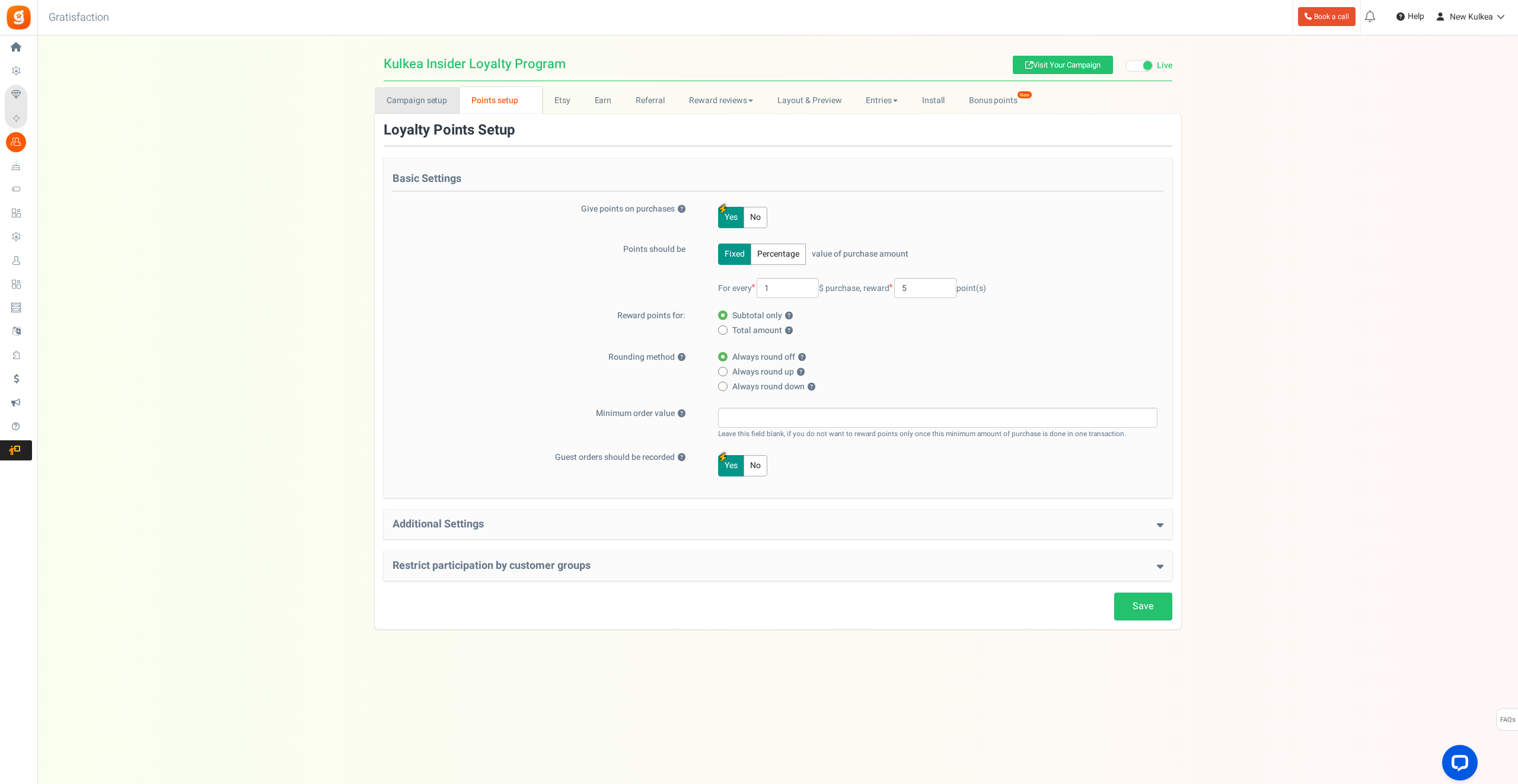
click at [419, 109] on link "Campaign setup" at bounding box center [417, 100] width 85 height 27
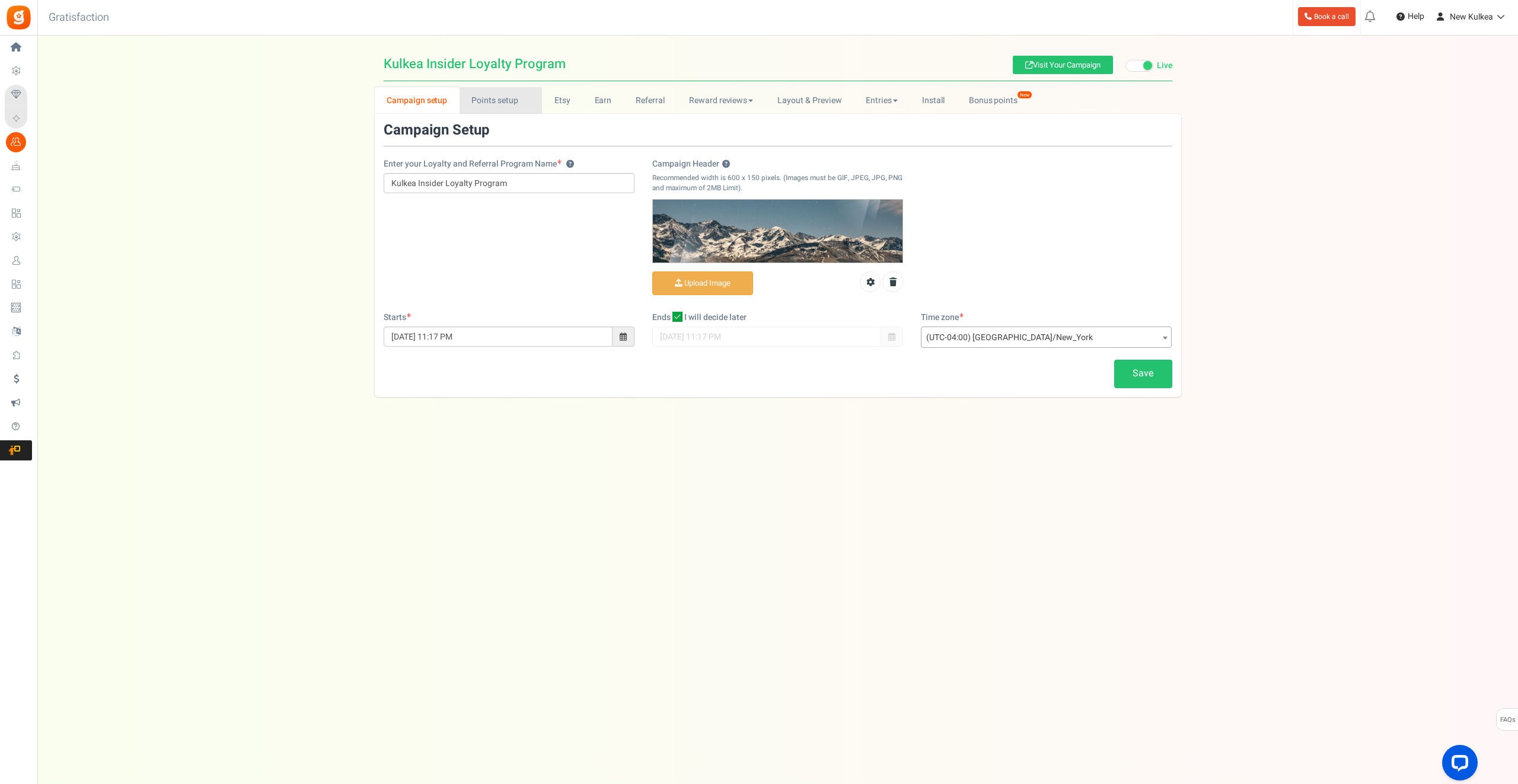
click at [506, 104] on link "Points setup New" at bounding box center [501, 100] width 82 height 27
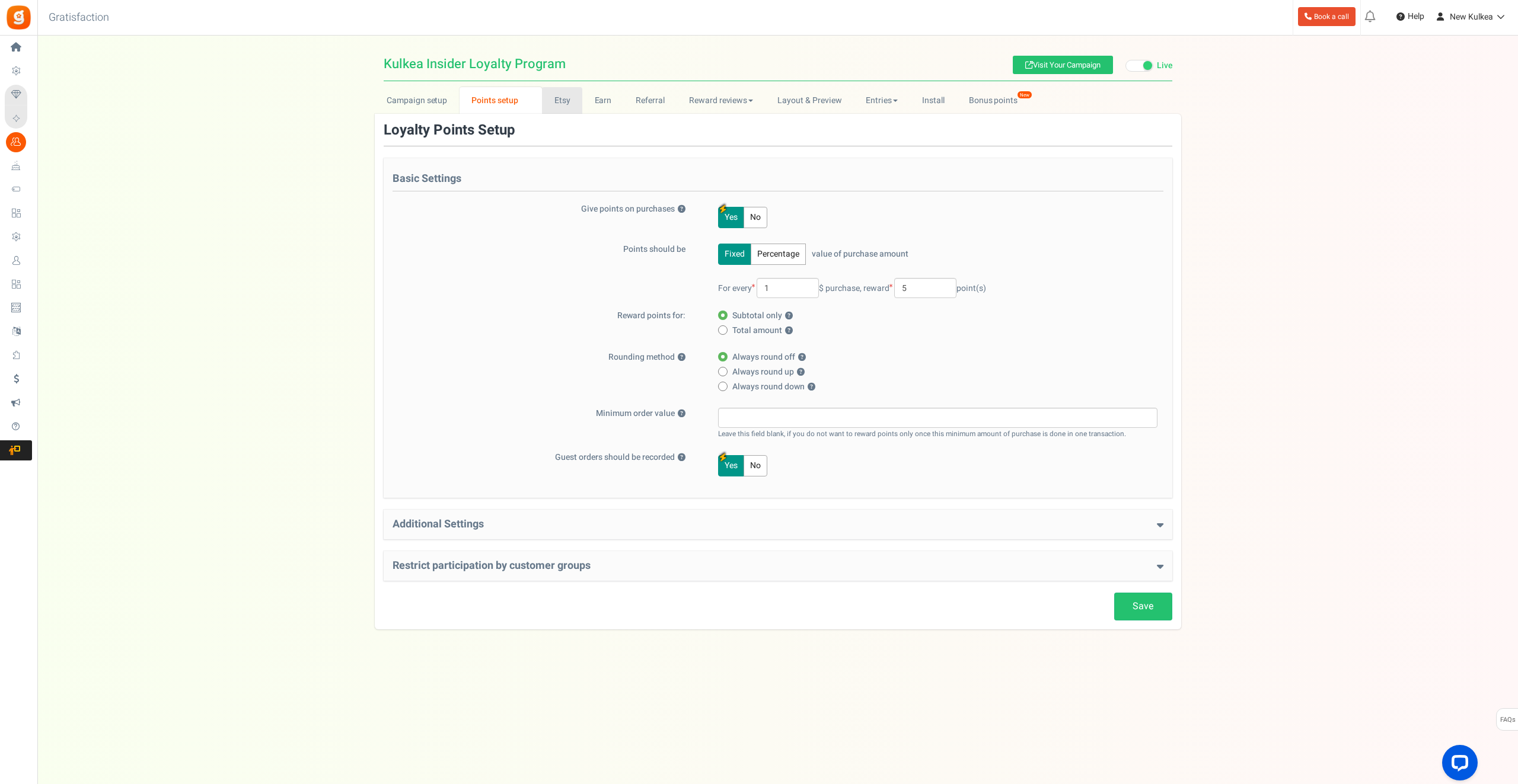
click at [558, 105] on link "Etsy" at bounding box center [562, 100] width 40 height 27
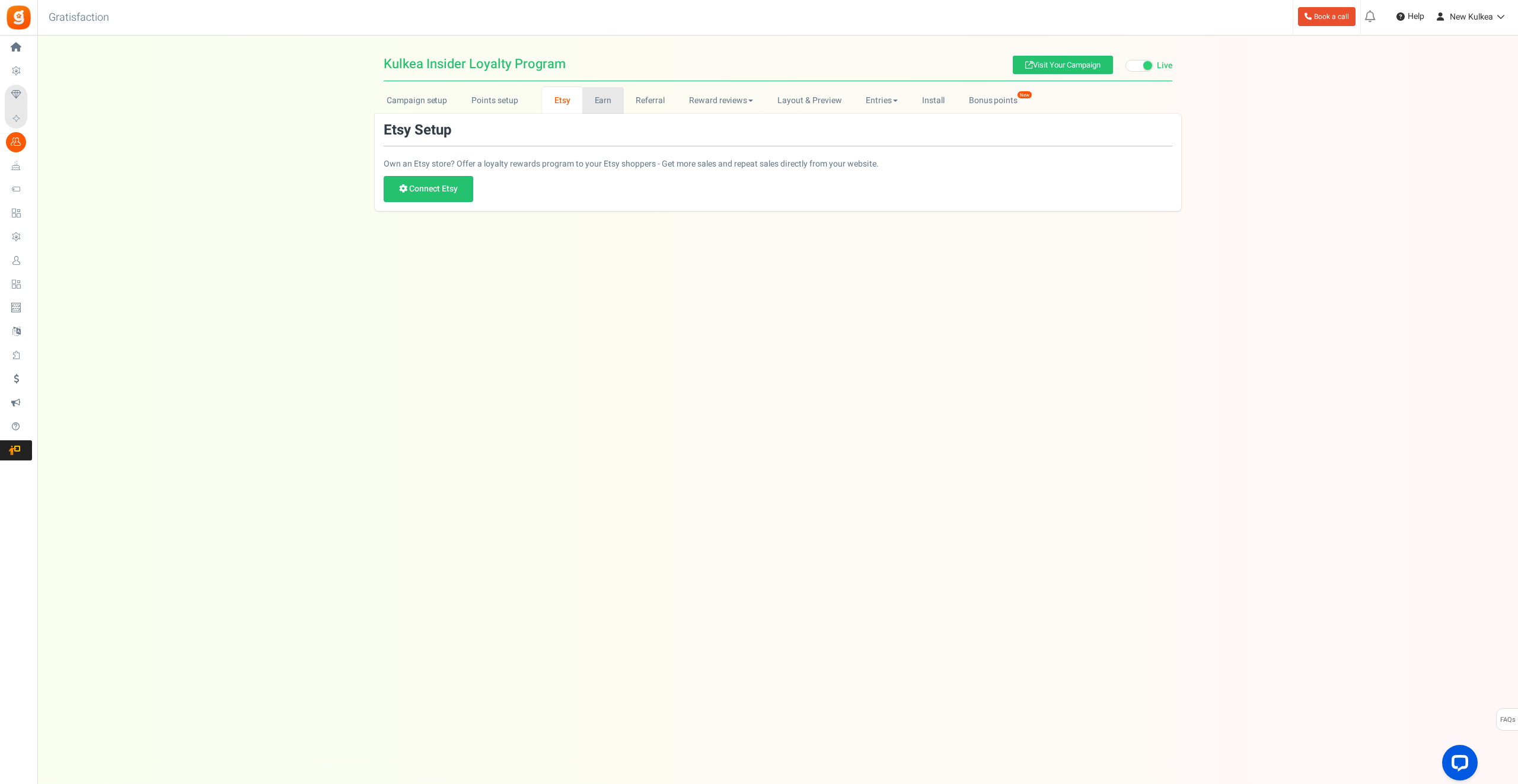
click at [611, 102] on link "Earn" at bounding box center [603, 100] width 41 height 27
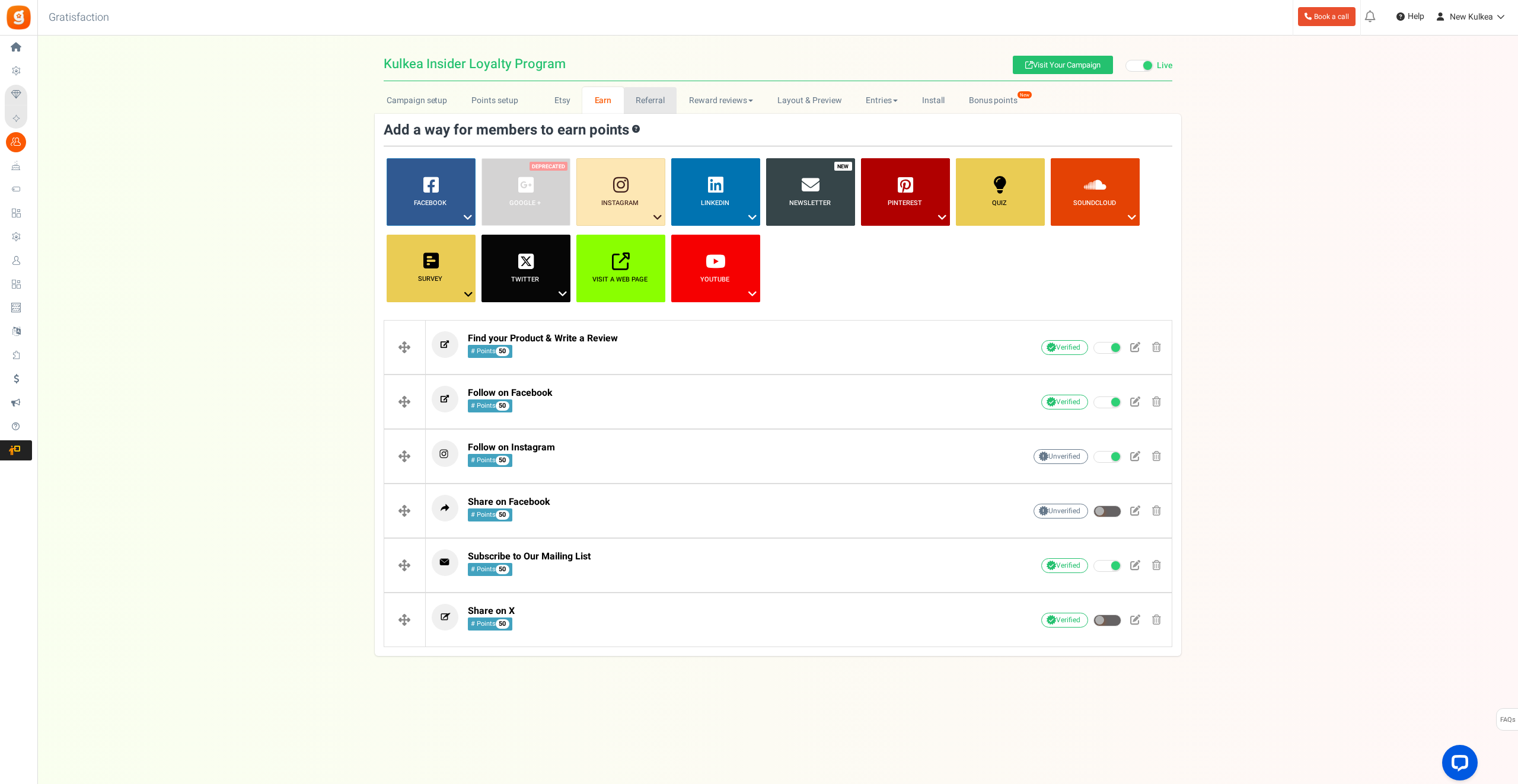
click at [657, 105] on link "Referral" at bounding box center [651, 100] width 53 height 27
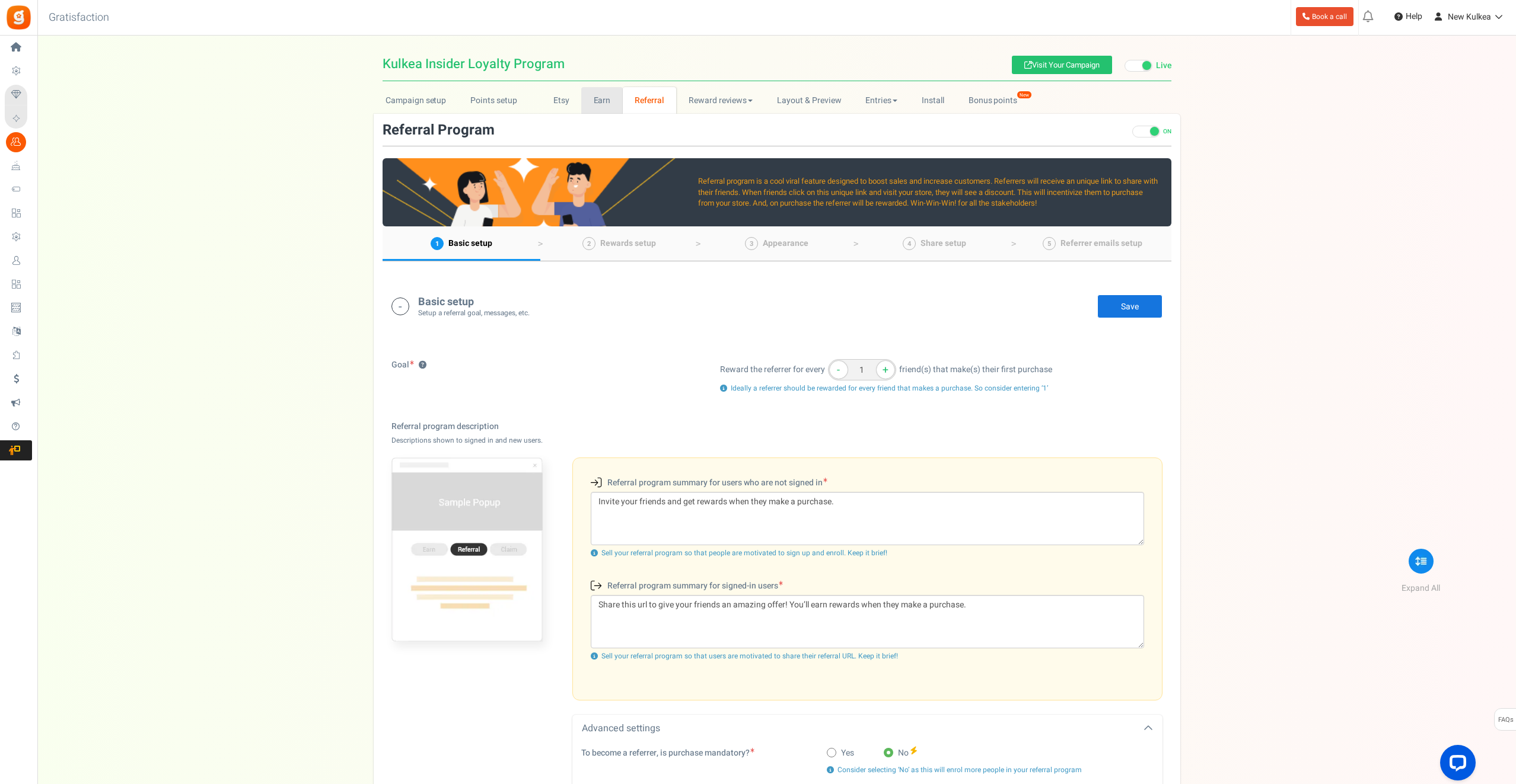
click at [605, 102] on link "Earn" at bounding box center [601, 100] width 41 height 27
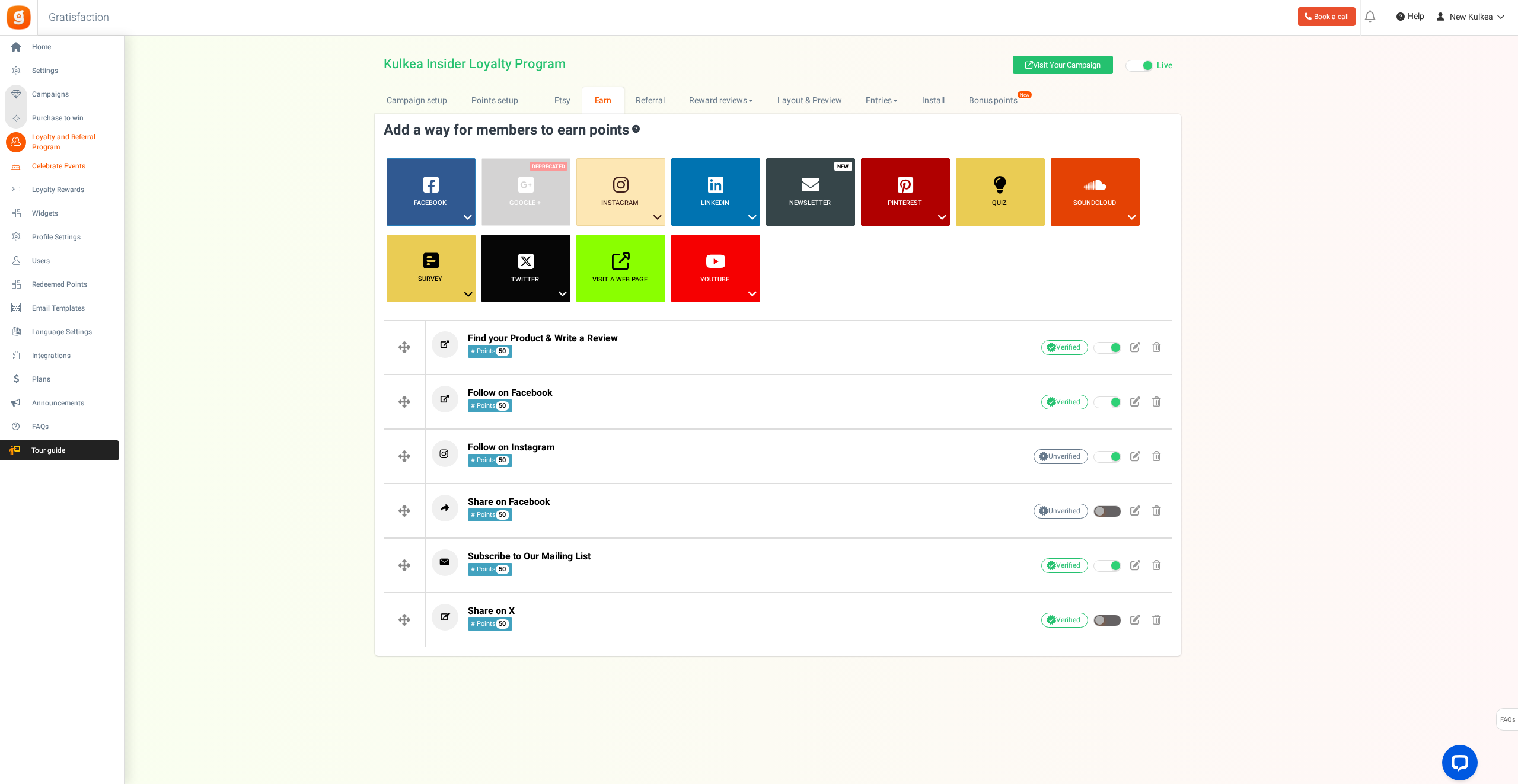
click at [75, 170] on span "Celebrate Events" at bounding box center [74, 166] width 83 height 11
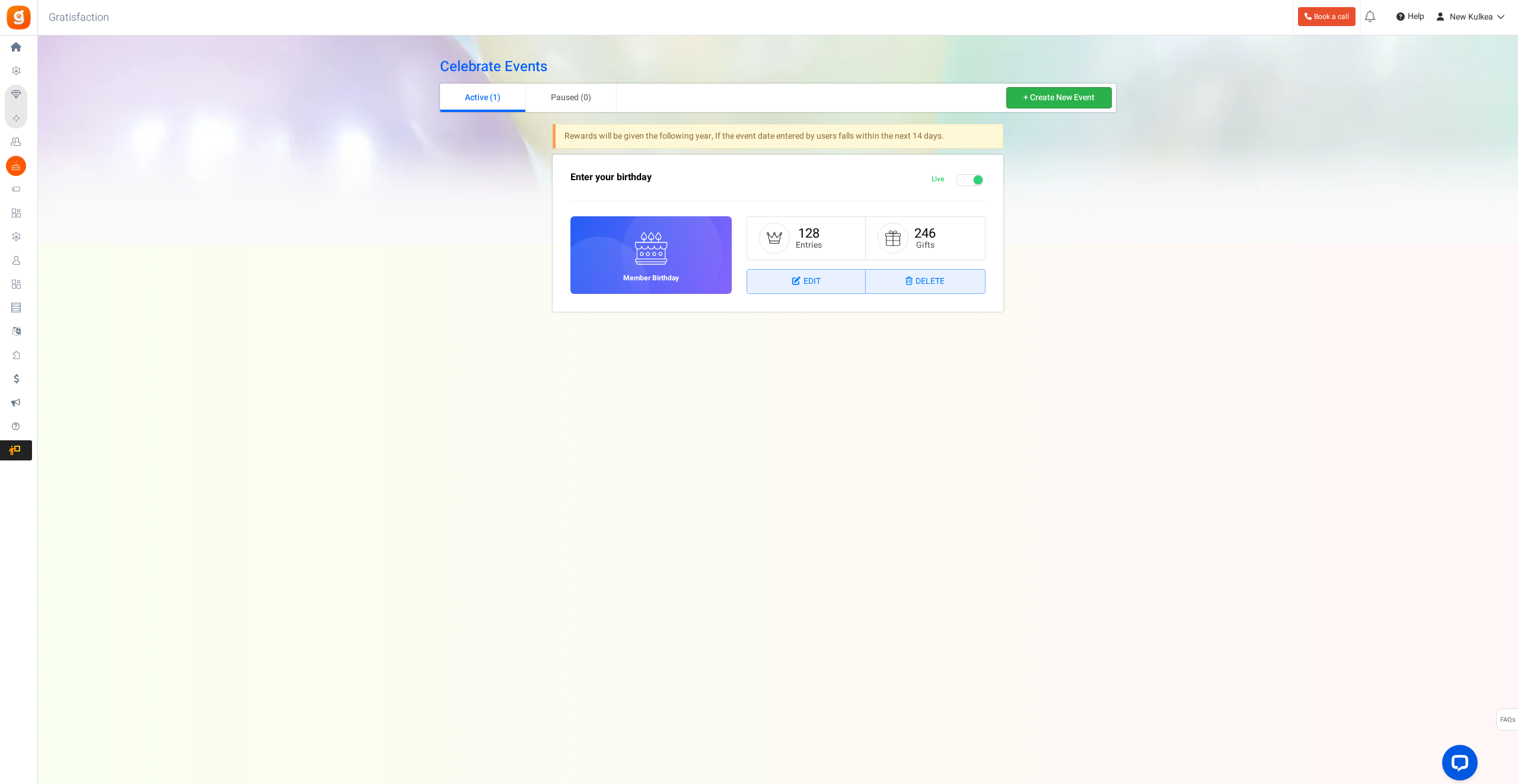
click at [1071, 91] on link "+ Create New Event" at bounding box center [1058, 97] width 105 height 21
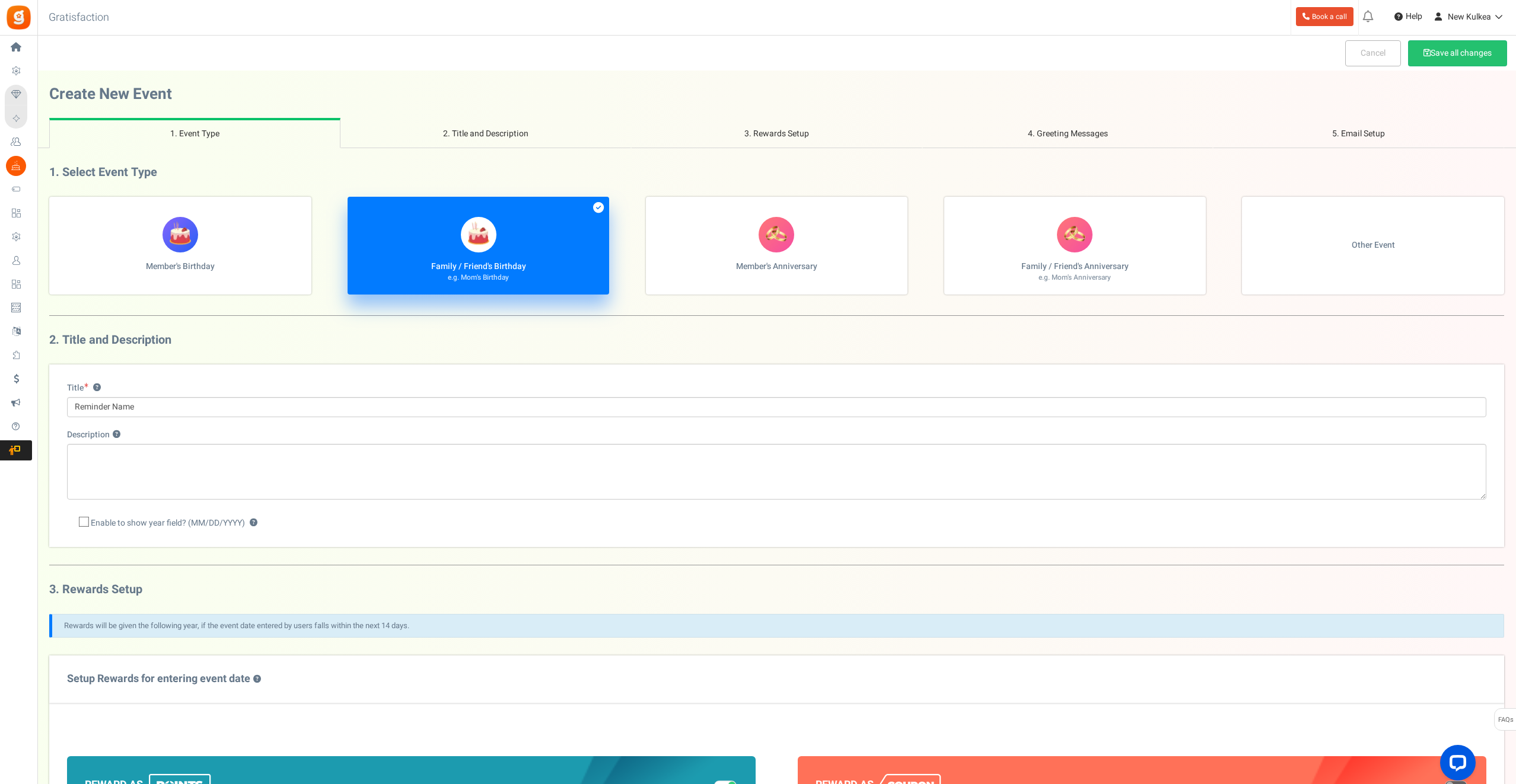
click at [359, 348] on div "2. Title and Description Title ? Reminder Name Description ? Enable to show yea…" at bounding box center [777, 449] width 1455 height 232
click at [1355, 252] on label "Other Event" at bounding box center [1373, 245] width 262 height 97
click at [57, 207] on input "Other Event" at bounding box center [53, 203] width 8 height 8
radio input "true"
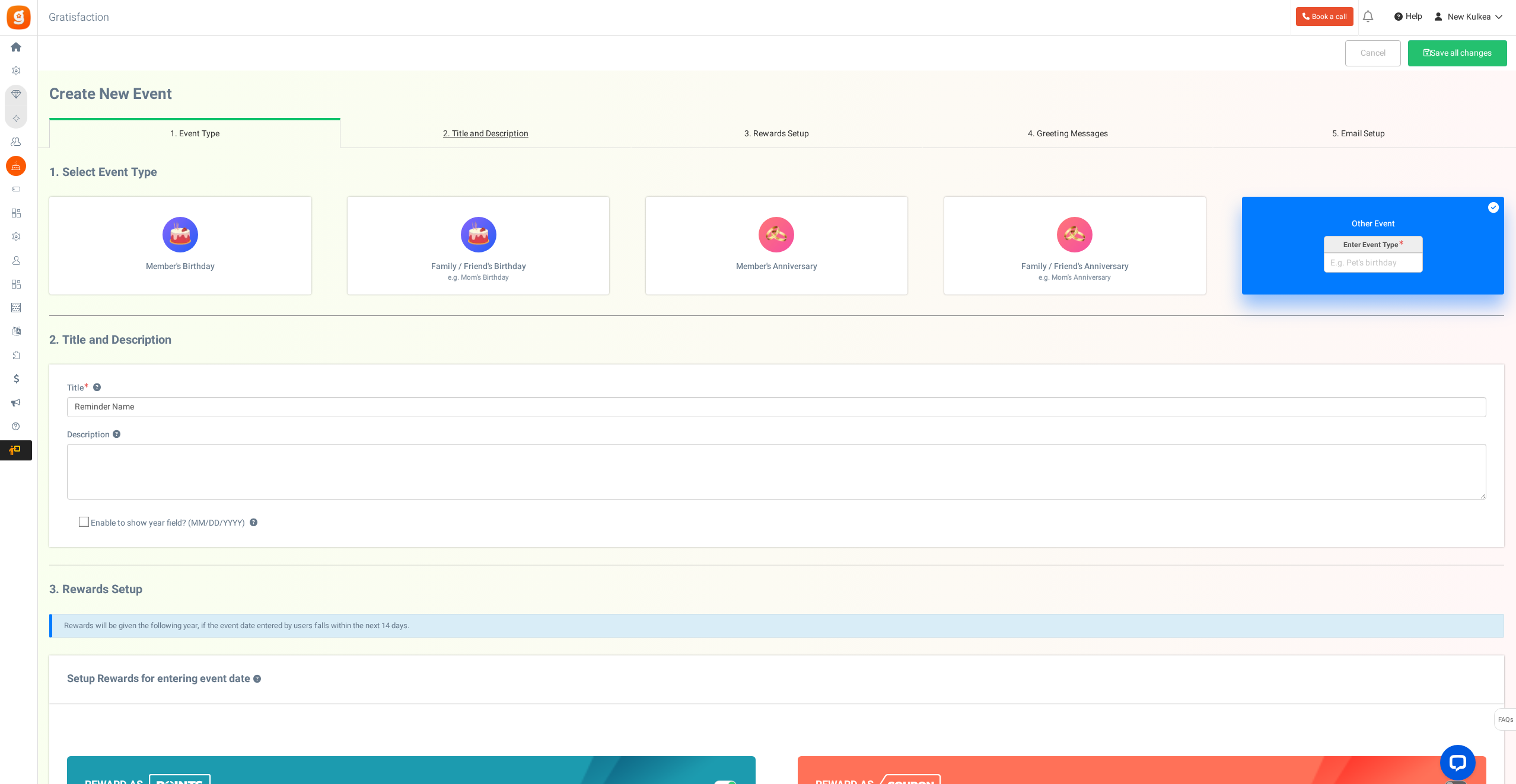
click at [457, 135] on link "2. Title and Description" at bounding box center [485, 134] width 291 height 31
click at [170, 265] on span "Member's Birthday" at bounding box center [181, 265] width 69 height 12
click at [57, 207] on input "Member's Birthday" at bounding box center [53, 203] width 8 height 8
radio input "true"
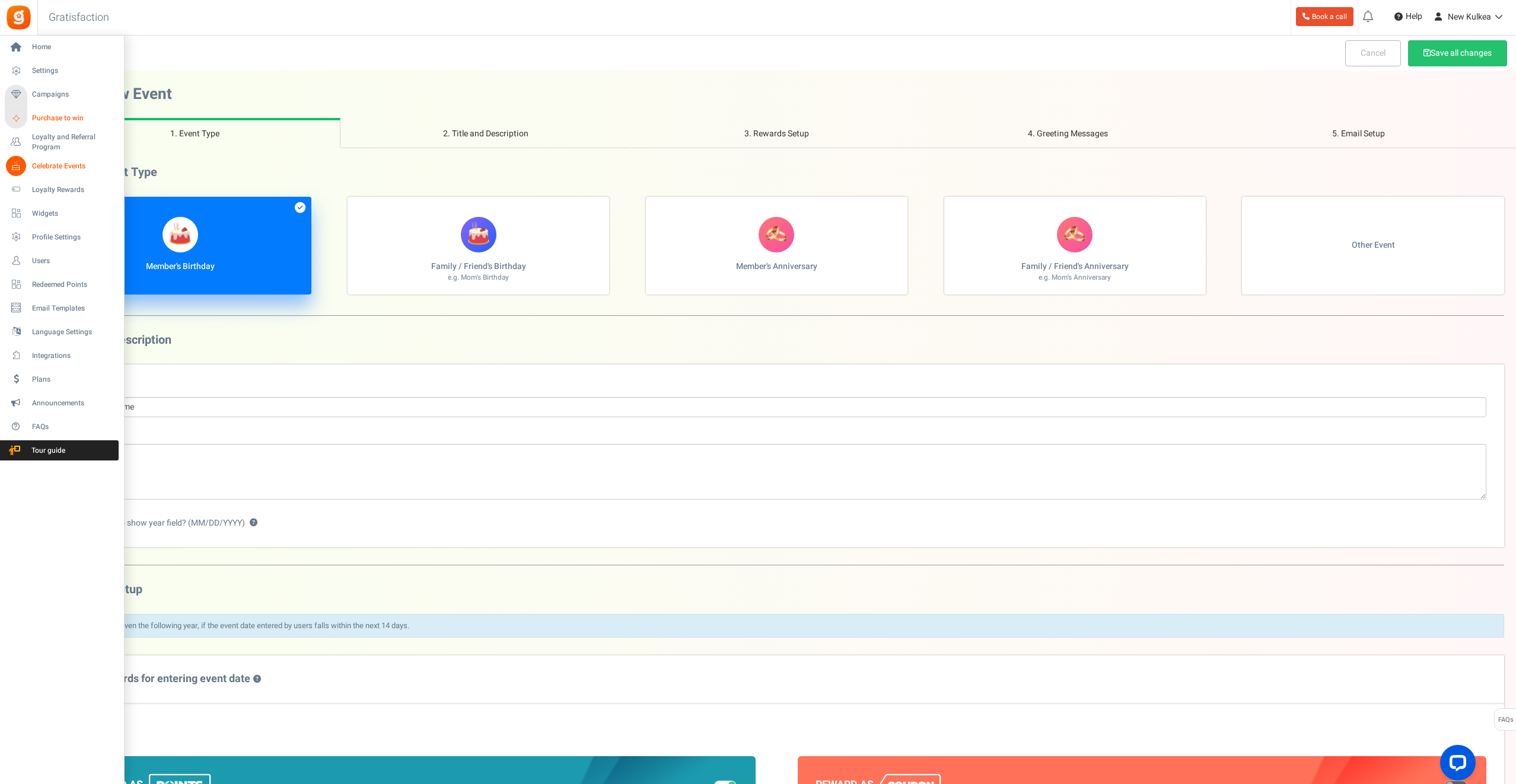
click at [57, 117] on span "Purchase to win" at bounding box center [74, 118] width 83 height 11
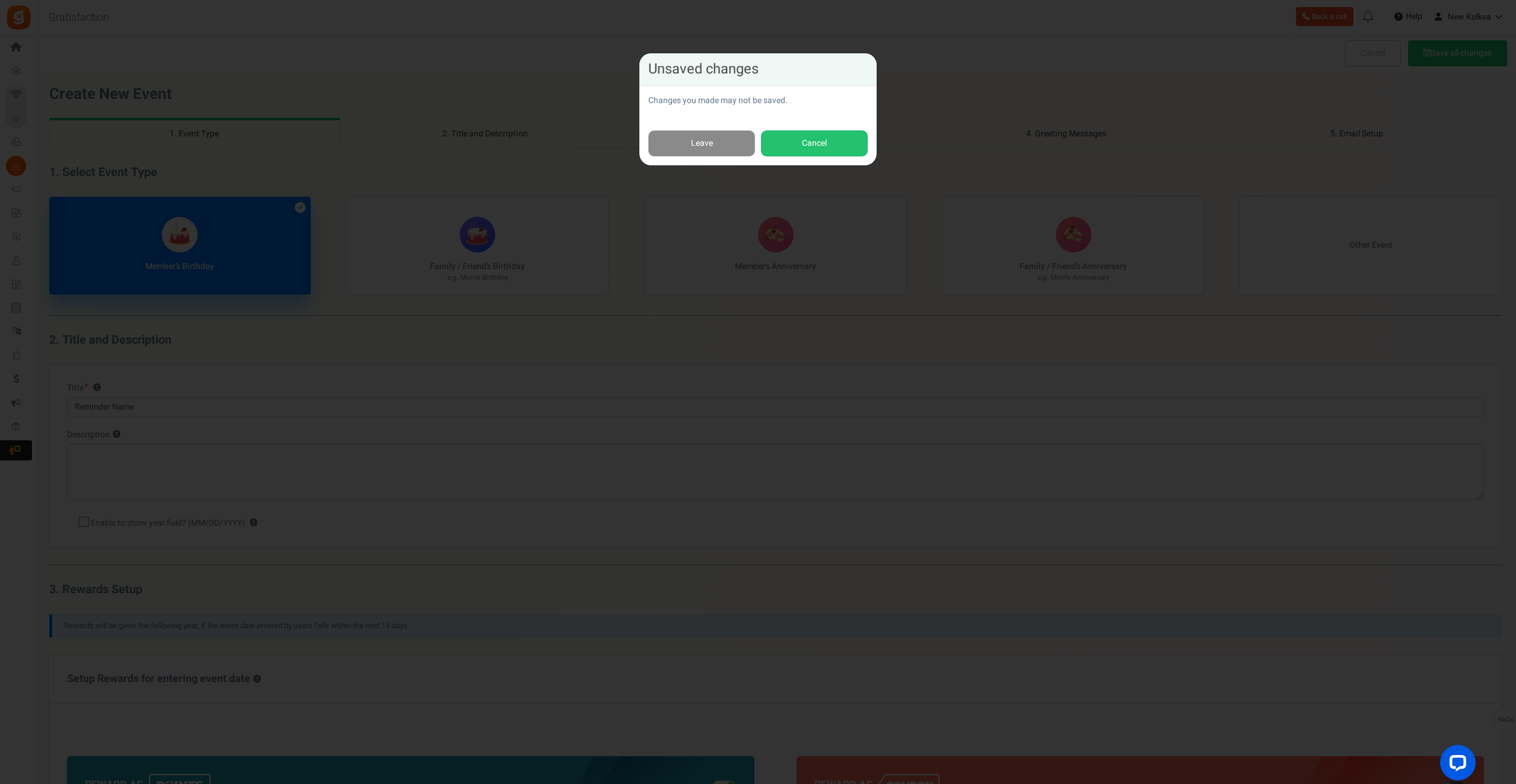
click at [701, 132] on link "Leave" at bounding box center [701, 144] width 107 height 27
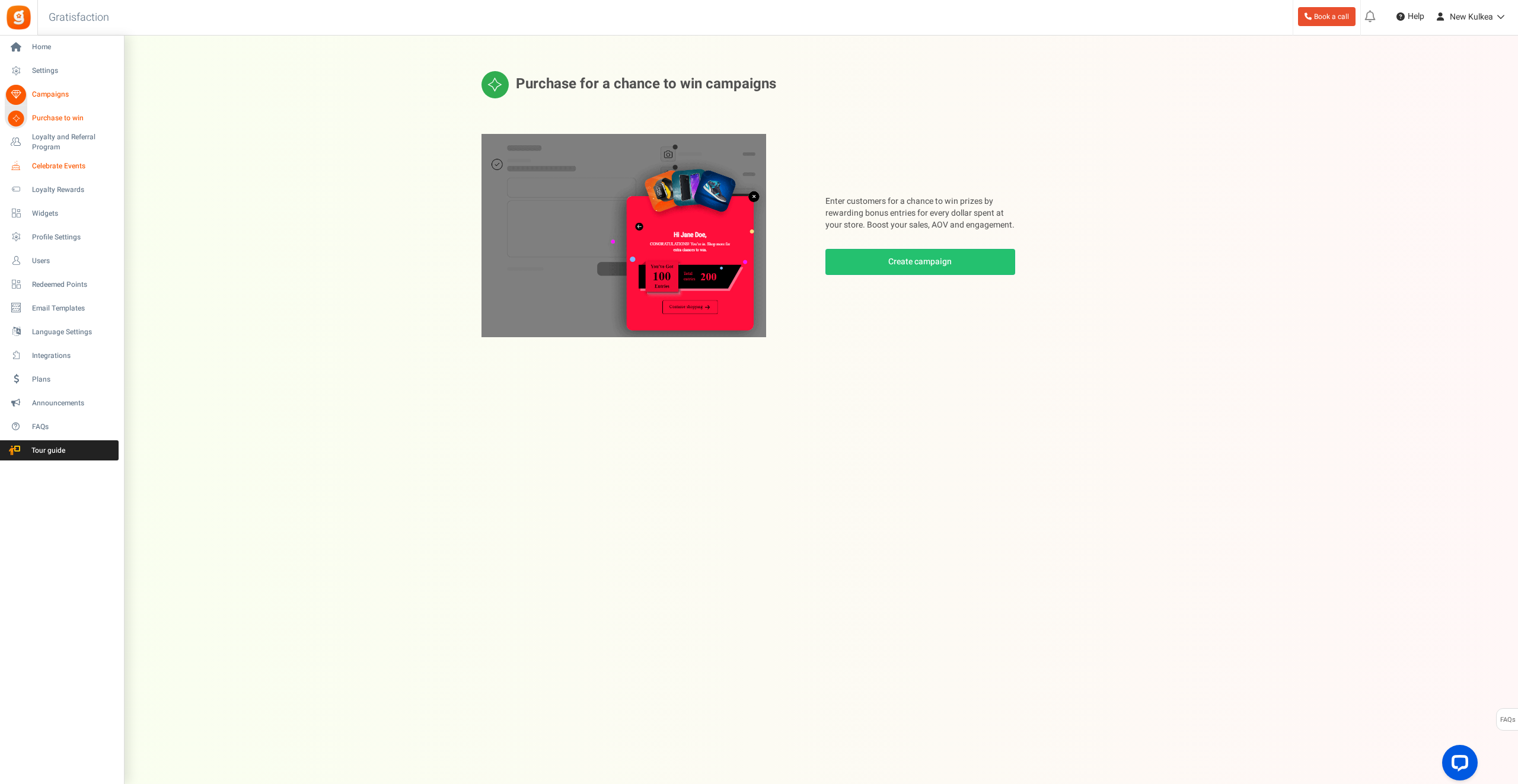
click at [57, 166] on span "Celebrate Events" at bounding box center [74, 166] width 83 height 11
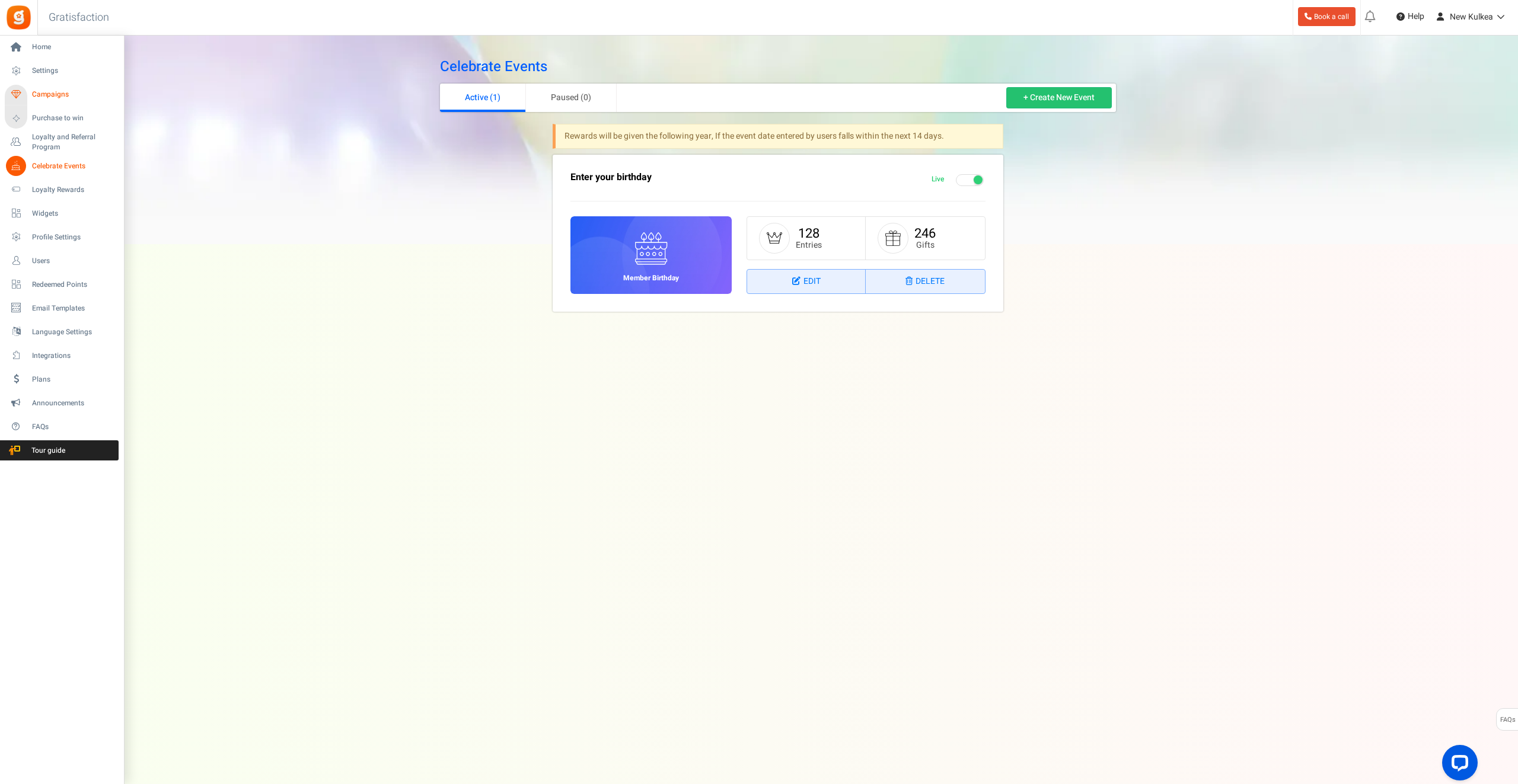
click at [48, 92] on span "Campaigns" at bounding box center [74, 95] width 83 height 11
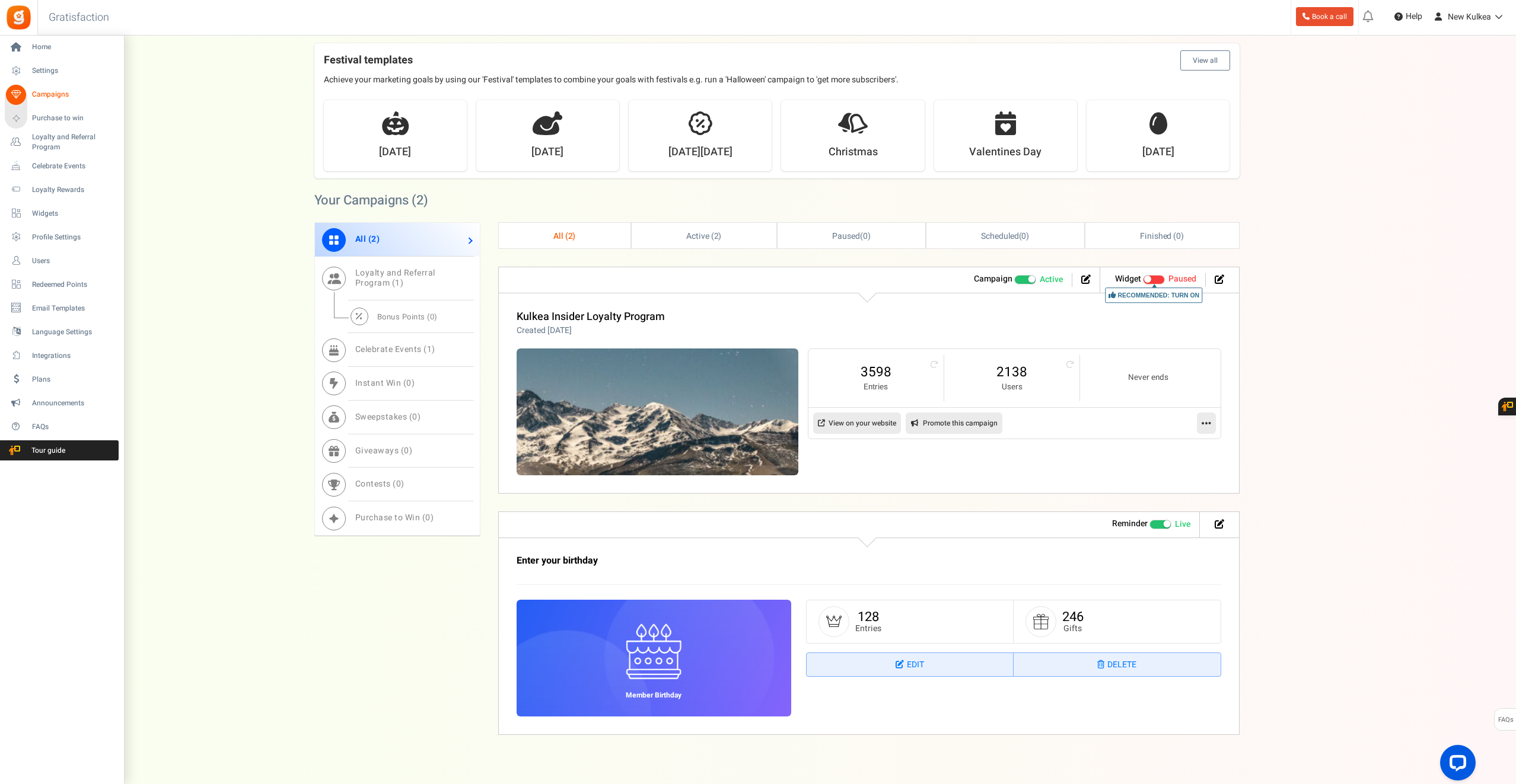
scroll to position [387, 0]
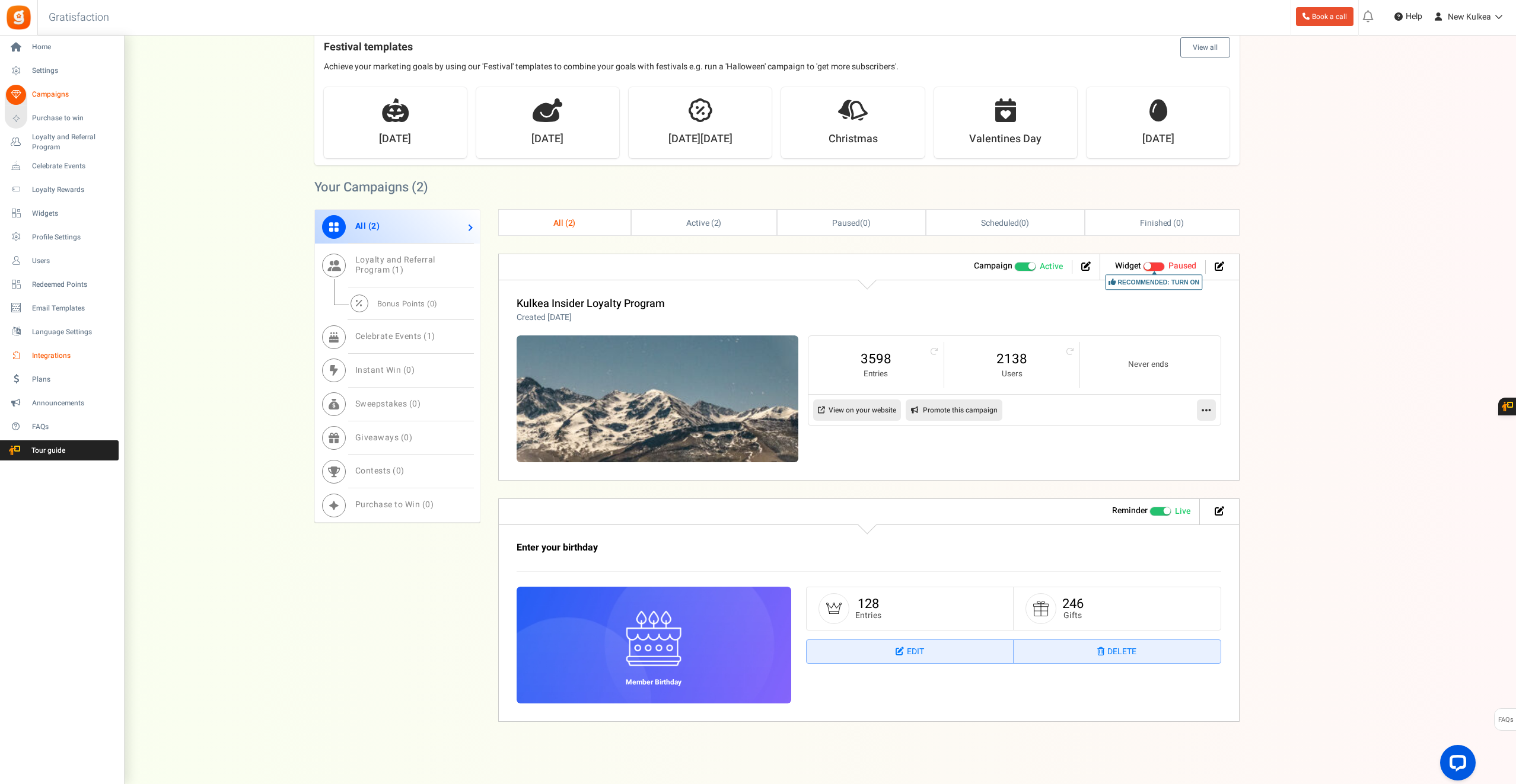
click at [57, 354] on span "Integrations" at bounding box center [74, 355] width 83 height 11
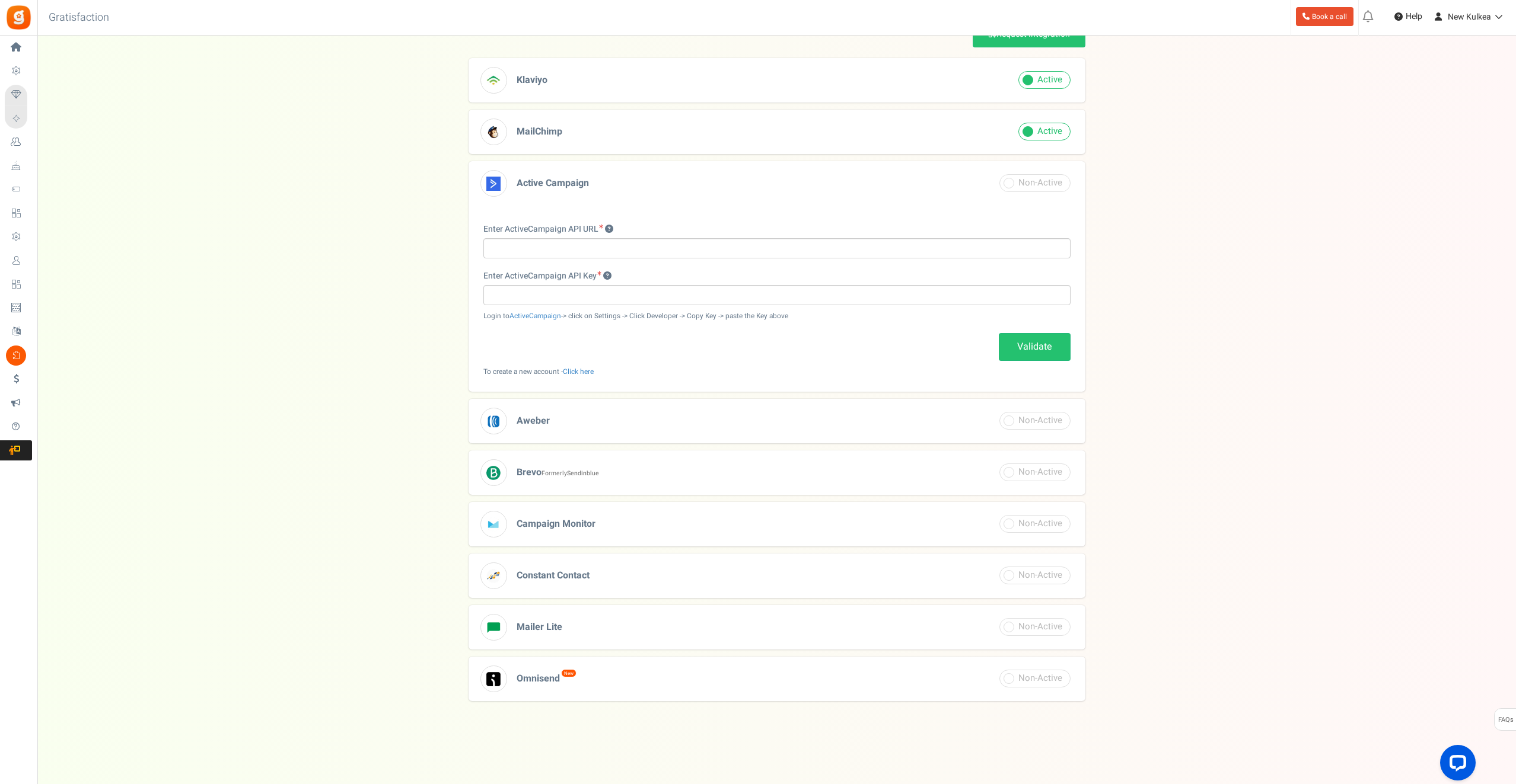
scroll to position [107, 0]
click at [599, 90] on h3 "Klaviyo" at bounding box center [777, 77] width 617 height 45
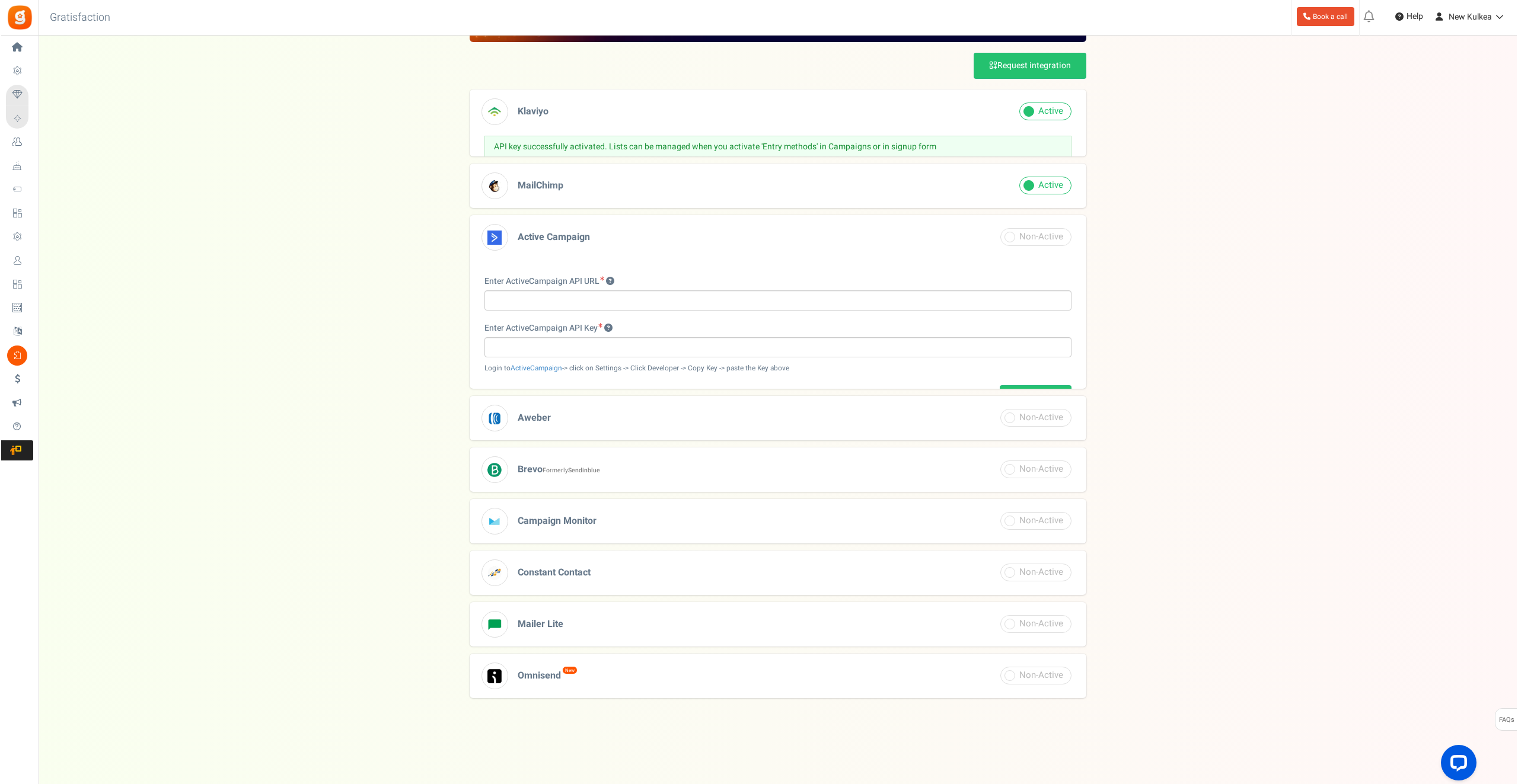
scroll to position [0, 0]
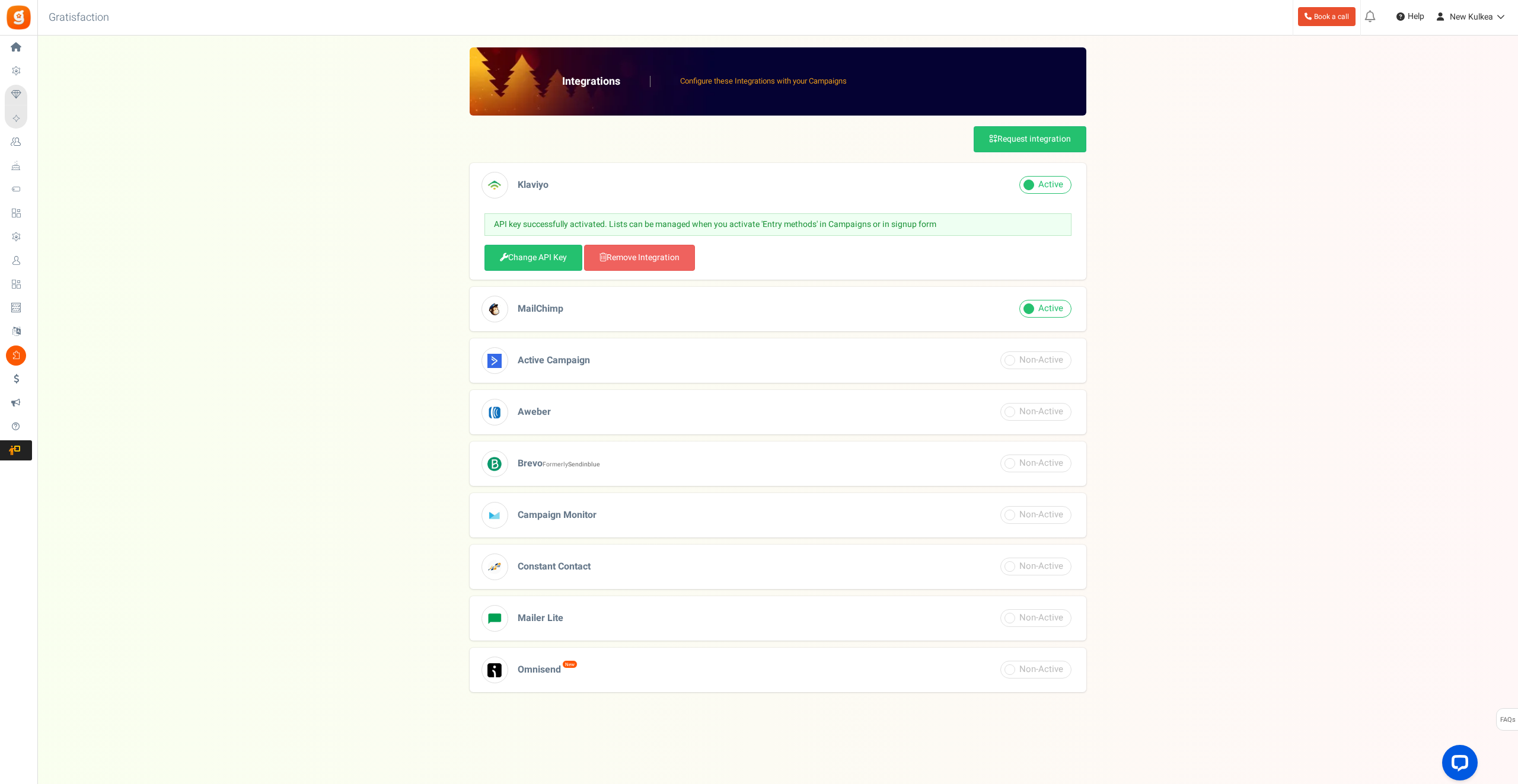
click at [371, 240] on div "Integrations Configure these Integrations with your Campaigns Request integrati…" at bounding box center [778, 377] width 1457 height 659
click at [128, 400] on div "Integrations Configure these Integrations with your Campaigns Request integrati…" at bounding box center [778, 377] width 1457 height 659
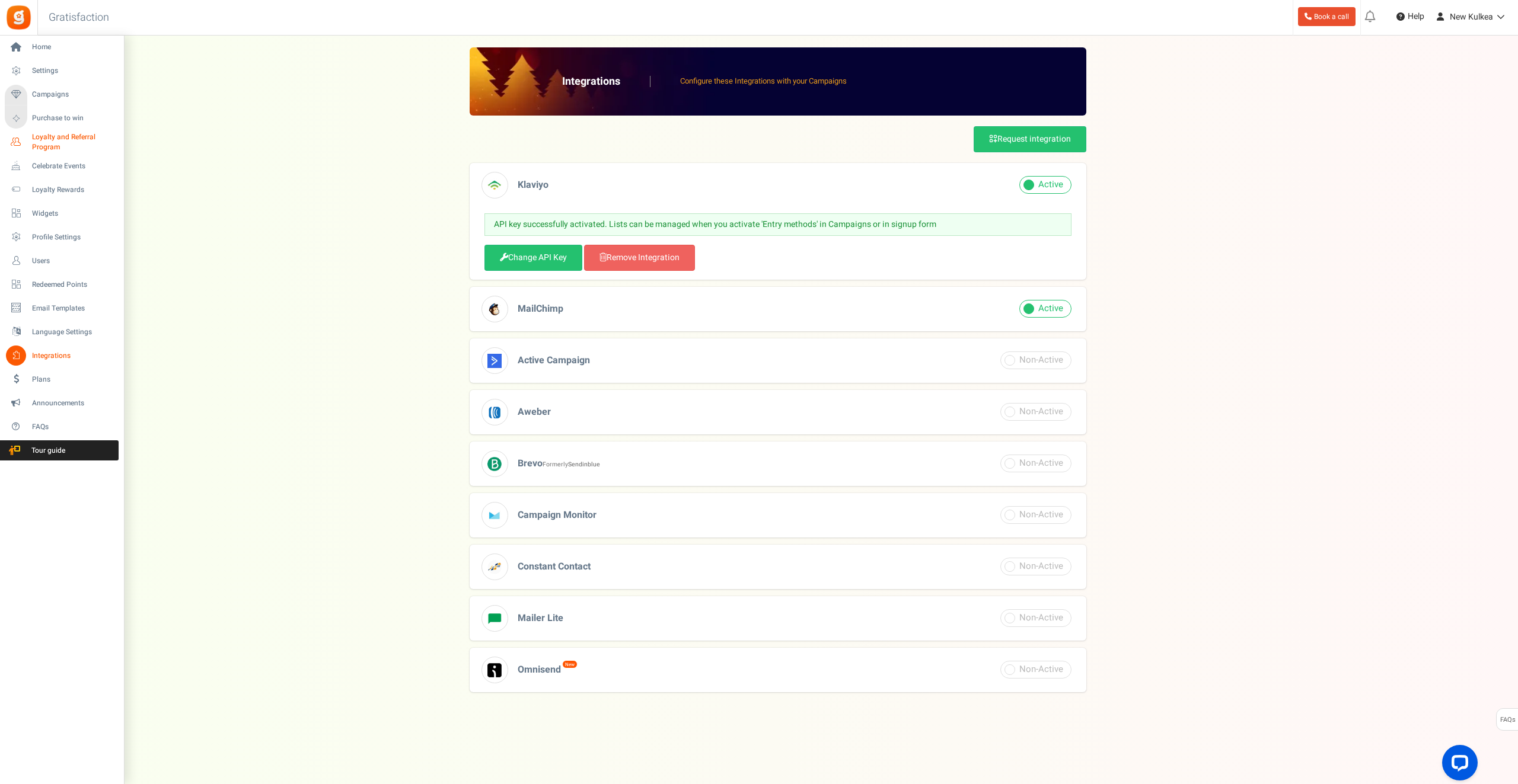
click at [53, 138] on span "Loyalty and Referral Program" at bounding box center [75, 141] width 87 height 20
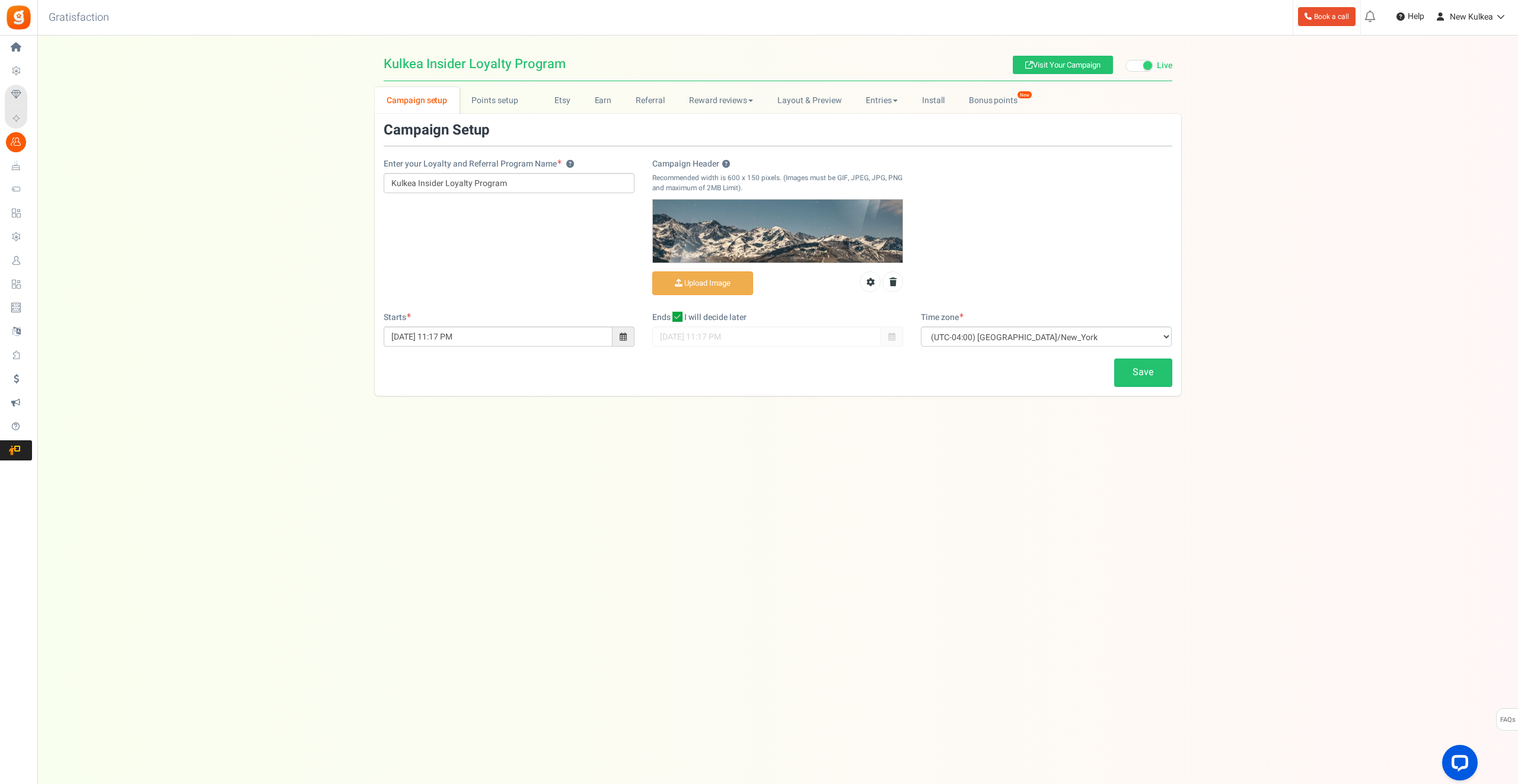
click at [763, 239] on img at bounding box center [777, 230] width 249 height 62
click at [709, 227] on img at bounding box center [777, 230] width 249 height 62
click at [872, 278] on icon at bounding box center [870, 282] width 9 height 9
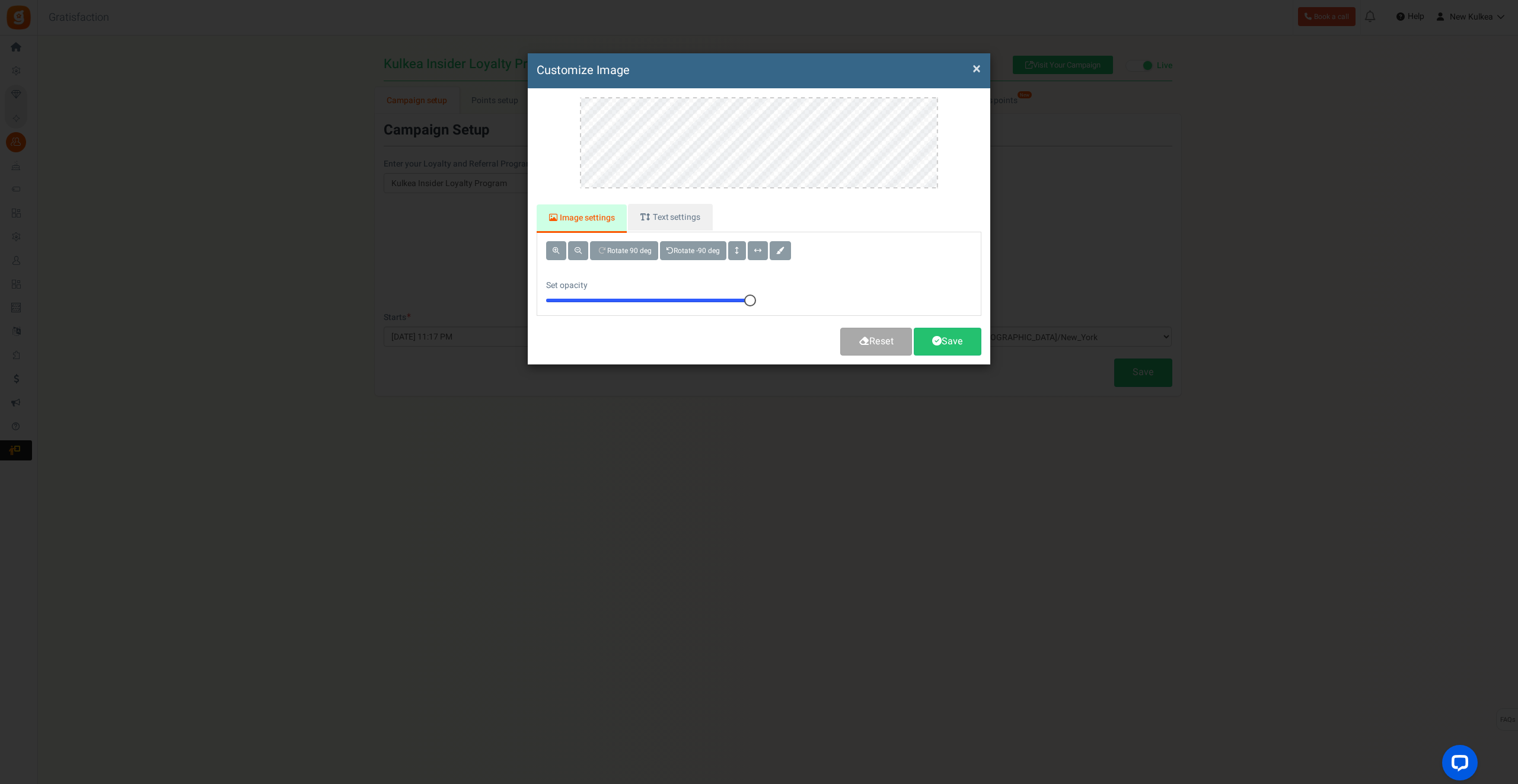
click at [976, 67] on button "×" at bounding box center [976, 69] width 9 height 12
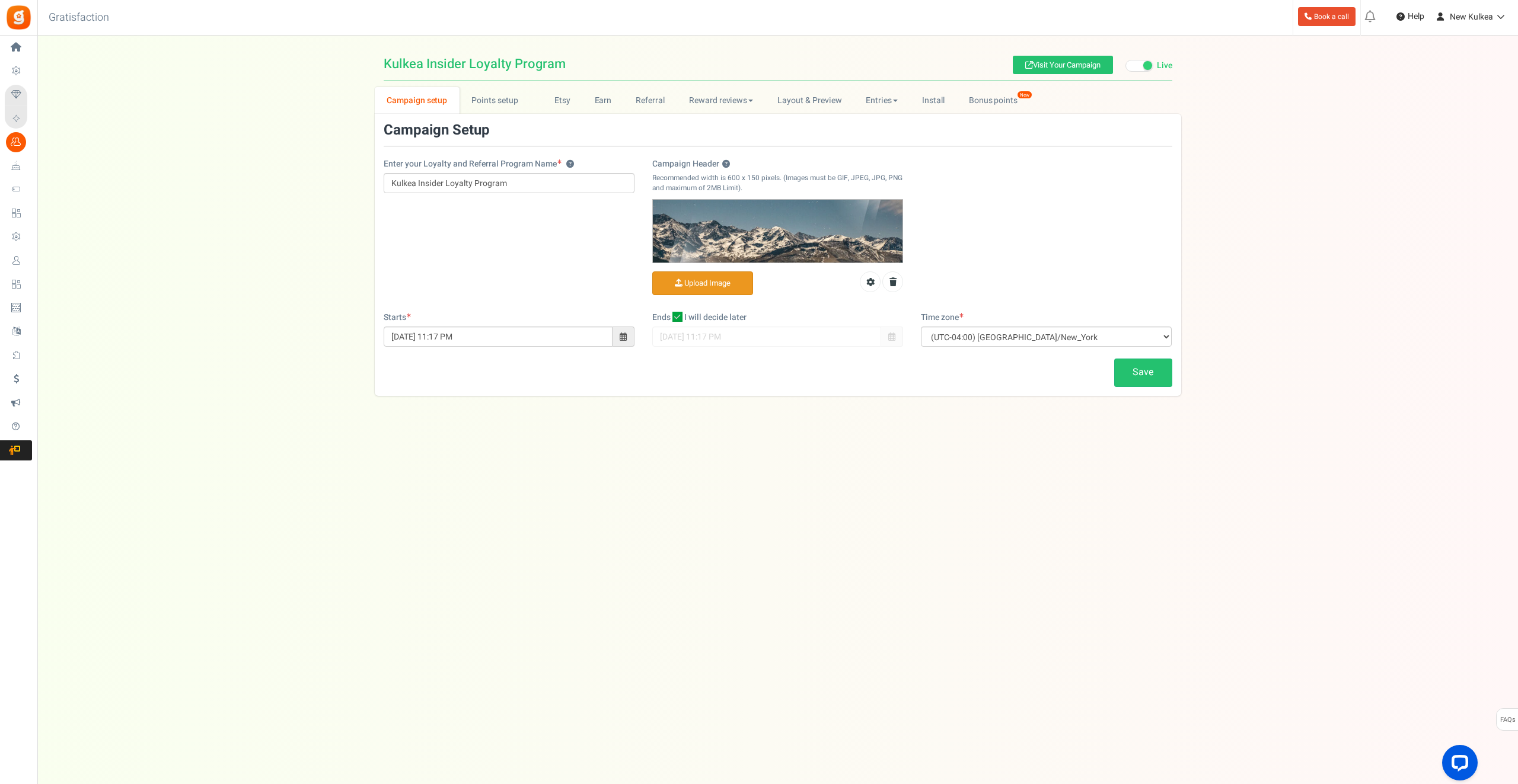
click at [711, 284] on input "Campaign Header ?" at bounding box center [702, 284] width 99 height 23
click at [692, 279] on input "Campaign Header ?" at bounding box center [702, 284] width 99 height 23
click at [773, 501] on div "Under maintenance we will be back soon We apologize for any inconvenience. The …" at bounding box center [778, 368] width 1481 height 666
click at [711, 286] on input "Campaign Header ?" at bounding box center [702, 284] width 99 height 23
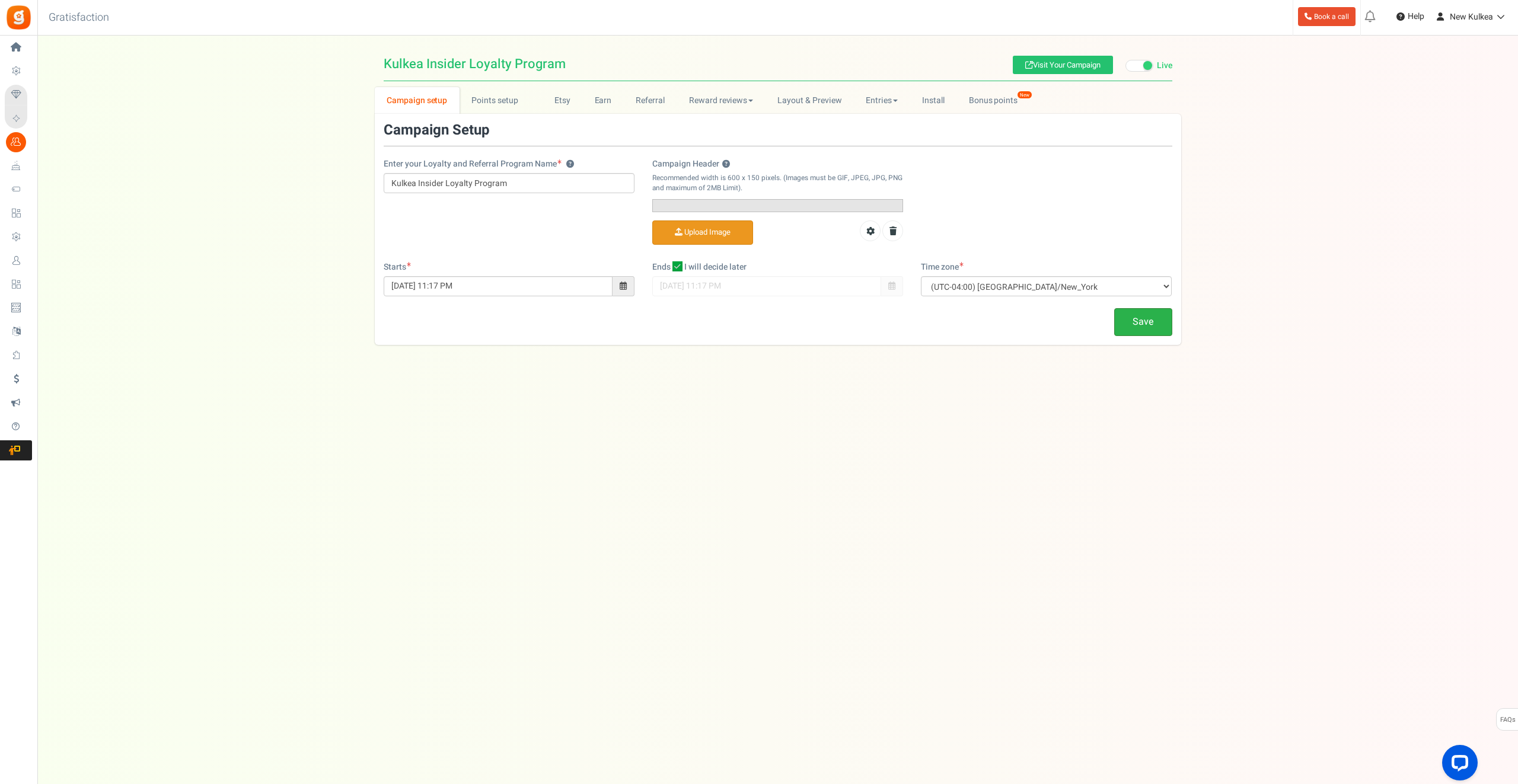
click at [1152, 336] on link "Save" at bounding box center [1143, 322] width 58 height 28
click at [688, 244] on input "Campaign Header ?" at bounding box center [702, 233] width 99 height 23
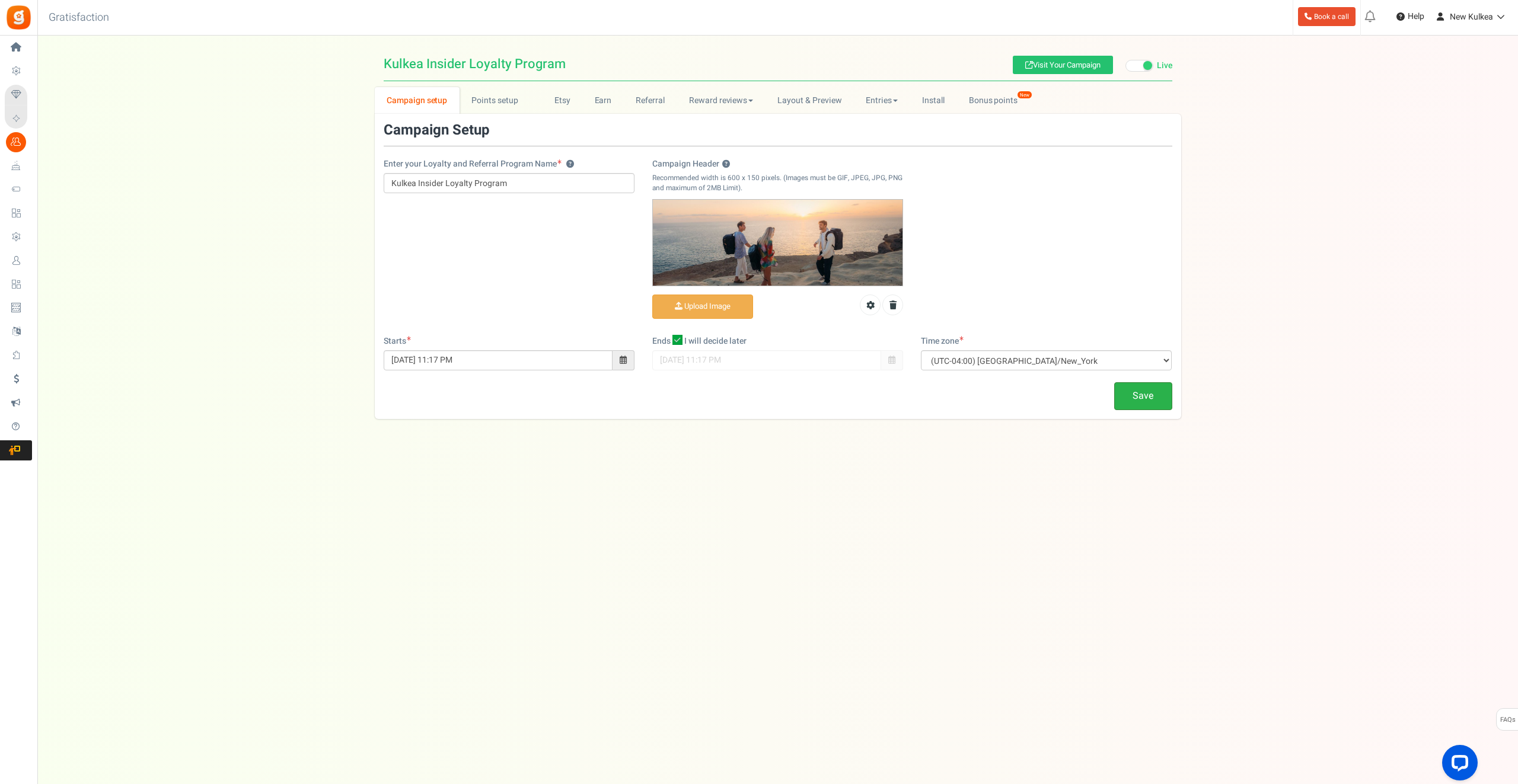
click at [1148, 397] on link "Save" at bounding box center [1143, 395] width 58 height 28
click at [698, 304] on input "Campaign Header ?" at bounding box center [702, 307] width 99 height 23
click at [1148, 396] on link "Save" at bounding box center [1143, 395] width 58 height 28
